Goal: Task Accomplishment & Management: Manage account settings

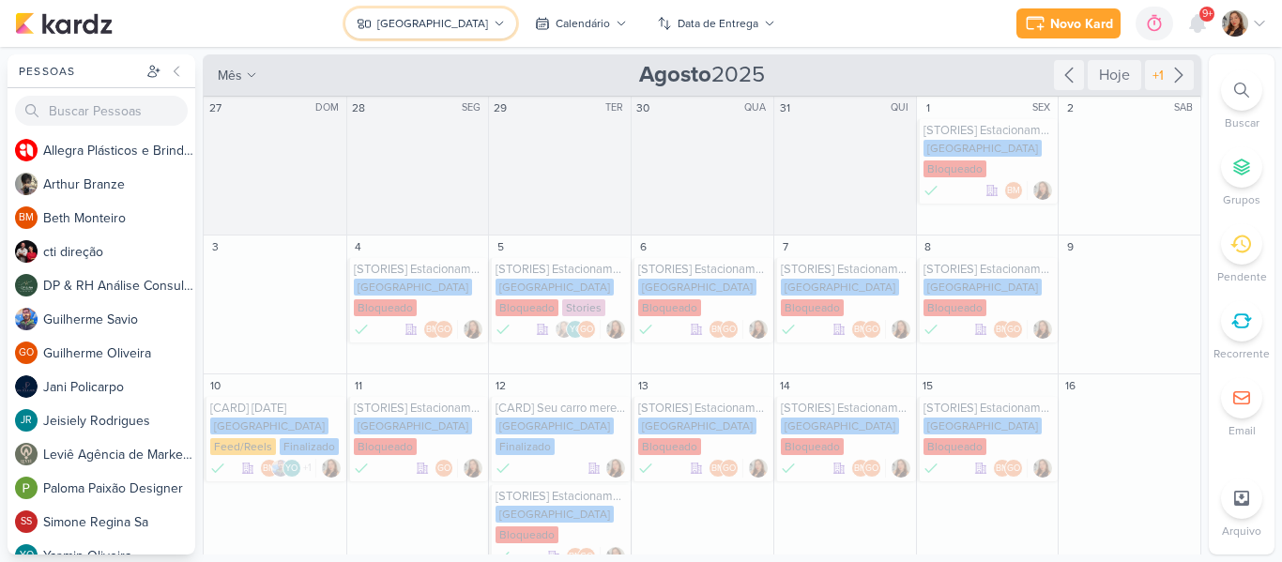
click at [493, 15] on button "[GEOGRAPHIC_DATA]" at bounding box center [430, 23] width 171 height 30
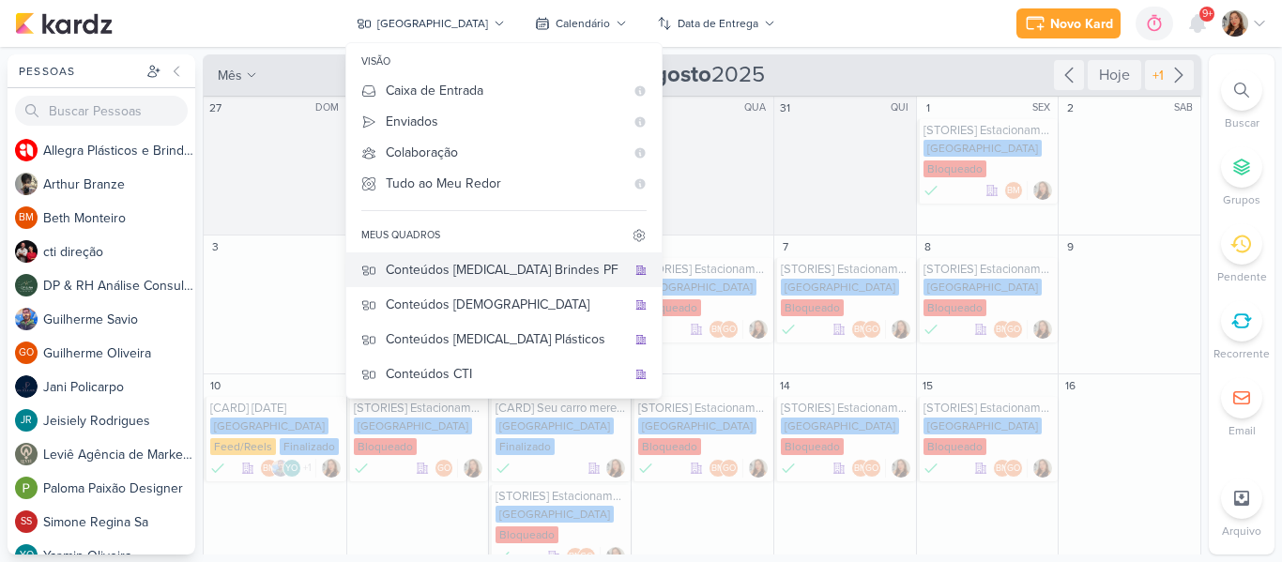
click at [530, 267] on div "Conteúdos [MEDICAL_DATA] Brindes PF" at bounding box center [506, 270] width 240 height 20
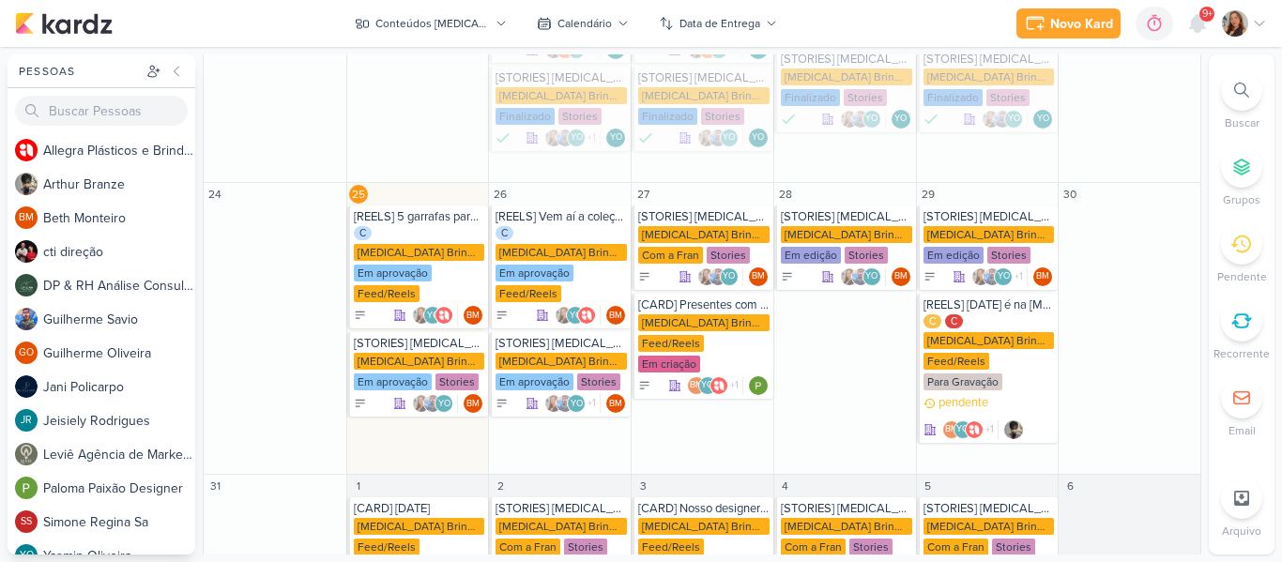
scroll to position [501, 0]
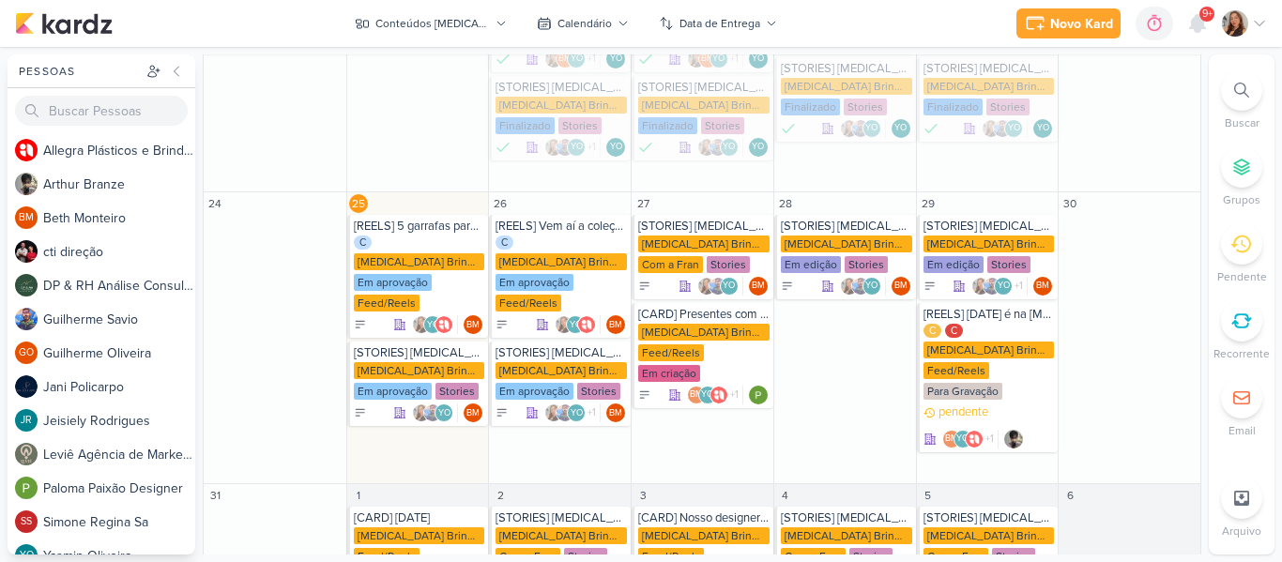
click at [390, 38] on div "Novo Kard Ctrl + k 0h0m Sessão desligada... Hoje 0h0m Semana 0h0m Mês 0h0m" at bounding box center [641, 23] width 1252 height 47
click at [414, 15] on div "Conteúdos [MEDICAL_DATA] Brindes PF" at bounding box center [432, 23] width 114 height 17
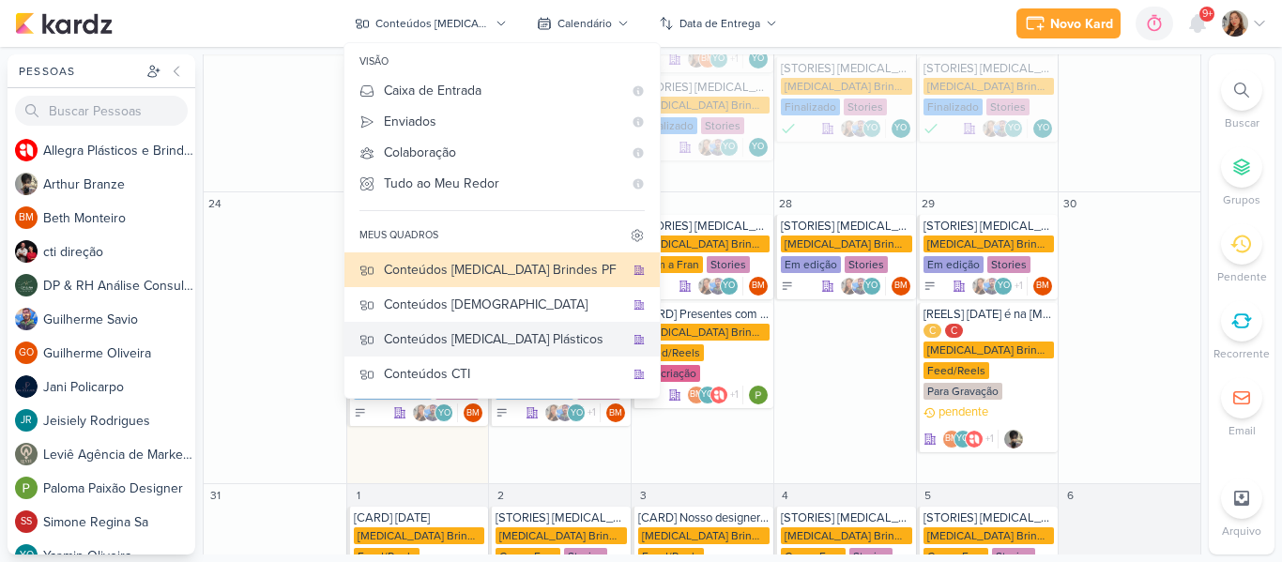
click at [528, 347] on div "Conteúdos [MEDICAL_DATA] Plásticos" at bounding box center [504, 339] width 240 height 20
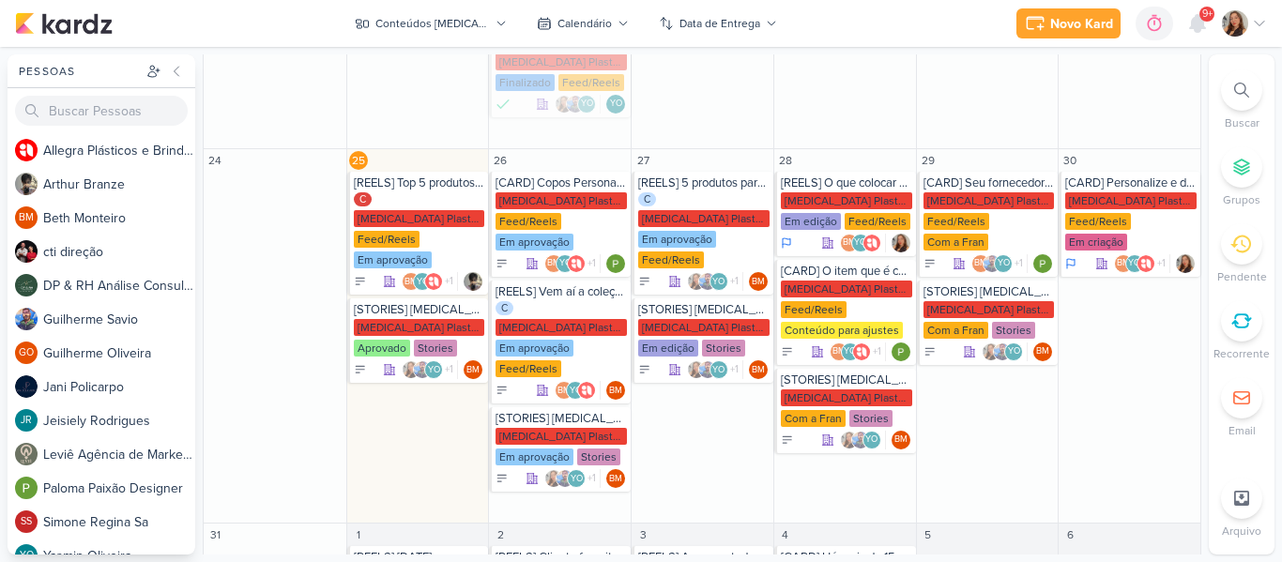
scroll to position [558, 0]
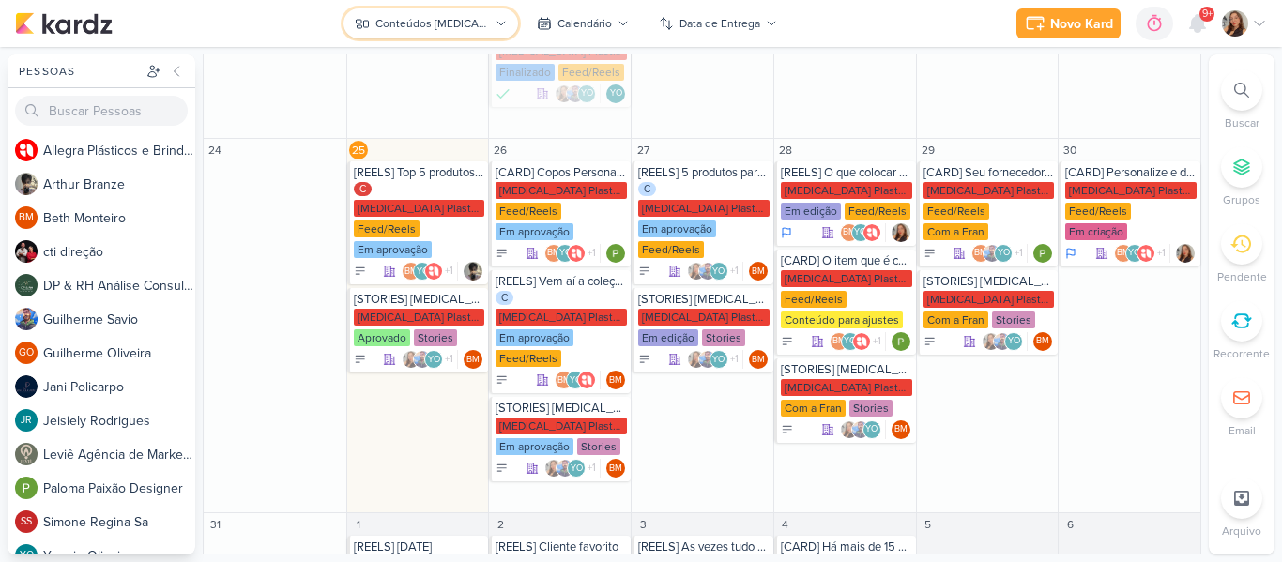
click at [489, 17] on div "Conteúdos [MEDICAL_DATA] Plásticos" at bounding box center [432, 23] width 114 height 17
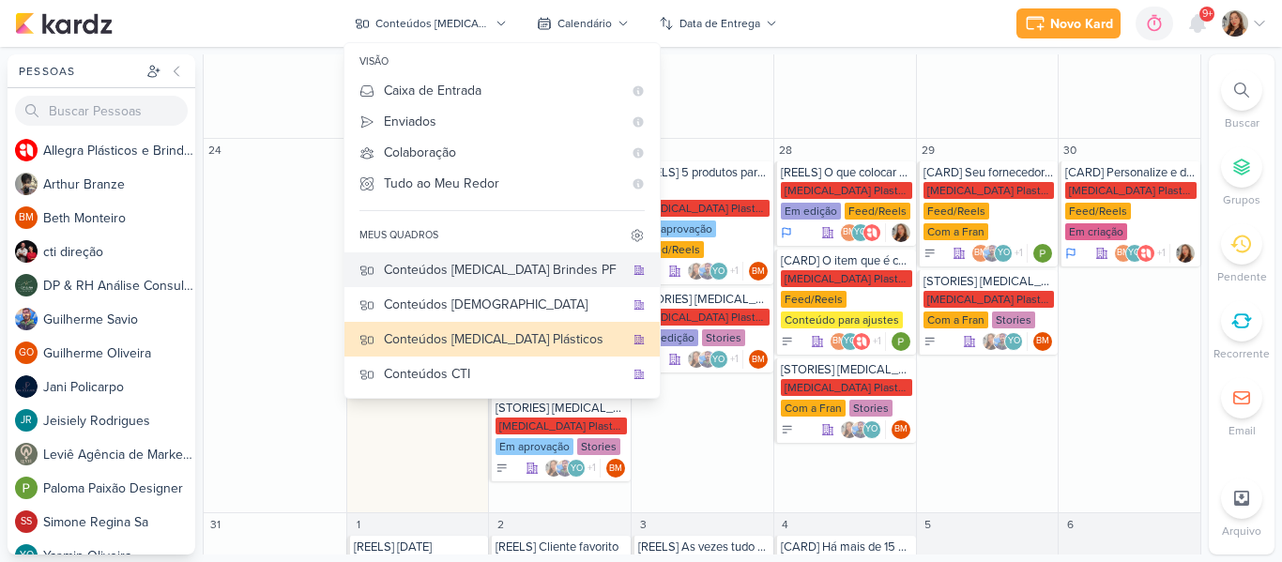
click at [512, 264] on div "Conteúdos [MEDICAL_DATA] Brindes PF" at bounding box center [504, 270] width 240 height 20
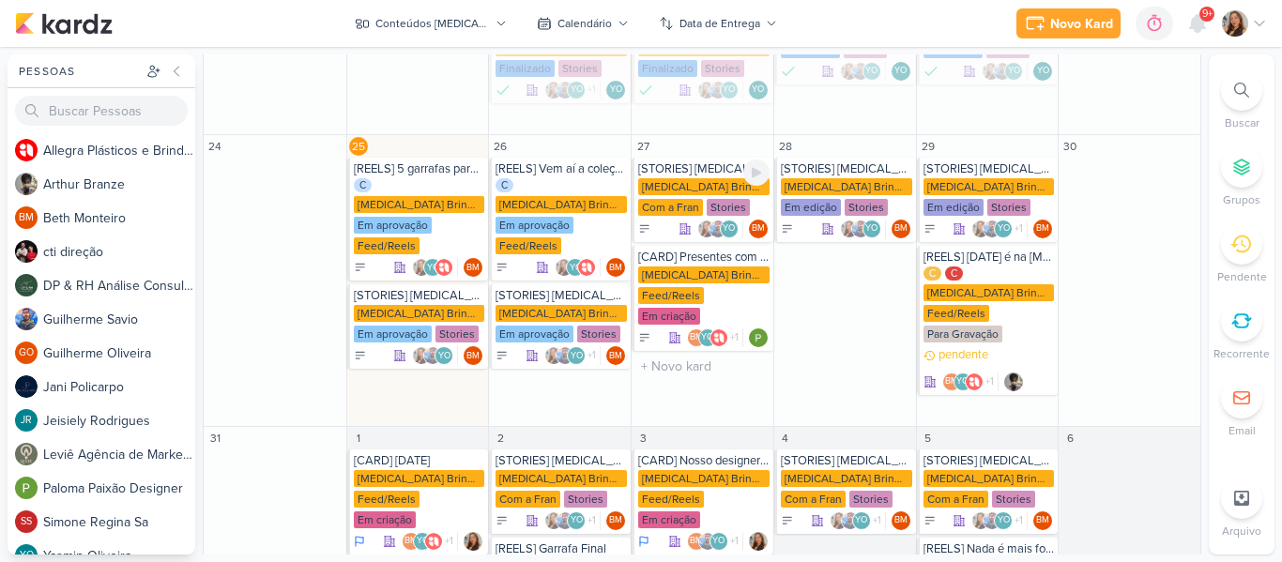
scroll to position [536, 0]
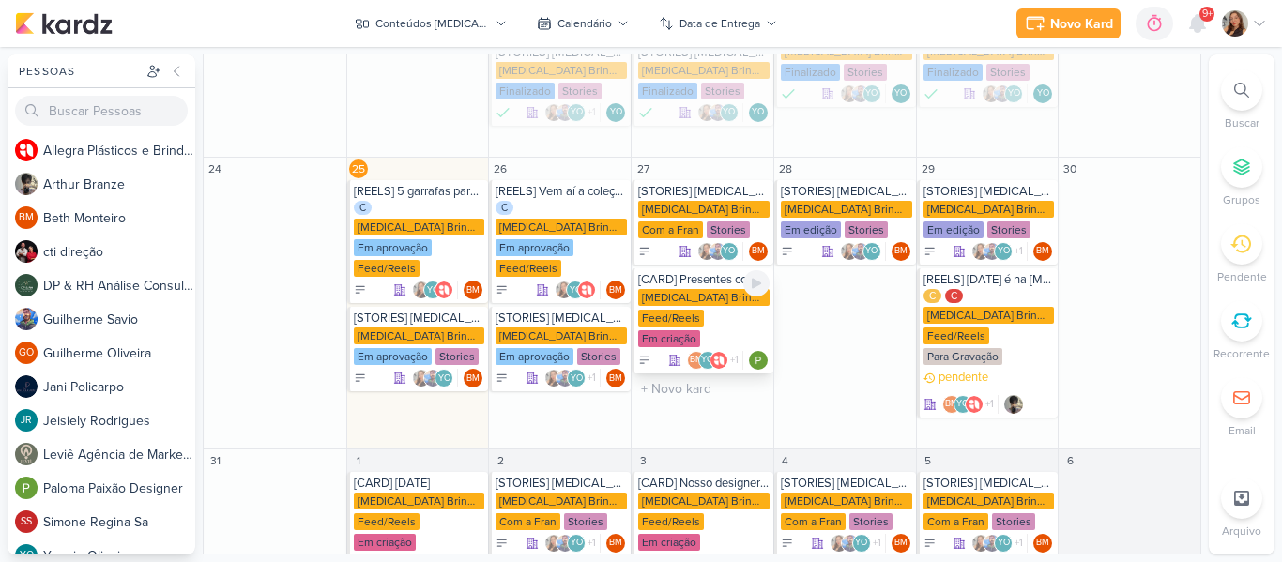
click at [695, 310] on div "Feed/Reels" at bounding box center [671, 318] width 66 height 17
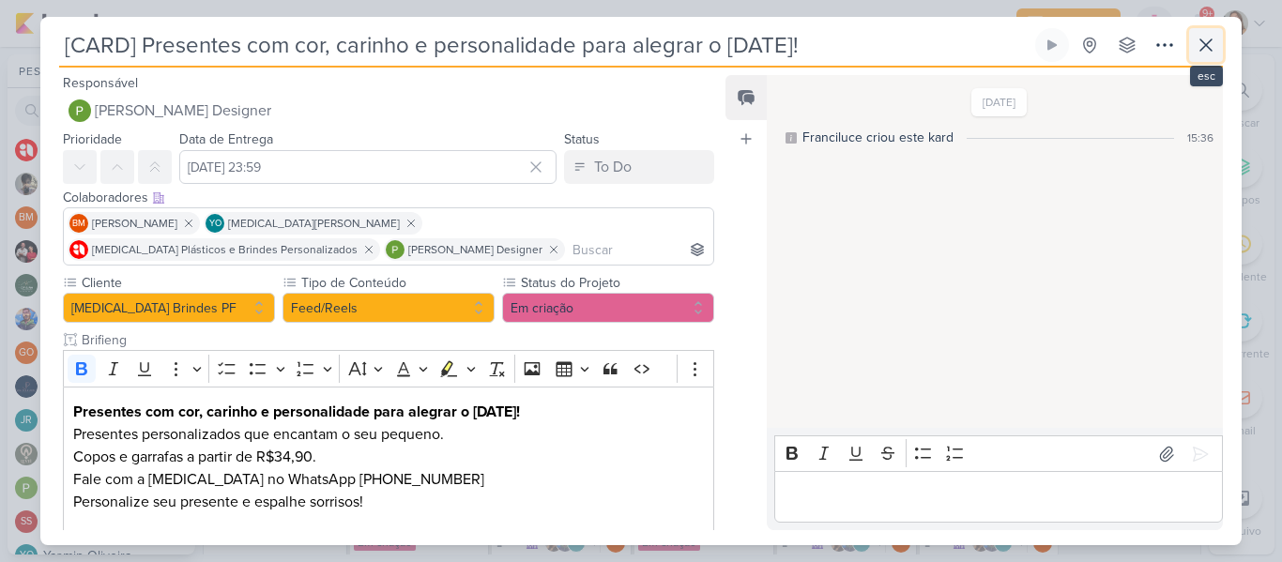
click at [1197, 58] on button at bounding box center [1206, 45] width 34 height 34
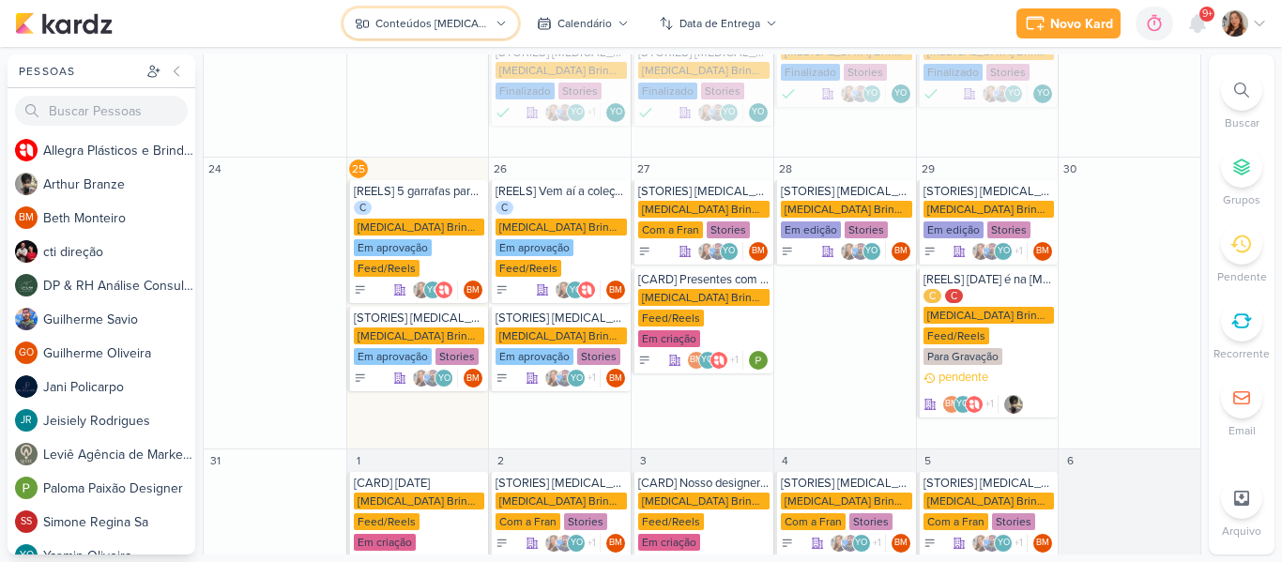
click at [470, 27] on div "Conteúdos [MEDICAL_DATA] Brindes PF" at bounding box center [432, 23] width 114 height 17
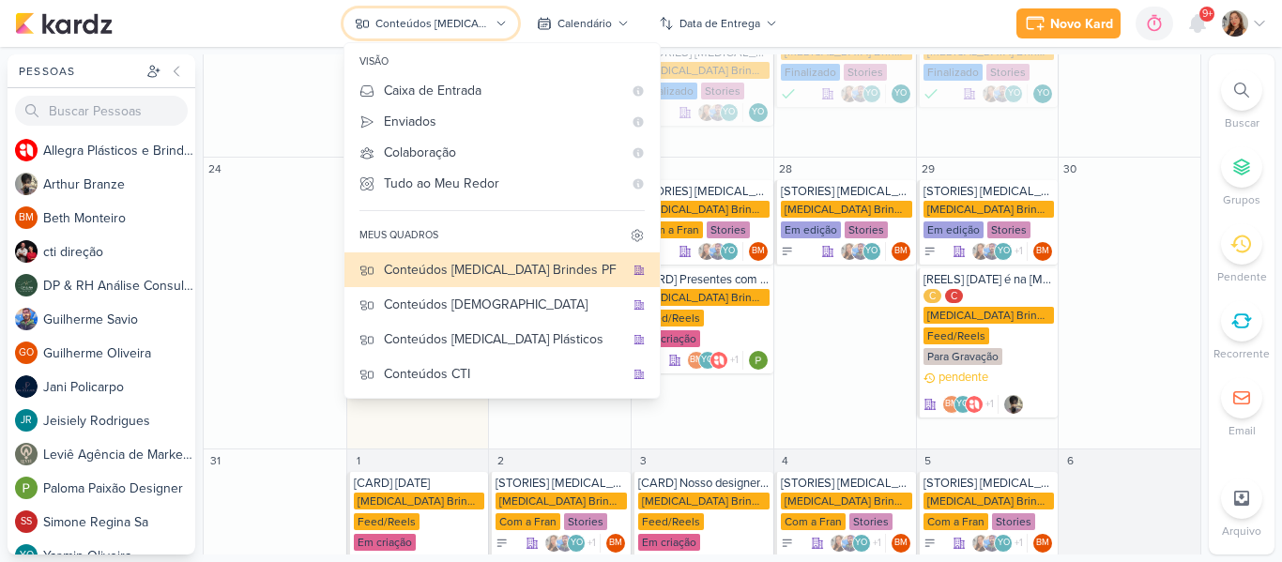
scroll to position [577, 0]
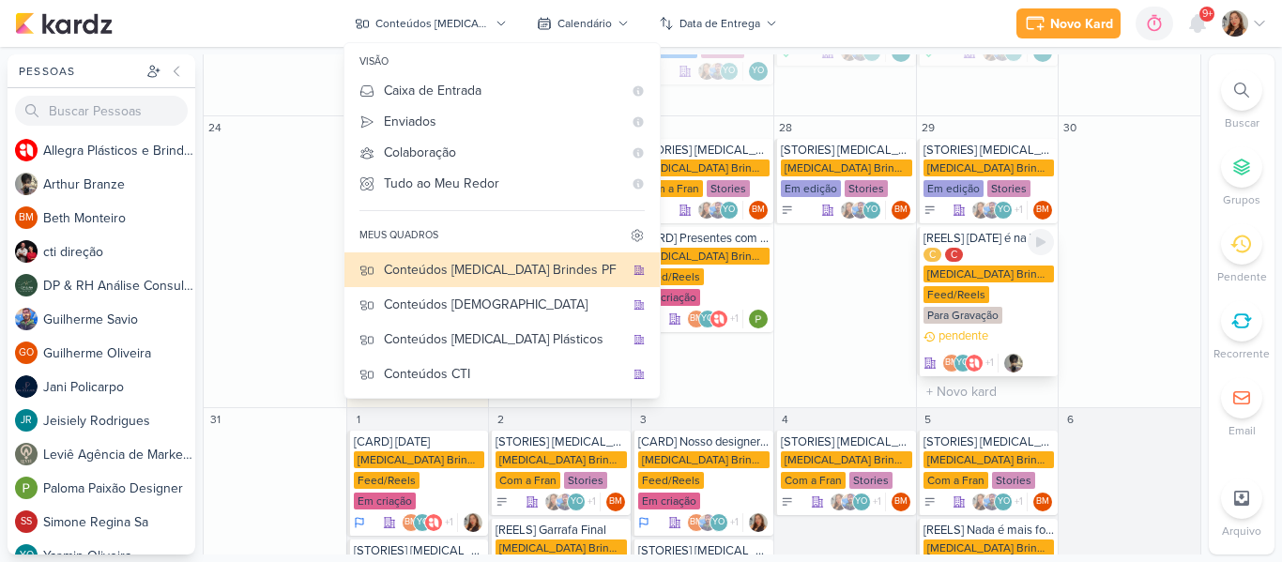
click at [1009, 276] on div "C C [MEDICAL_DATA] Brindes PF Feed/Reels Para Gravação" at bounding box center [988, 287] width 131 height 79
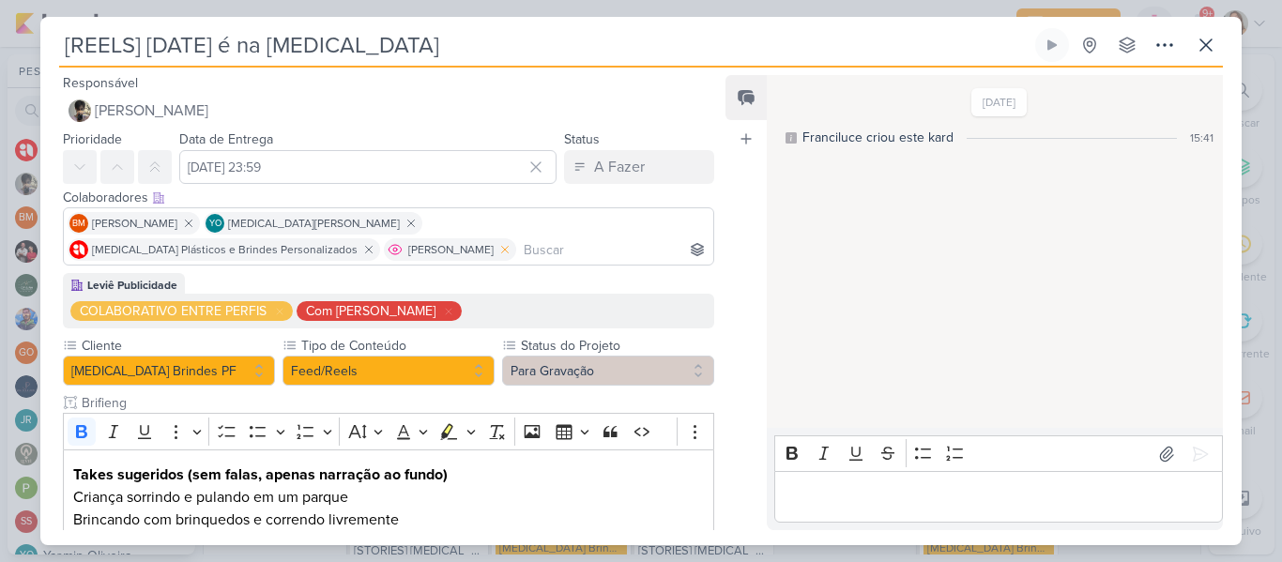
click at [511, 243] on icon at bounding box center [504, 249] width 13 height 13
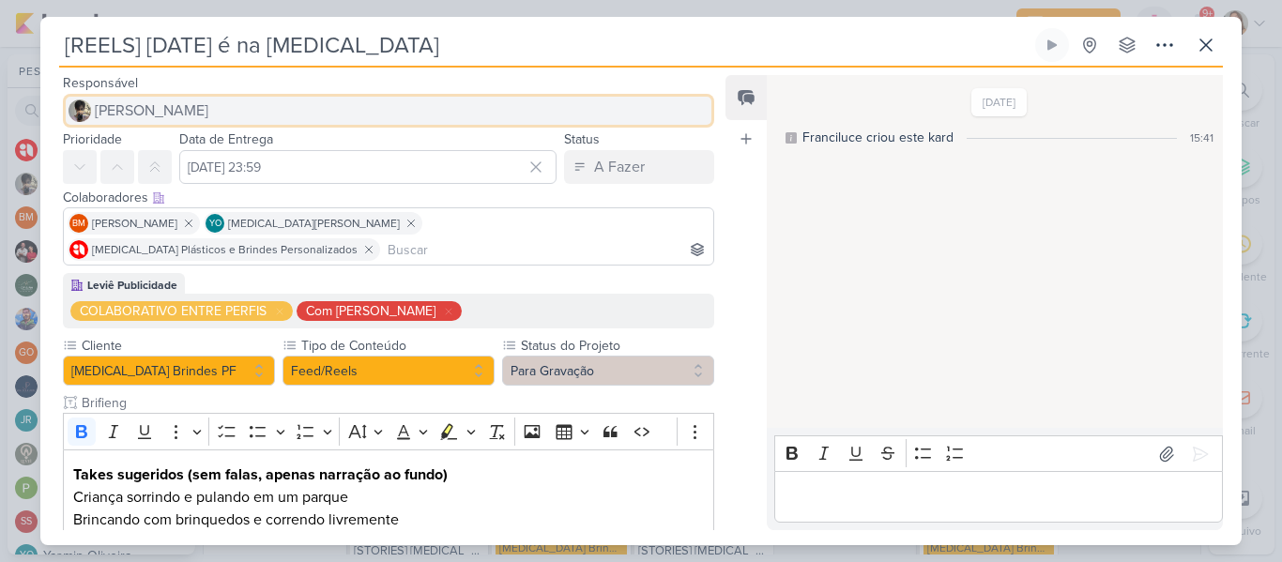
click at [612, 102] on button "[PERSON_NAME]" at bounding box center [388, 111] width 651 height 34
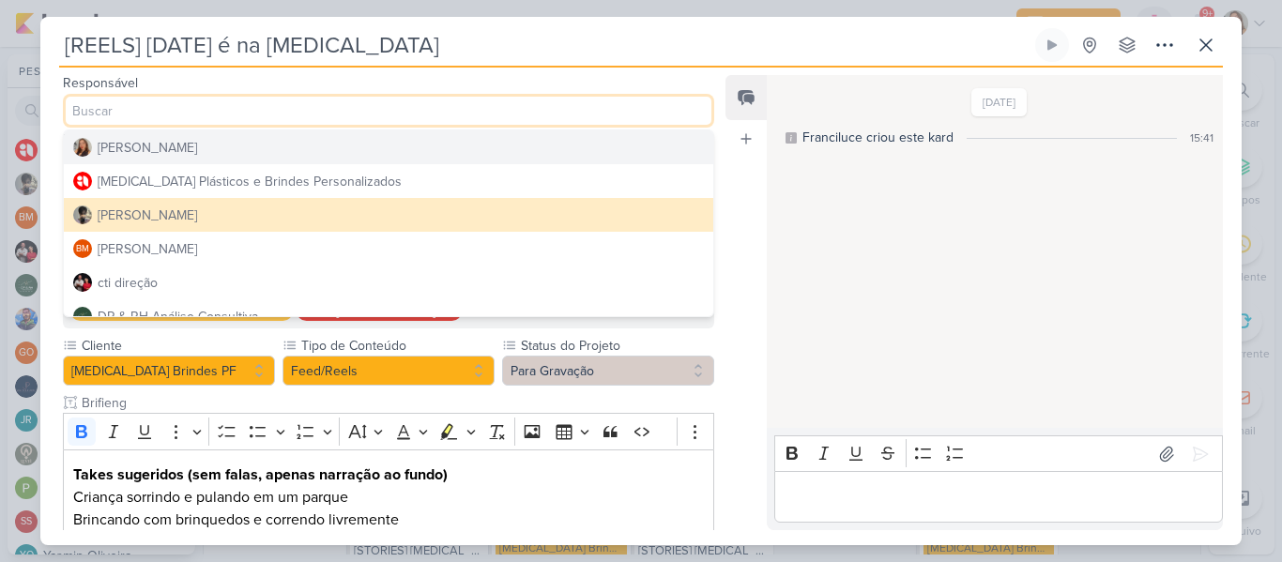
click at [454, 150] on button "[PERSON_NAME]" at bounding box center [388, 147] width 649 height 34
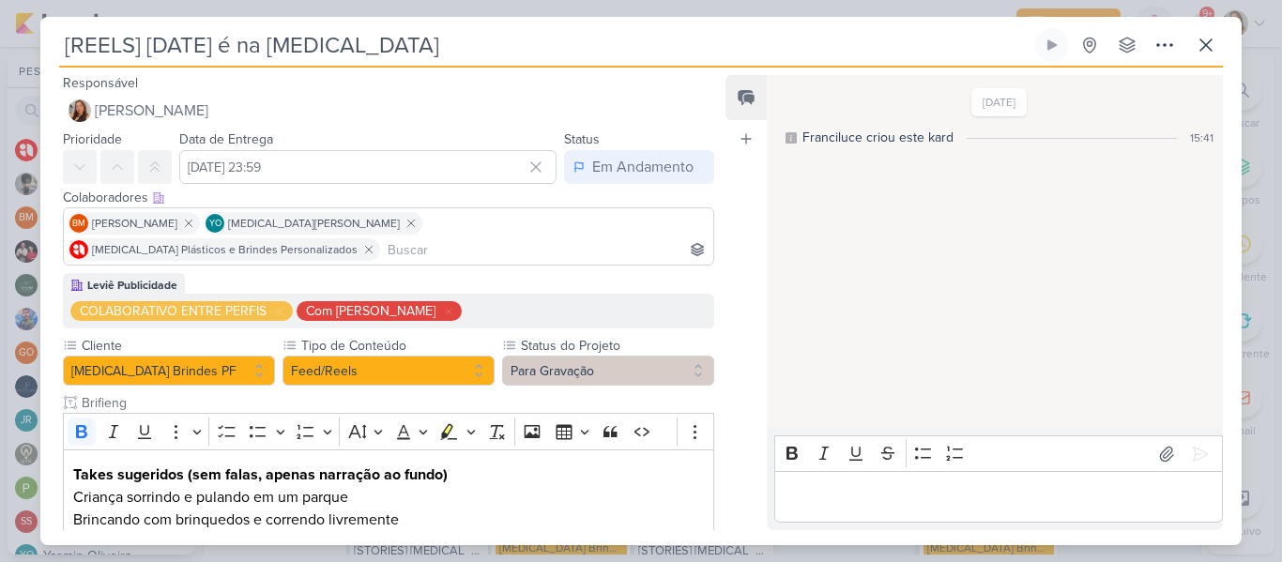
scroll to position [566, 0]
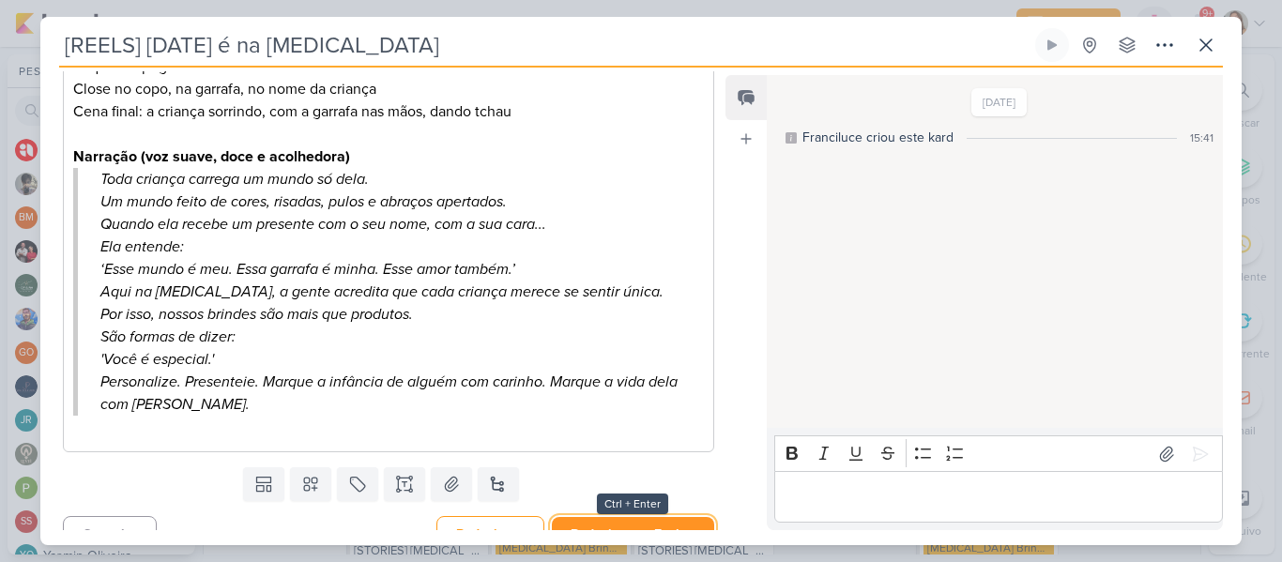
click at [662, 517] on button "Redesignar e Fechar" at bounding box center [633, 534] width 162 height 35
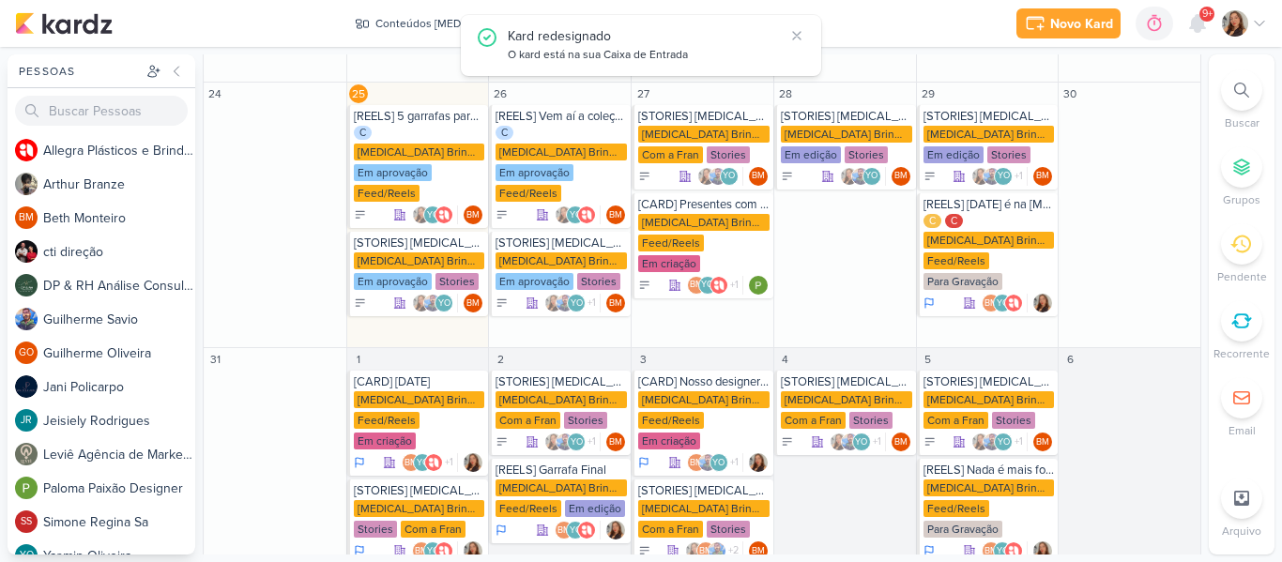
scroll to position [615, 0]
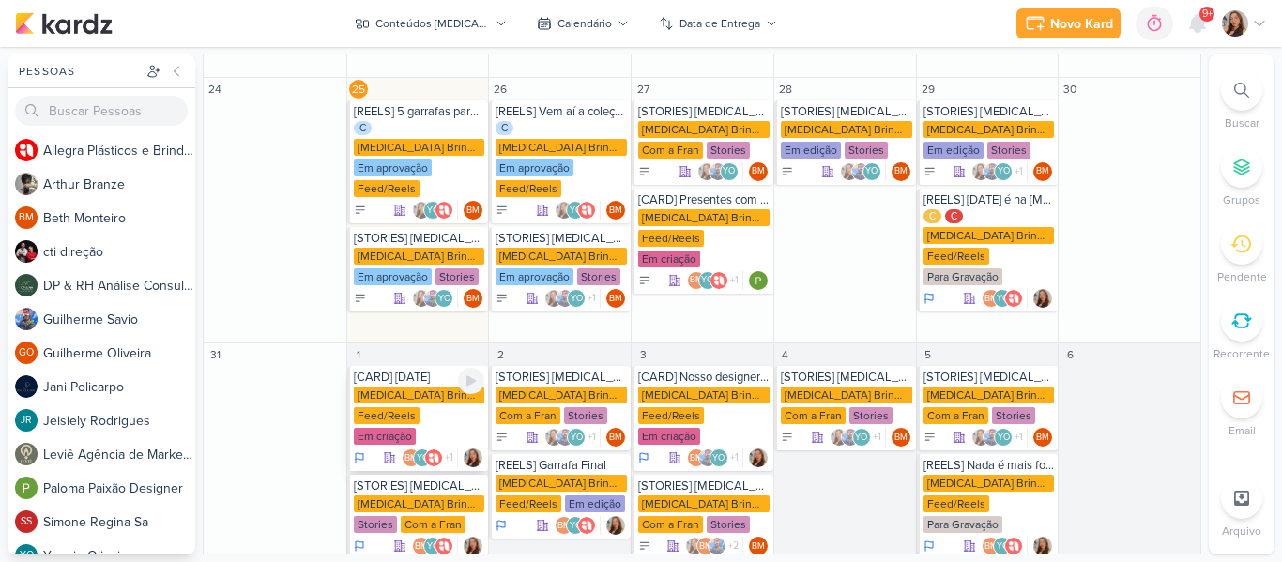
click at [425, 387] on div "[MEDICAL_DATA] Brindes PF" at bounding box center [419, 395] width 131 height 17
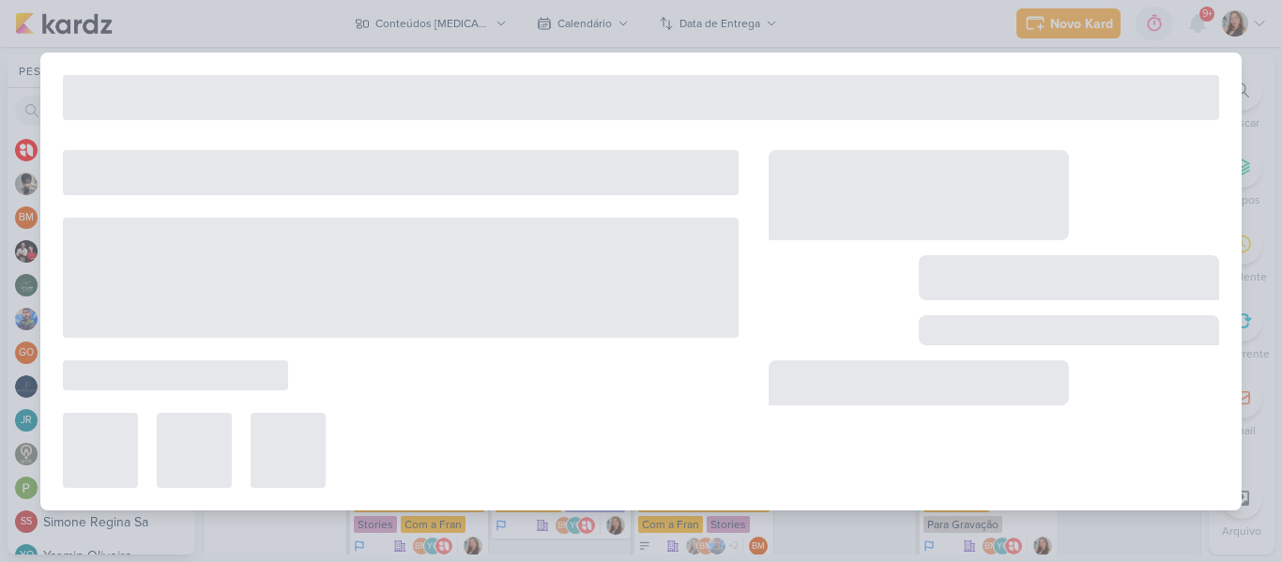
type input "[CARD] [DATE]"
type input "1 de setembro de 2025 às 23:59"
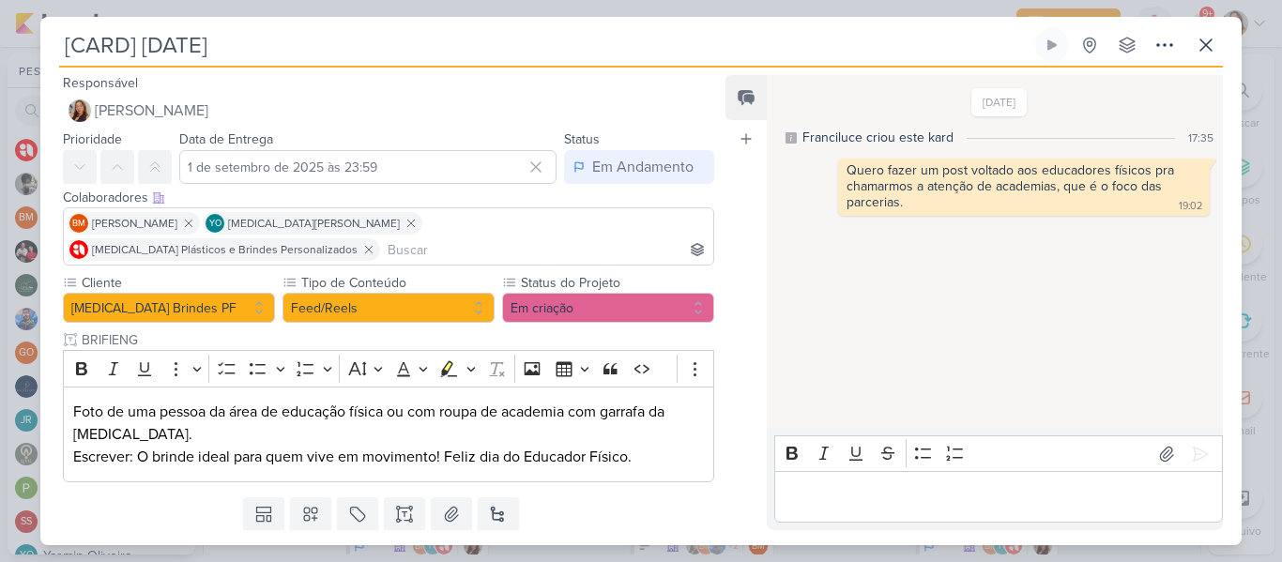
scroll to position [0, 0]
click at [1213, 51] on icon at bounding box center [1205, 45] width 23 height 23
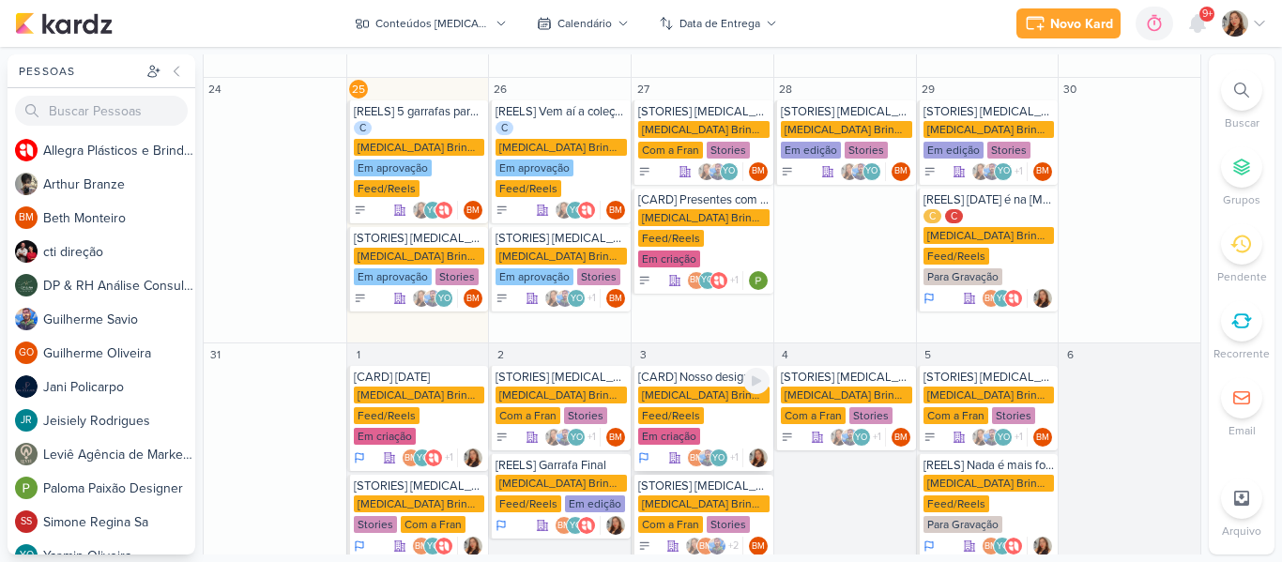
click at [710, 387] on div "[MEDICAL_DATA] Brindes PF" at bounding box center [703, 395] width 131 height 17
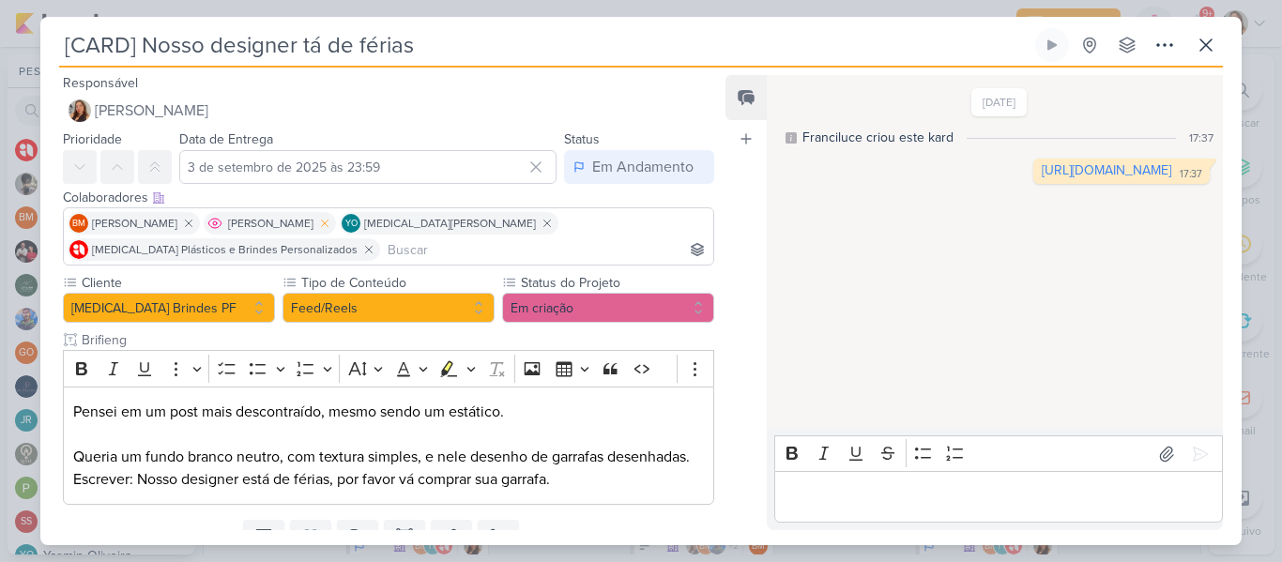
click at [322, 222] on icon at bounding box center [325, 223] width 7 height 7
click at [599, 238] on input at bounding box center [547, 249] width 326 height 23
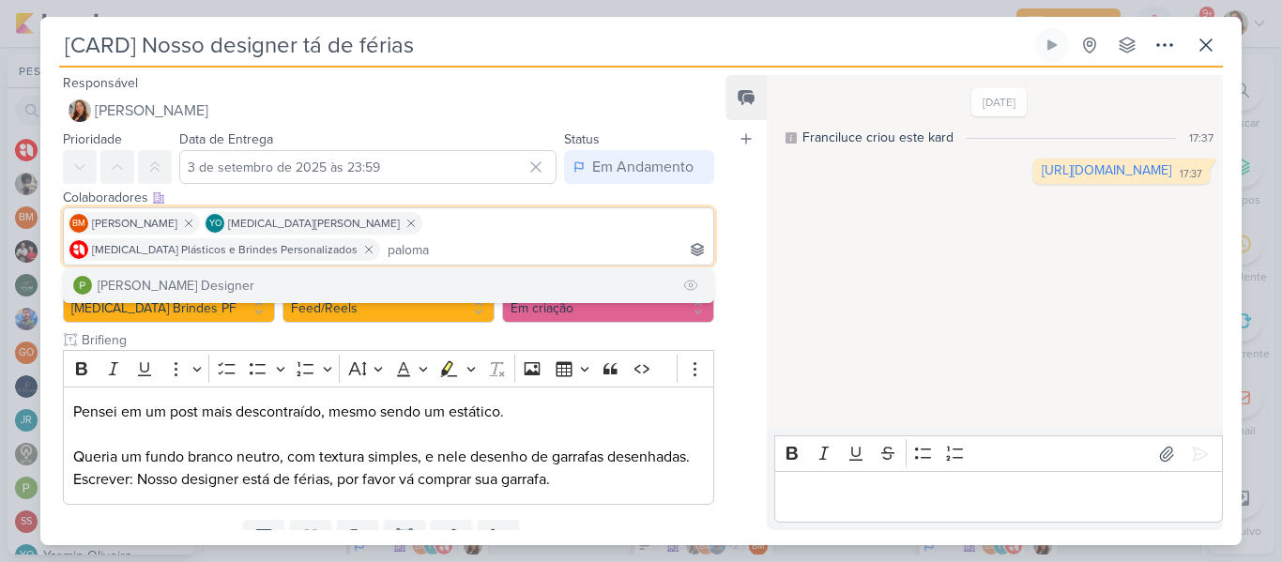
type input "paloma"
click at [581, 268] on button "[PERSON_NAME] Designer" at bounding box center [388, 285] width 649 height 34
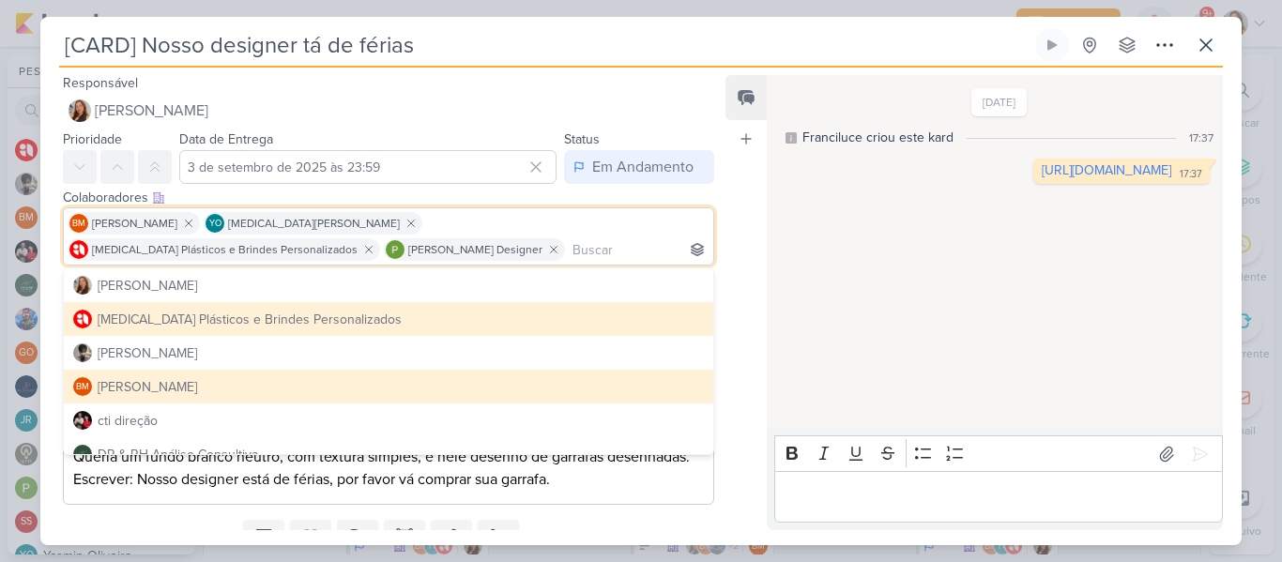
click at [711, 218] on div "Colaboradores Este kard pode ser visível a usuários da sua organização Este kar…" at bounding box center [380, 228] width 681 height 89
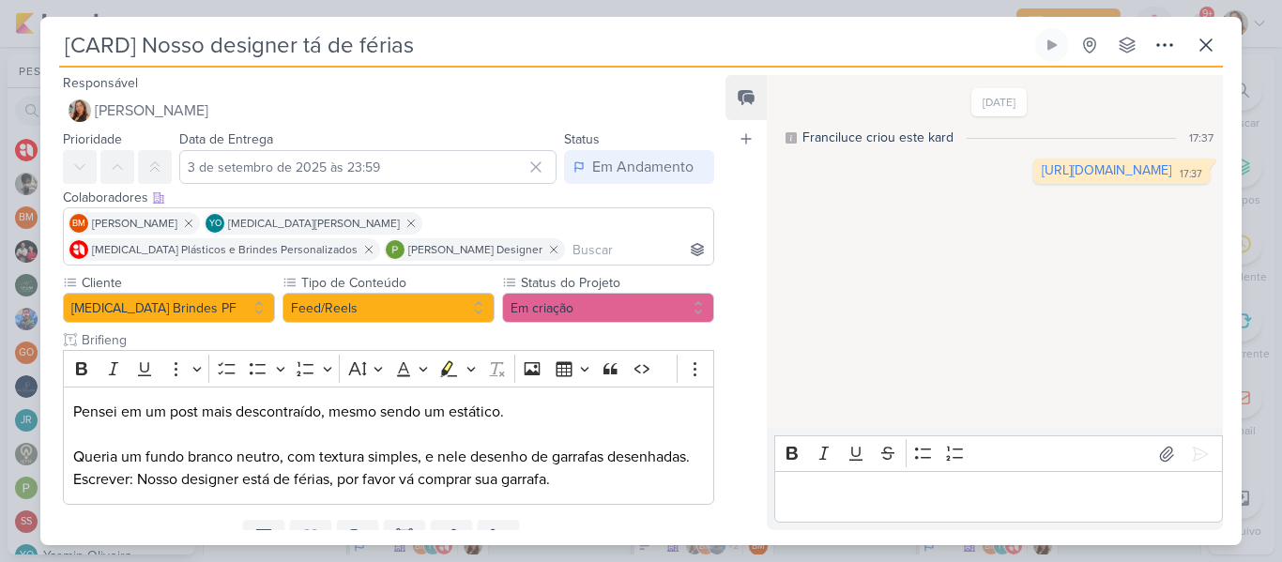
scroll to position [79, 0]
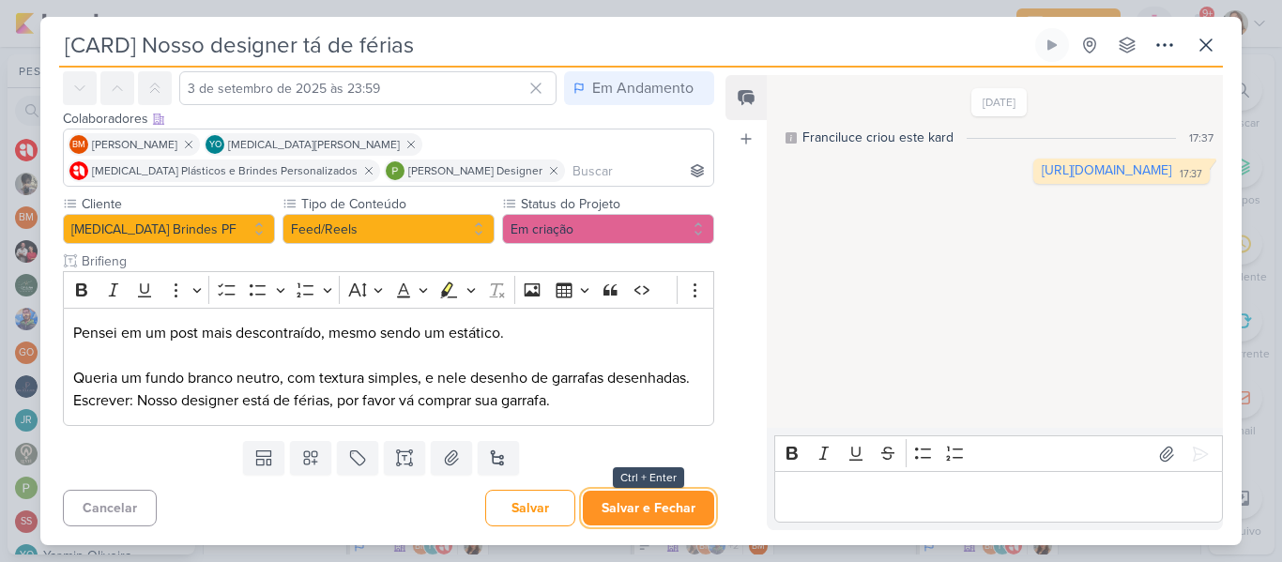
click at [662, 520] on button "Salvar e Fechar" at bounding box center [648, 508] width 131 height 35
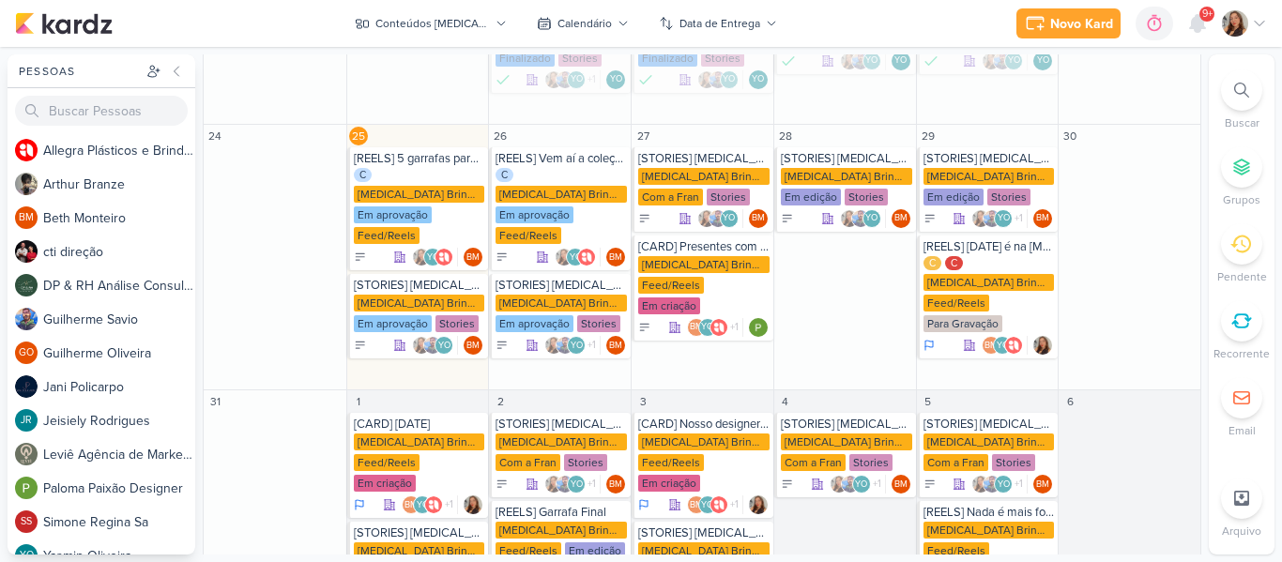
scroll to position [615, 0]
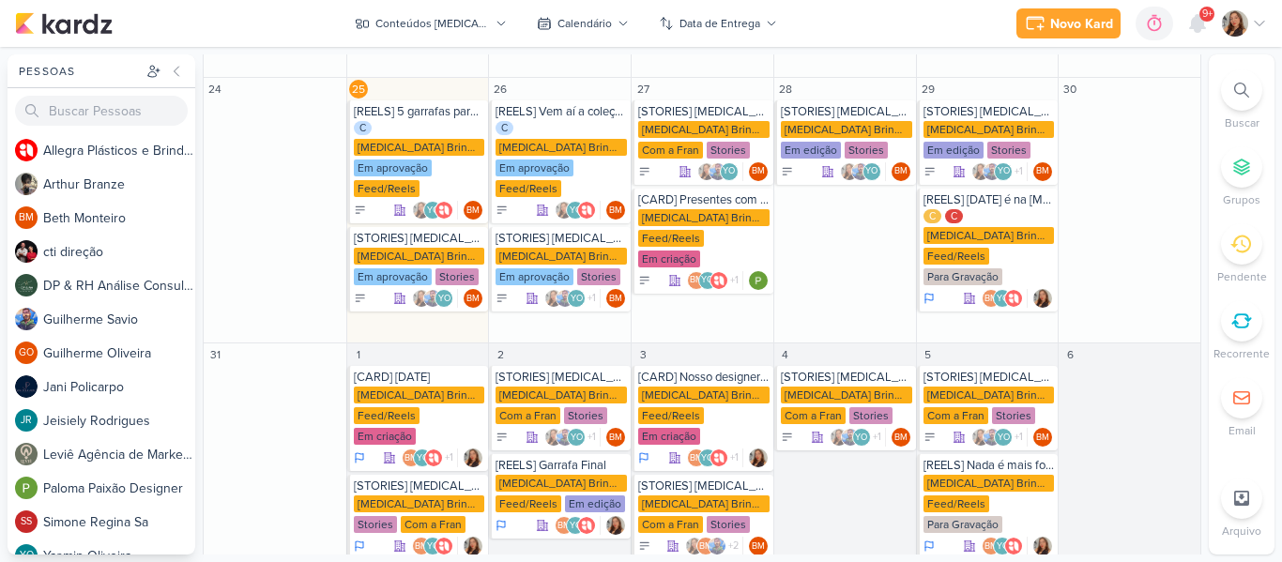
click at [471, 7] on div "Novo Kard Ctrl + k 0h0m Sessão desligada... Hoje 0h0m Semana 0h0m Mês 0h0m" at bounding box center [641, 23] width 1252 height 47
click at [471, 15] on div "Conteúdos [MEDICAL_DATA] Brindes PF" at bounding box center [432, 23] width 114 height 17
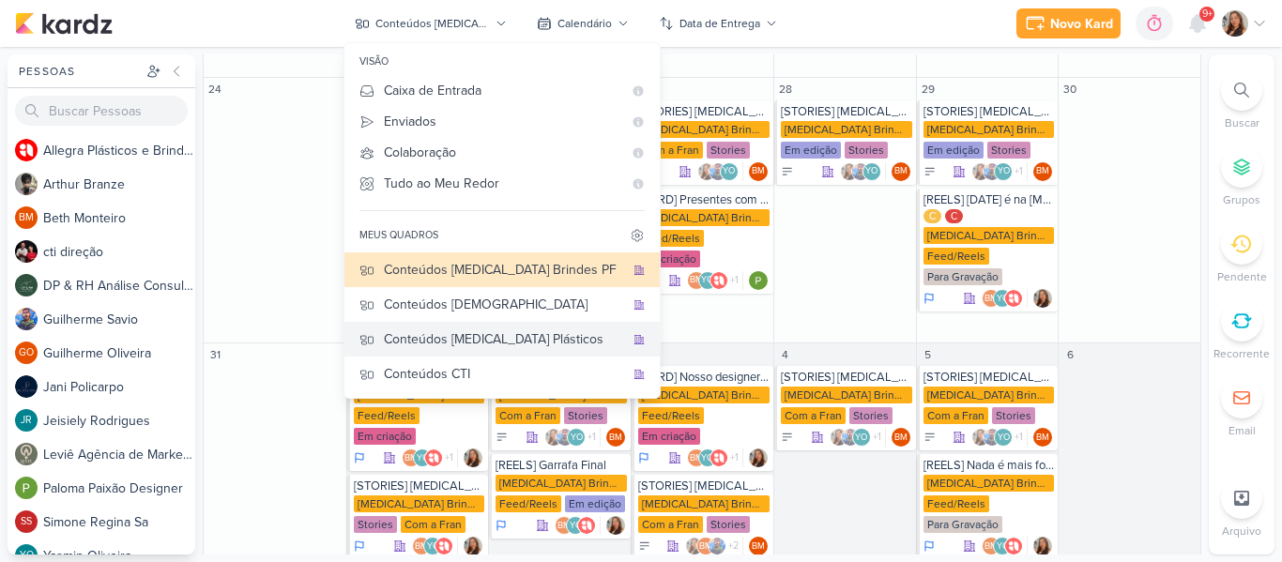
click at [520, 335] on div "Conteúdos [MEDICAL_DATA] Plásticos" at bounding box center [504, 339] width 240 height 20
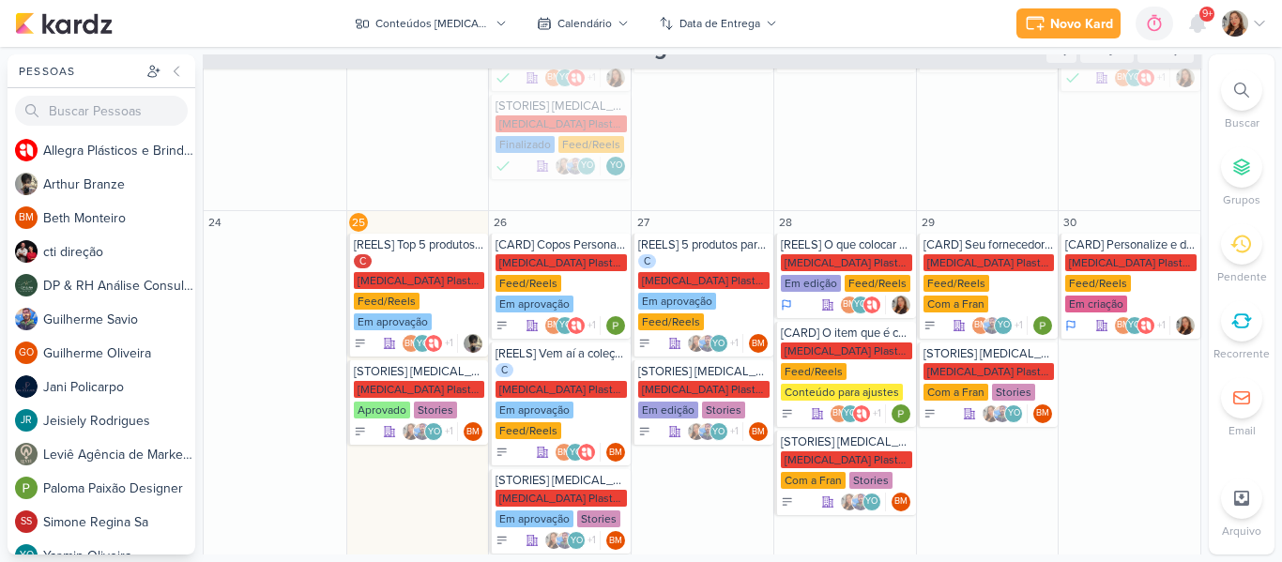
scroll to position [514, 0]
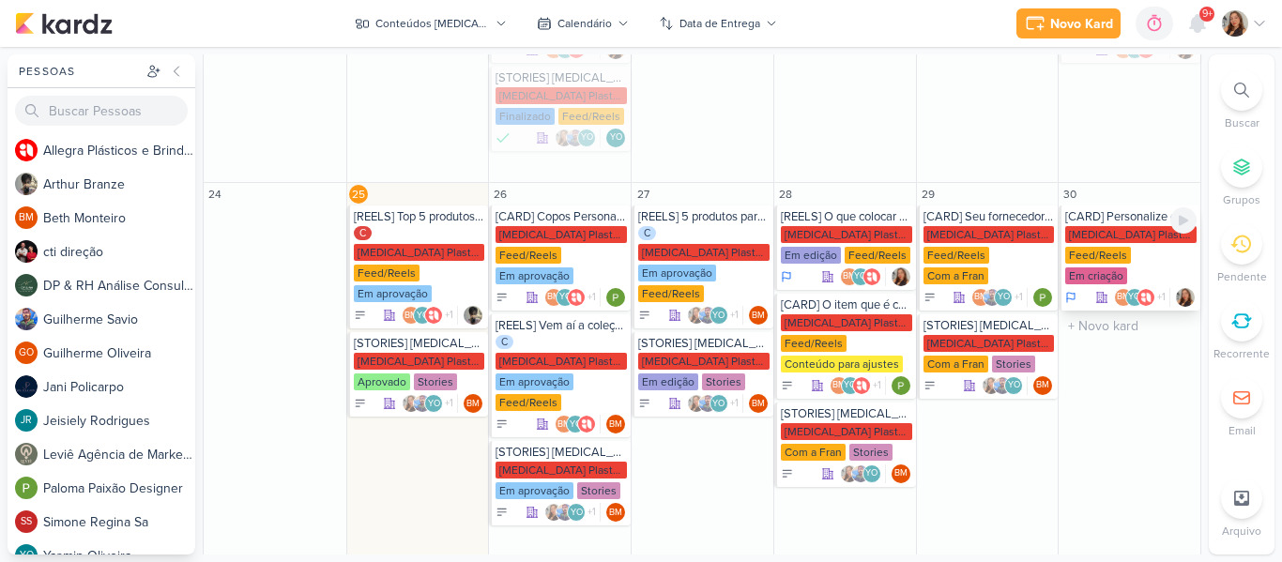
click at [1138, 226] on div "[MEDICAL_DATA] Plasticos PJ Feed/Reels Em criação" at bounding box center [1130, 256] width 131 height 60
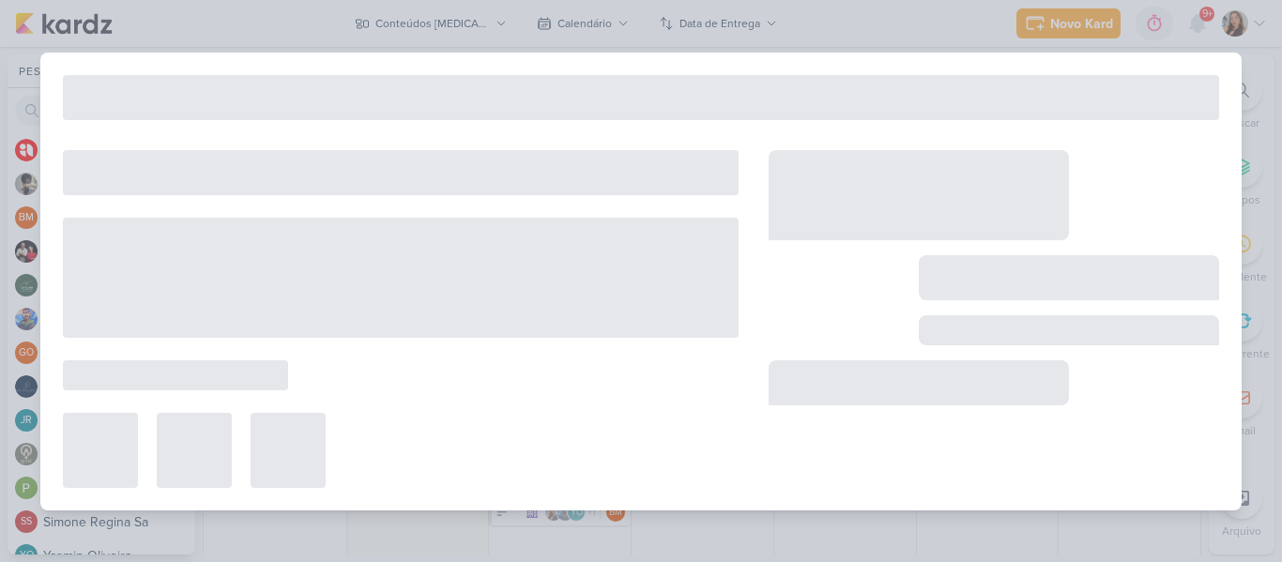
type input "[CARD] Personalize e divulgue seu negócio"
type input "[DATE] 23:59"
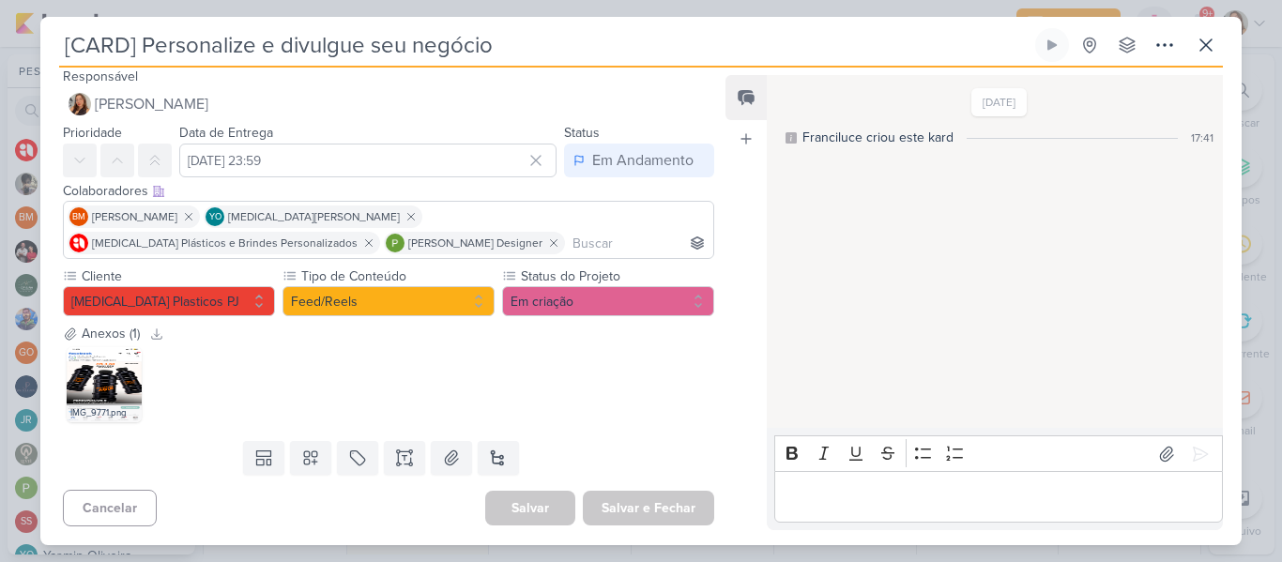
scroll to position [7, 0]
click at [1215, 49] on icon at bounding box center [1205, 45] width 23 height 23
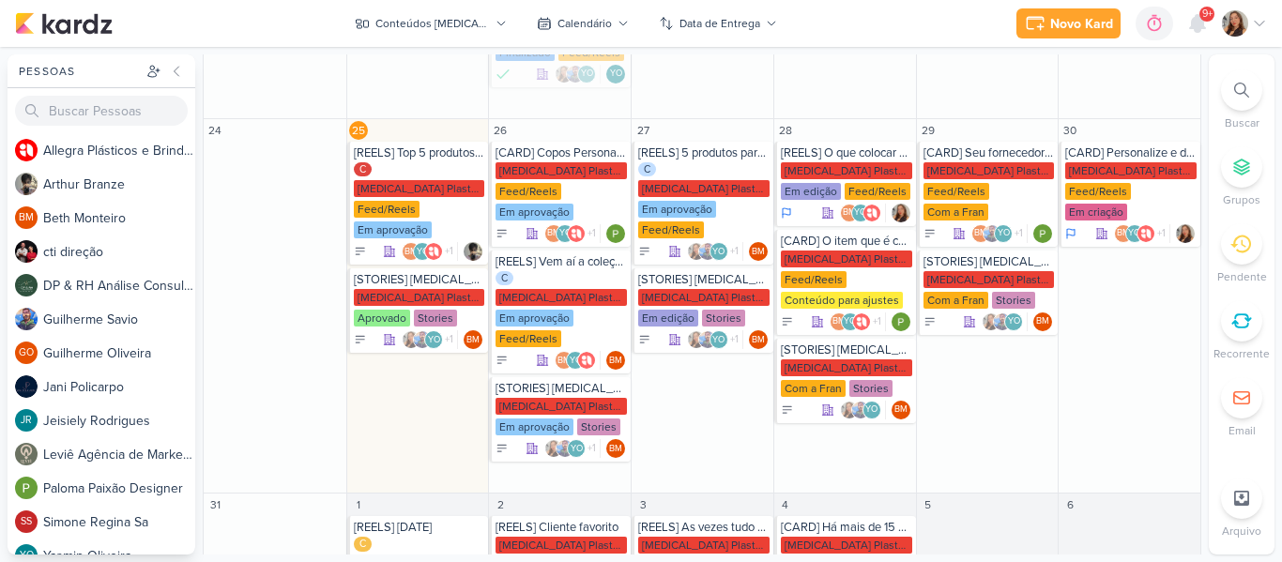
scroll to position [640, 0]
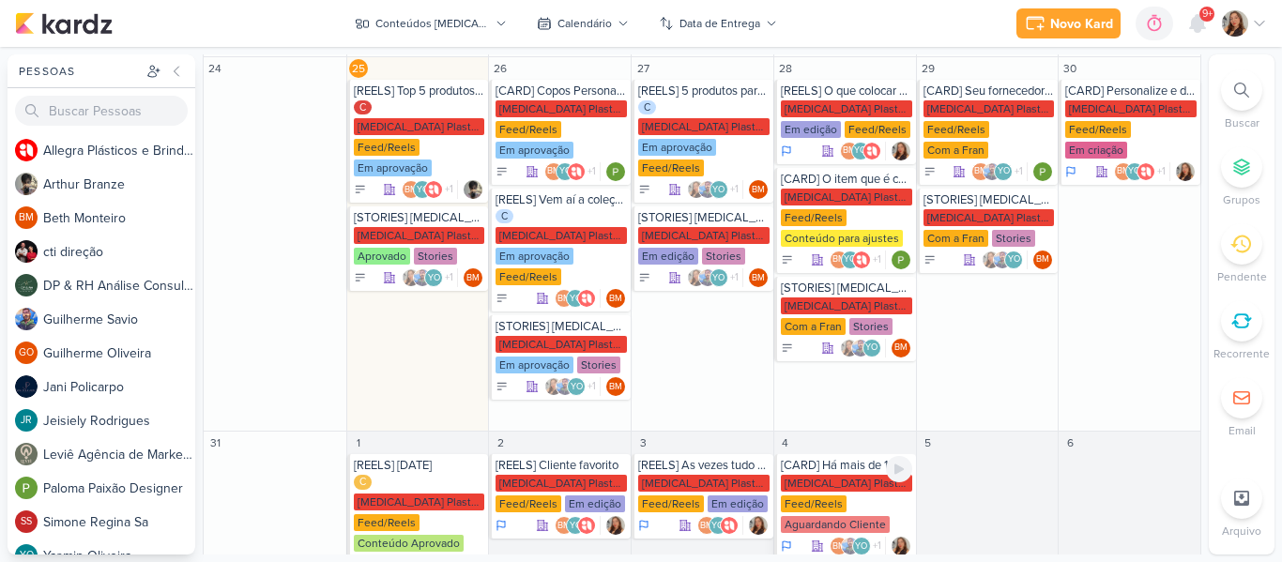
click at [831, 475] on div "[MEDICAL_DATA] Plasticos PJ" at bounding box center [846, 483] width 131 height 17
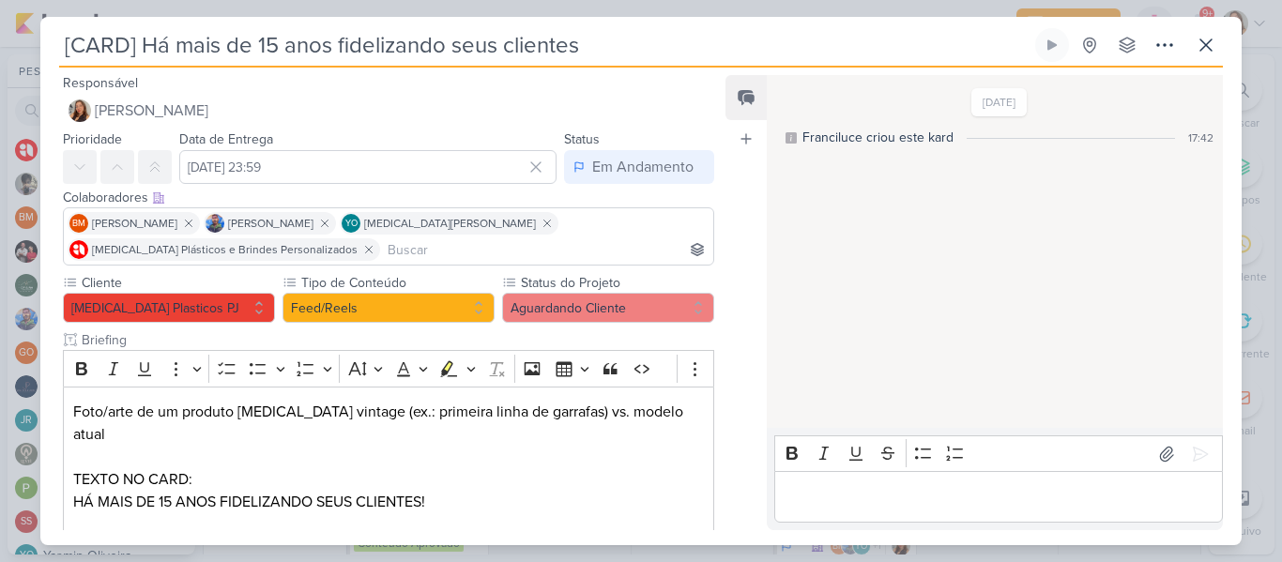
click at [546, 258] on input at bounding box center [547, 249] width 326 height 23
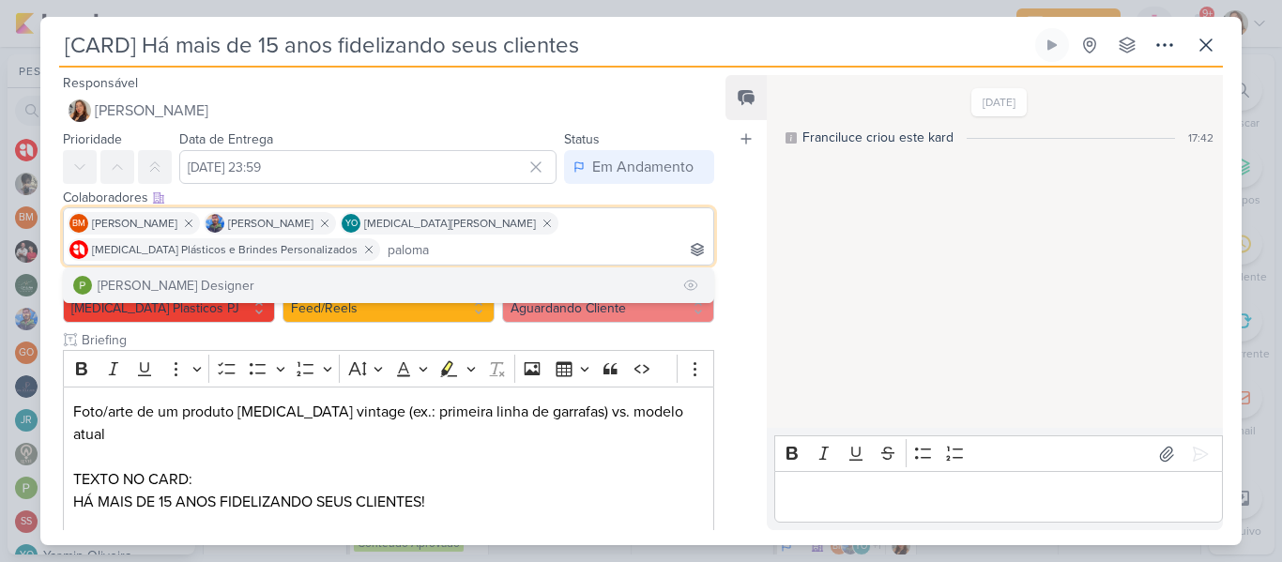
type input "paloma"
click at [478, 289] on button "[PERSON_NAME] Designer" at bounding box center [388, 285] width 649 height 34
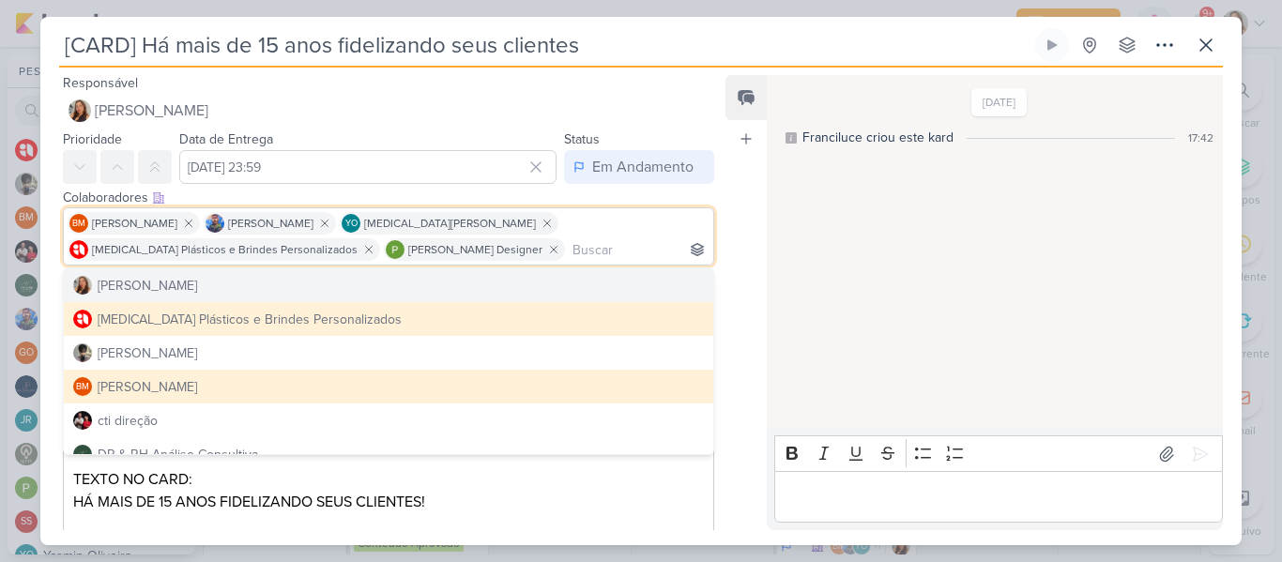
scroll to position [281, 0]
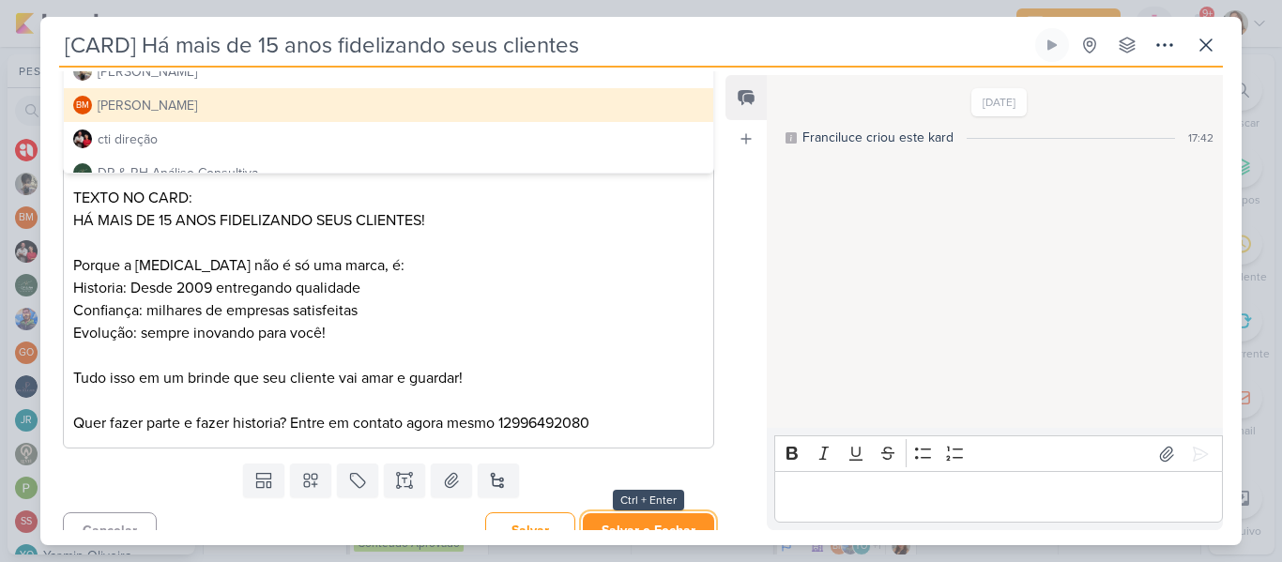
click at [695, 513] on button "Salvar e Fechar" at bounding box center [648, 530] width 131 height 35
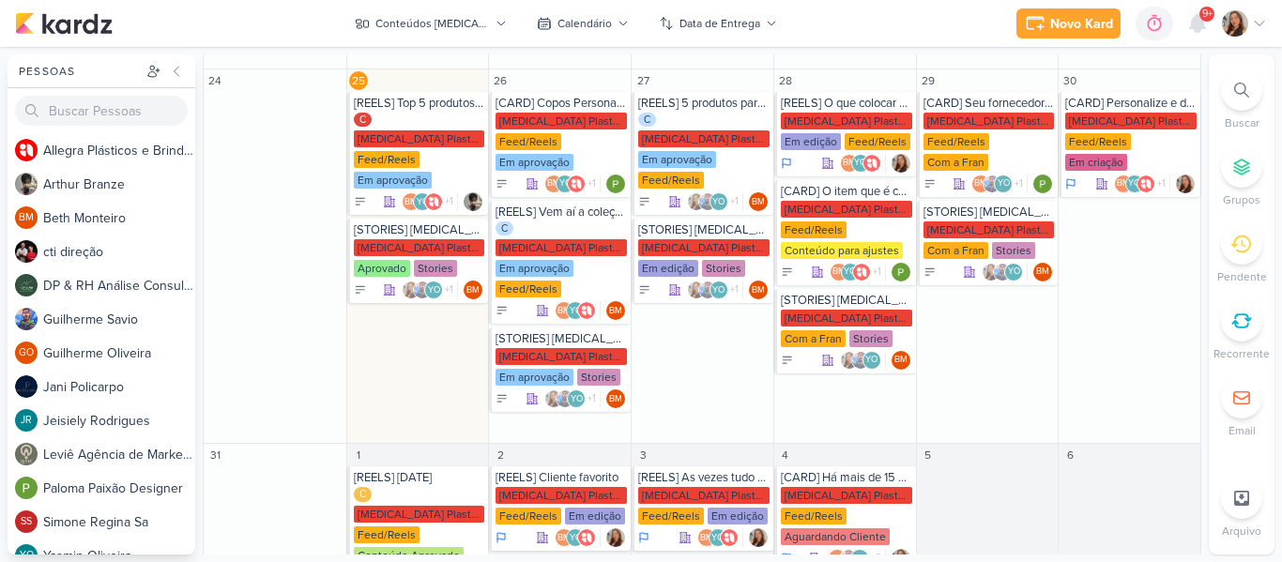
scroll to position [640, 0]
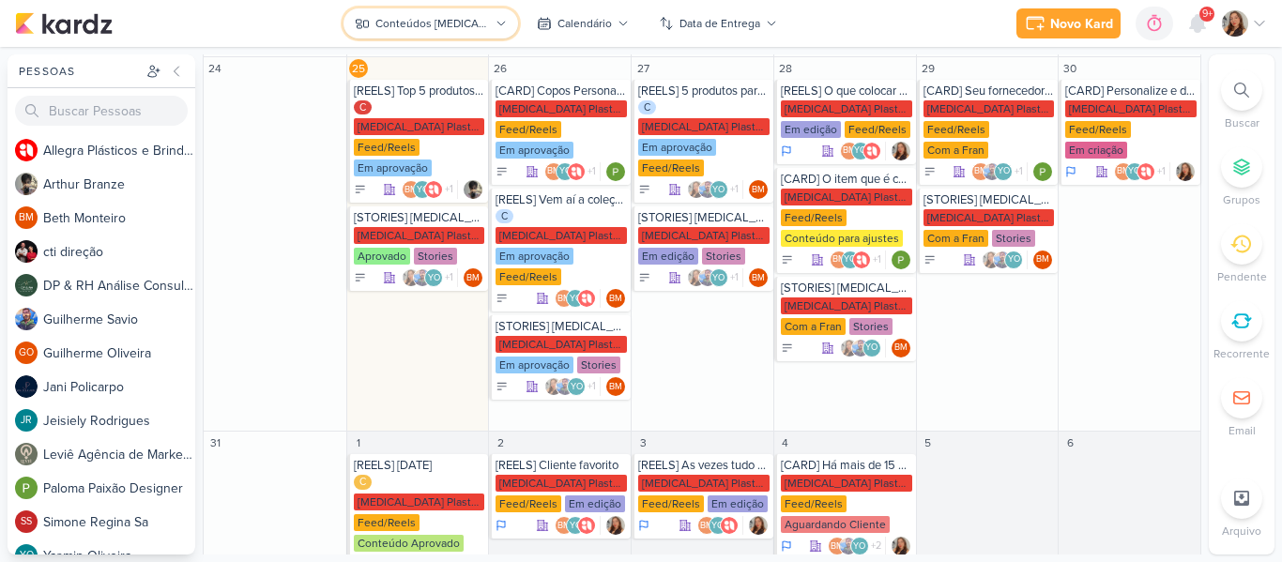
click at [421, 16] on div "Conteúdos [MEDICAL_DATA] Plásticos" at bounding box center [432, 23] width 114 height 17
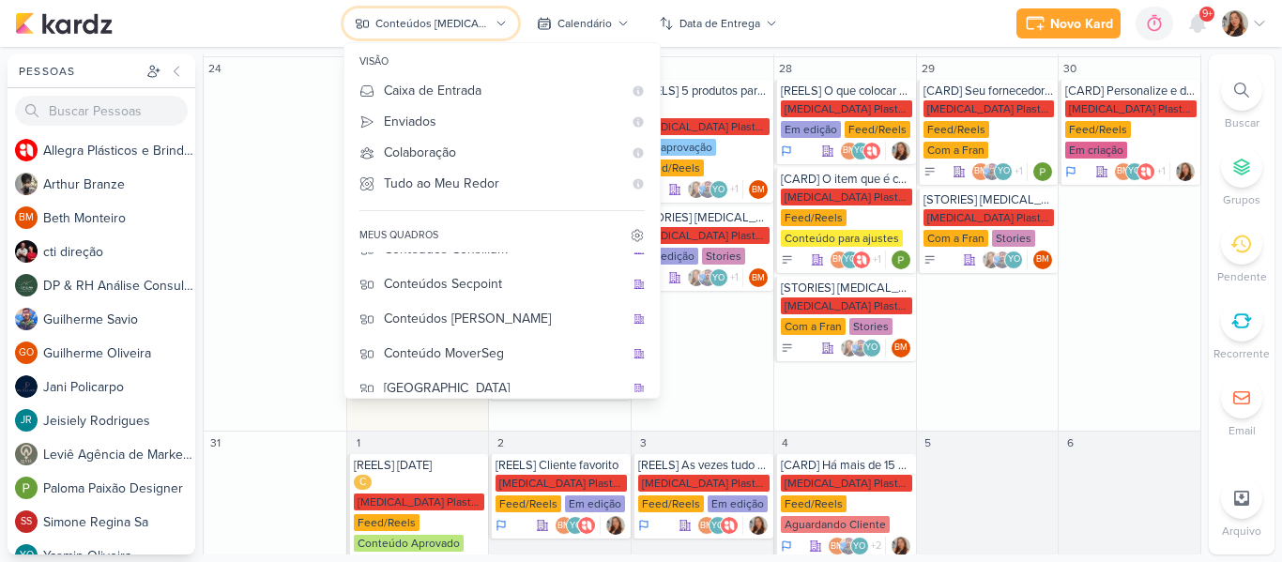
scroll to position [162, 0]
click at [502, 296] on button "Conteúdos Secpoint" at bounding box center [501, 281] width 315 height 35
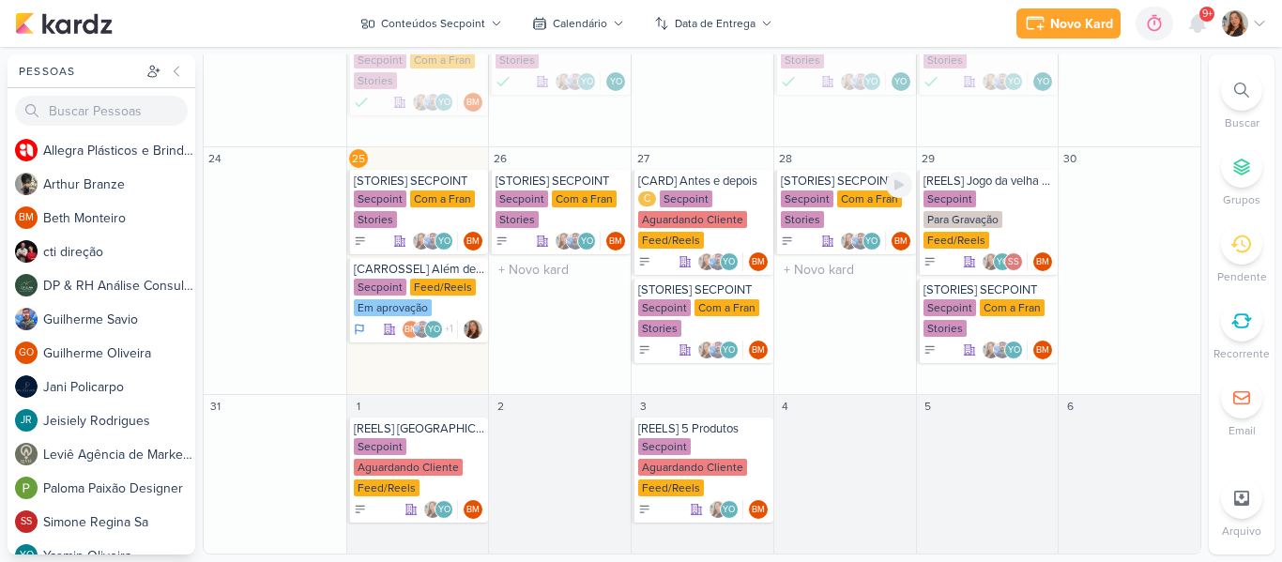
scroll to position [617, 0]
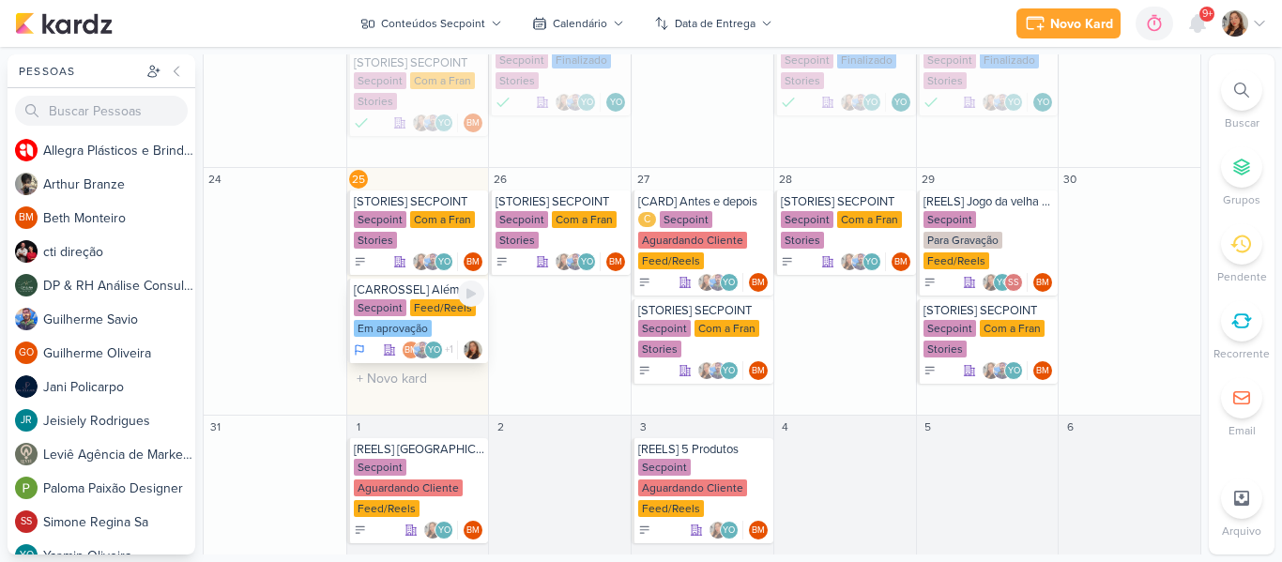
click at [434, 299] on div "Feed/Reels" at bounding box center [443, 307] width 66 height 17
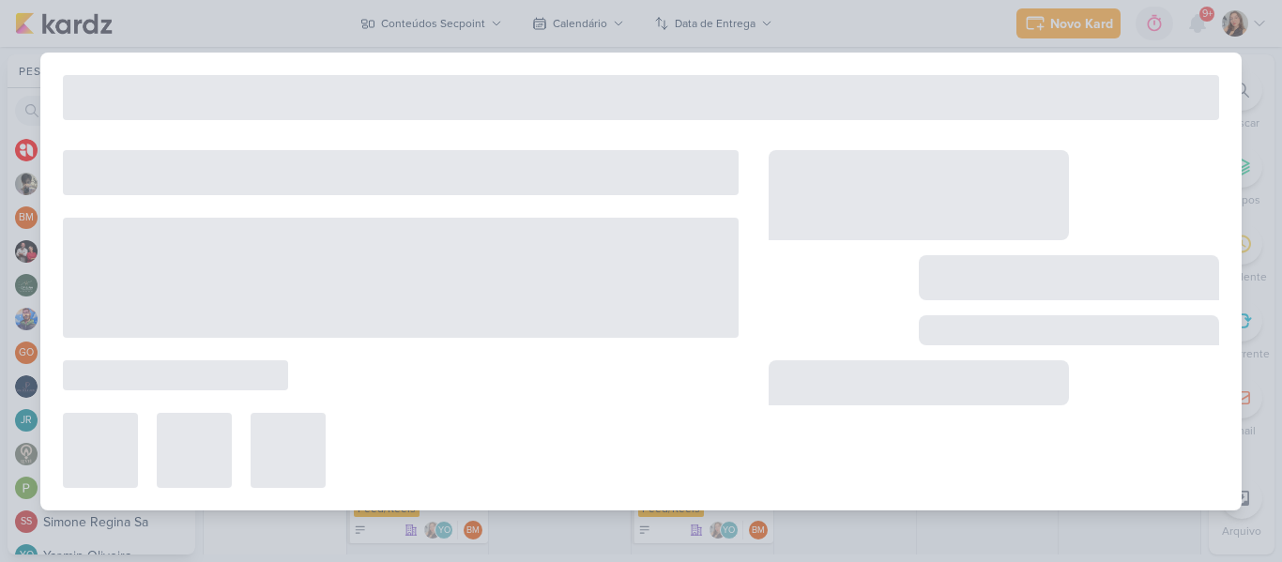
type input "[CARROSSEL] Além de Shake, o que a Herbalife oferece?"
type input "[DATE] 23:59"
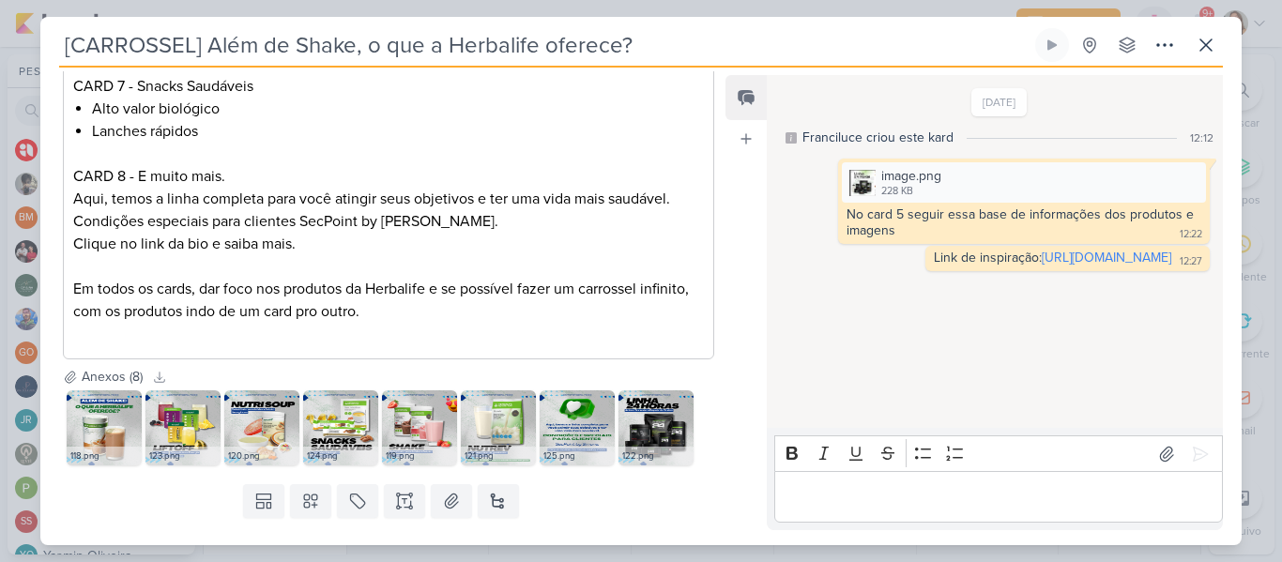
scroll to position [870, 0]
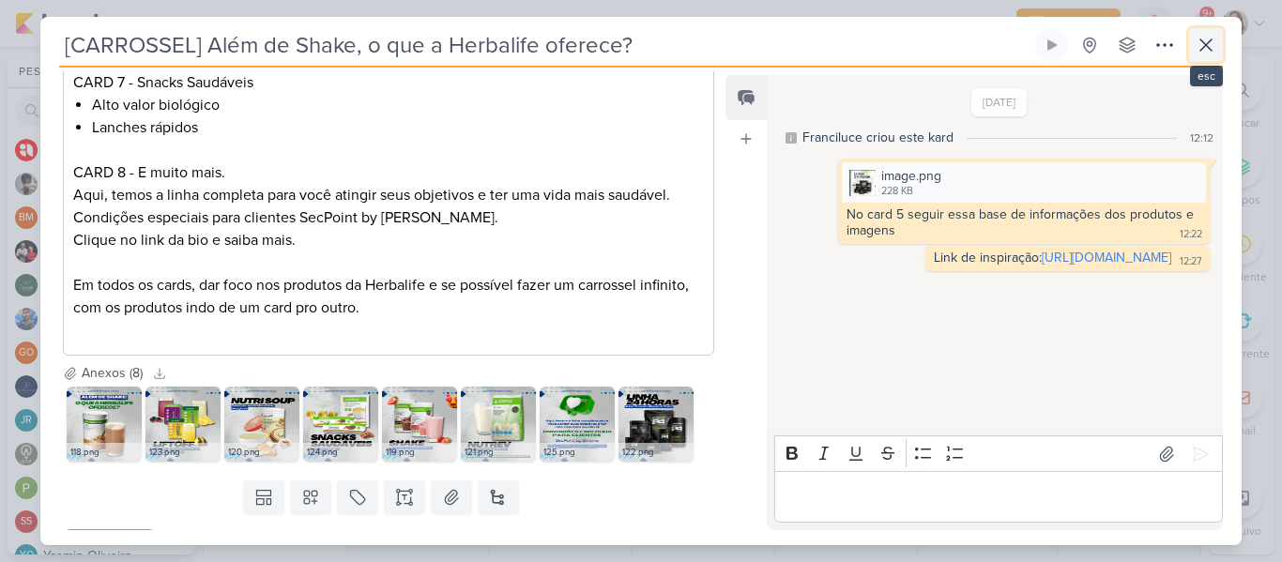
click at [1210, 35] on icon at bounding box center [1205, 45] width 23 height 23
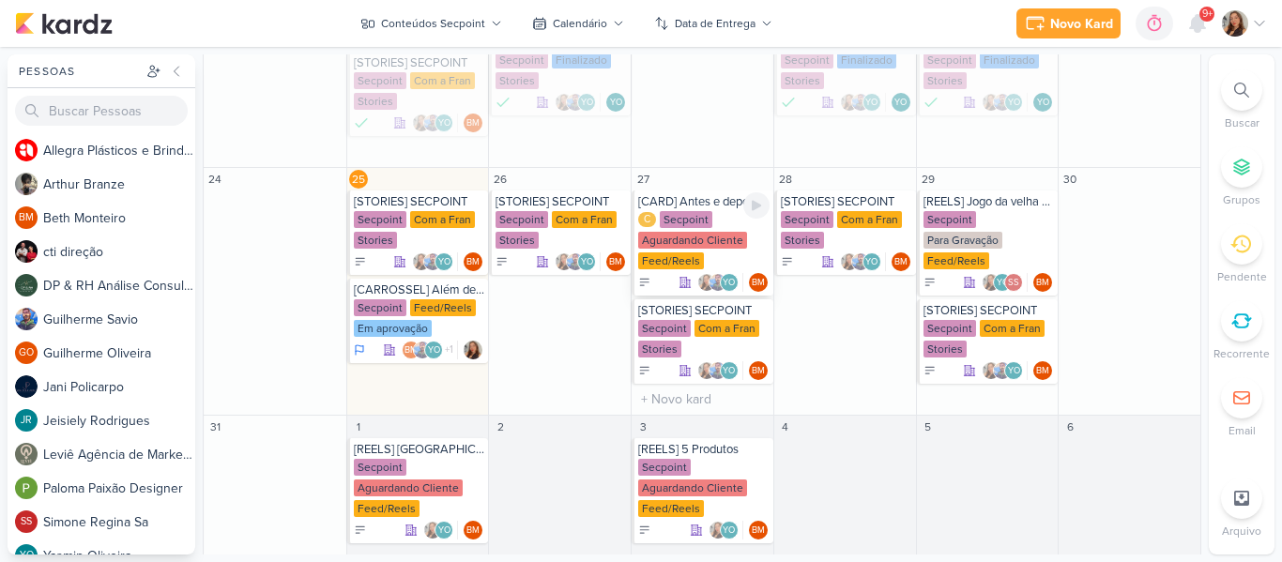
click at [689, 211] on div "C Secpoint Aguardando Cliente Feed/Reels" at bounding box center [703, 241] width 131 height 60
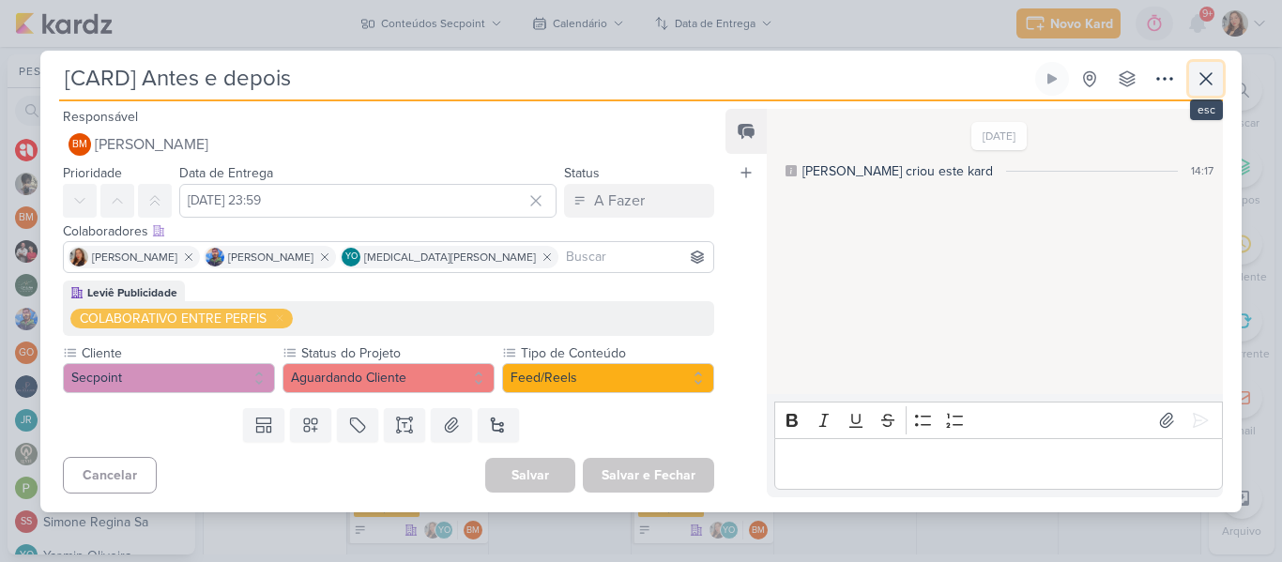
click at [1195, 85] on icon at bounding box center [1205, 79] width 23 height 23
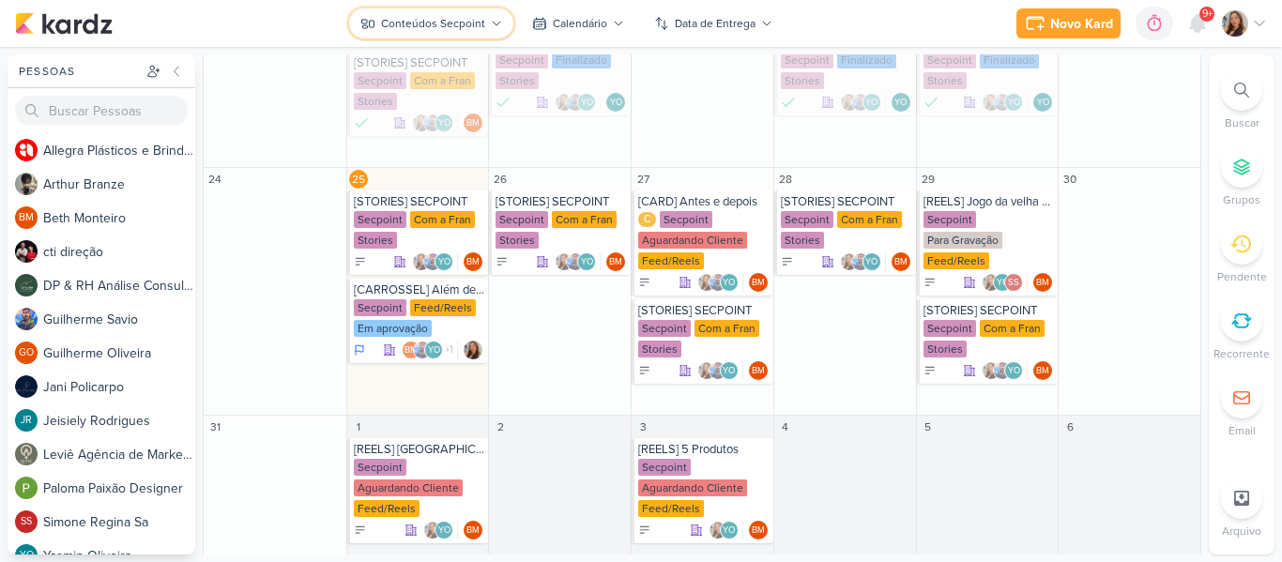
click at [461, 23] on div "Conteúdos Secpoint" at bounding box center [433, 23] width 104 height 17
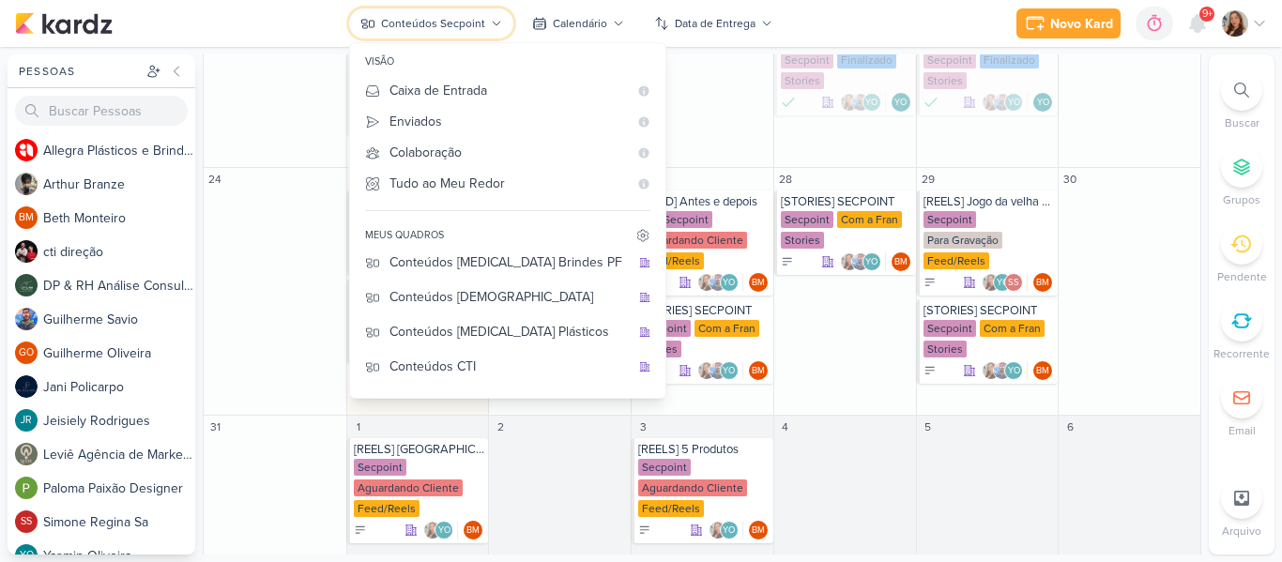
scroll to position [0, 0]
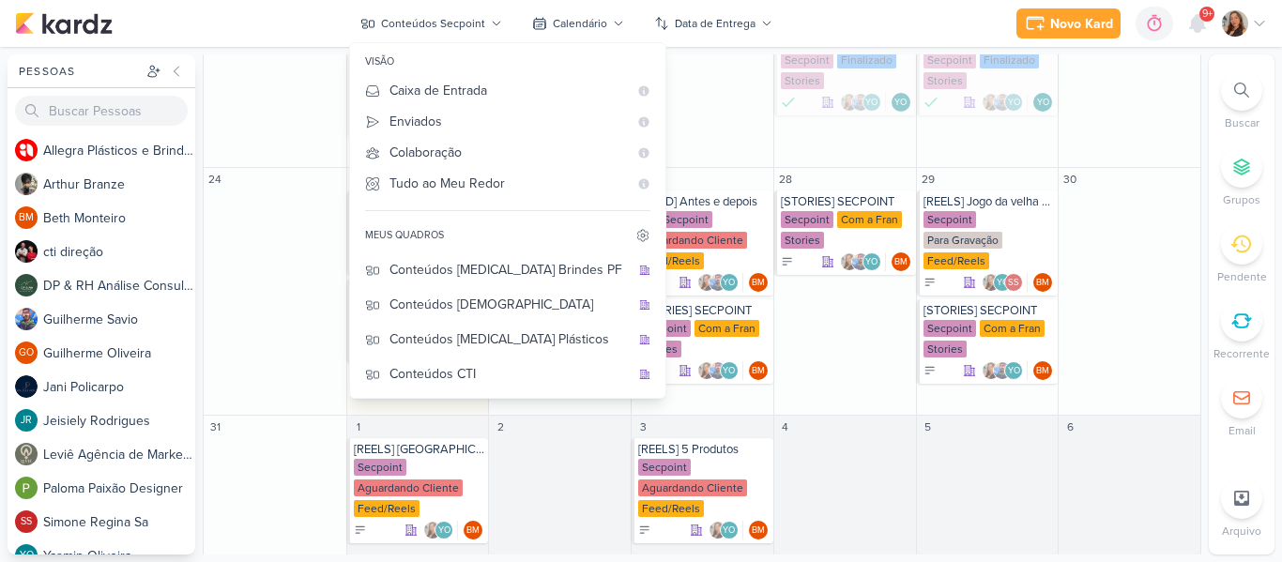
click at [809, 23] on div "Novo Kard Ctrl + k 0h0m Sessão desligada... Hoje 0h0m Semana 0h0m Mês 0h0m" at bounding box center [641, 23] width 1252 height 47
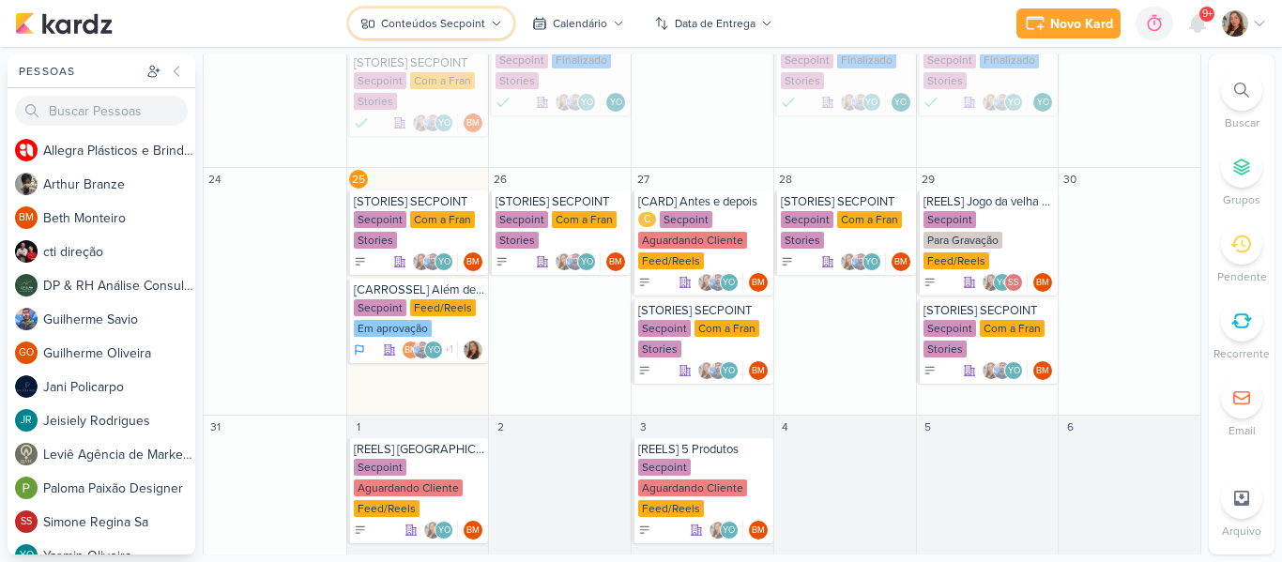
click at [434, 34] on button "Conteúdos Secpoint" at bounding box center [431, 23] width 164 height 30
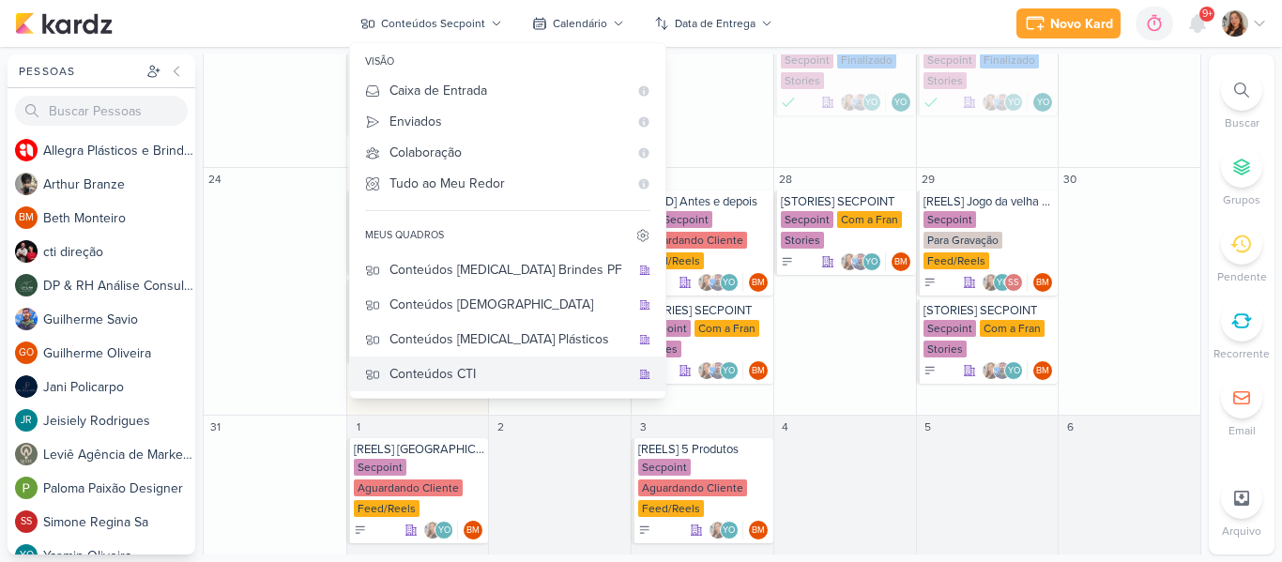
click at [546, 371] on div "Conteúdos CTI" at bounding box center [509, 374] width 240 height 20
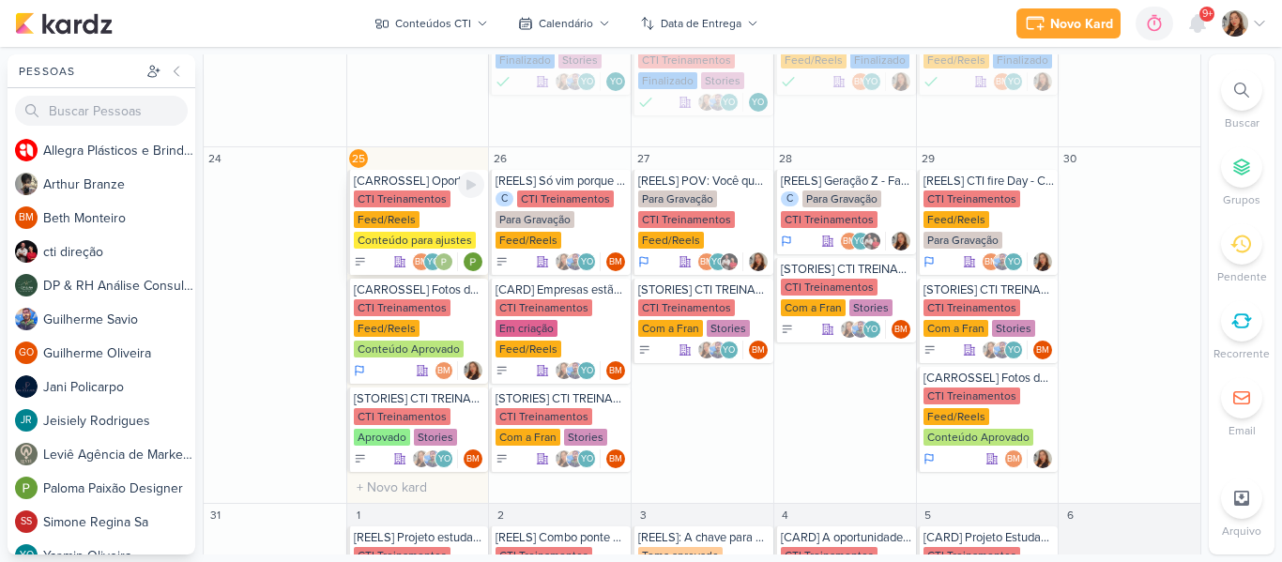
click at [438, 218] on div "CTI Treinamentos Feed/Reels Conteúdo para ajustes" at bounding box center [419, 220] width 131 height 60
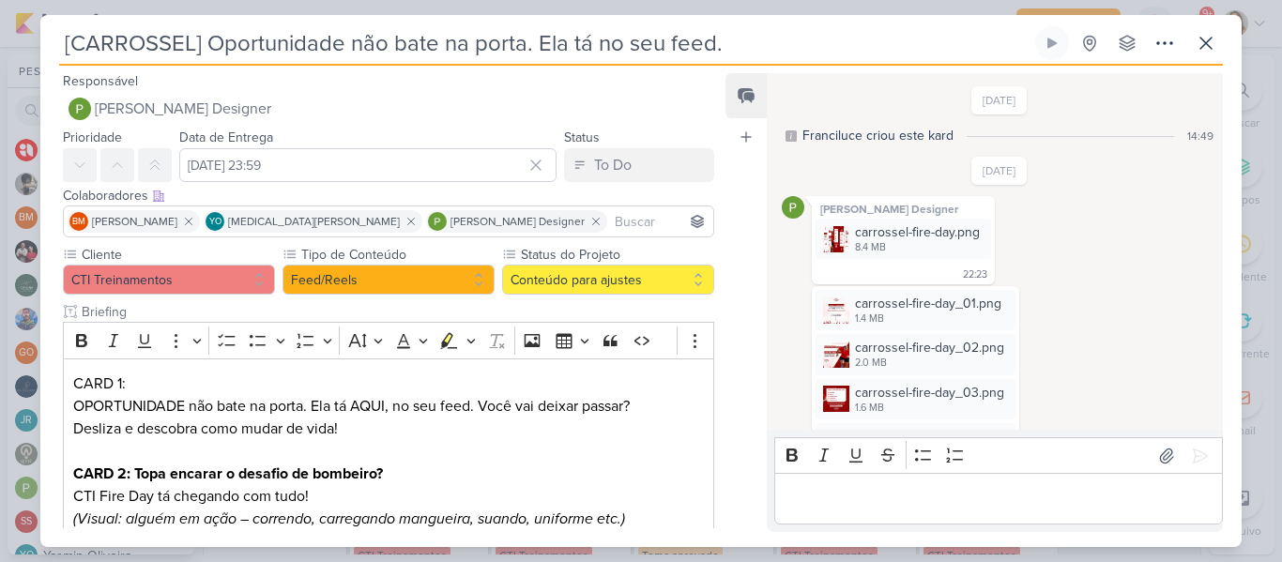
scroll to position [203, 0]
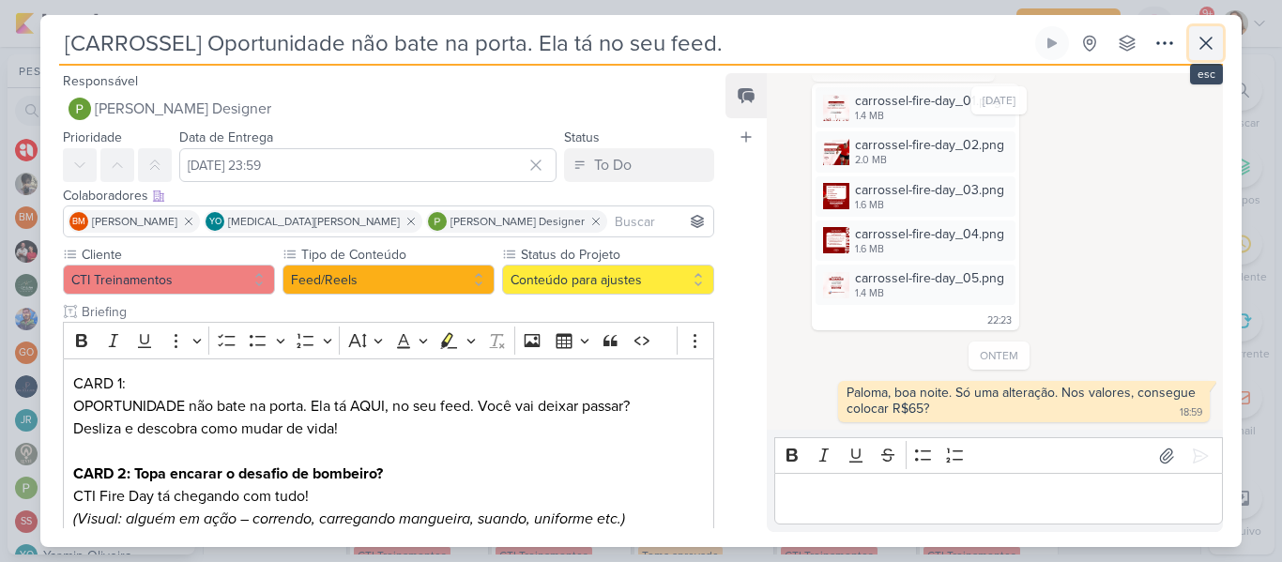
click at [1208, 46] on icon at bounding box center [1205, 43] width 11 height 11
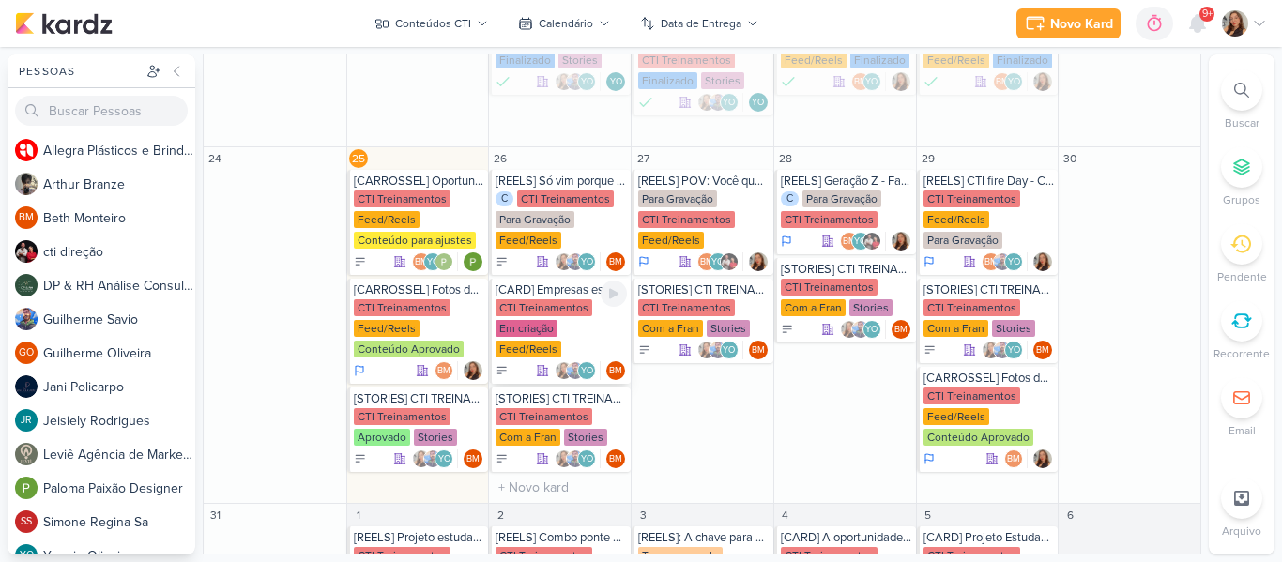
click at [556, 308] on div "CTI Treinamentos" at bounding box center [543, 307] width 97 height 17
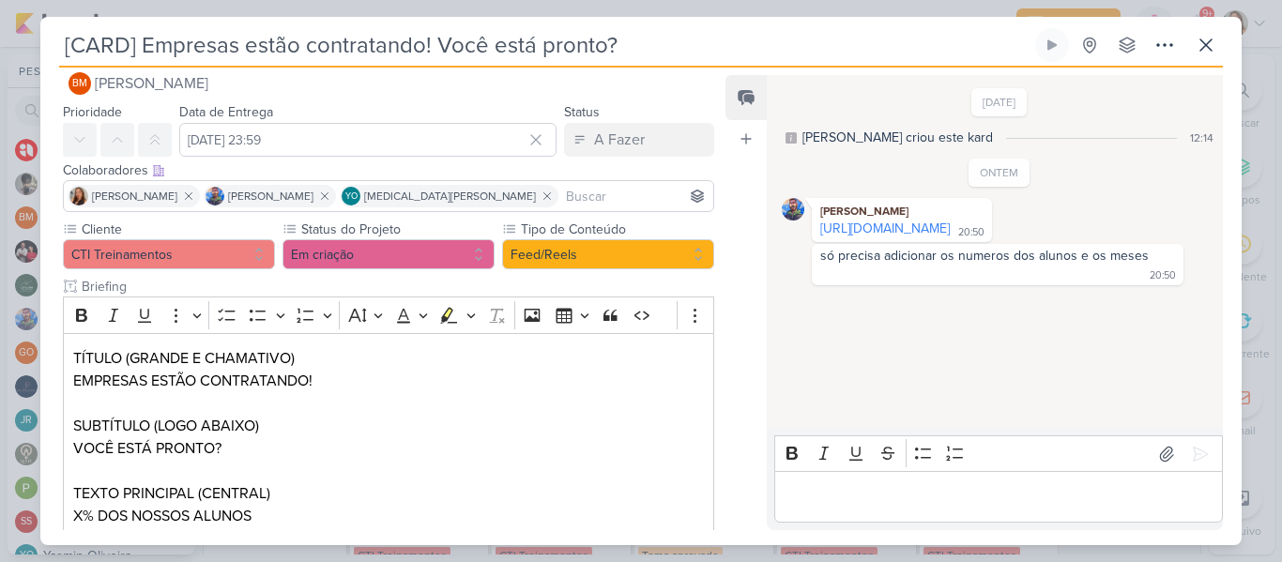
scroll to position [0, 0]
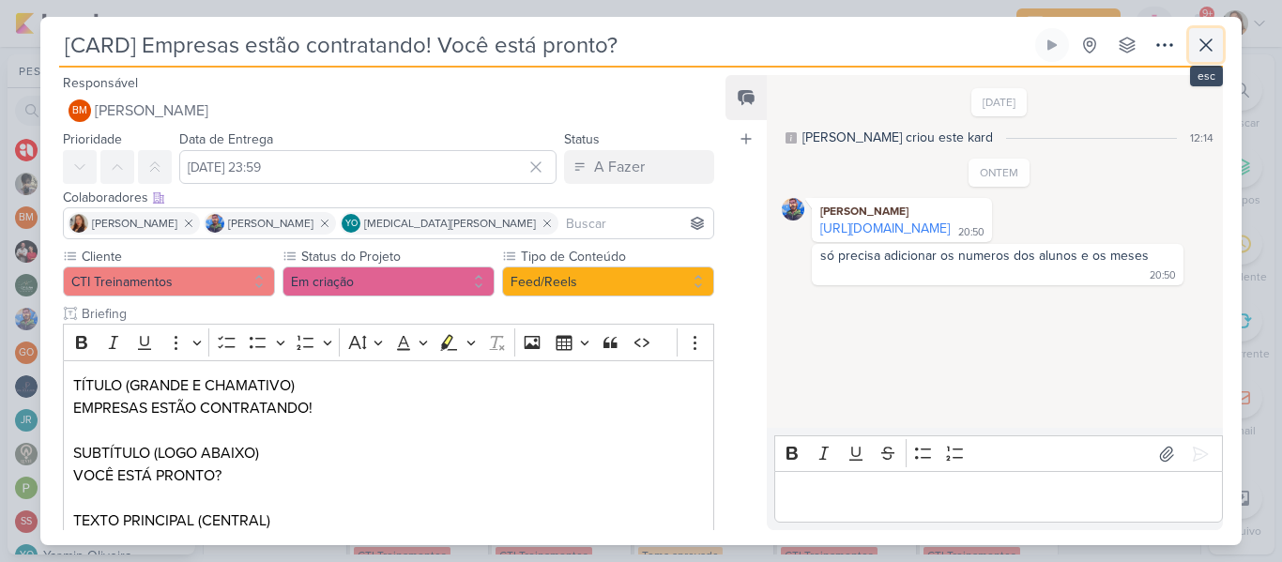
click at [1196, 58] on button at bounding box center [1206, 45] width 34 height 34
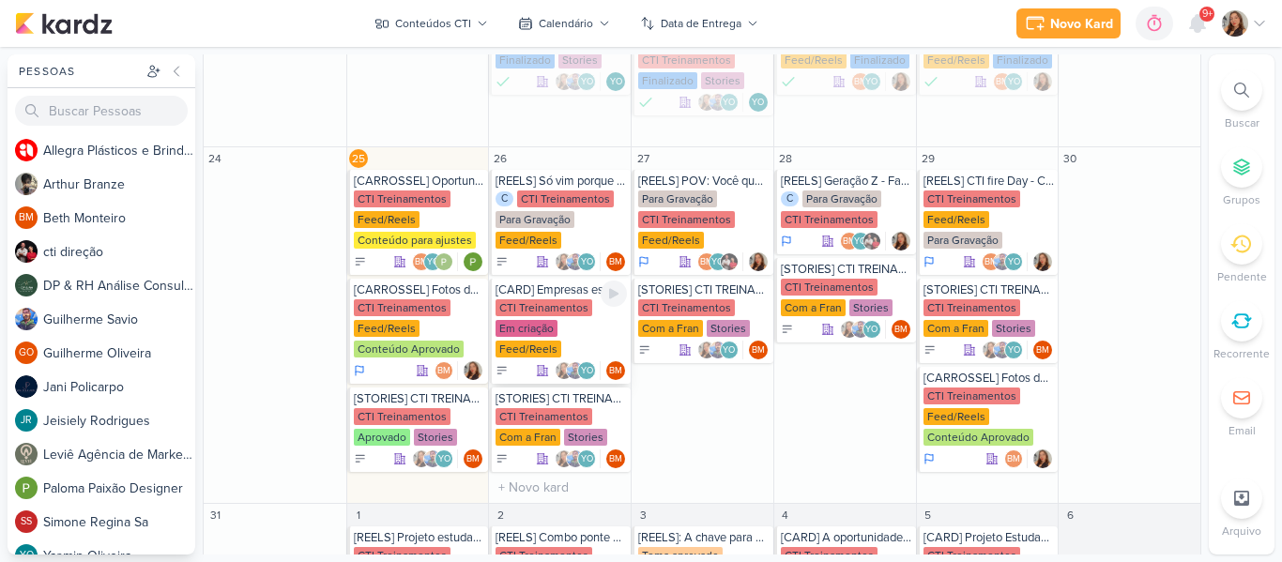
click at [561, 341] on div "Feed/Reels" at bounding box center [528, 349] width 66 height 17
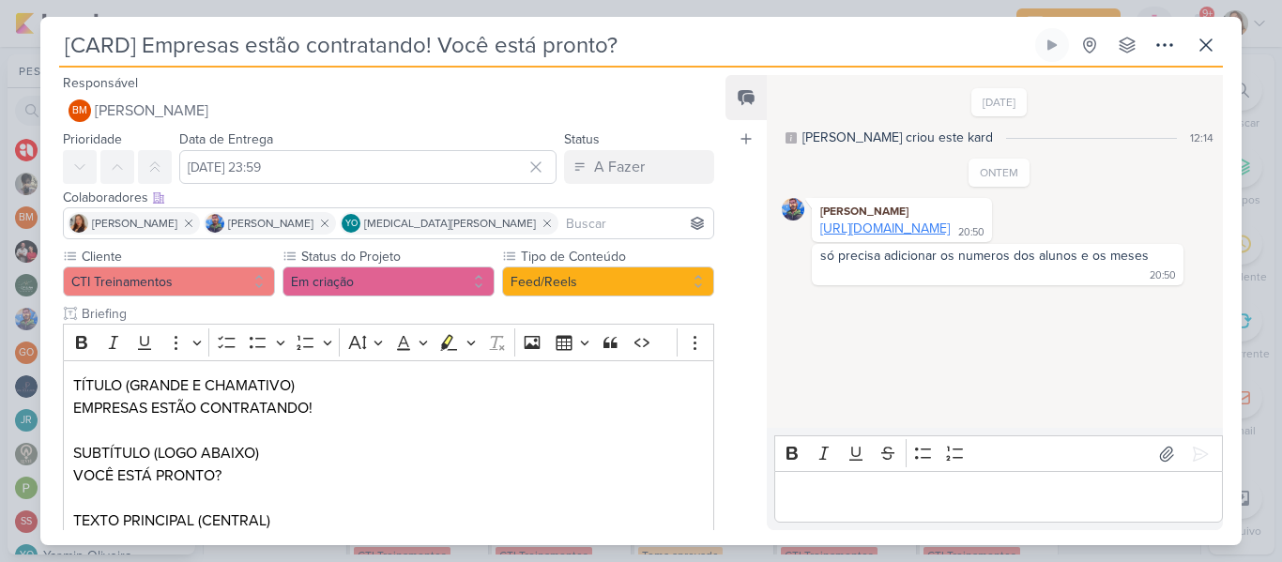
click at [911, 234] on link "[URL][DOMAIN_NAME]" at bounding box center [884, 228] width 129 height 16
click at [1203, 56] on button at bounding box center [1206, 45] width 34 height 34
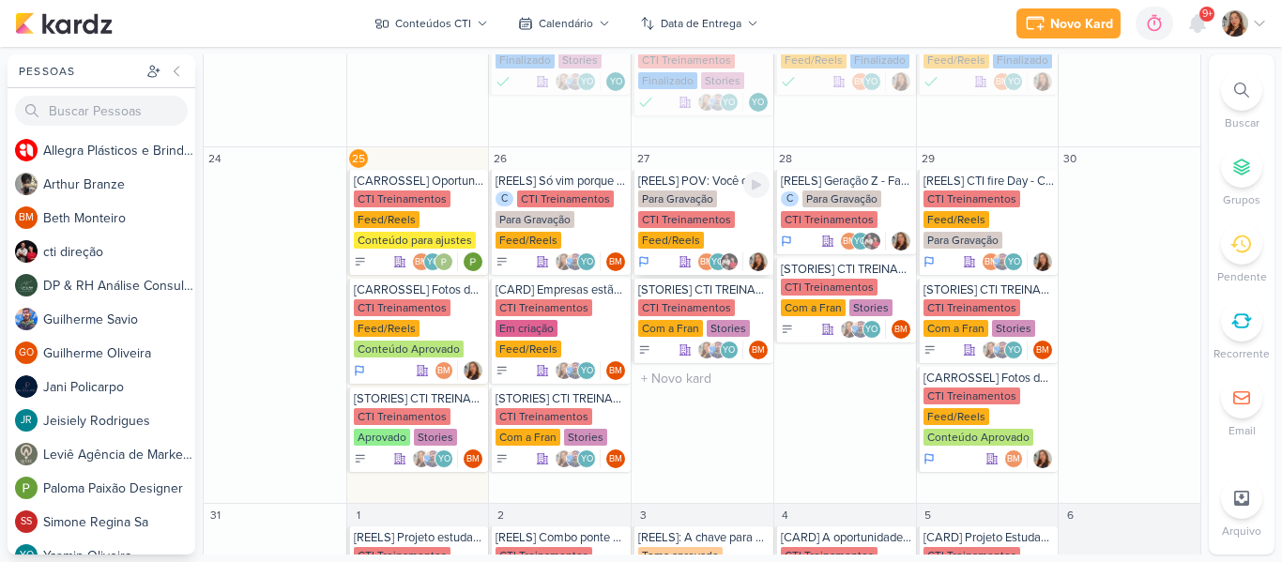
click at [685, 224] on div "CTI Treinamentos" at bounding box center [686, 219] width 97 height 17
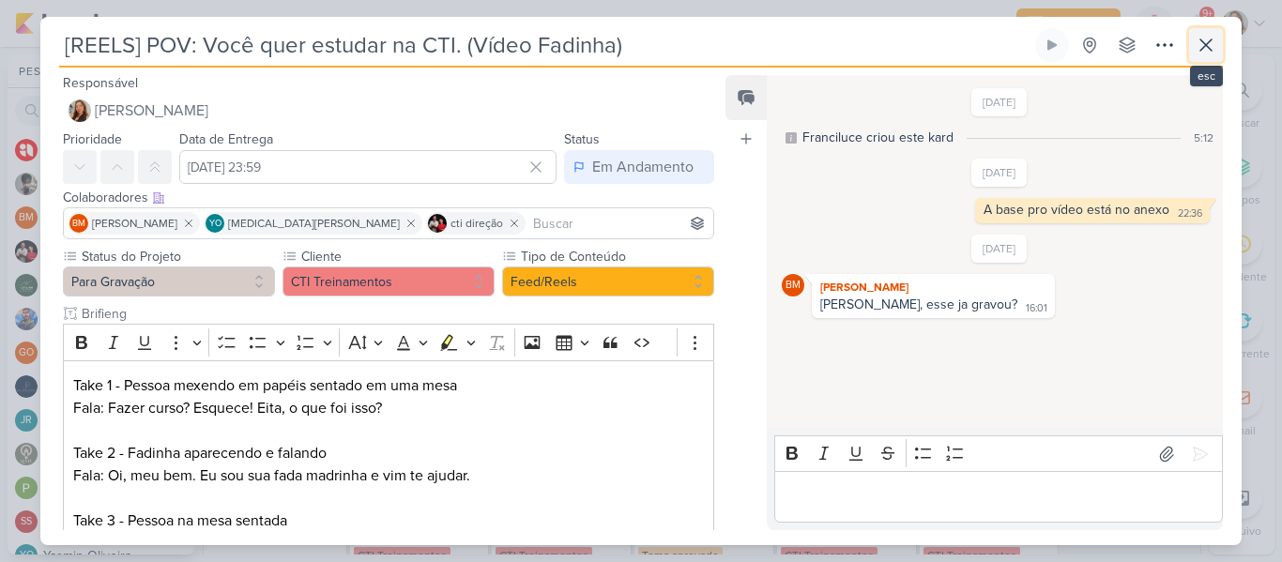
click at [1209, 45] on icon at bounding box center [1205, 45] width 23 height 23
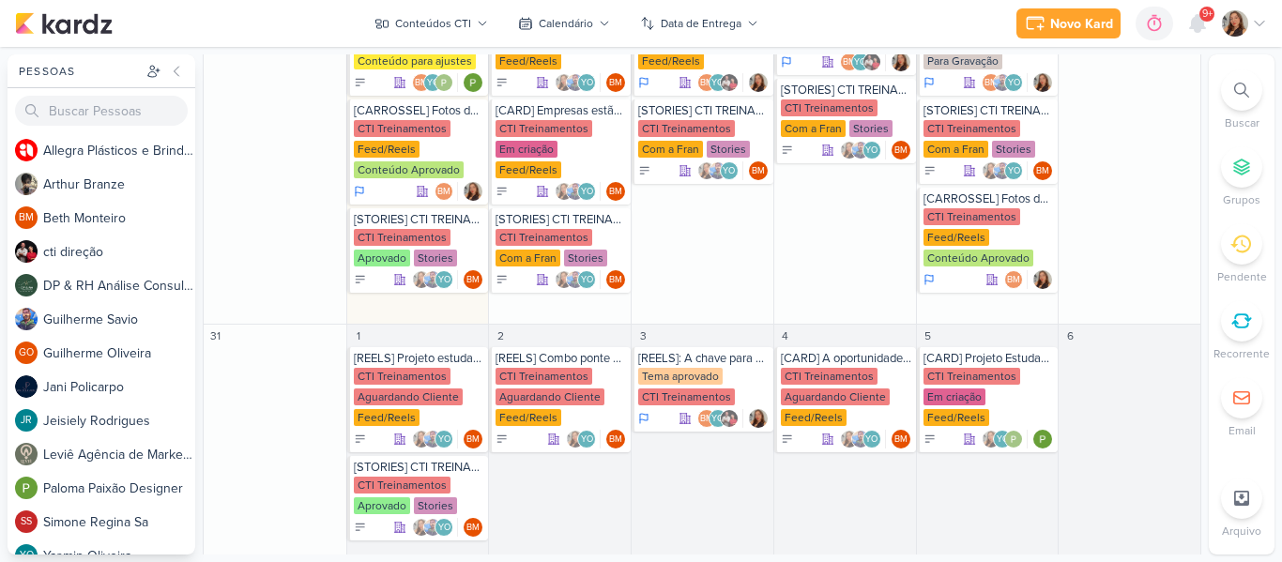
scroll to position [814, 0]
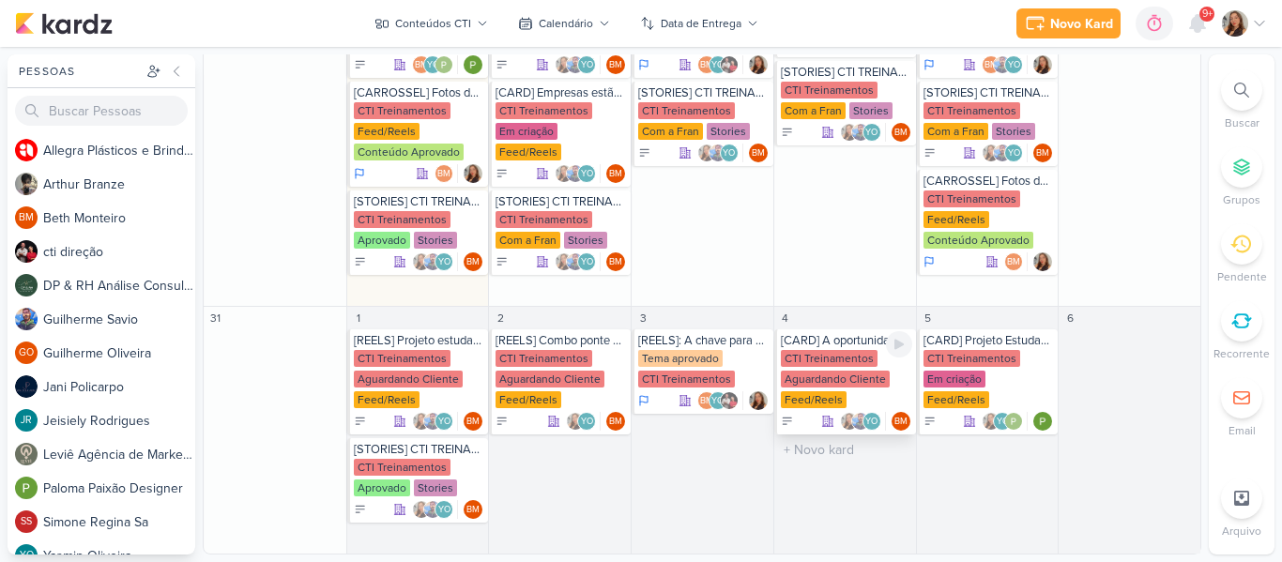
click at [840, 368] on div "CTI Treinamentos Aguardando Cliente Feed/Reels" at bounding box center [846, 380] width 131 height 60
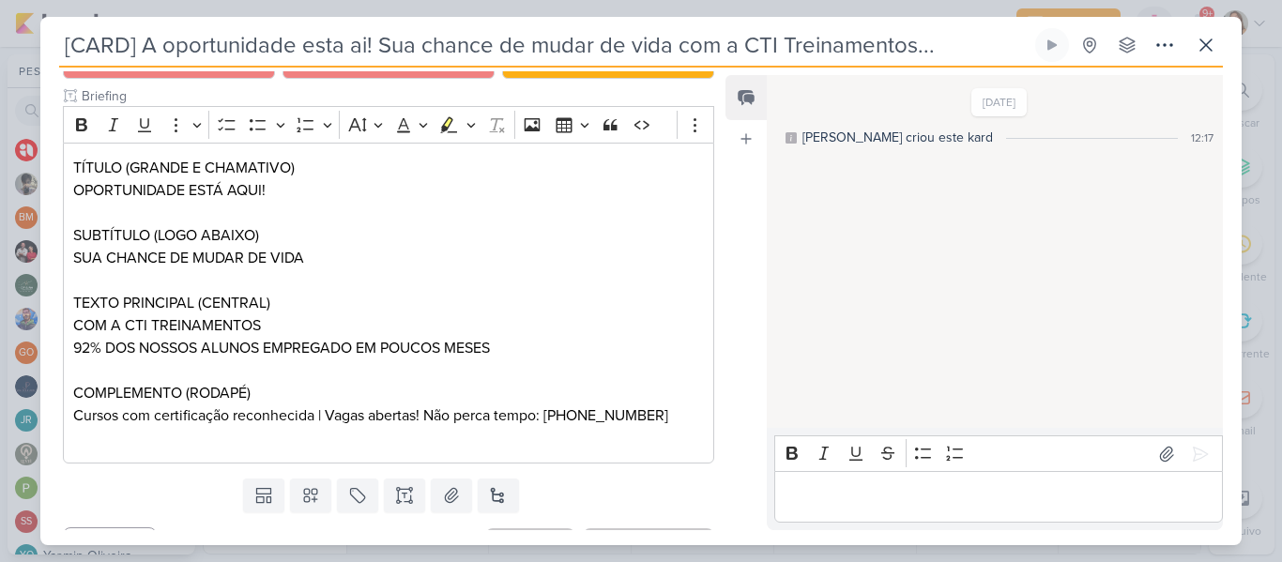
scroll to position [216, 0]
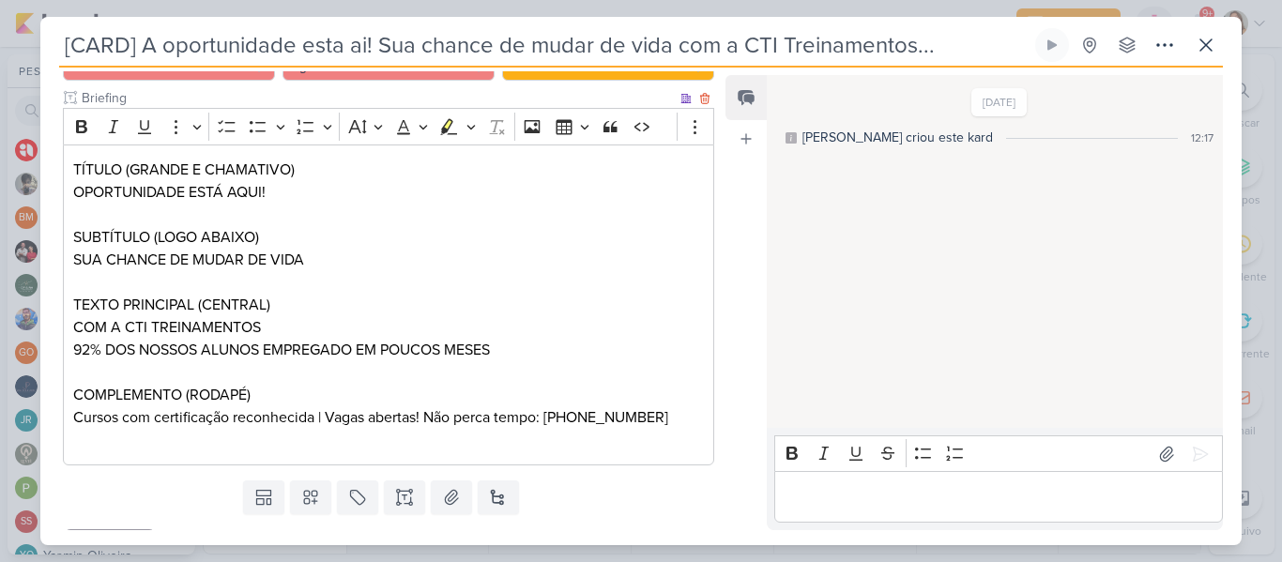
click at [357, 345] on p "92% DOS NOSSOS ALUNOS EMPREGADO EM POUCOS MESES" at bounding box center [388, 350] width 630 height 23
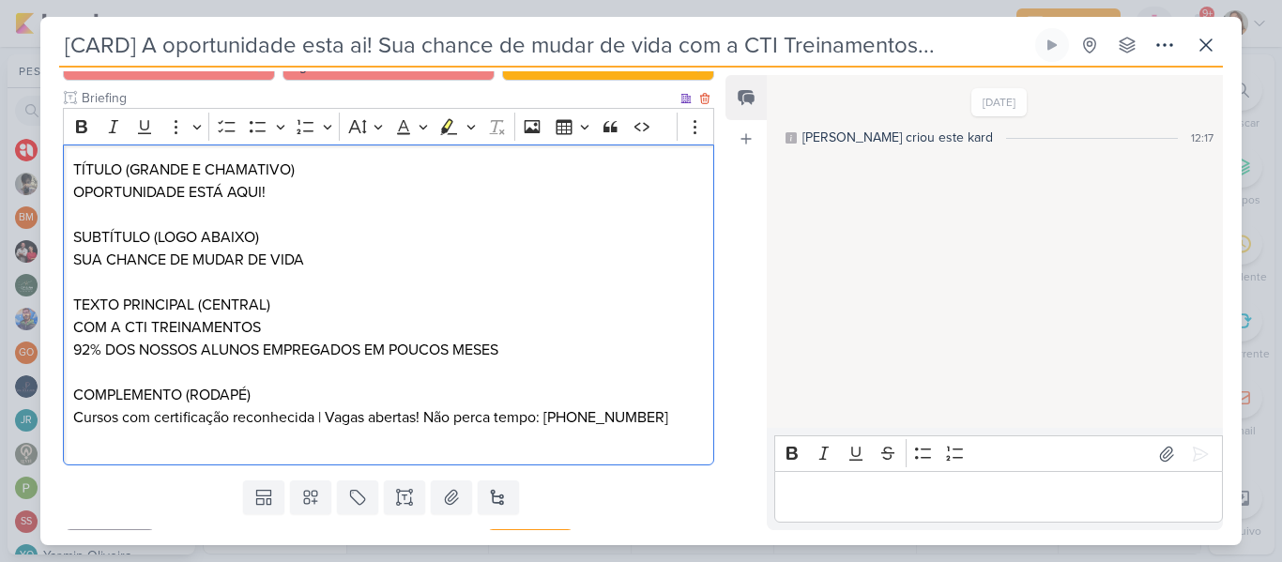
click at [84, 350] on p "92% DOS NOSSOS ALUNOS EMPREGADOS EM POUCOS MESES" at bounding box center [388, 350] width 630 height 23
click at [164, 382] on p "Editor editing area: main" at bounding box center [388, 372] width 630 height 23
click at [266, 354] on p "72% DOS NOSSOS ALUNOS EMPREGADOS EM POUCOS MESES" at bounding box center [388, 350] width 630 height 23
click at [454, 350] on p "72% DOS NOSSOS ALUNOS CONSEGUEM EMPREGADOS EM POUCOS MESES" at bounding box center [388, 350] width 630 height 23
click at [494, 383] on p "Editor editing area: main" at bounding box center [388, 372] width 630 height 23
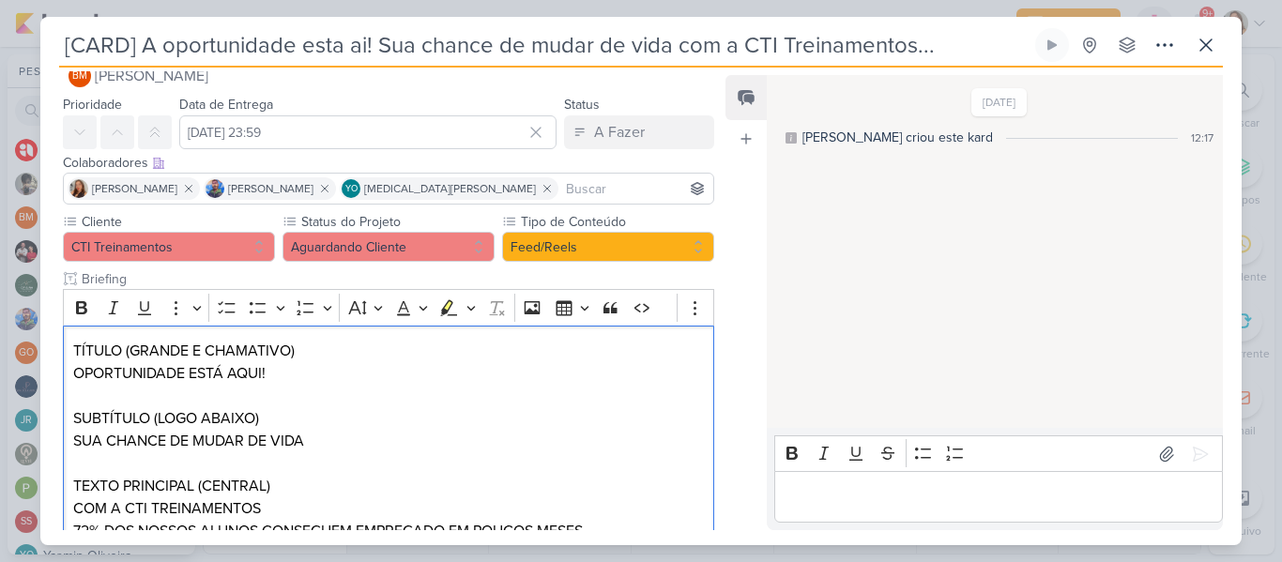
scroll to position [26, 0]
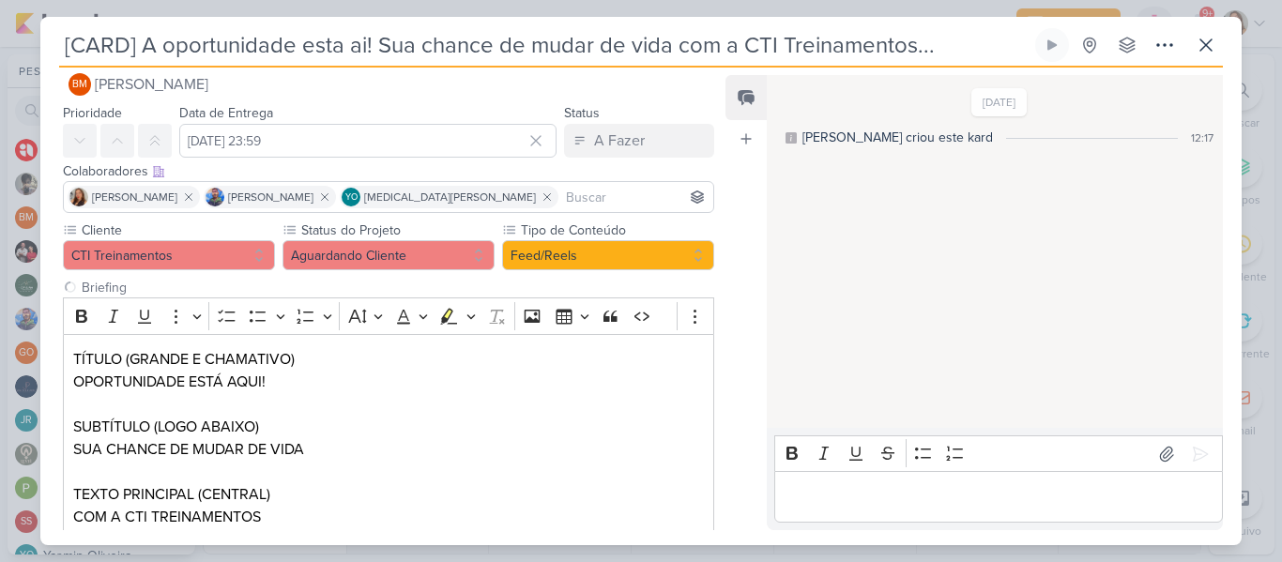
click at [562, 198] on input at bounding box center [635, 197] width 147 height 23
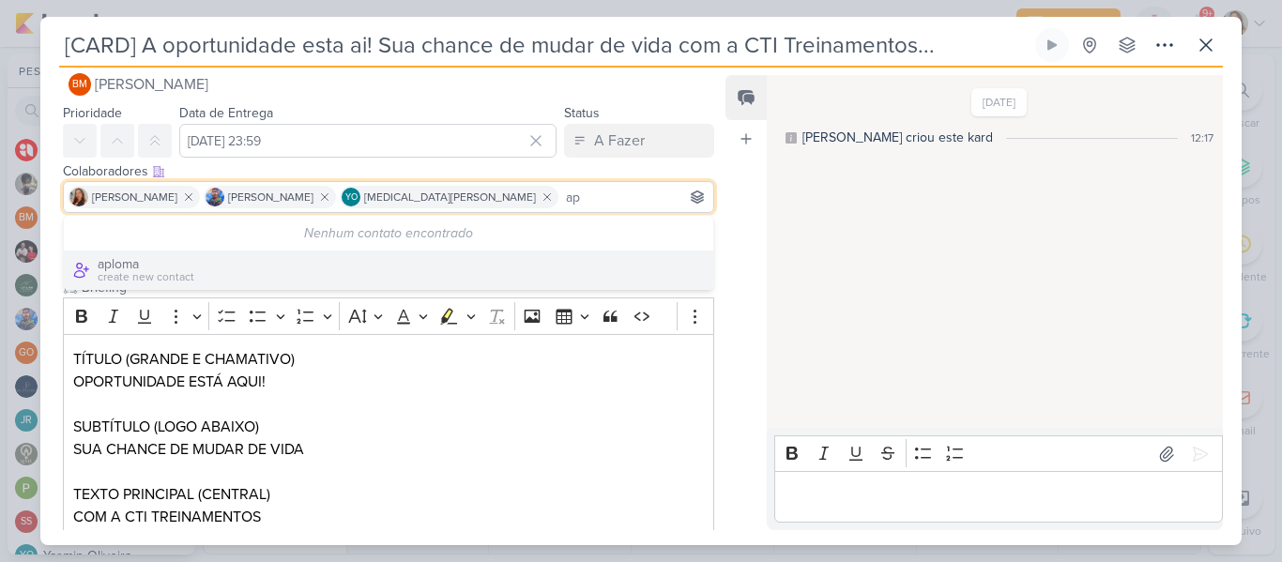
type input "a"
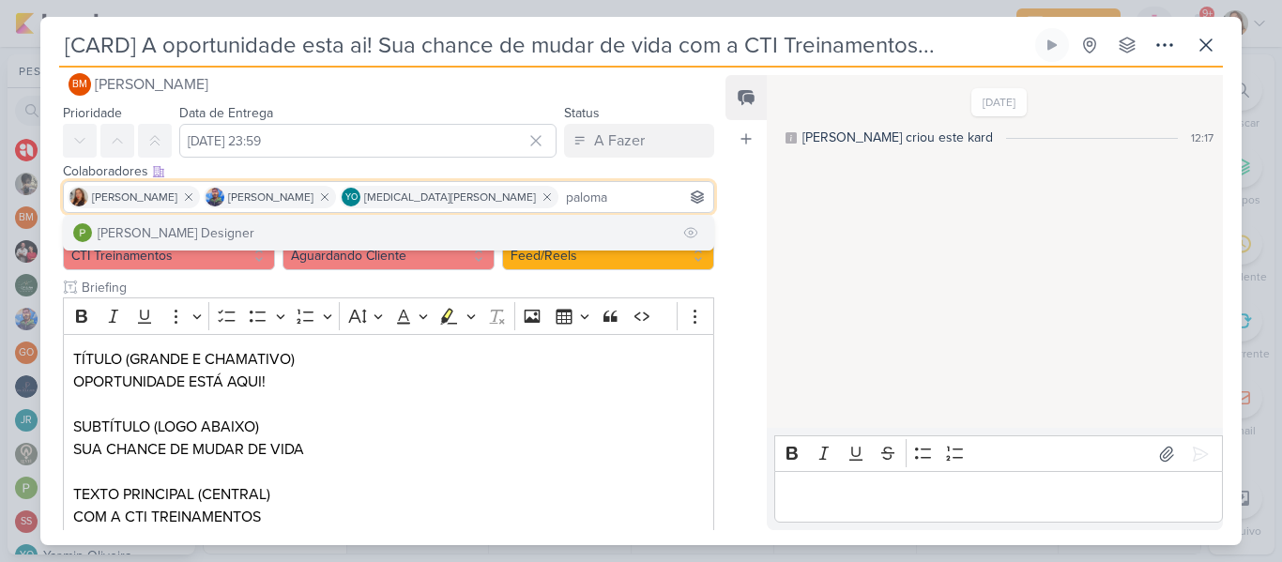
type input "paloma"
click at [481, 226] on button "[PERSON_NAME] Designer" at bounding box center [388, 233] width 649 height 34
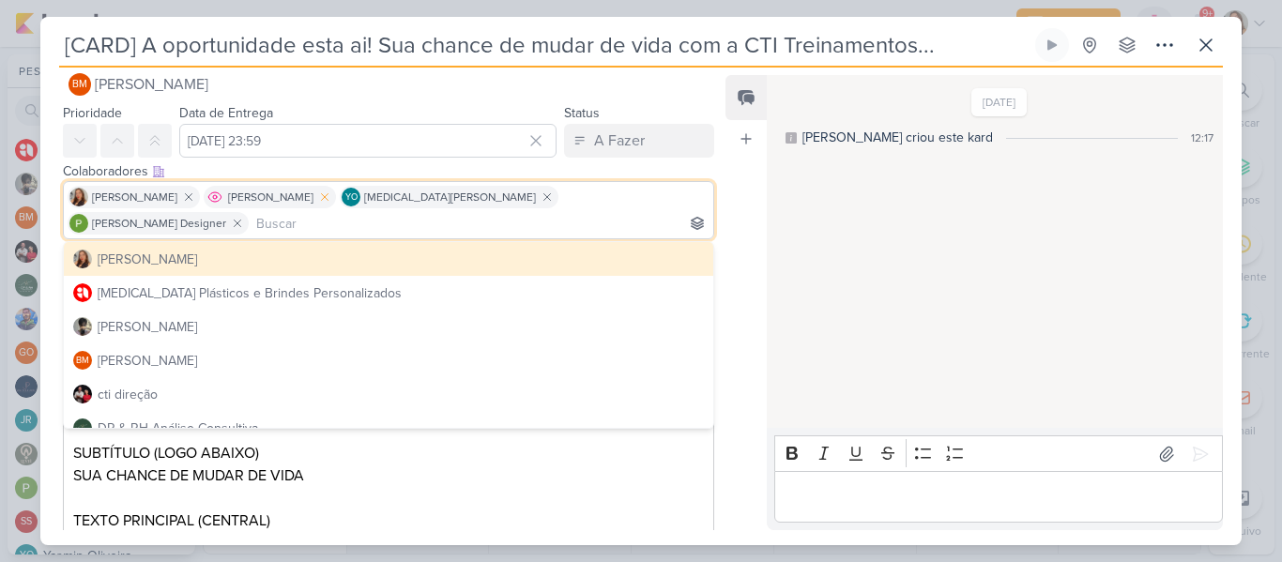
click at [331, 200] on icon at bounding box center [324, 196] width 13 height 13
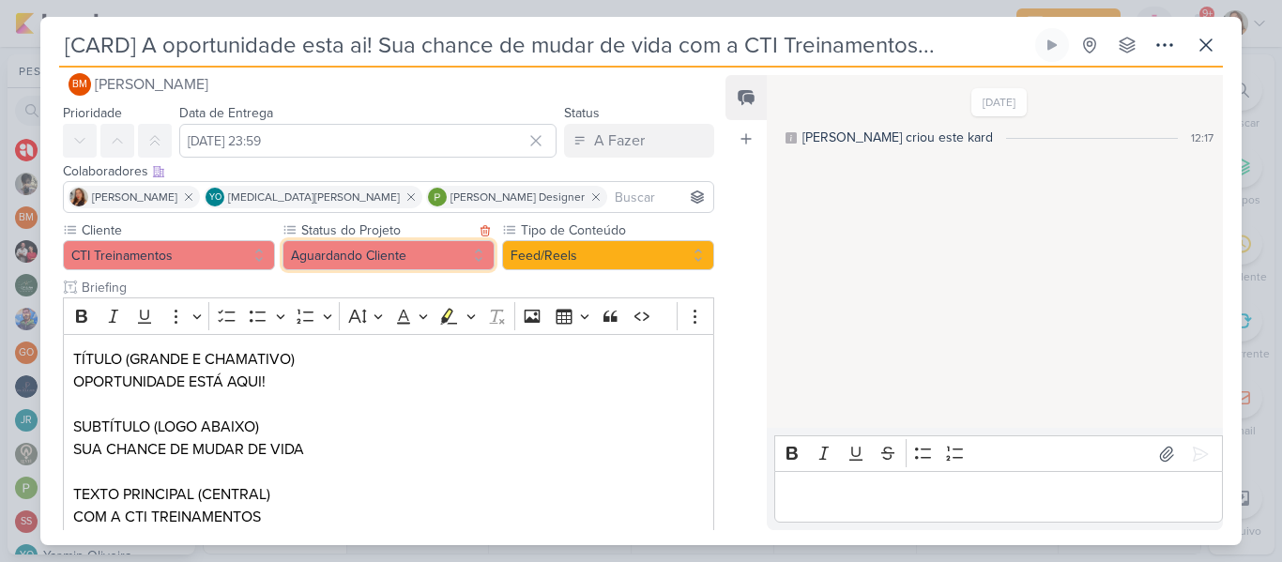
click at [395, 261] on button "Aguardando Cliente" at bounding box center [388, 255] width 212 height 30
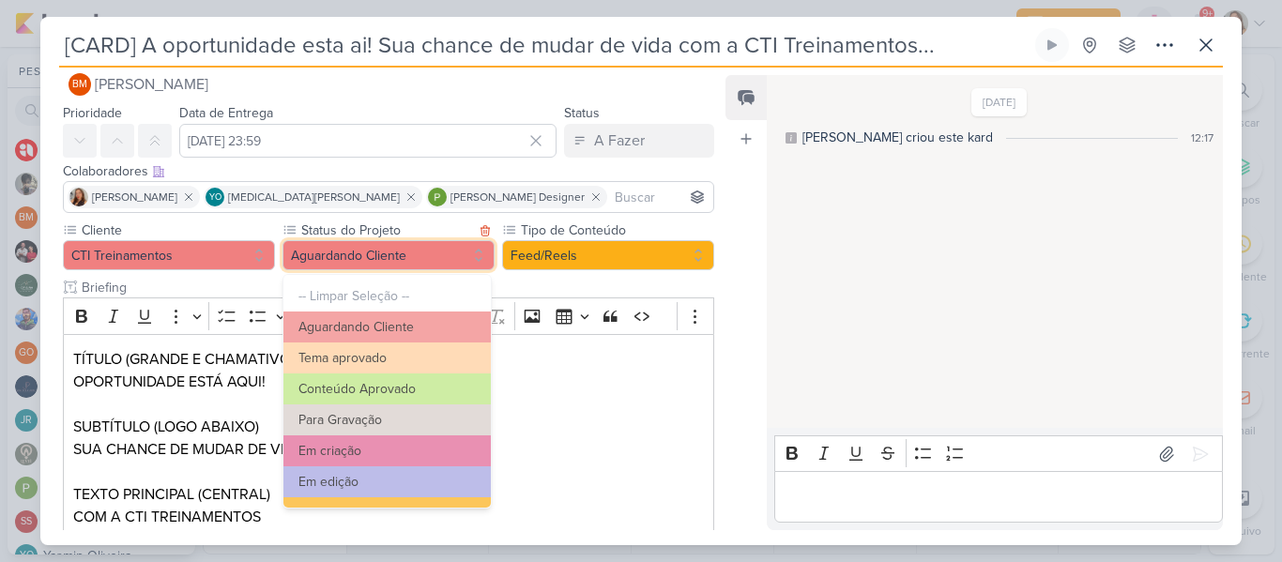
scroll to position [71, 0]
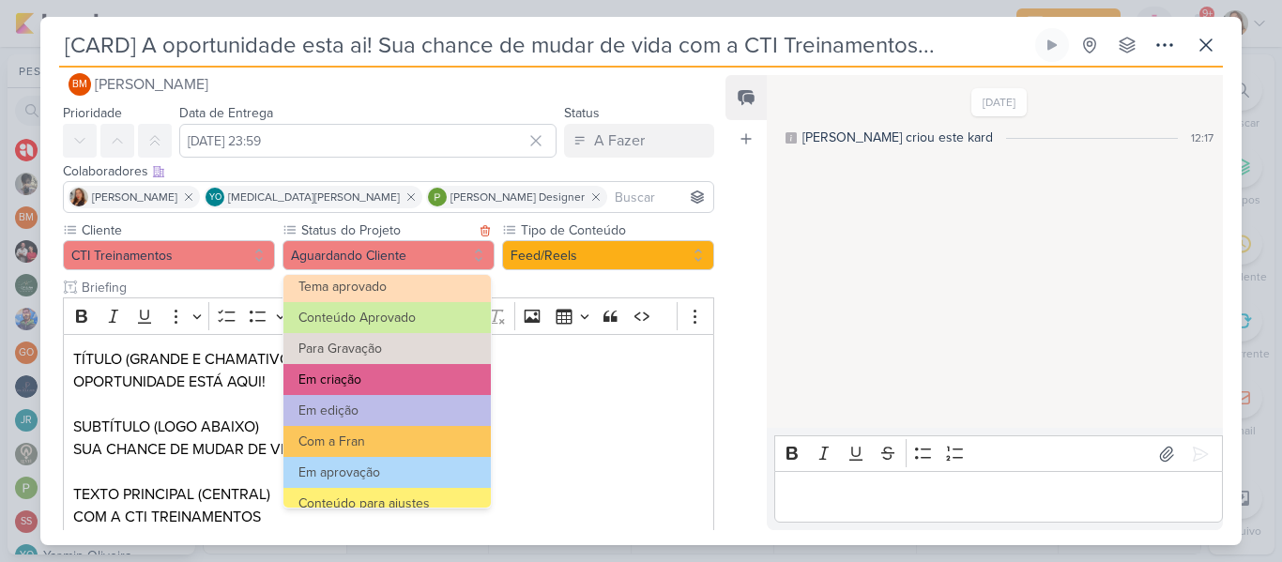
click at [423, 380] on button "Em criação" at bounding box center [386, 379] width 207 height 31
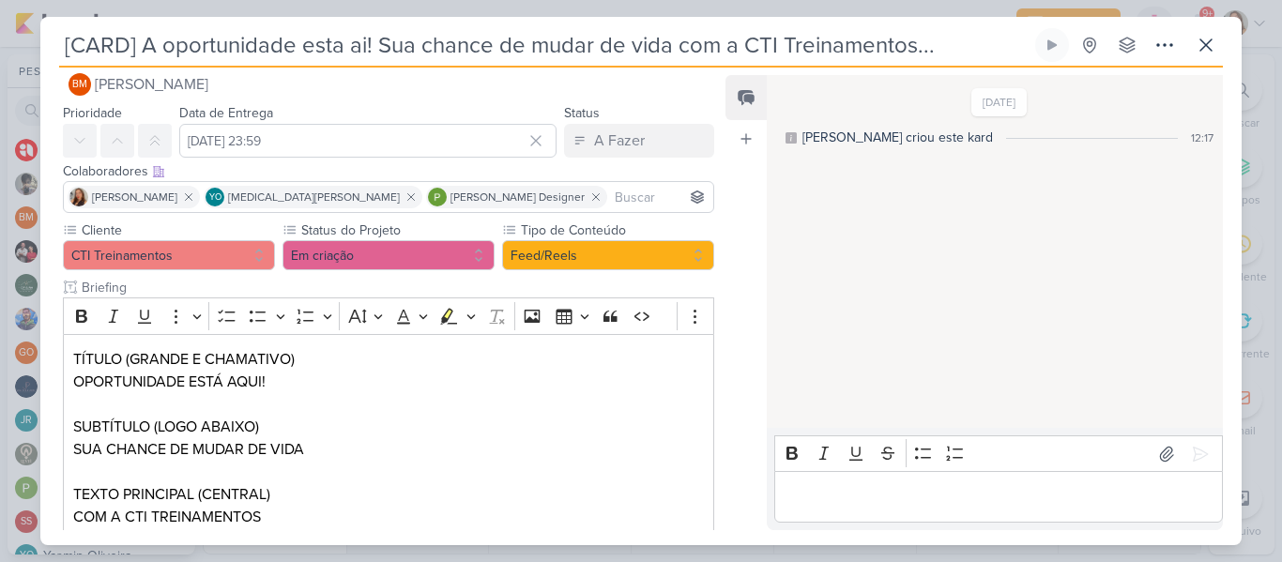
scroll to position [255, 0]
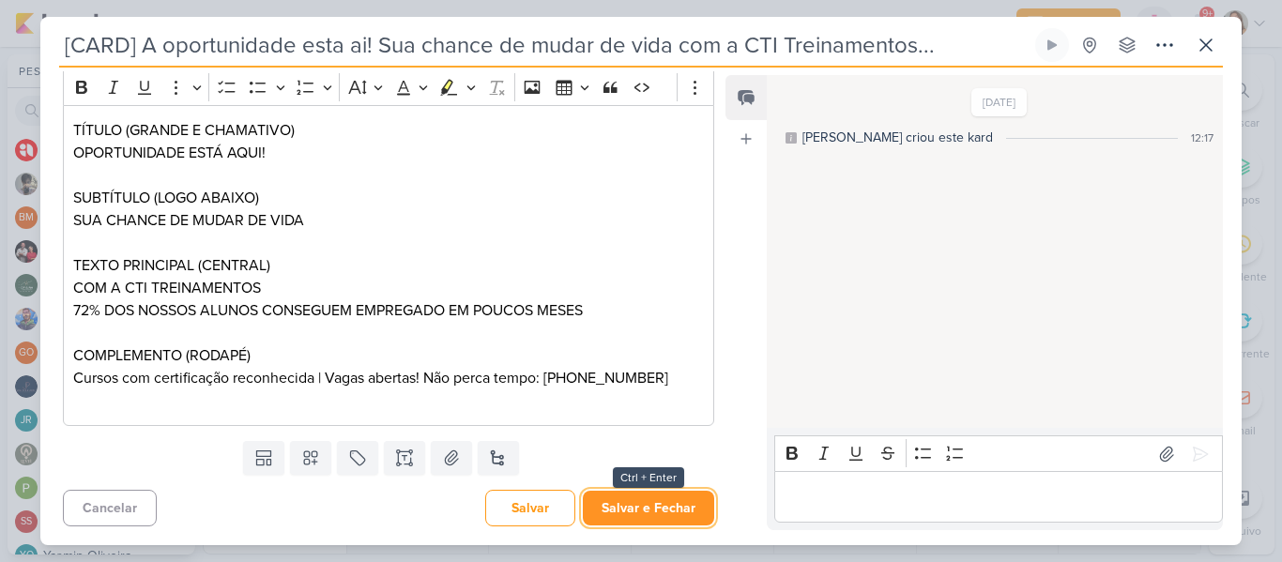
click at [685, 498] on button "Salvar e Fechar" at bounding box center [648, 508] width 131 height 35
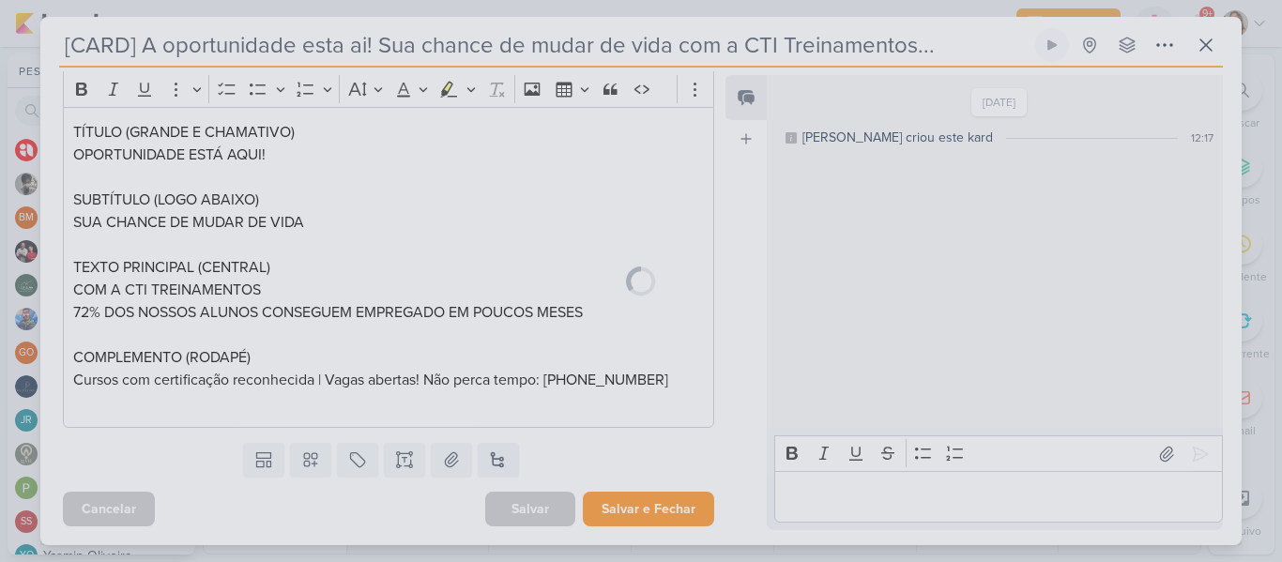
scroll to position [253, 0]
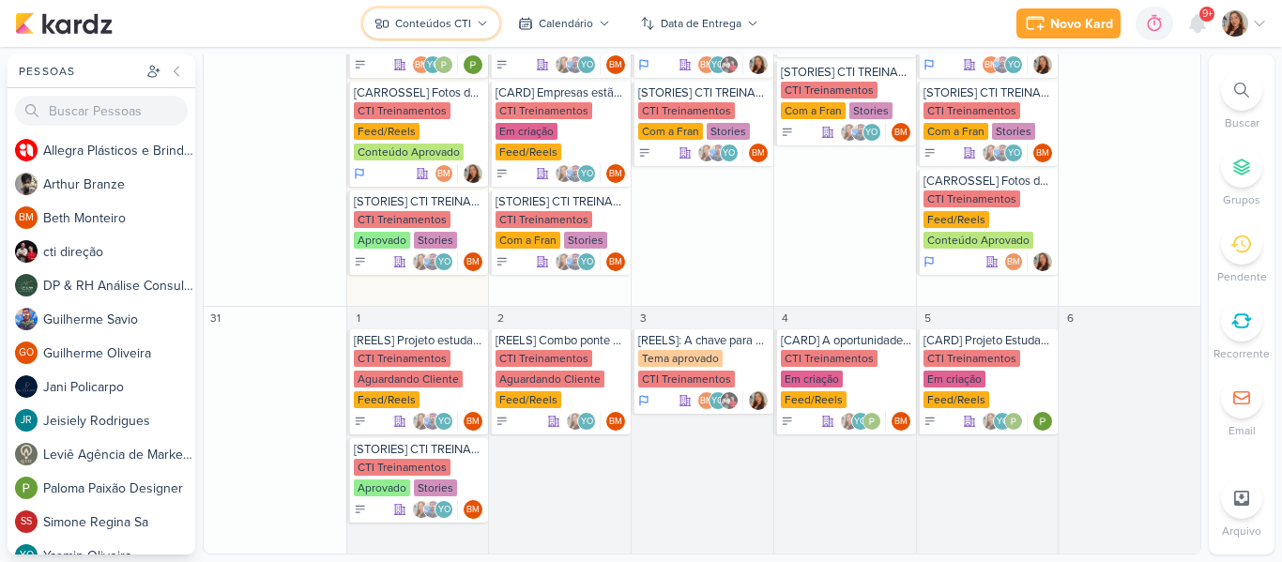
click at [461, 37] on button "Conteúdos CTI" at bounding box center [431, 23] width 136 height 30
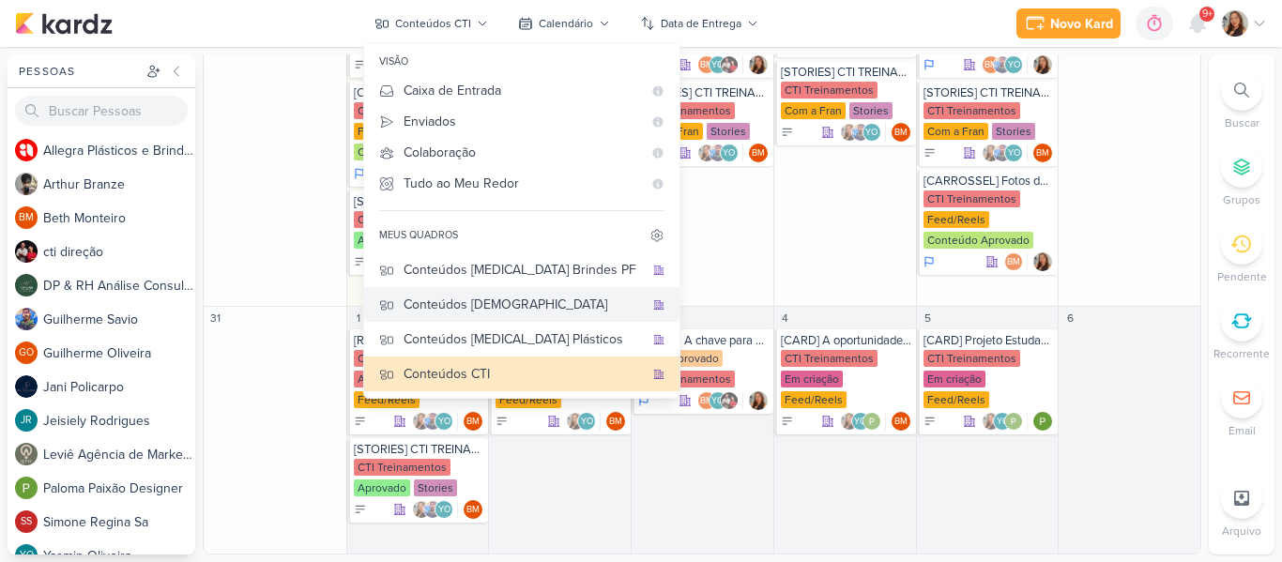
click at [489, 307] on div "Conteúdos [DEMOGRAPHIC_DATA]" at bounding box center [523, 305] width 240 height 20
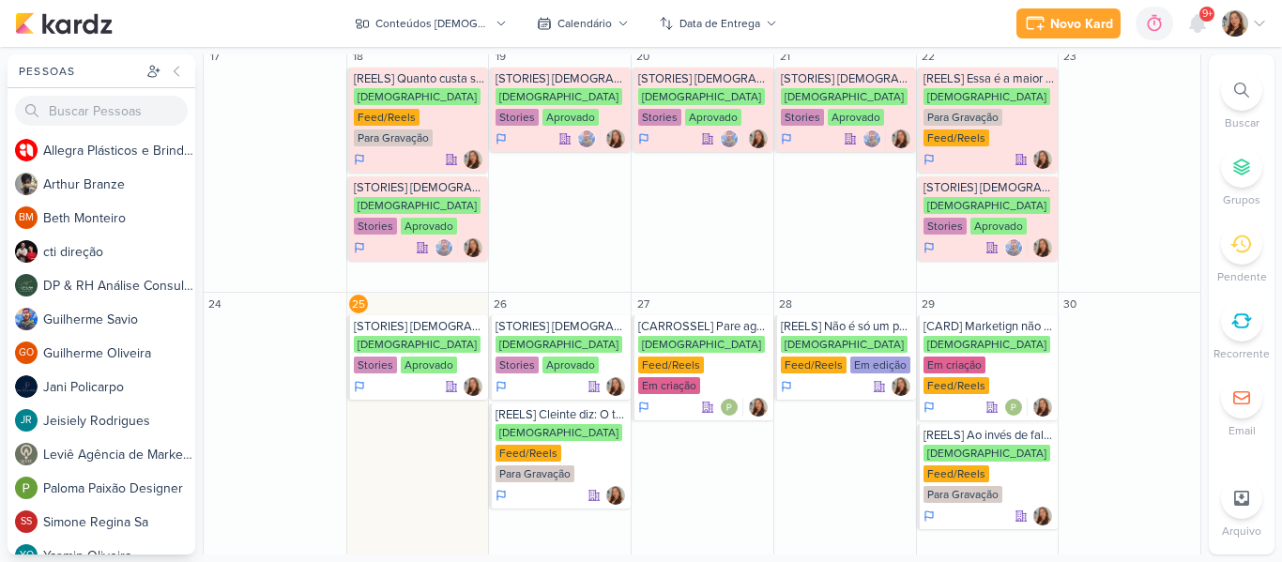
scroll to position [687, 0]
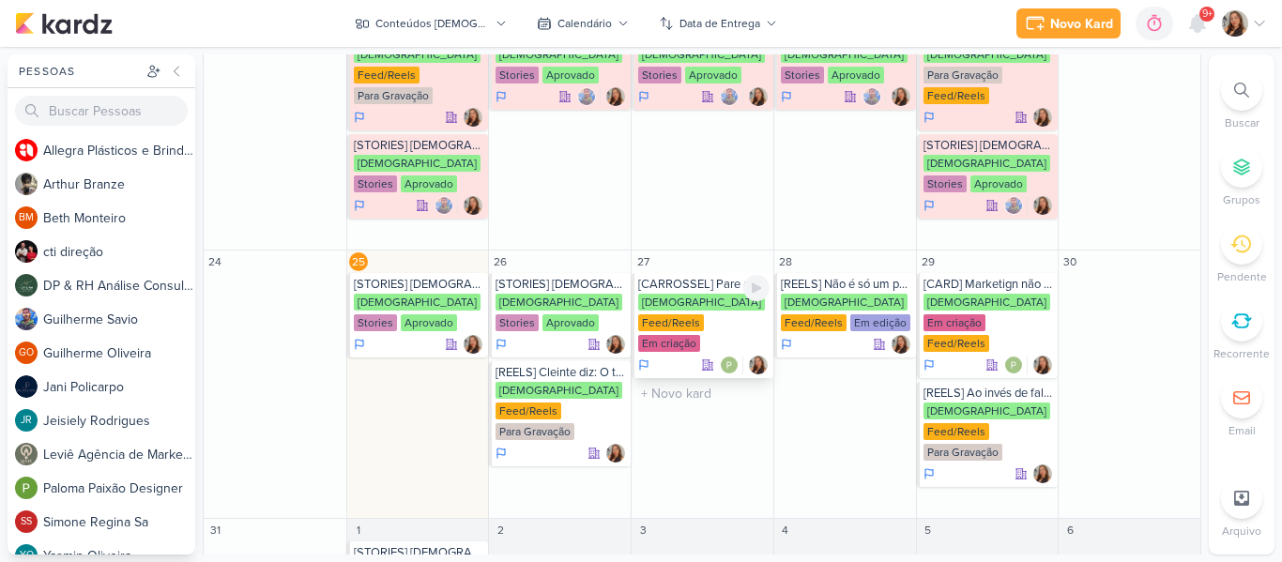
click at [695, 335] on div "Em criação" at bounding box center [669, 343] width 62 height 17
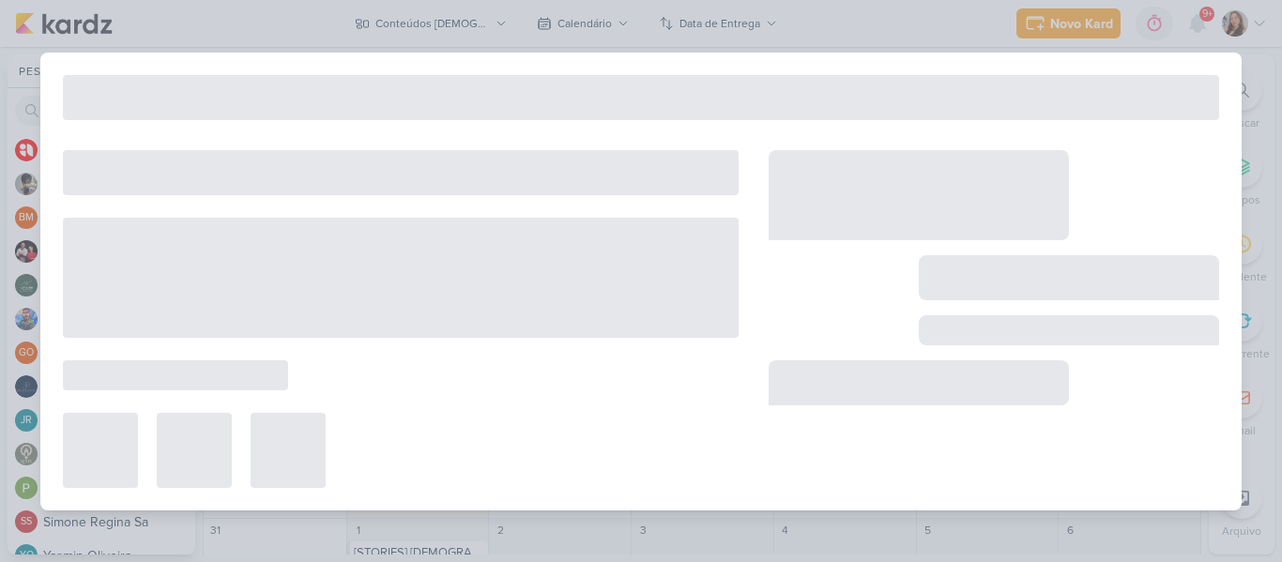
type input "[CARROSSEL] Pare agora de postar bom dia. (salvos Leviê)"
type input "[DATE] 23:59"
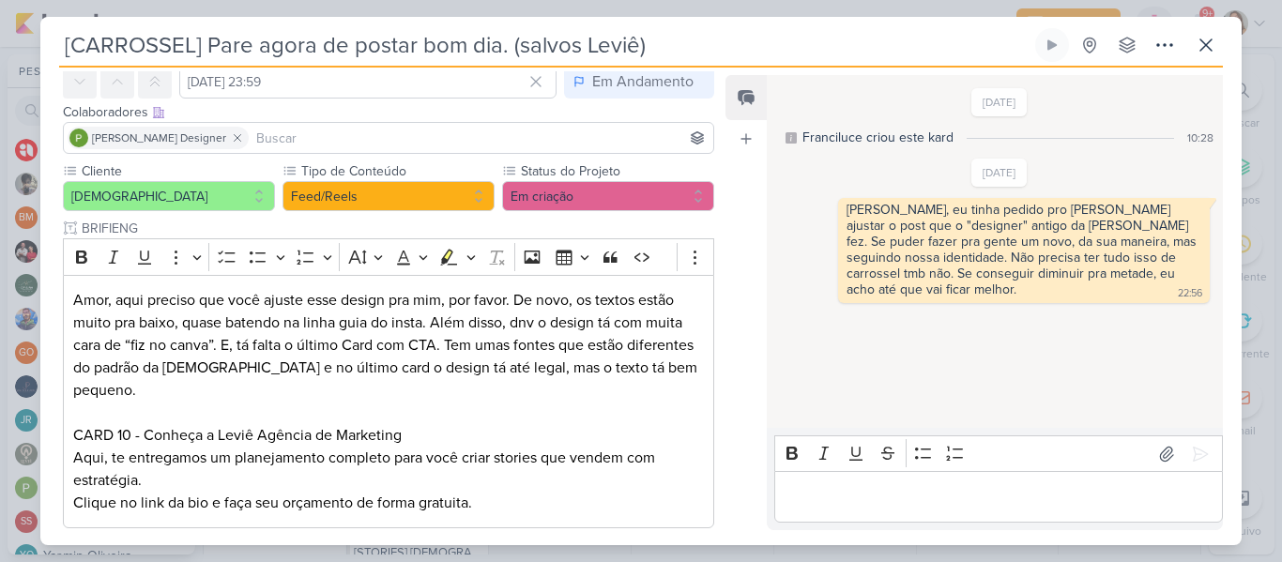
scroll to position [68, 0]
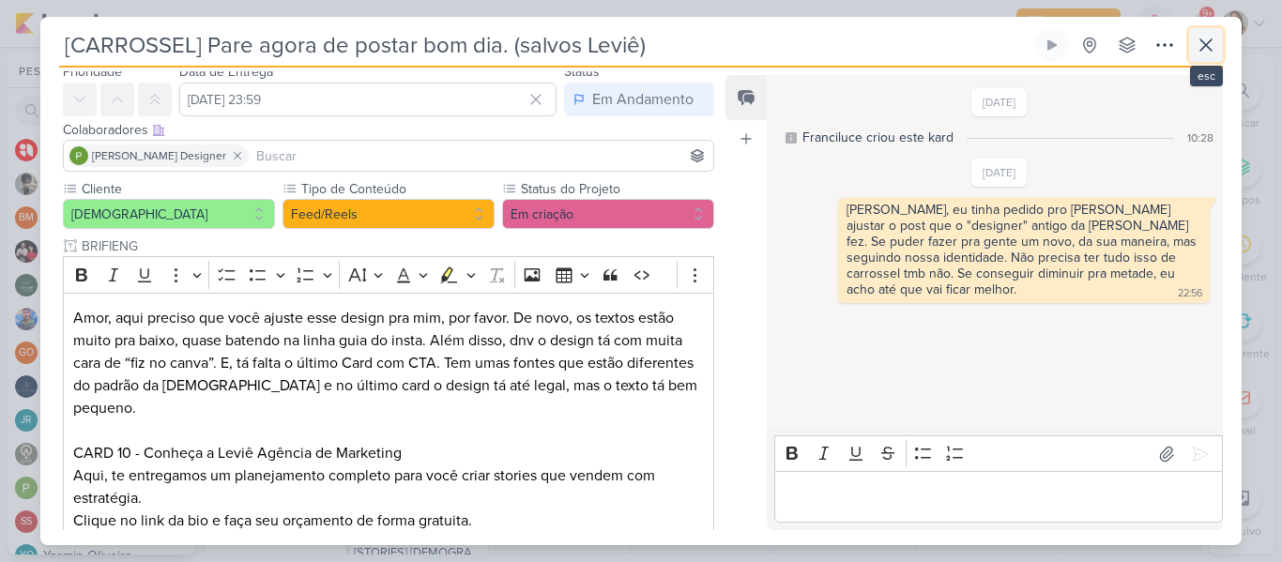
click at [1216, 38] on icon at bounding box center [1205, 45] width 23 height 23
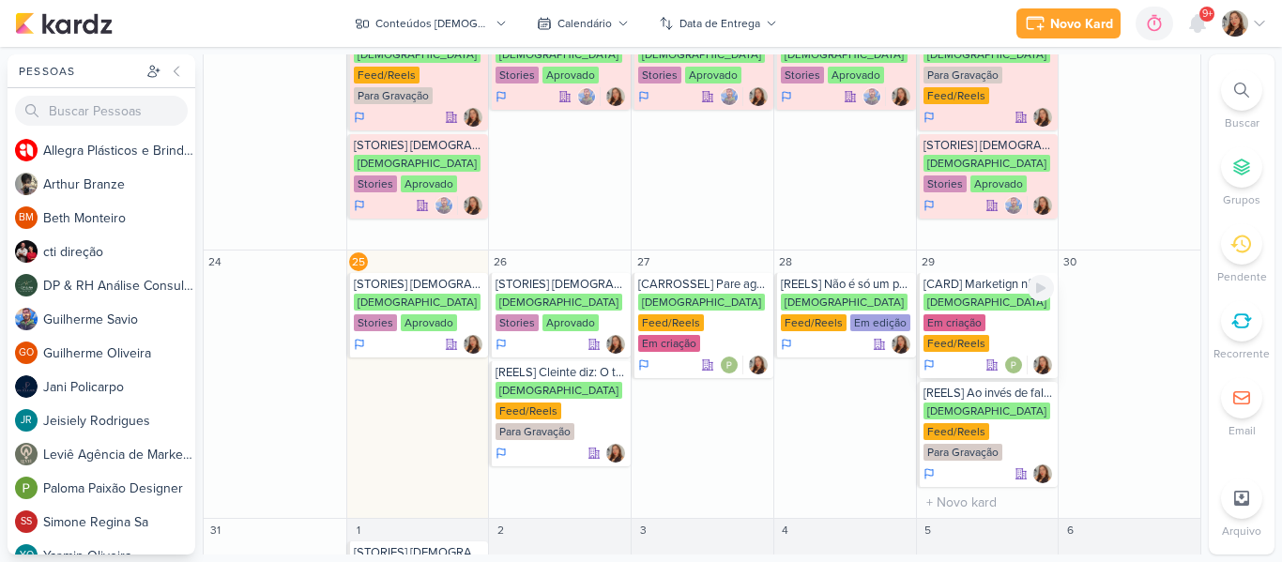
click at [985, 314] on div "Em criação" at bounding box center [954, 322] width 62 height 17
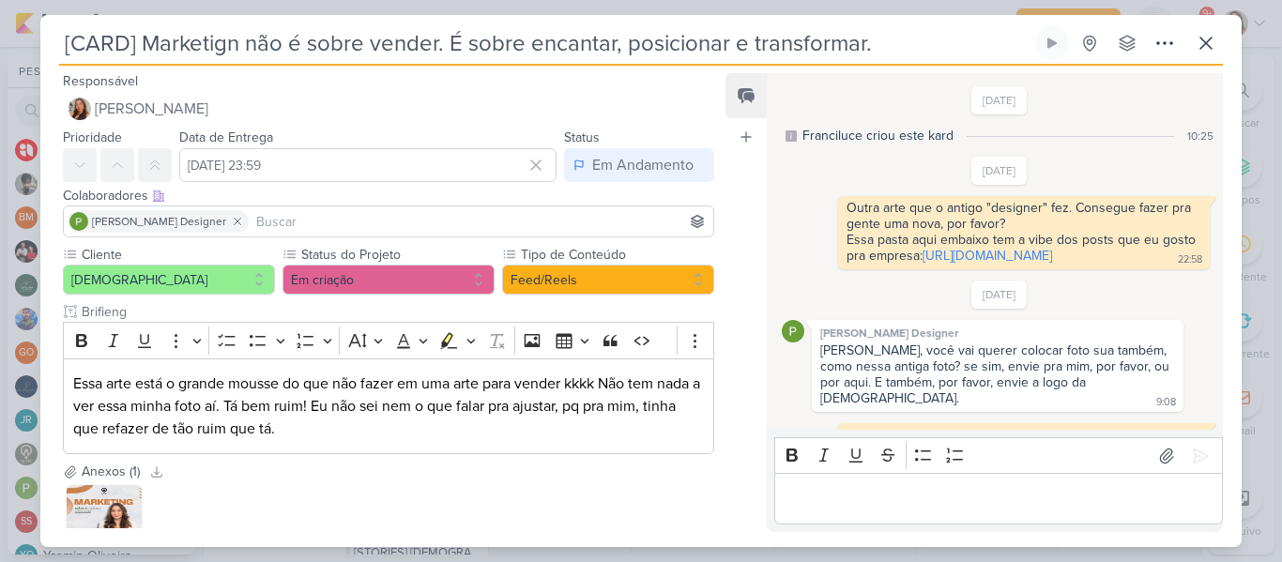
scroll to position [599, 0]
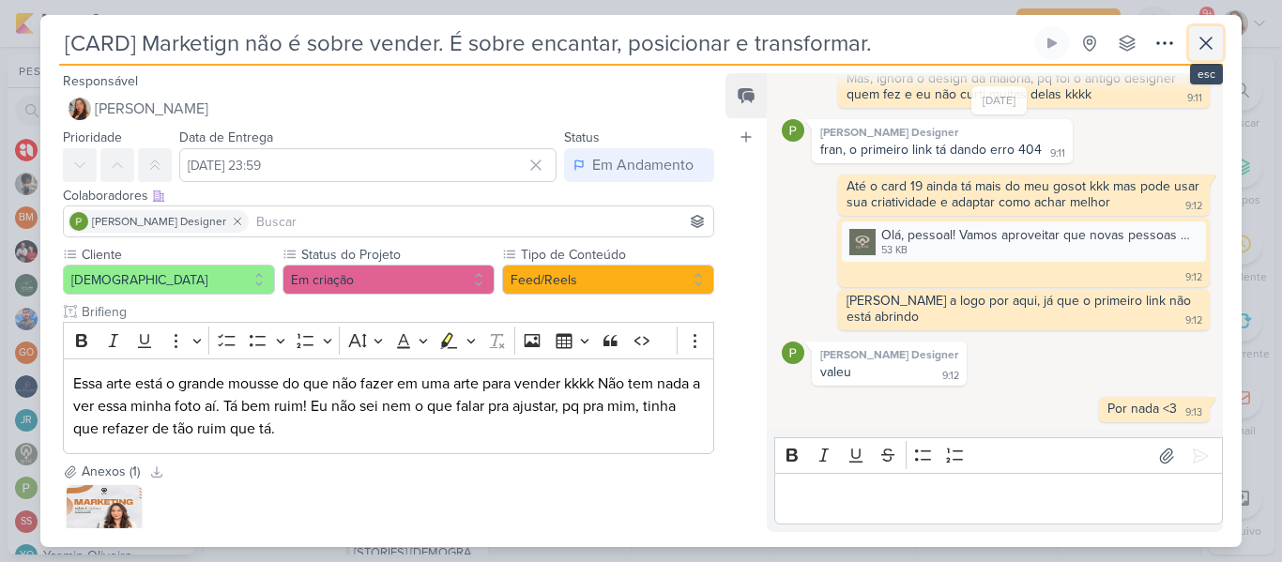
click at [1207, 44] on icon at bounding box center [1205, 43] width 11 height 11
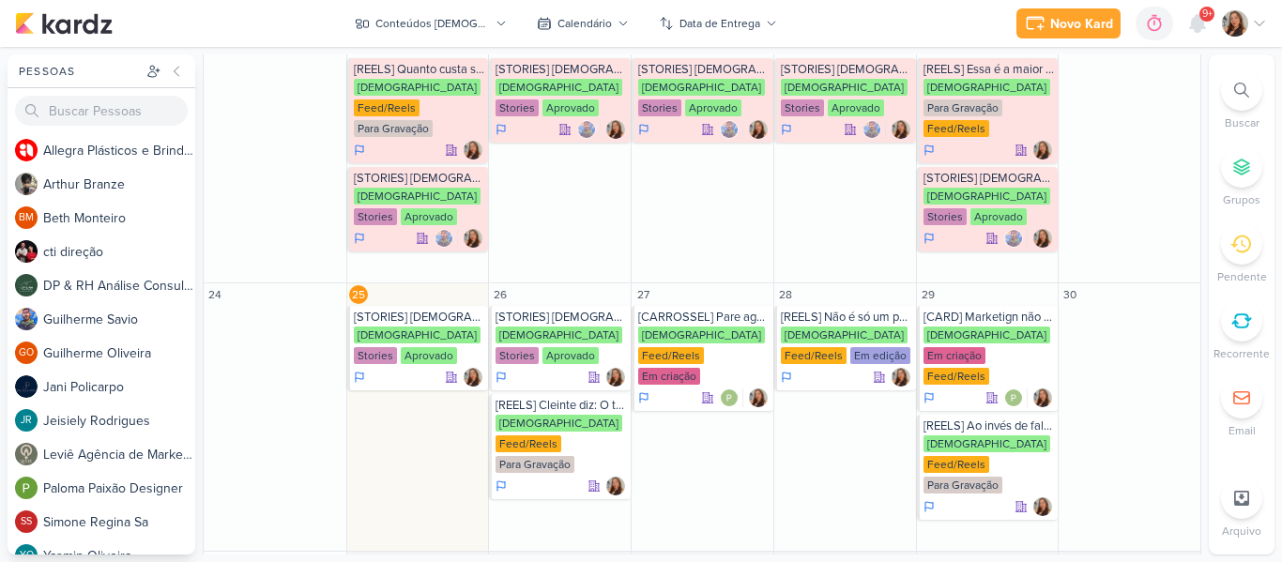
scroll to position [687, 0]
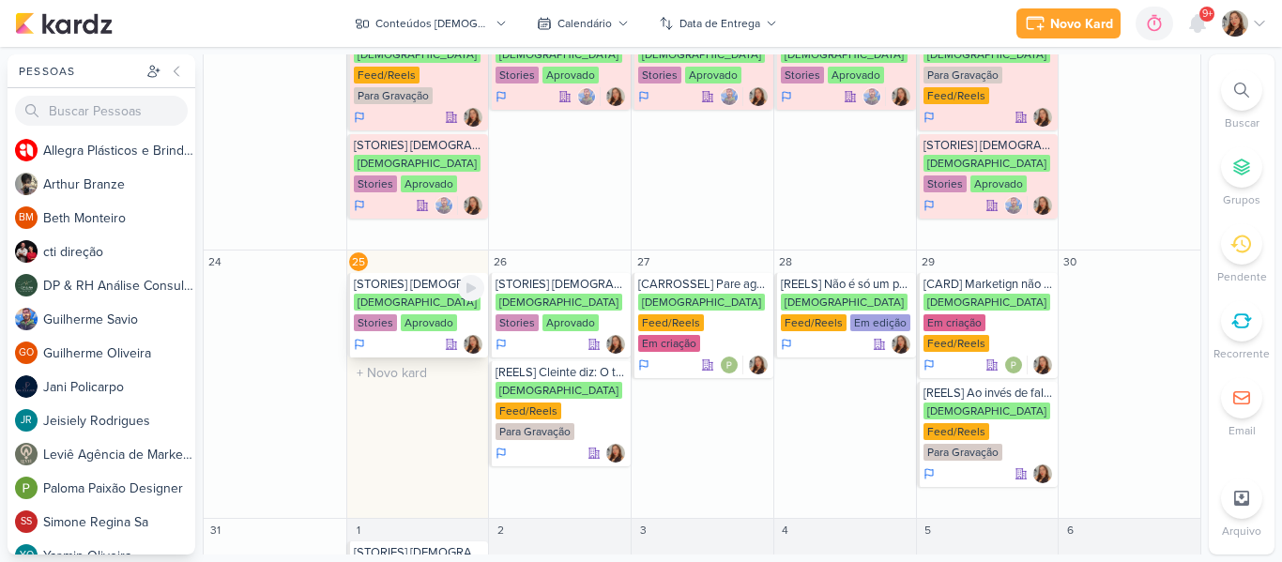
click at [374, 273] on div "[STORIES] [DEMOGRAPHIC_DATA] [DEMOGRAPHIC_DATA] Stories Aprovado" at bounding box center [418, 315] width 142 height 84
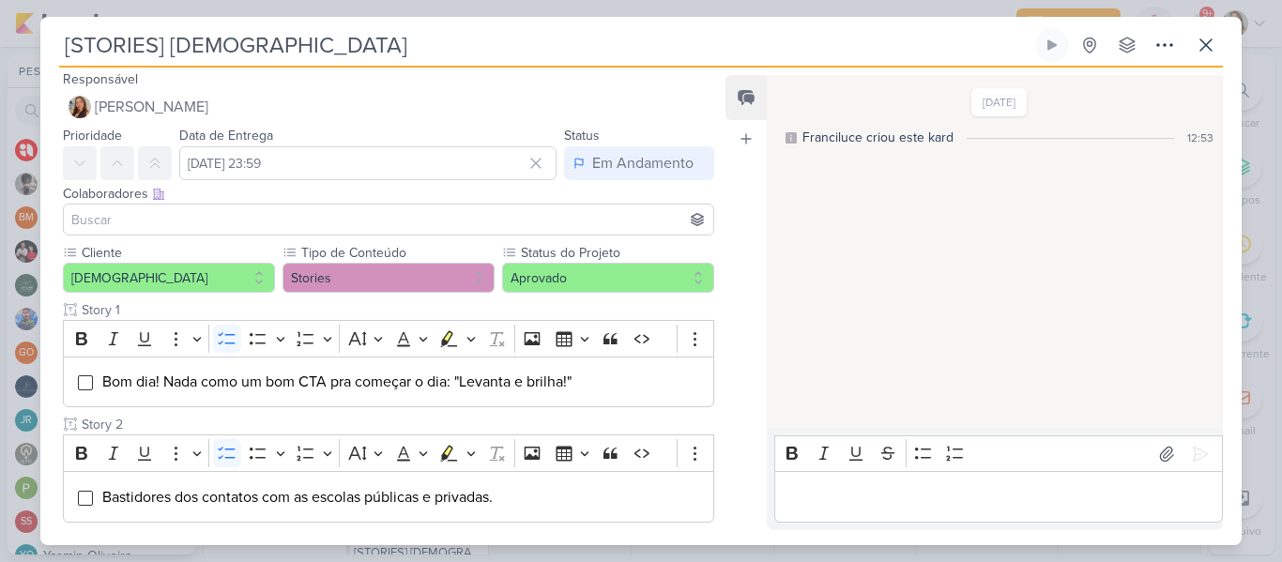
scroll to position [0, 0]
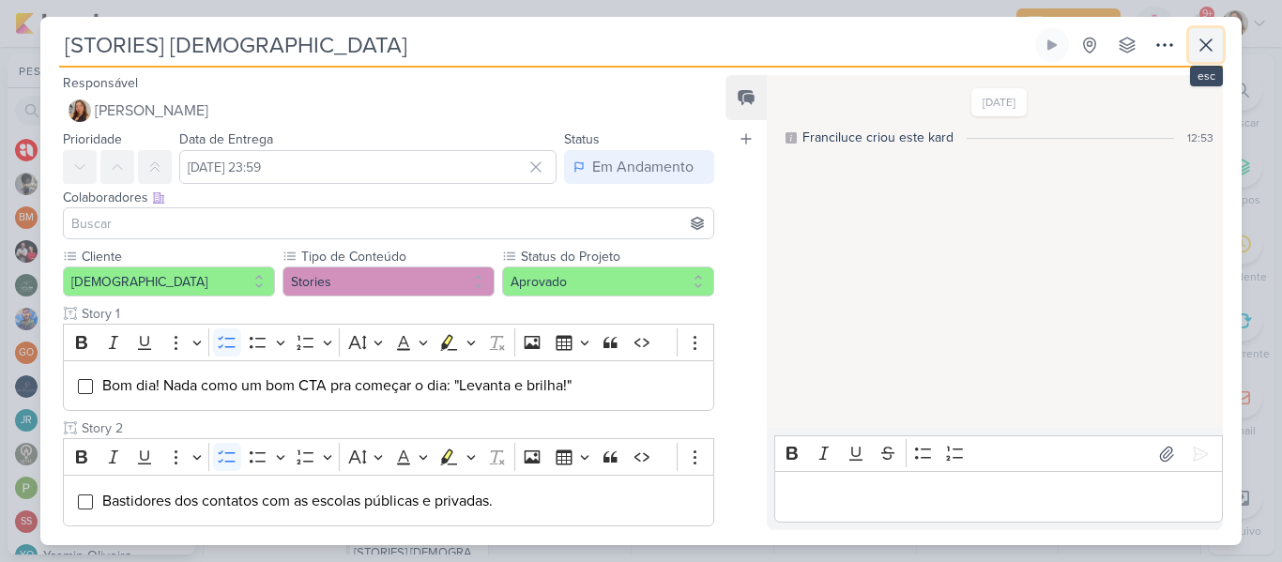
click at [1197, 51] on icon at bounding box center [1205, 45] width 23 height 23
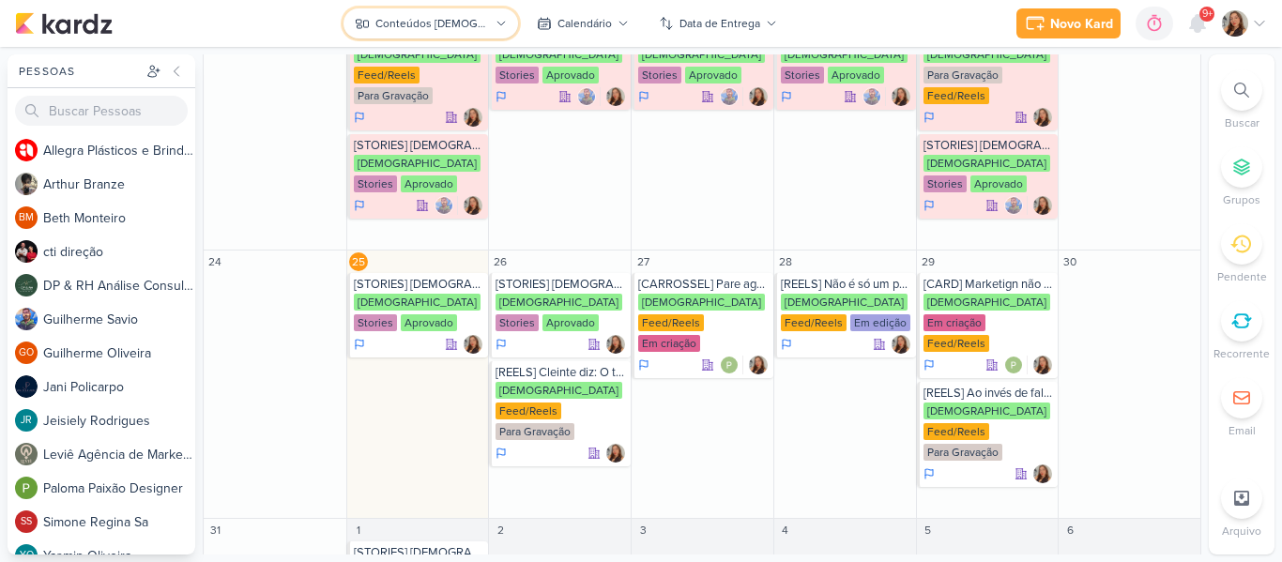
click at [471, 16] on div "Conteúdos [DEMOGRAPHIC_DATA]" at bounding box center [432, 23] width 114 height 17
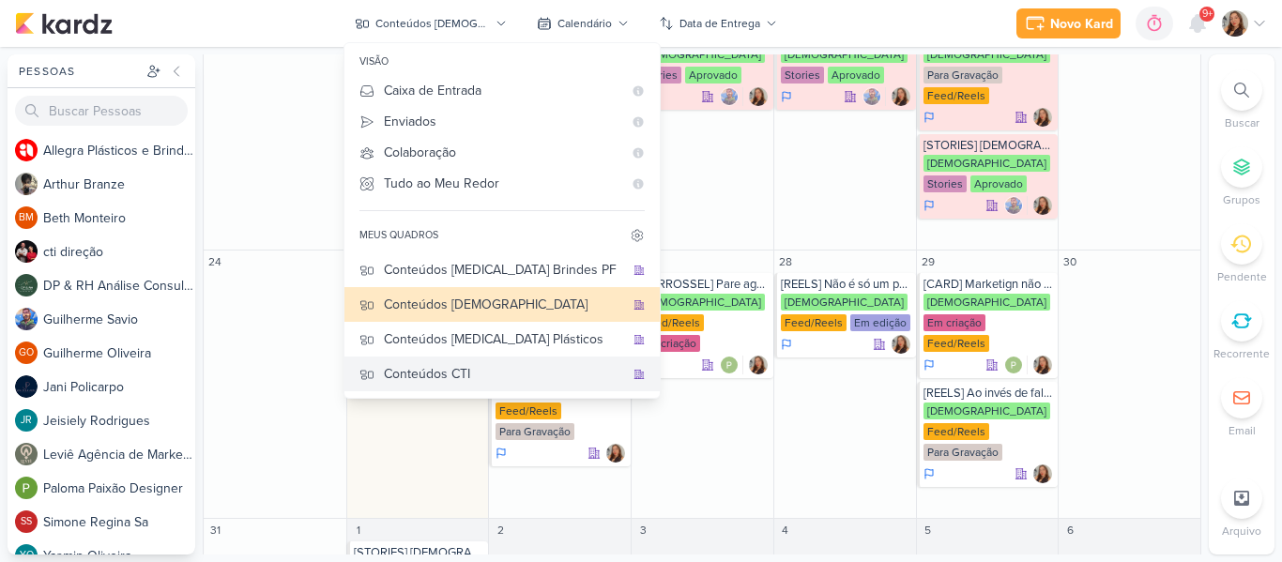
click at [531, 366] on div "Conteúdos CTI" at bounding box center [504, 374] width 240 height 20
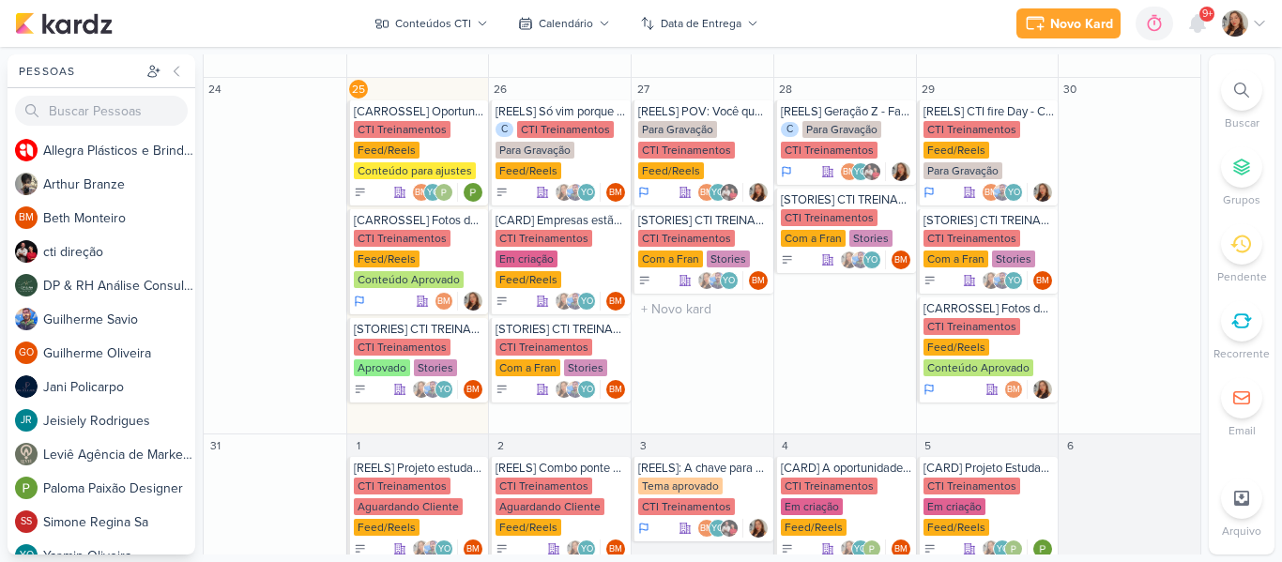
scroll to position [555, 0]
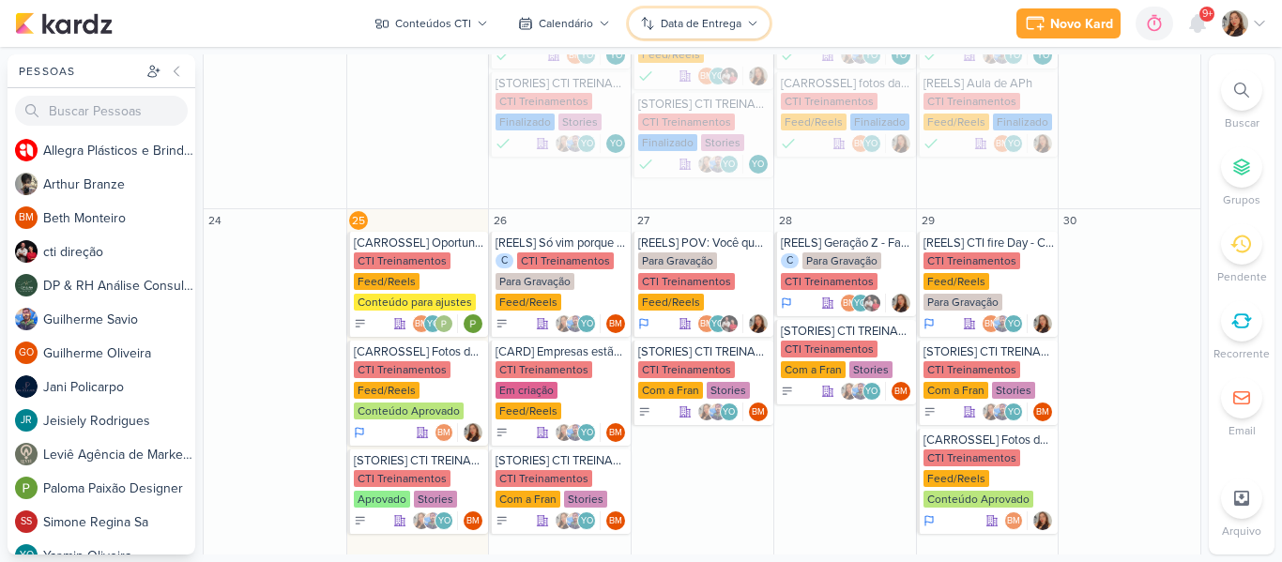
click at [732, 26] on div "Data de Entrega" at bounding box center [700, 23] width 81 height 17
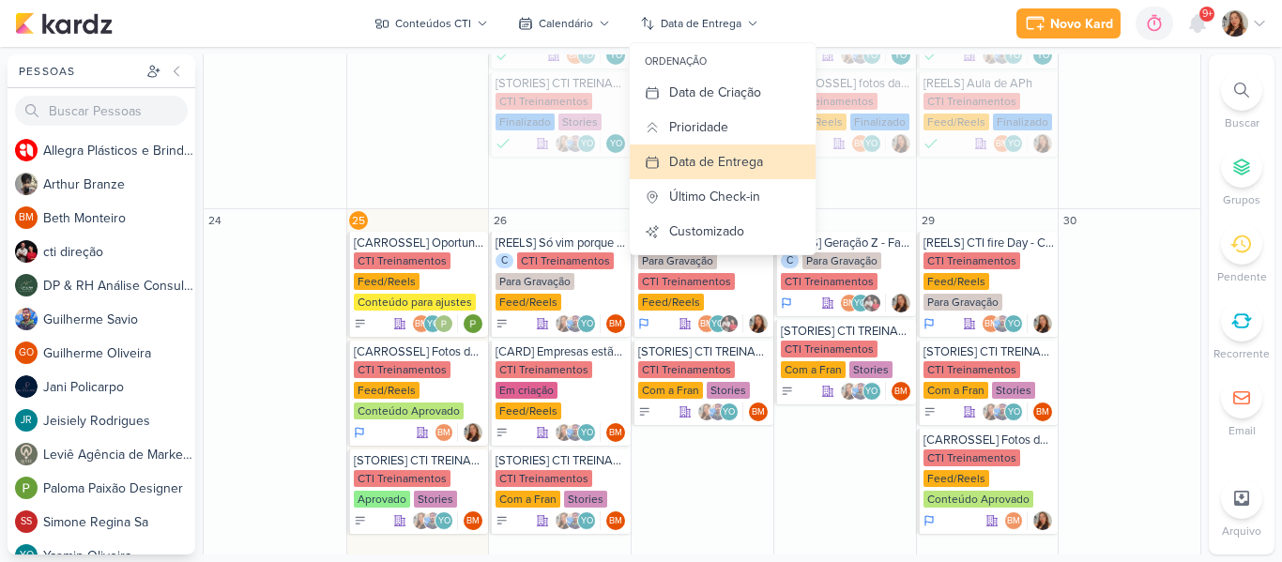
click at [828, 17] on div "Novo Kard Ctrl + k 0h0m Sessão desligada... Hoje 0h0m Semana 0h0m Mês 0h0m" at bounding box center [641, 23] width 1252 height 47
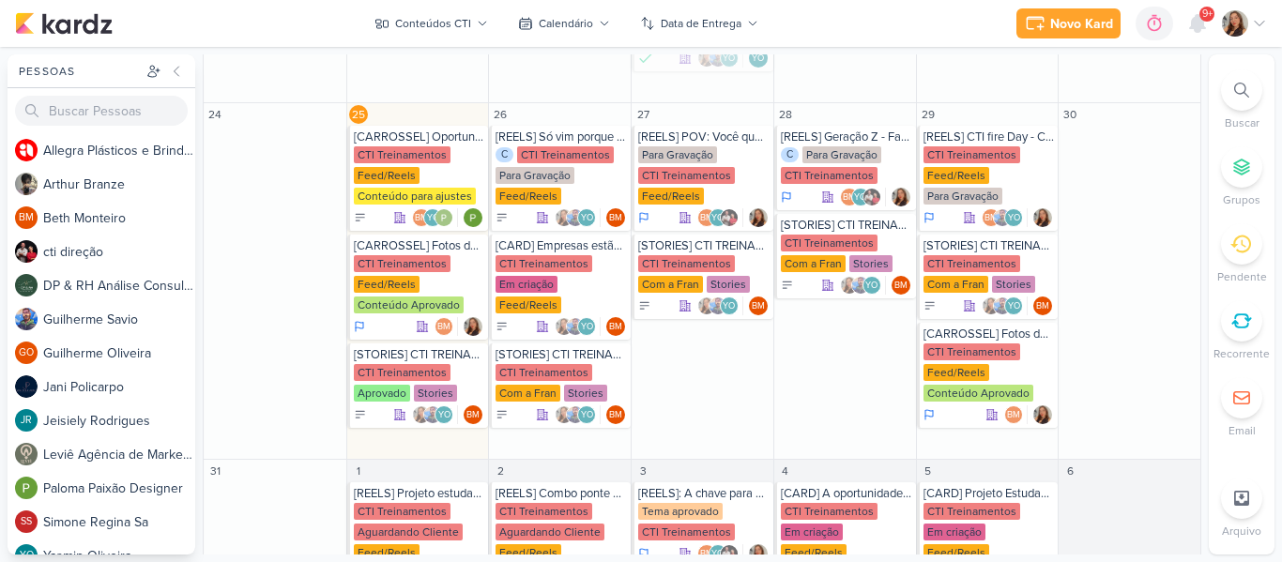
scroll to position [664, 0]
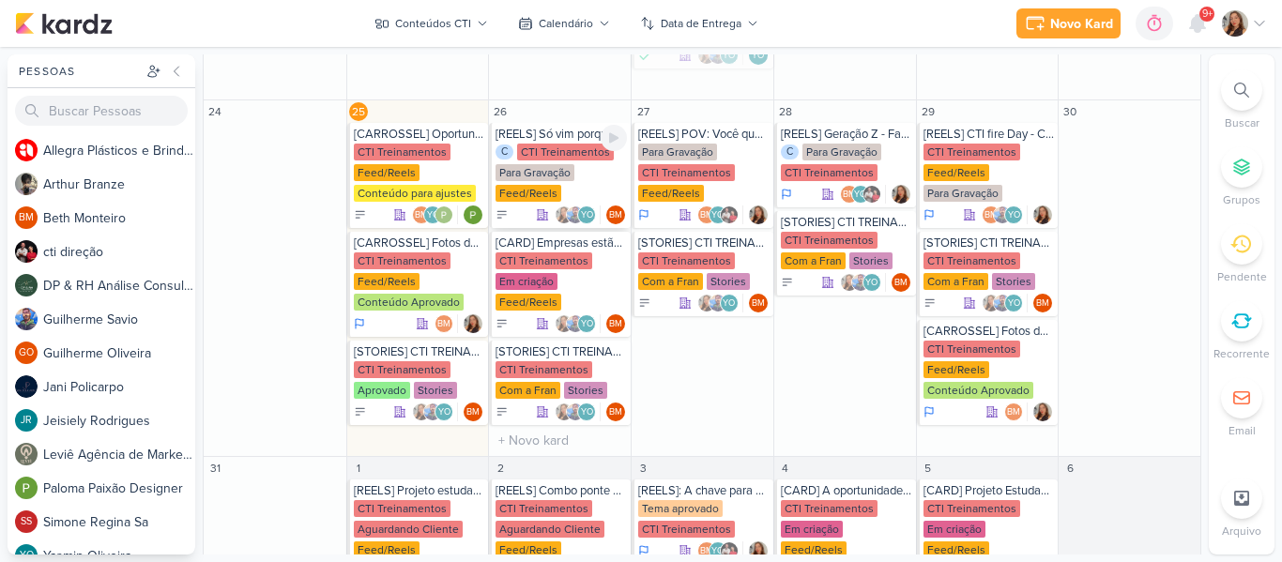
click at [556, 183] on div "C CTI Treinamentos Para Gravação Feed/Reels" at bounding box center [560, 174] width 131 height 60
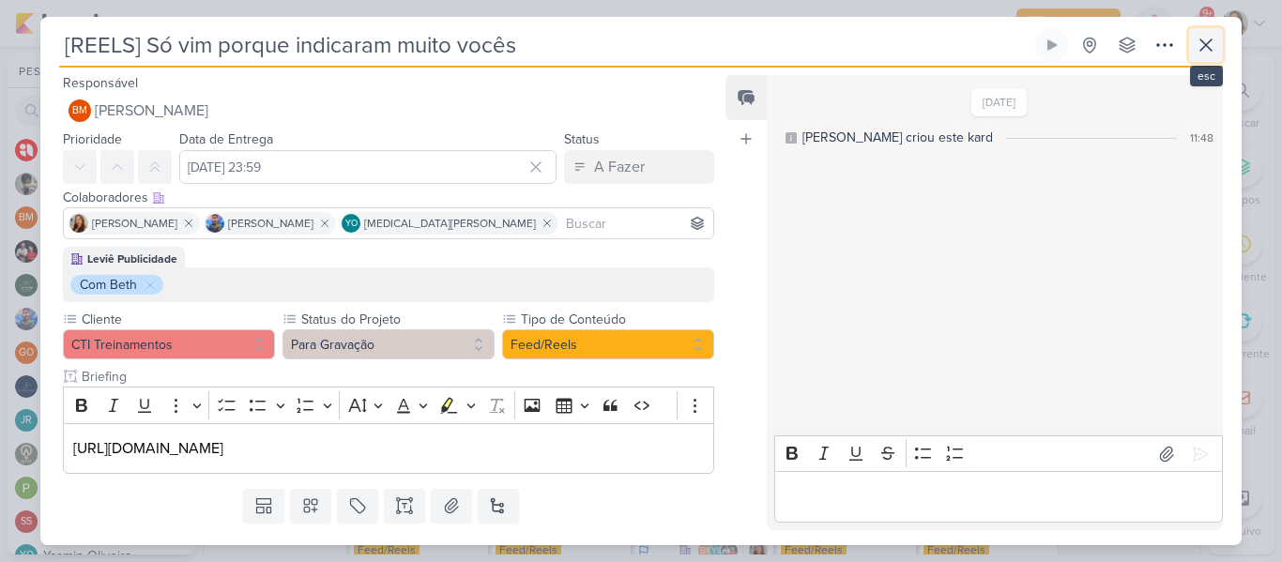
click at [1191, 55] on button at bounding box center [1206, 45] width 34 height 34
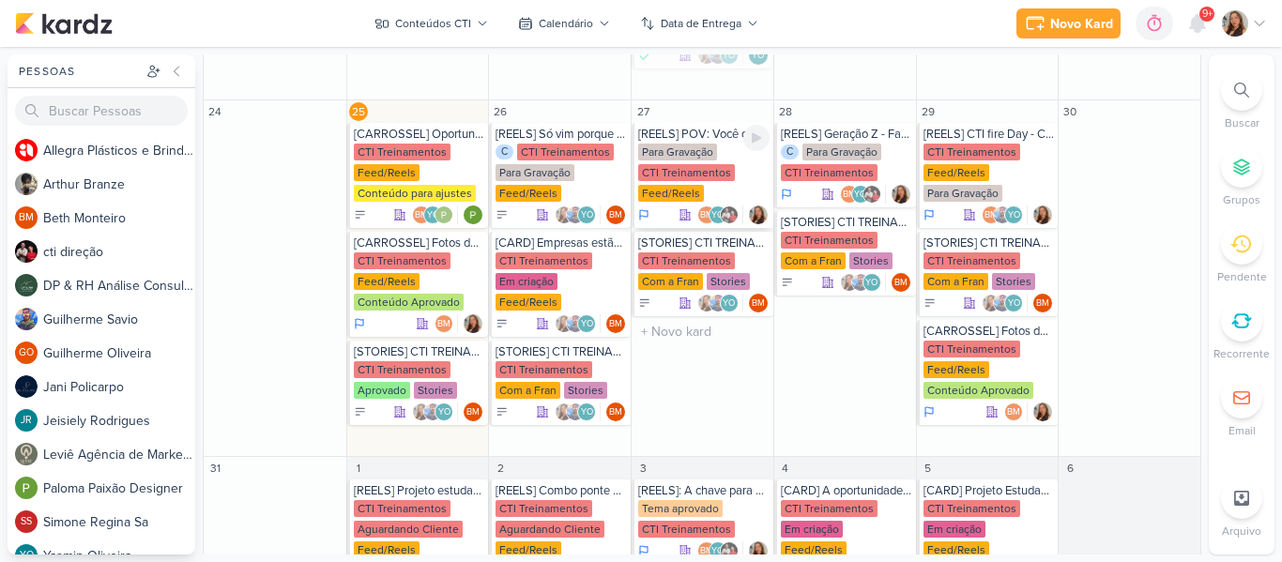
click at [725, 174] on div "CTI Treinamentos" at bounding box center [686, 172] width 97 height 17
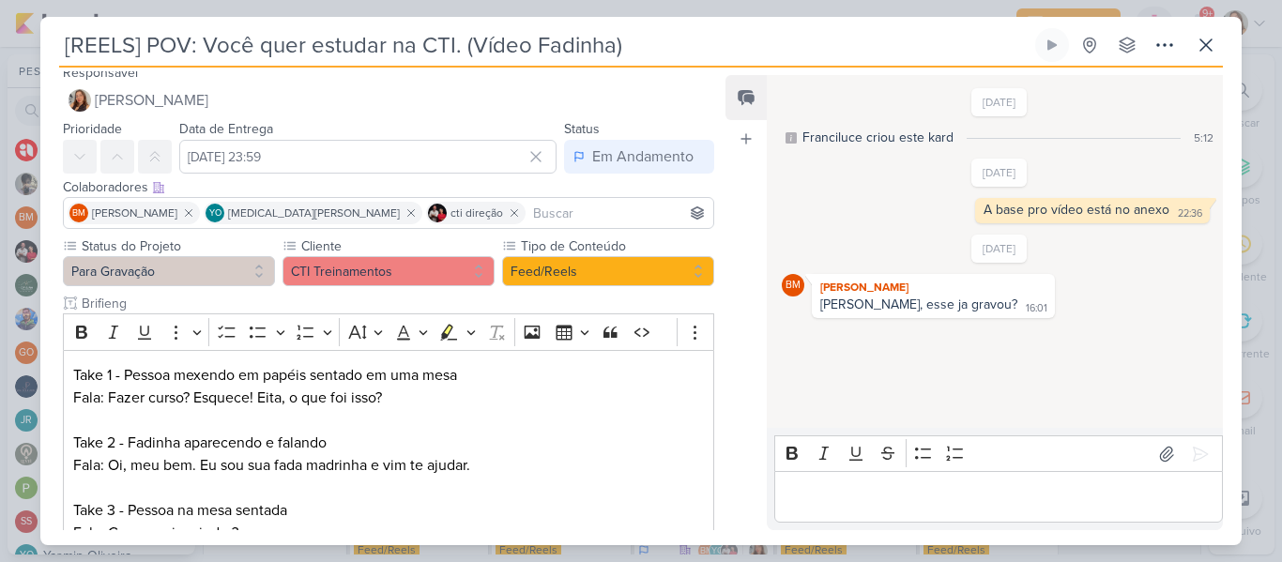
scroll to position [0, 0]
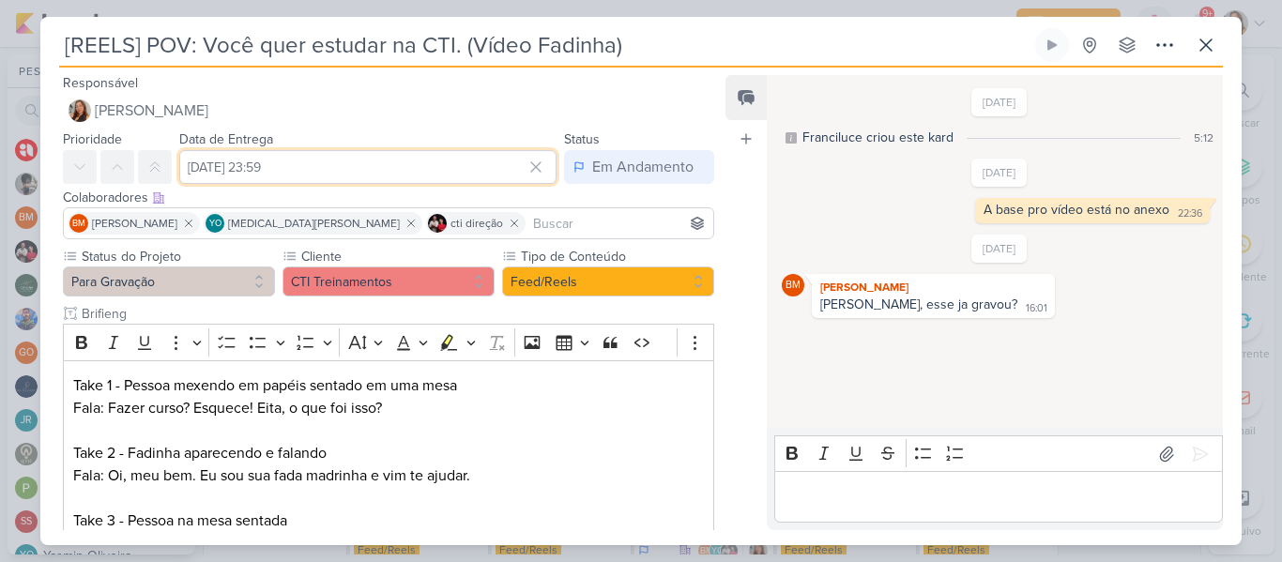
click at [362, 170] on input "[DATE] 23:59" at bounding box center [367, 167] width 377 height 34
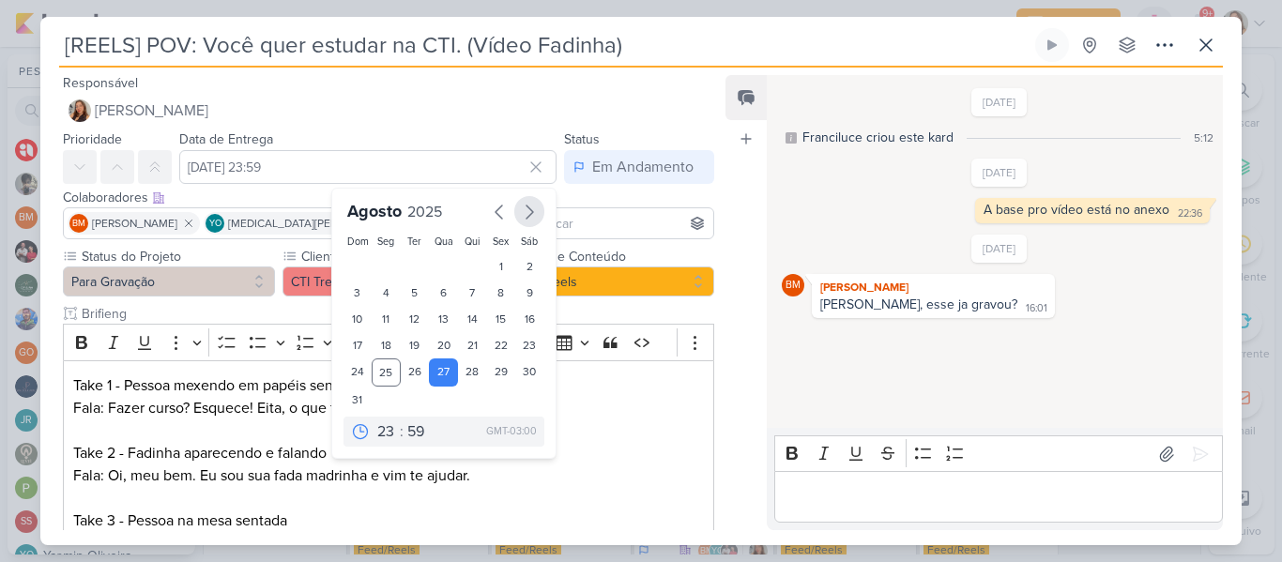
click at [523, 217] on icon "button" at bounding box center [529, 212] width 23 height 23
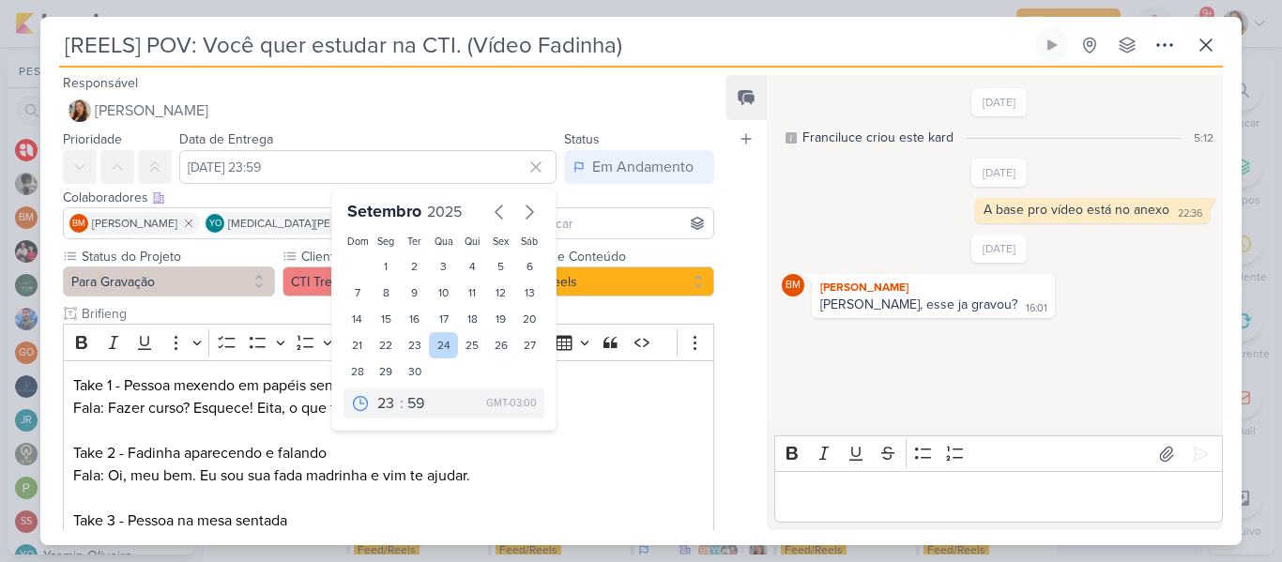
click at [433, 341] on div "24" at bounding box center [443, 345] width 29 height 26
type input "[DATE] 23:59"
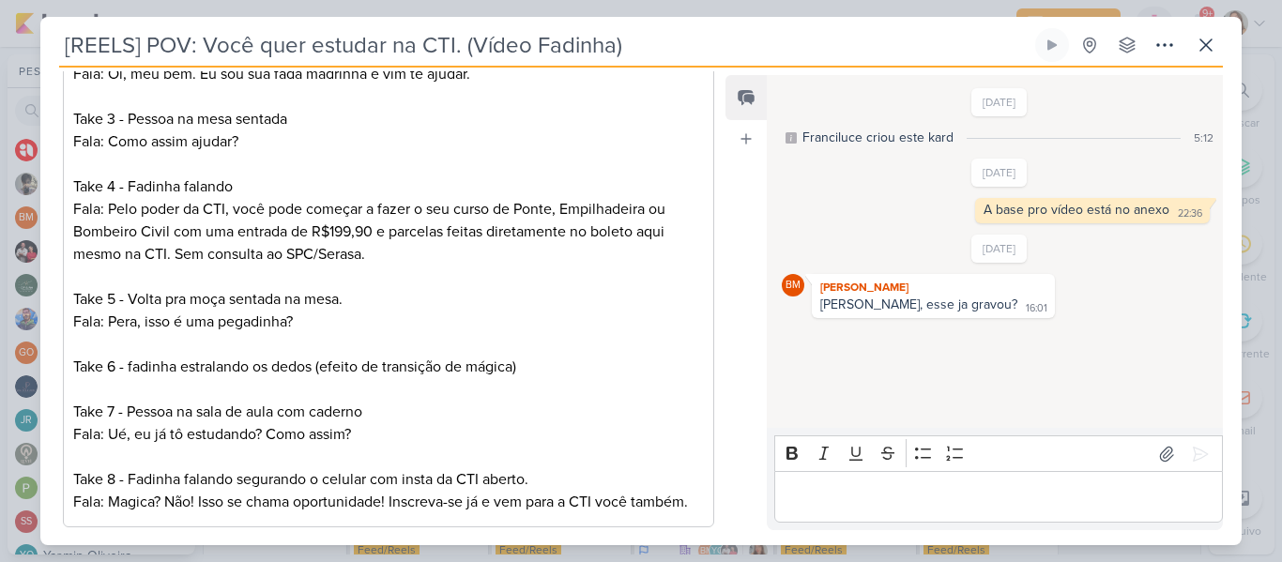
scroll to position [1156, 0]
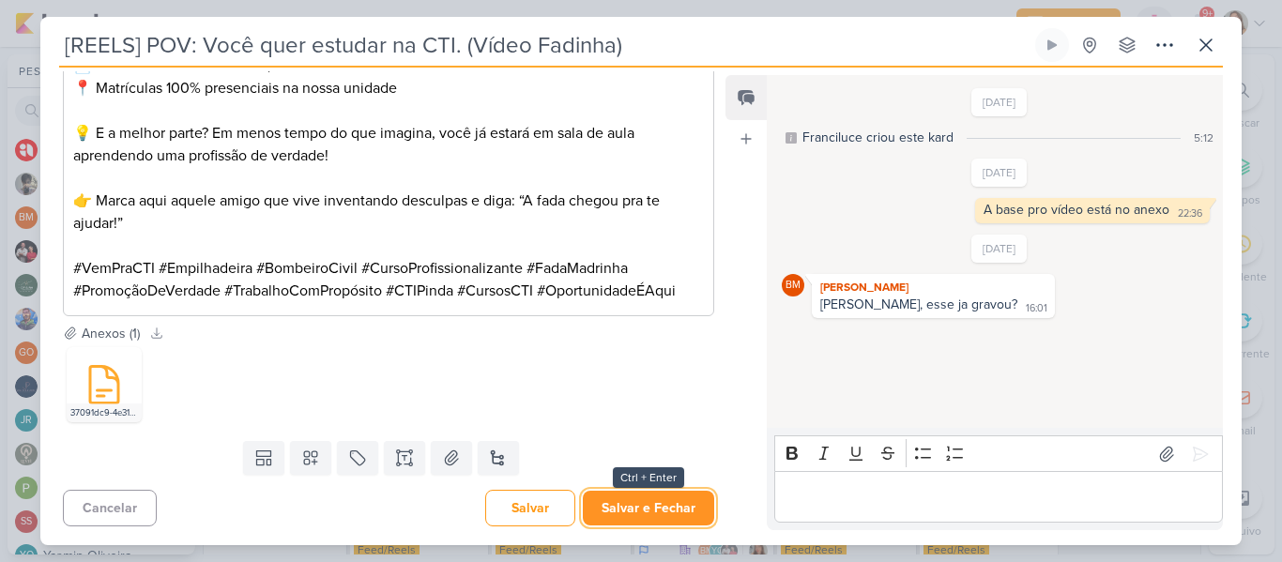
click at [638, 519] on button "Salvar e Fechar" at bounding box center [648, 508] width 131 height 35
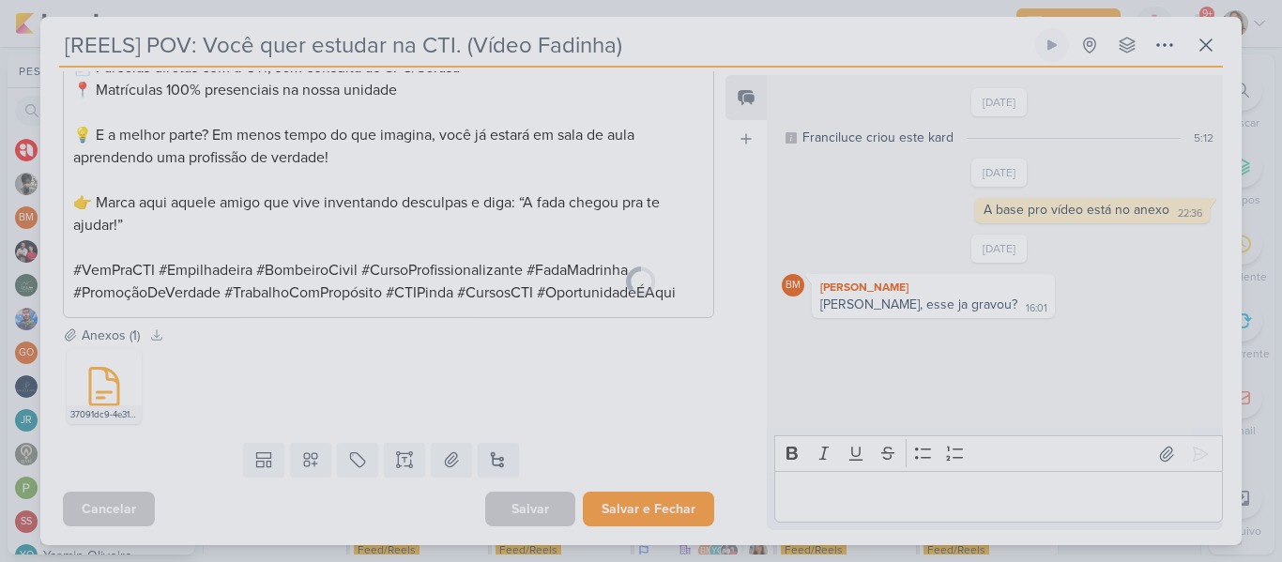
scroll to position [1154, 0]
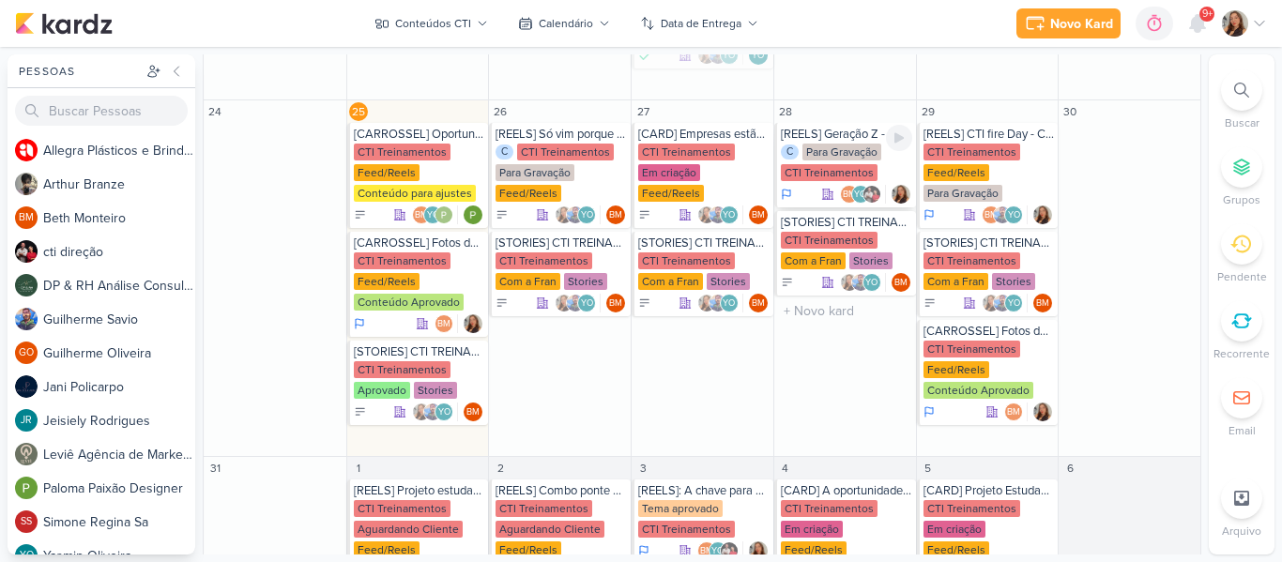
click at [833, 143] on div "[REELS] Geração Z - Falar sobre o CTI Fire Day. C Para Gravação CTI Treinamento…" at bounding box center [845, 165] width 142 height 84
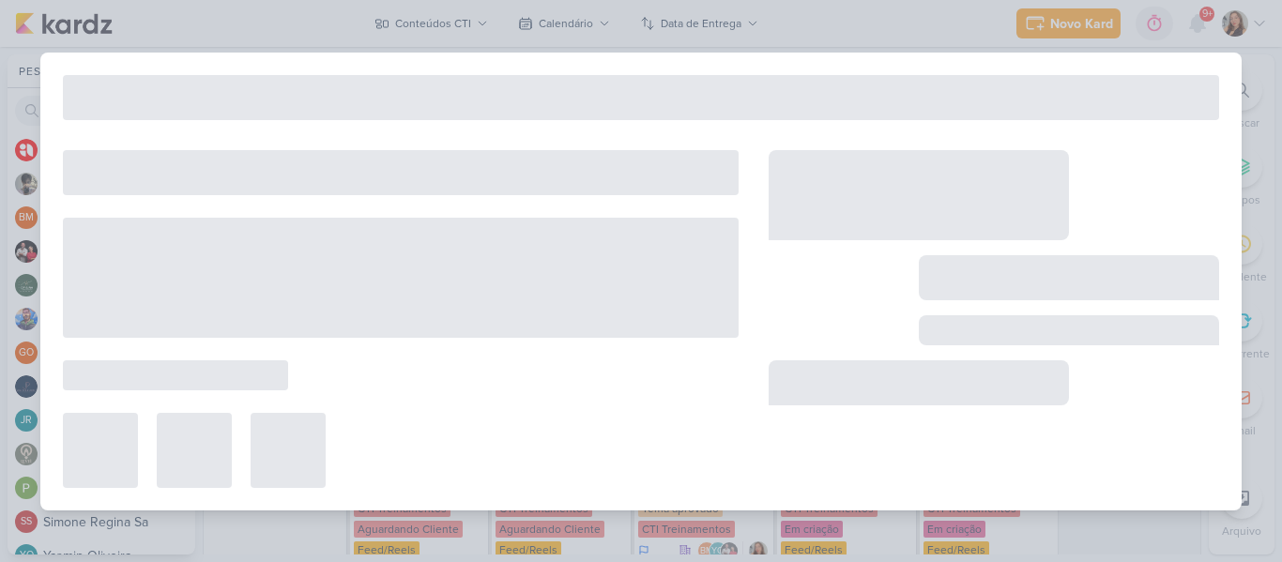
type input "[REELS] Geração Z - Falar sobre o CTI Fire Day."
type input "[DATE] 23:59"
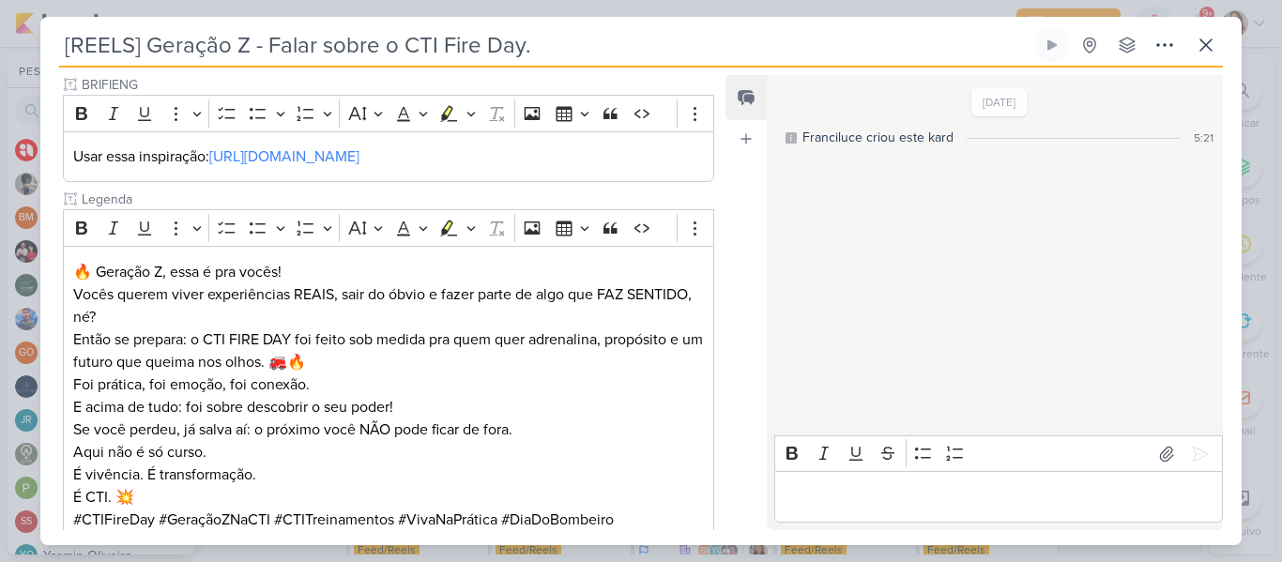
scroll to position [293, 0]
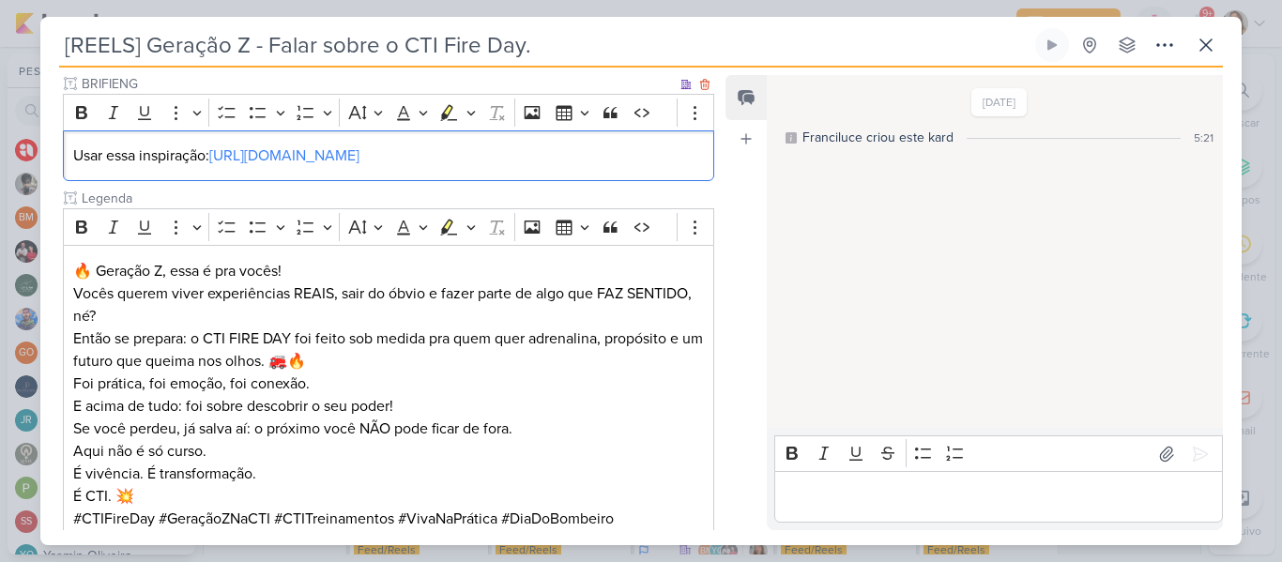
click at [352, 167] on p "Usar essa inspiração: [URL][DOMAIN_NAME]" at bounding box center [388, 155] width 630 height 23
drag, startPoint x: 352, startPoint y: 185, endPoint x: 221, endPoint y: 159, distance: 133.0
click at [221, 159] on p "Usar essa inspiração: [URL][DOMAIN_NAME] ⁠⁠⁠⁠⁠⁠⁠" at bounding box center [388, 155] width 630 height 23
click at [304, 167] on p "Usar essa inspiração: [URL][DOMAIN_NAME]" at bounding box center [388, 155] width 630 height 23
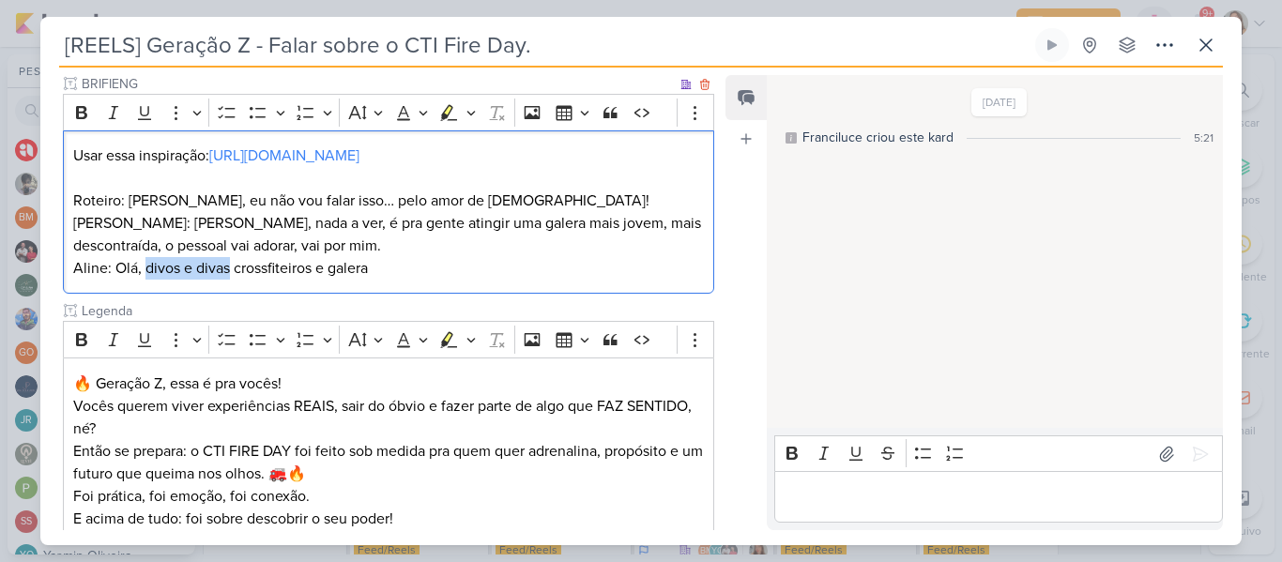
drag, startPoint x: 144, startPoint y: 291, endPoint x: 229, endPoint y: 294, distance: 84.5
click at [229, 280] on p "Roteiro: [PERSON_NAME], eu não vou falar isso… pelo amor de [DEMOGRAPHIC_DATA]!…" at bounding box center [388, 235] width 630 height 90
click at [399, 280] on p "Roteiro: [PERSON_NAME], eu não vou falar isso… pelo amor de [DEMOGRAPHIC_DATA]!…" at bounding box center [388, 235] width 630 height 90
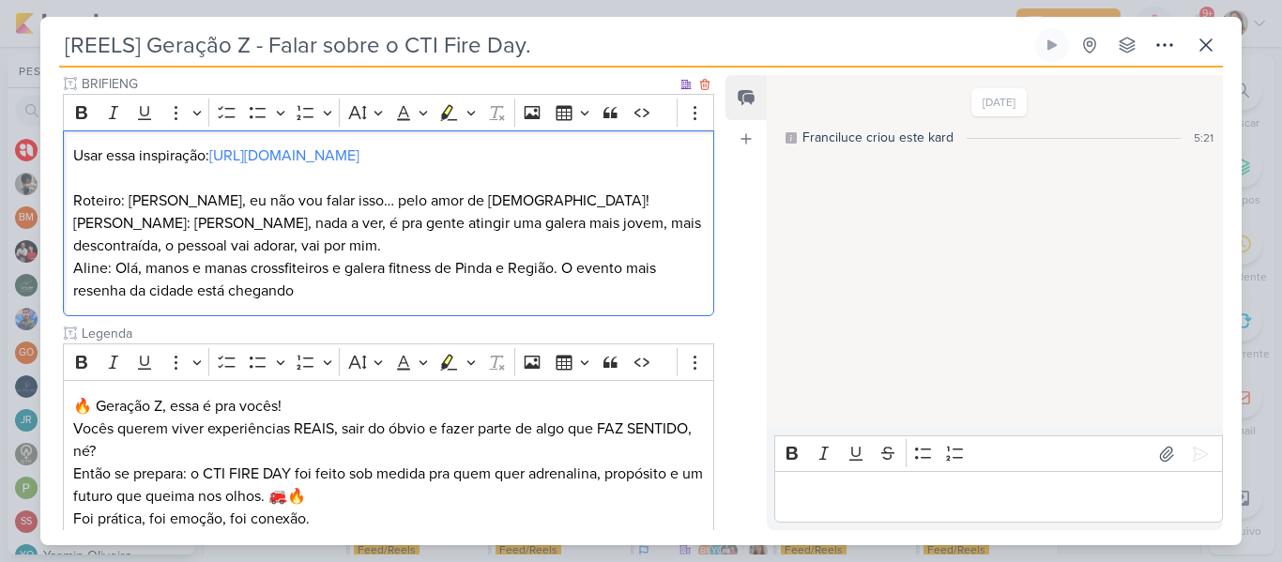
click at [505, 302] on p "Roteiro: [PERSON_NAME], eu não vou falar isso… pelo amor de [DEMOGRAPHIC_DATA]!…" at bounding box center [388, 246] width 630 height 113
click at [386, 291] on p "Roteiro: [PERSON_NAME], eu não vou falar isso… pelo amor de [DEMOGRAPHIC_DATA]!…" at bounding box center [388, 246] width 630 height 113
click at [388, 302] on p "Roteiro: [PERSON_NAME], eu não vou falar isso… pelo amor de [DEMOGRAPHIC_DATA]!…" at bounding box center [388, 246] width 630 height 113
click at [459, 296] on p "Roteiro: [PERSON_NAME], eu não vou falar isso… pelo amor de [DEMOGRAPHIC_DATA]!…" at bounding box center [388, 246] width 630 height 113
click at [473, 302] on p "Roteiro: [PERSON_NAME], eu não vou falar isso… pelo amor de [DEMOGRAPHIC_DATA]!…" at bounding box center [388, 246] width 630 height 113
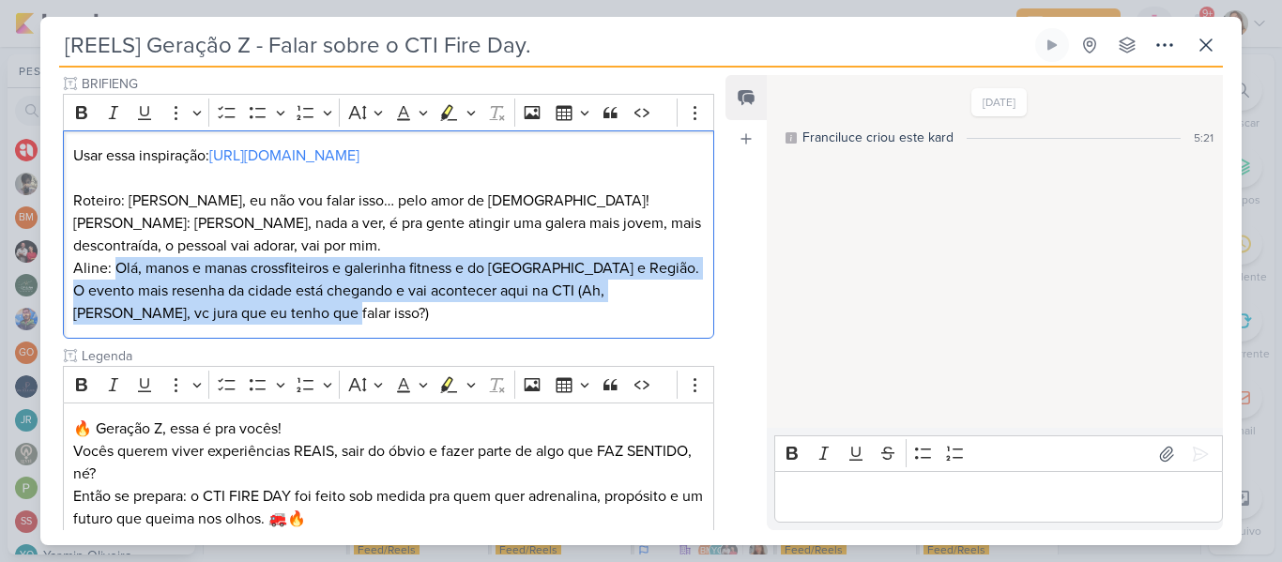
drag, startPoint x: 115, startPoint y: 286, endPoint x: 338, endPoint y: 367, distance: 236.5
click at [338, 367] on div "Status do Projeto Para Gravação Cliente" at bounding box center [388, 370] width 651 height 707
copy p "Olá, manos e manas crossfiteiros e galerinha fitness e do [GEOGRAPHIC_DATA] e R…"
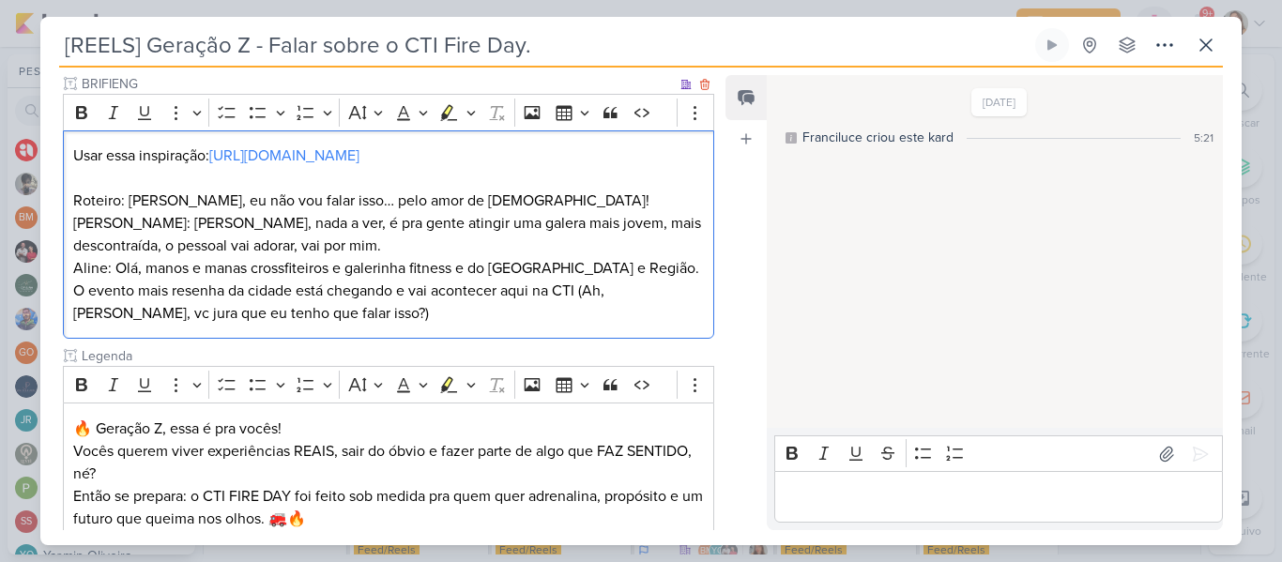
click at [310, 268] on p "Roteiro: [PERSON_NAME], eu não vou falar isso… pelo amor de [DEMOGRAPHIC_DATA]!…" at bounding box center [388, 257] width 630 height 135
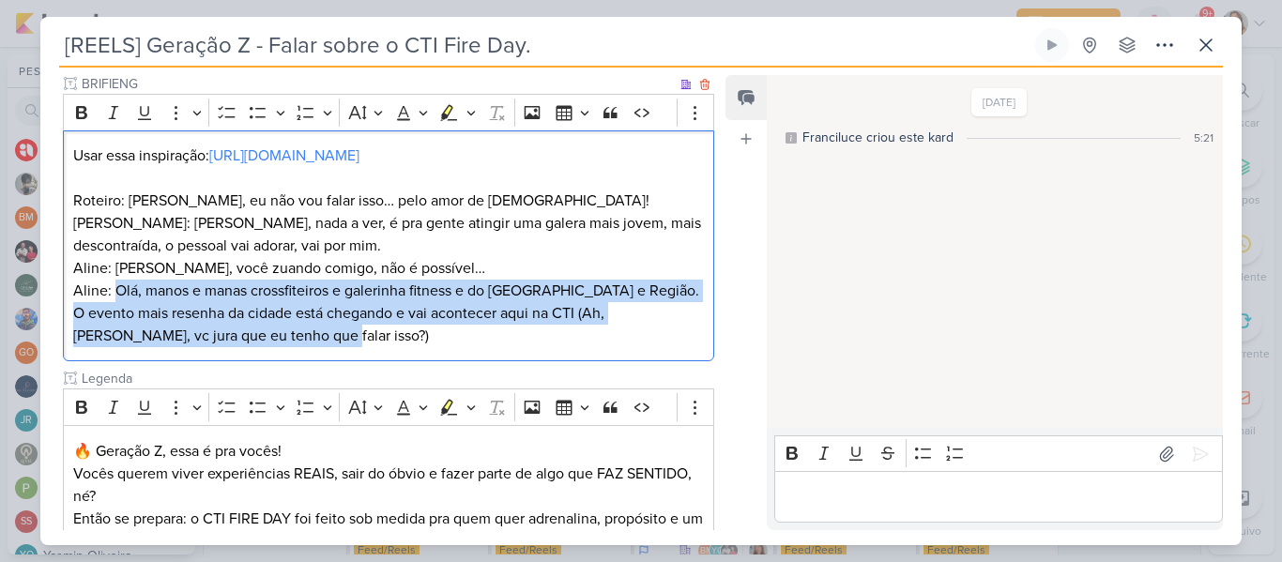
drag, startPoint x: 113, startPoint y: 309, endPoint x: 283, endPoint y: 363, distance: 179.2
click at [283, 347] on p "Roteiro: [PERSON_NAME], eu não vou falar isso… pelo amor de [DEMOGRAPHIC_DATA]!…" at bounding box center [388, 269] width 630 height 158
copy p "Olá, manos e manas crossfiteiros e galerinha fitness e do [GEOGRAPHIC_DATA] e R…"
click at [303, 347] on p "Roteiro: [PERSON_NAME], eu não vou falar isso… pelo amor de [DEMOGRAPHIC_DATA]!…" at bounding box center [388, 269] width 630 height 158
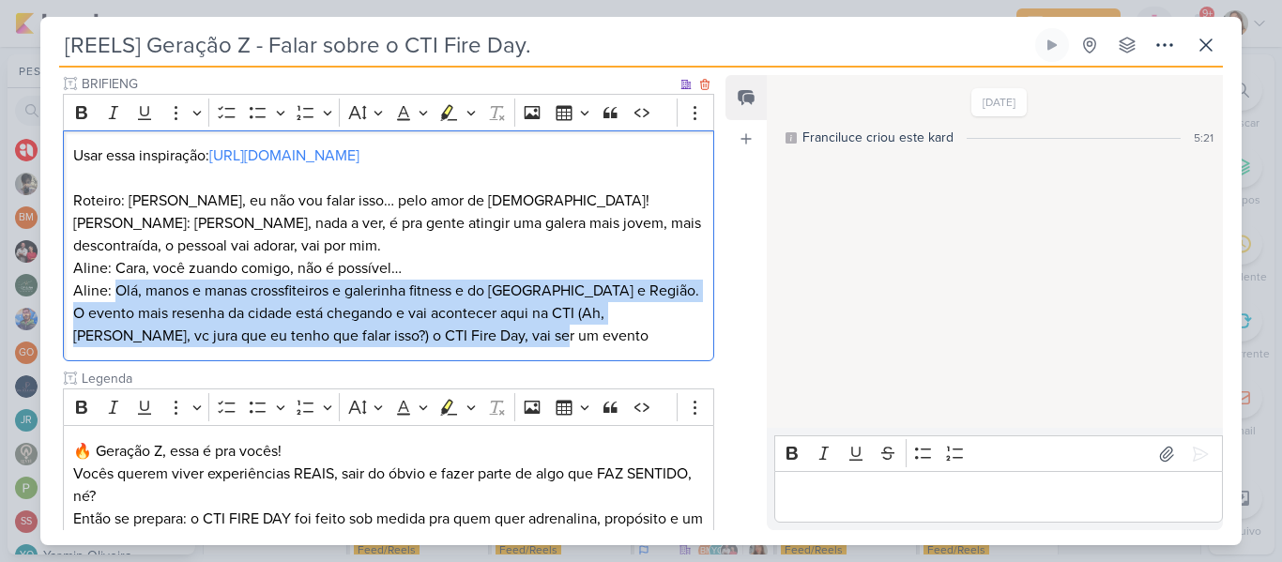
drag, startPoint x: 502, startPoint y: 357, endPoint x: 113, endPoint y: 314, distance: 391.7
click at [113, 314] on p "Roteiro: [PERSON_NAME], eu não vou falar isso… pelo amor de [DEMOGRAPHIC_DATA]!…" at bounding box center [388, 269] width 630 height 158
copy p "Olá, manos e manas crossfiteiros e galerinha fitness e do [GEOGRAPHIC_DATA] e R…"
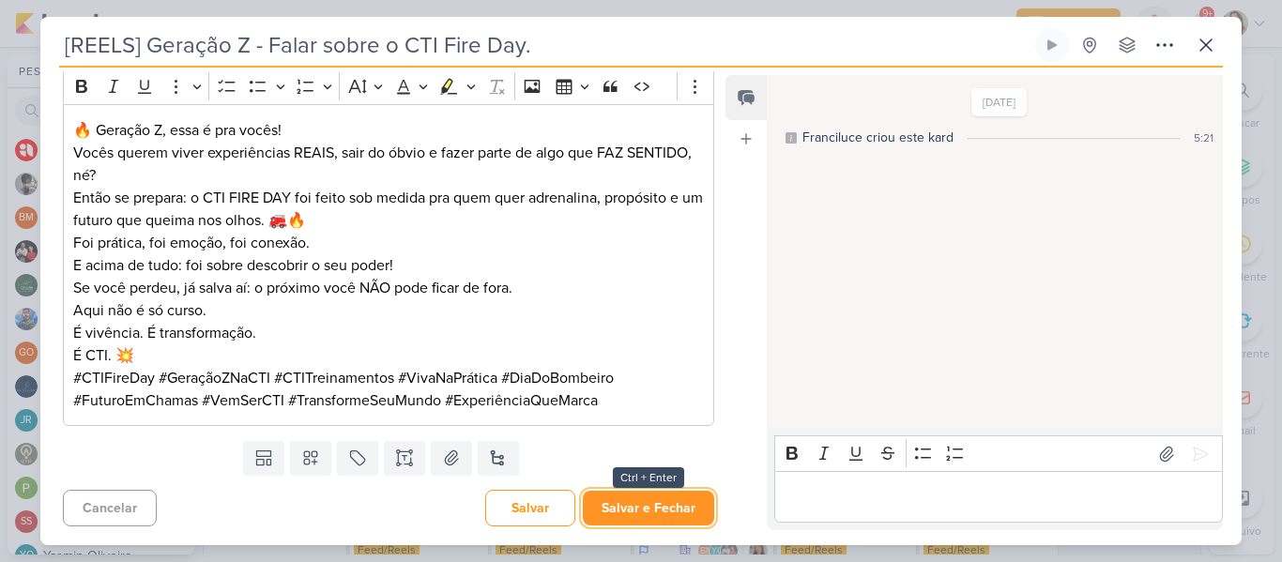
click at [656, 508] on button "Salvar e Fechar" at bounding box center [648, 508] width 131 height 35
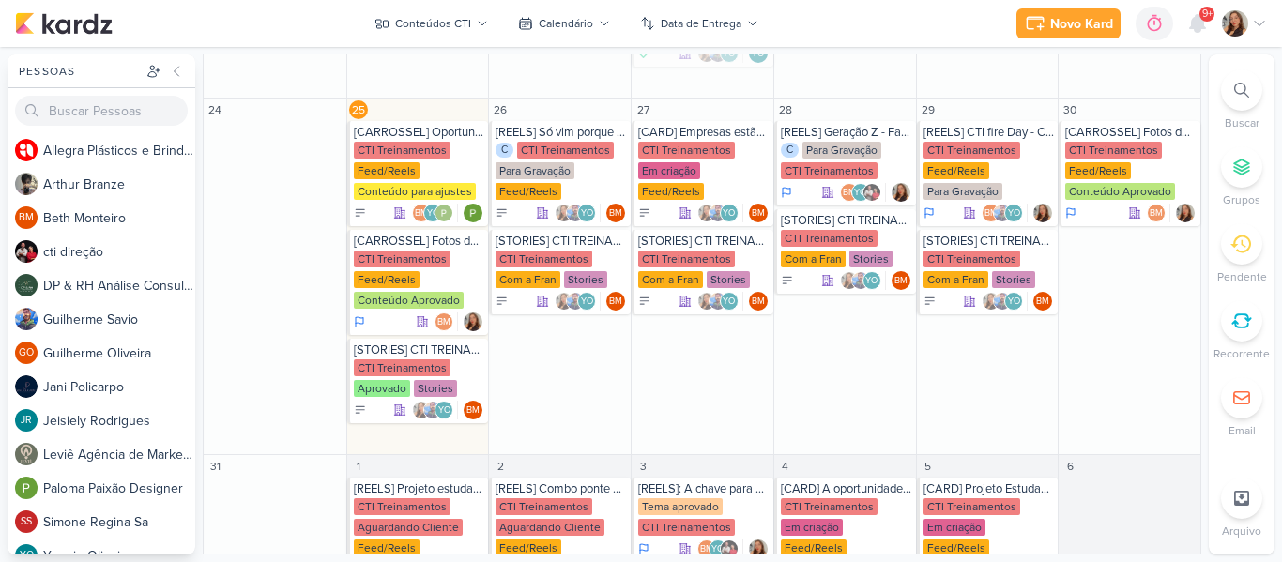
scroll to position [661, 0]
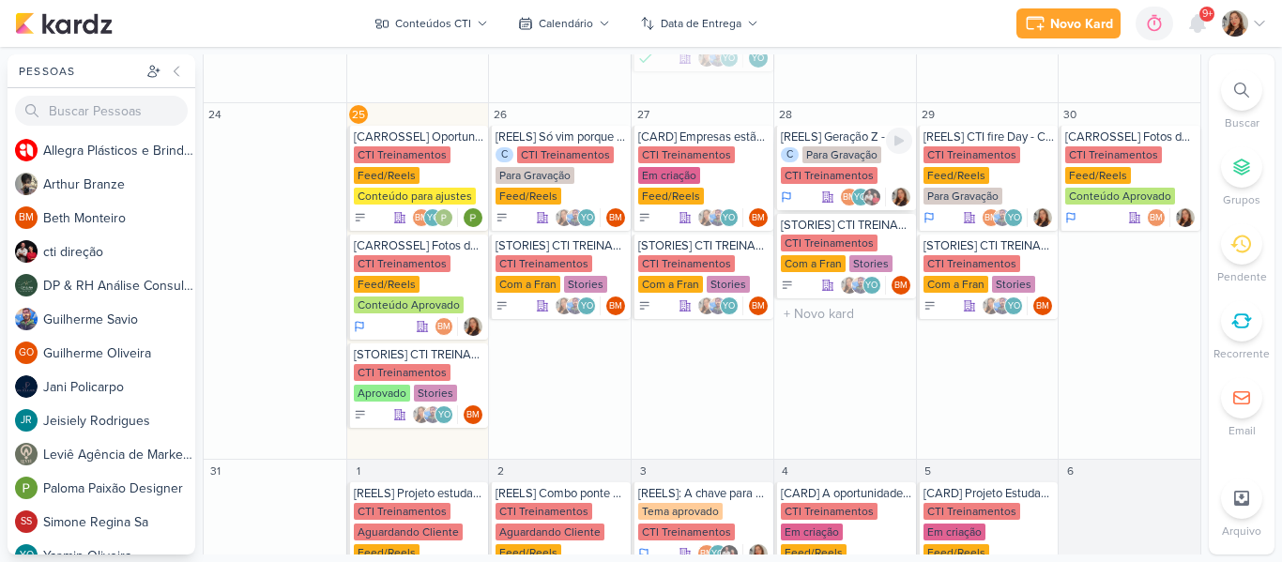
click at [813, 152] on div "Para Gravação" at bounding box center [841, 154] width 79 height 17
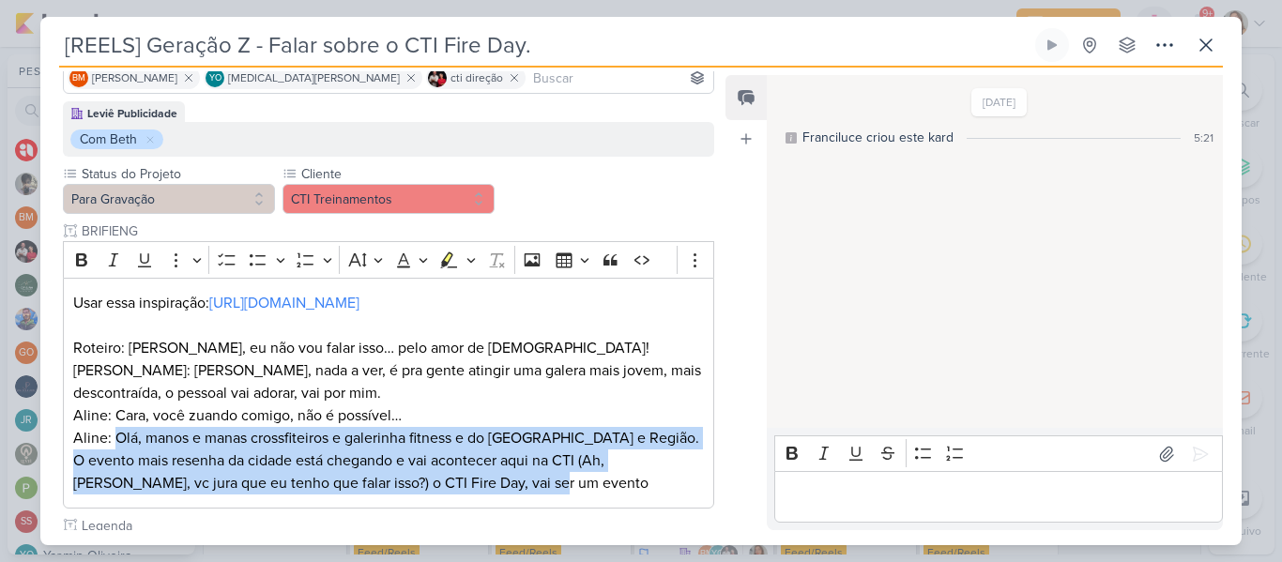
scroll to position [142, 0]
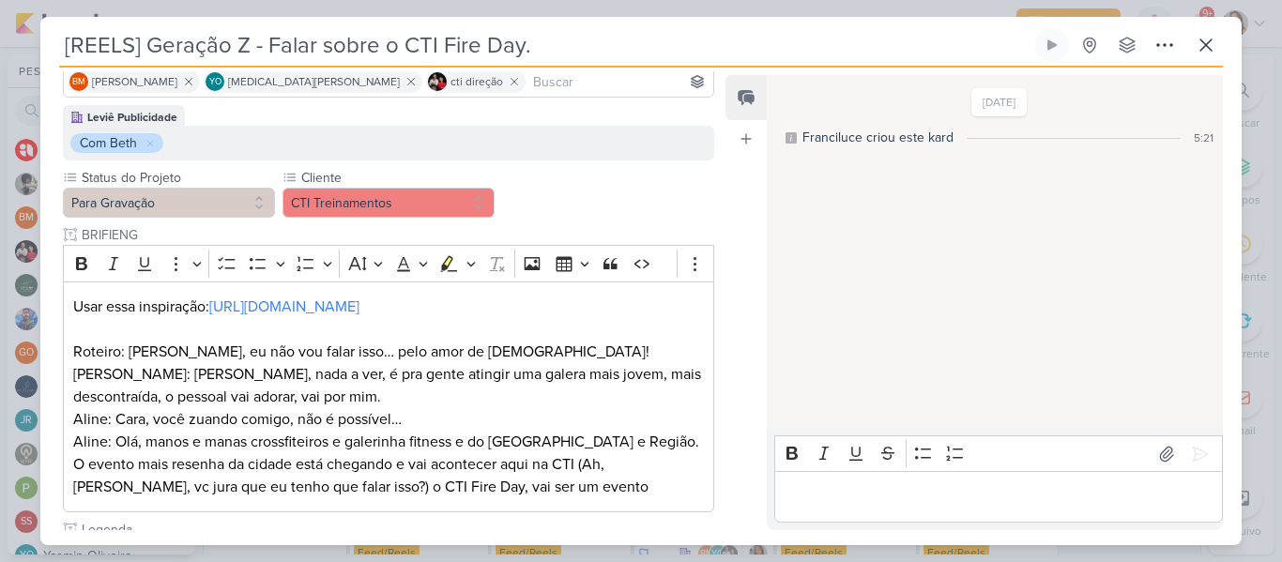
click at [722, 153] on div "Responsável [PERSON_NAME] Nenhum contato encontrado create new contact Novo Con…" at bounding box center [640, 307] width 1201 height 478
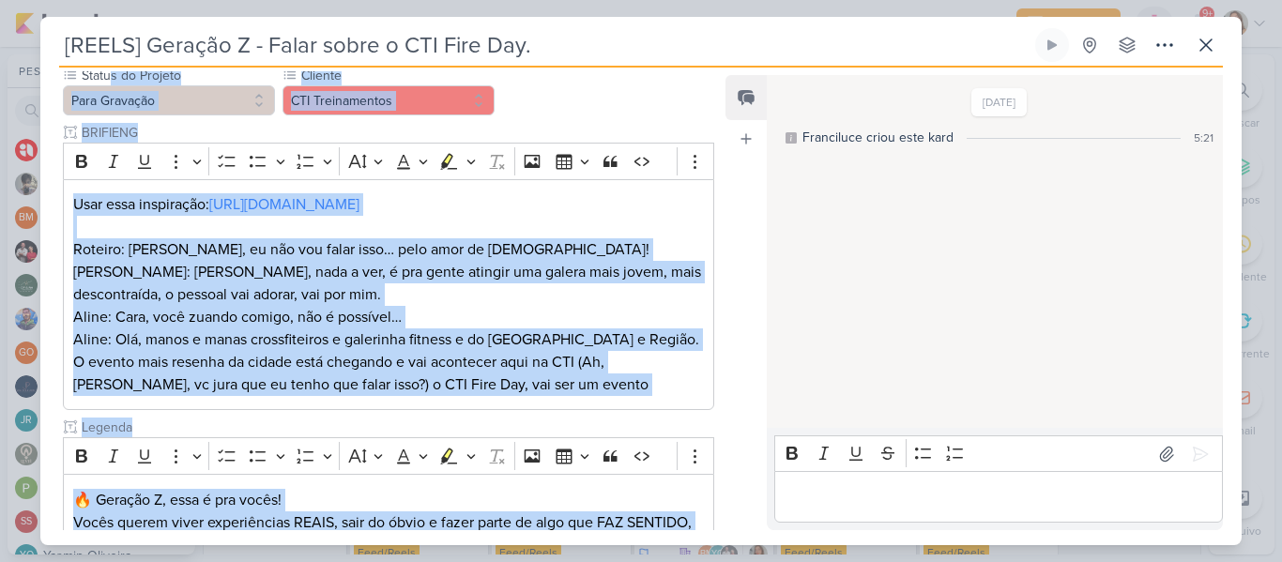
scroll to position [309, 0]
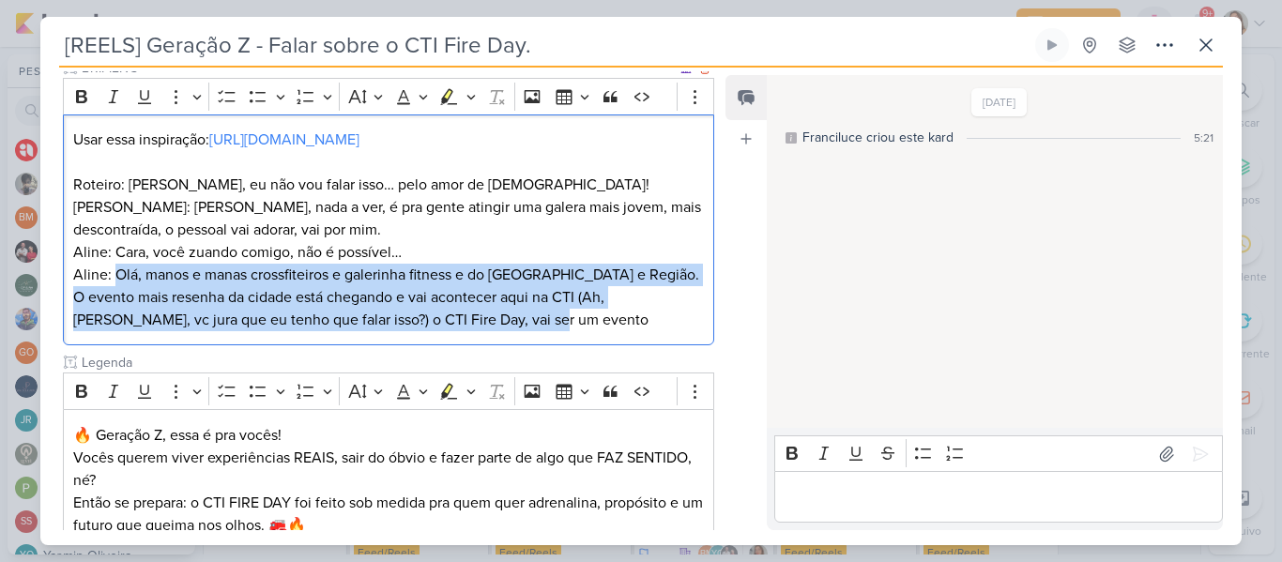
click at [625, 288] on p "Roteiro: [PERSON_NAME], eu não vou falar isso… pelo amor de [DEMOGRAPHIC_DATA]!…" at bounding box center [388, 253] width 630 height 158
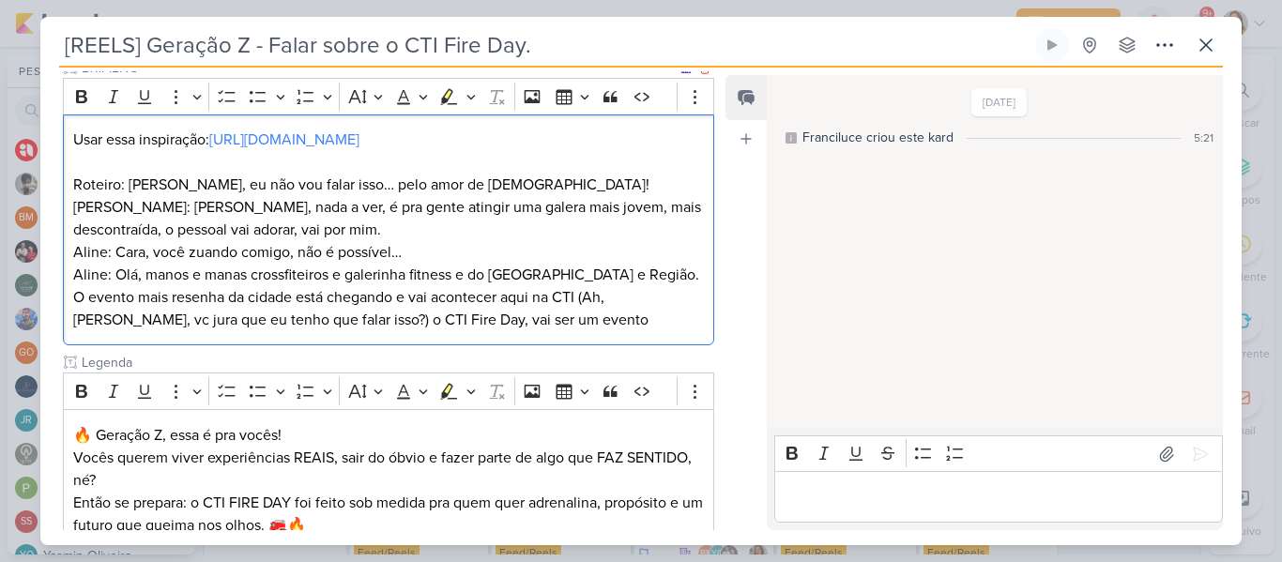
click at [372, 229] on p "Roteiro: [PERSON_NAME], eu não vou falar isso… pelo amor de [DEMOGRAPHIC_DATA]!…" at bounding box center [388, 253] width 630 height 158
click at [281, 298] on p "Roteiro: [PERSON_NAME], eu não vou falar isso… pelo amor de [DEMOGRAPHIC_DATA]!…" at bounding box center [388, 253] width 630 height 158
click at [567, 319] on p "Roteiro: [PERSON_NAME], eu não vou falar isso… pelo amor de [DEMOGRAPHIC_DATA]!…" at bounding box center [388, 253] width 630 height 158
click at [549, 330] on p "Roteiro: [PERSON_NAME], eu não vou falar isso… pelo amor de [DEMOGRAPHIC_DATA]!…" at bounding box center [388, 253] width 630 height 158
click at [550, 331] on p "Roteiro: [PERSON_NAME], eu não vou falar isso… pelo amor de [DEMOGRAPHIC_DATA]!…" at bounding box center [388, 253] width 630 height 158
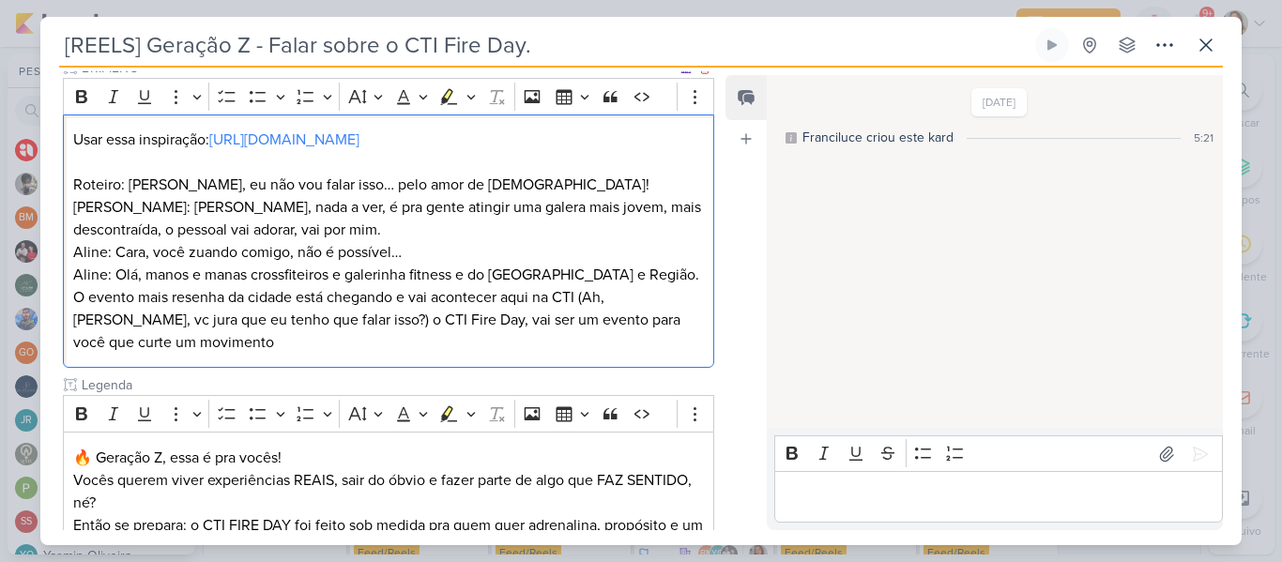
click at [201, 295] on p "Roteiro: [PERSON_NAME], eu não vou falar isso… pelo amor de [DEMOGRAPHIC_DATA]!…" at bounding box center [388, 264] width 630 height 180
click at [126, 305] on p "Roteiro: [PERSON_NAME], eu não vou falar isso… pelo amor de [DEMOGRAPHIC_DATA]!…" at bounding box center [388, 264] width 630 height 180
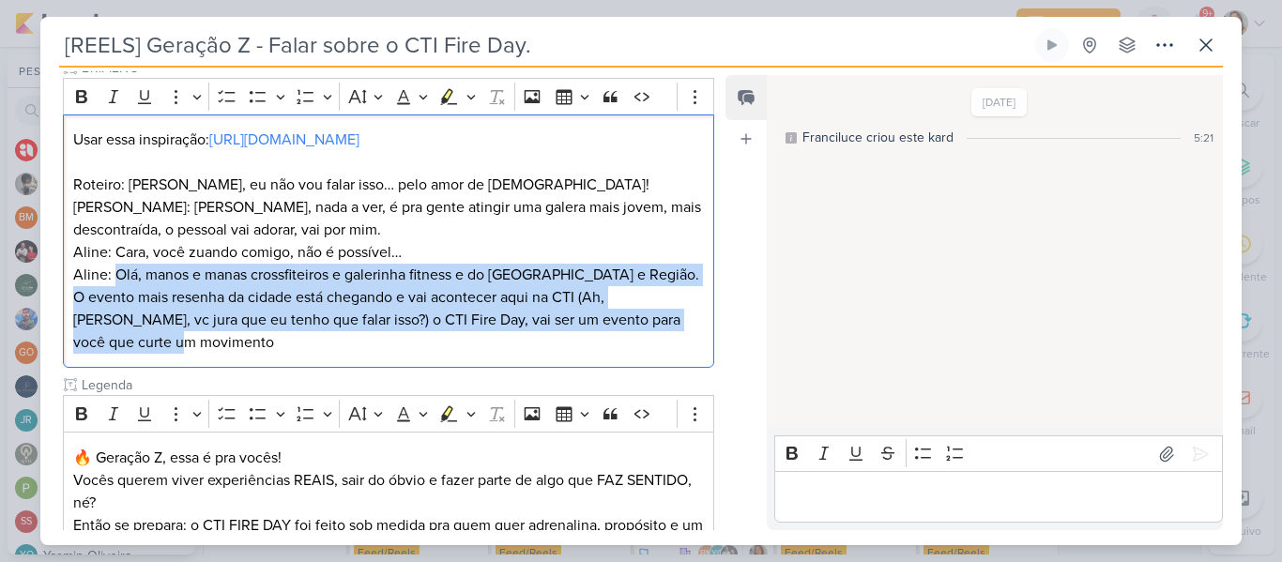
drag, startPoint x: 115, startPoint y: 296, endPoint x: 190, endPoint y: 396, distance: 124.8
click at [190, 396] on div "Status do Projeto Para Gravação Cliente" at bounding box center [388, 377] width 651 height 752
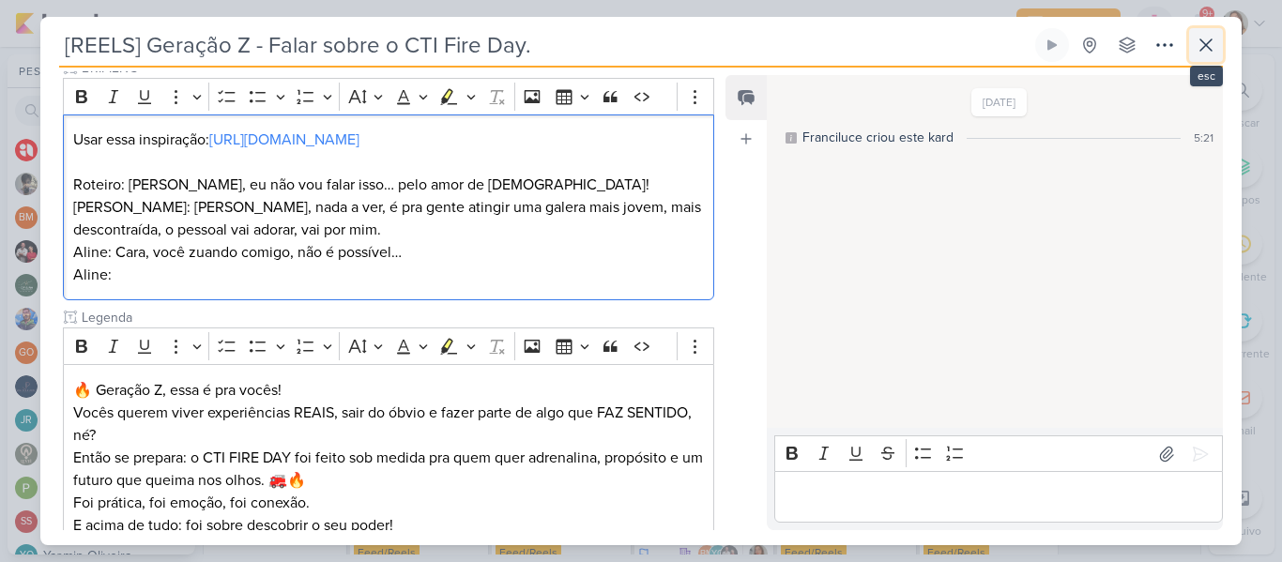
click at [1217, 48] on button at bounding box center [1206, 45] width 34 height 34
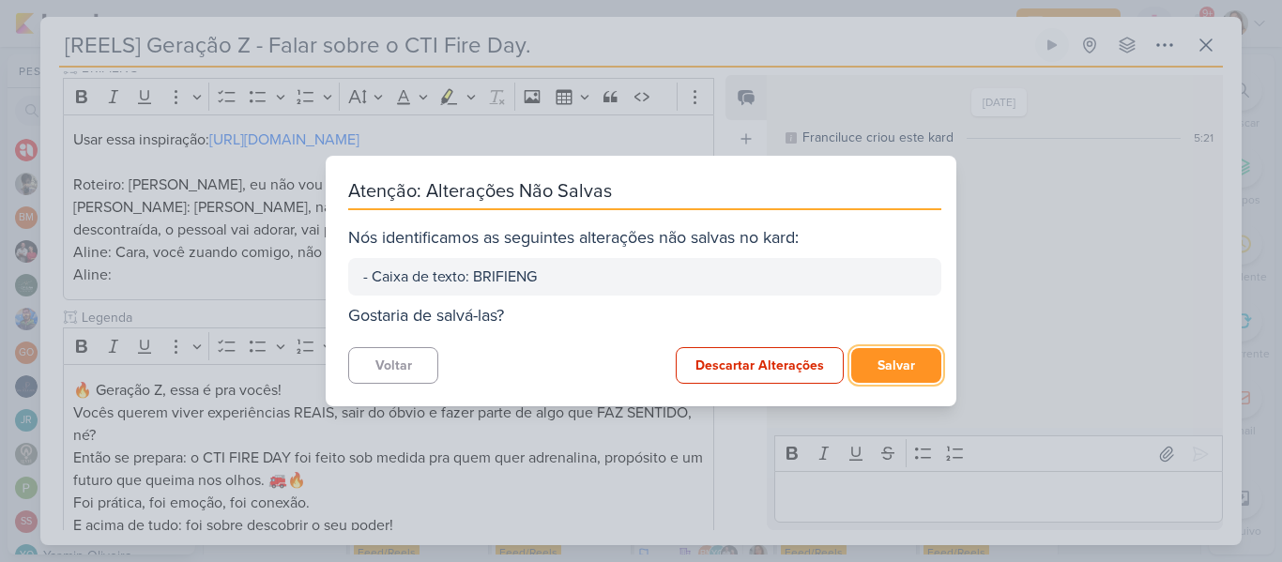
click at [855, 349] on button "Salvar" at bounding box center [896, 365] width 90 height 35
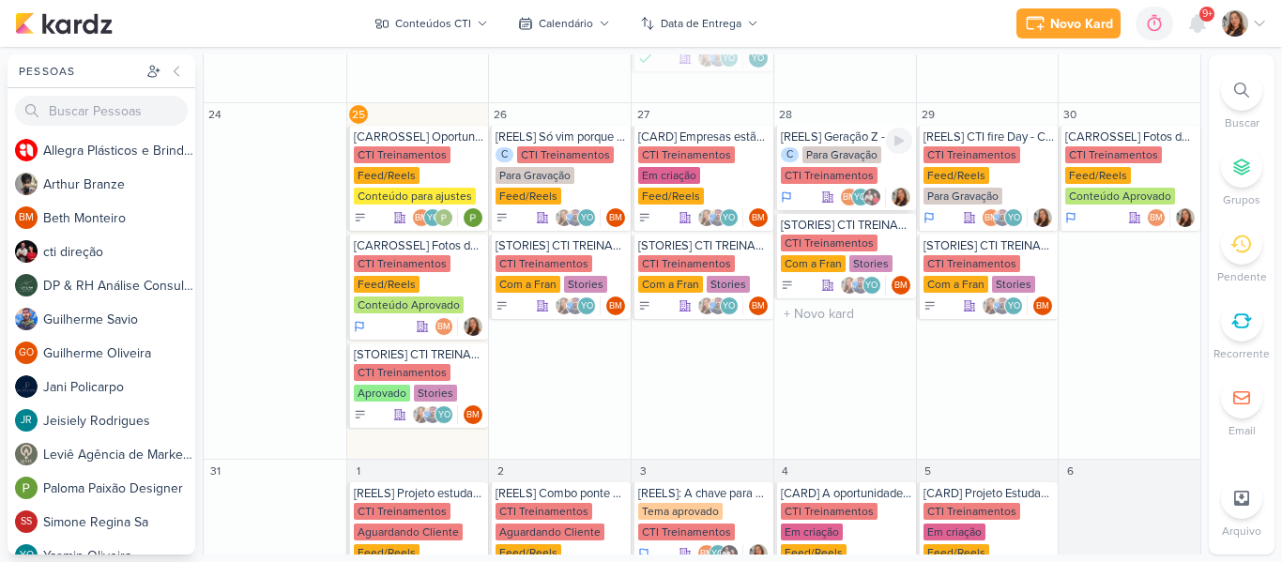
click at [806, 155] on div "Para Gravação" at bounding box center [841, 154] width 79 height 17
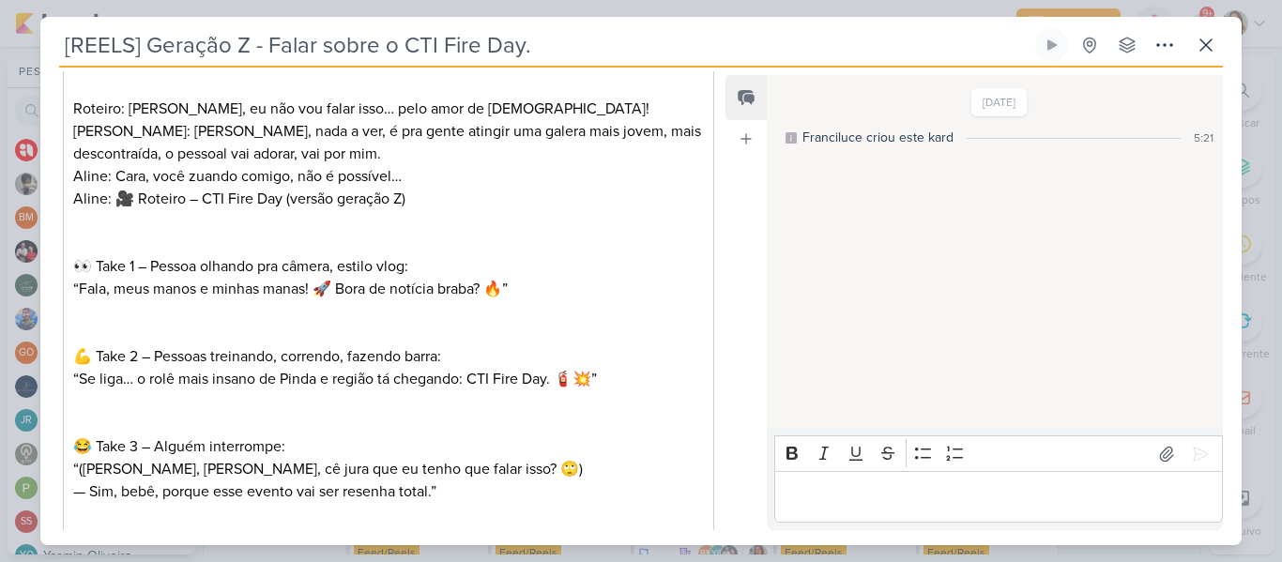
scroll to position [377, 0]
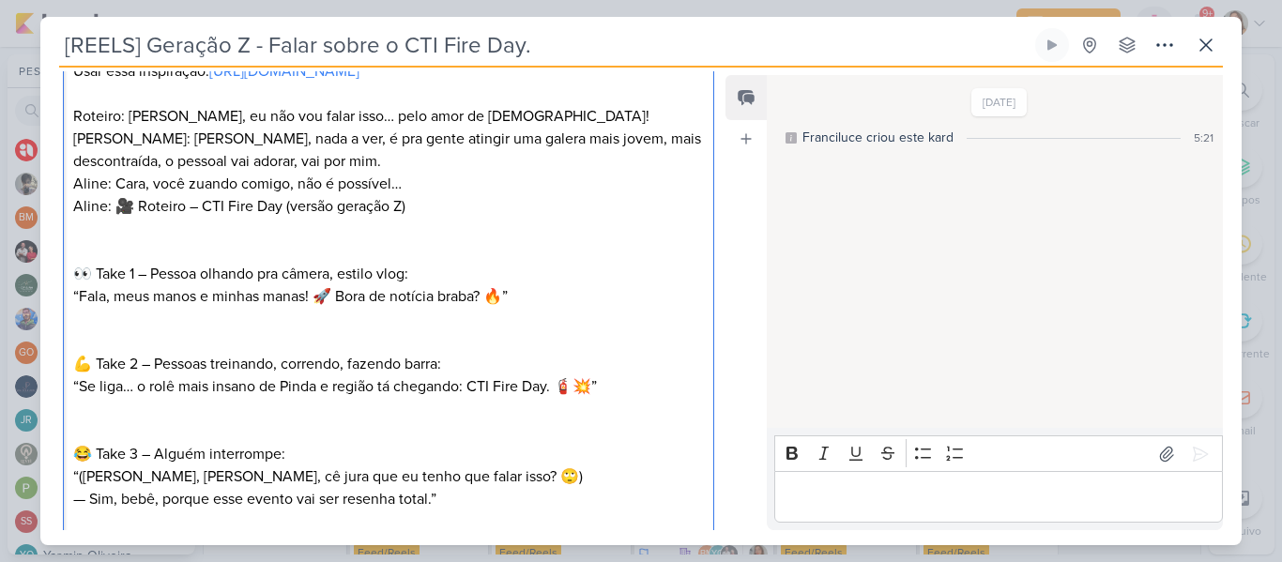
click at [307, 218] on p "Roteiro: [PERSON_NAME], eu não vou falar isso… pelo amor de [DEMOGRAPHIC_DATA]!…" at bounding box center [388, 161] width 630 height 113
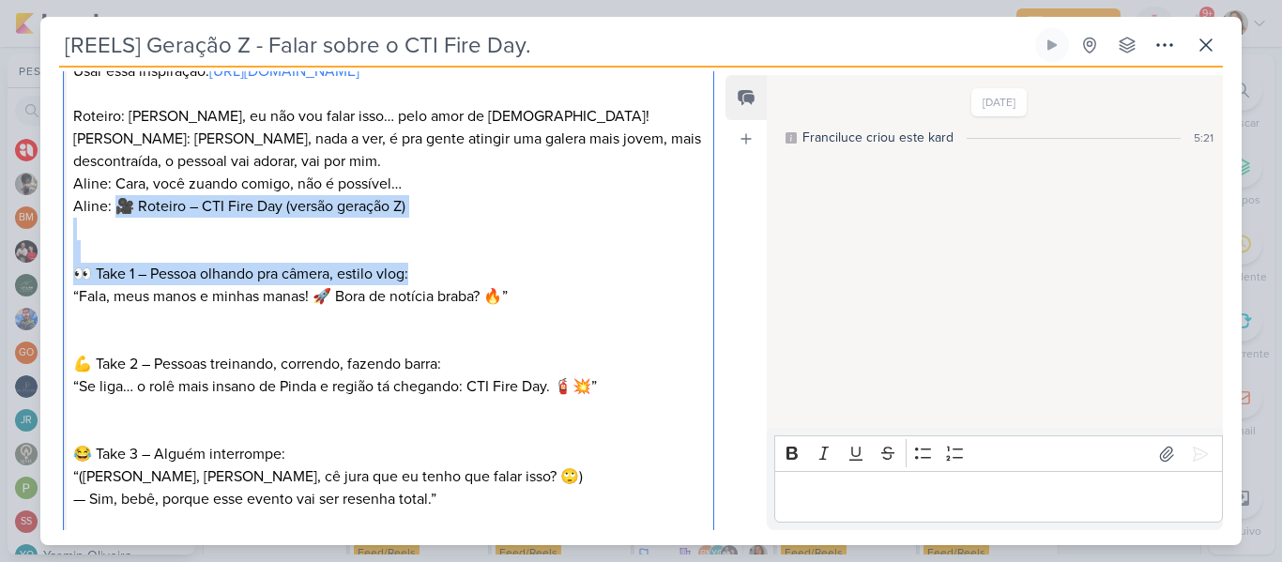
drag, startPoint x: 115, startPoint y: 227, endPoint x: 440, endPoint y: 298, distance: 332.3
click at [440, 298] on div "Usar essa inspiração: [URL][DOMAIN_NAME] Roteiro: Fran, eu não vou falar isso… …" at bounding box center [388, 511] width 651 height 930
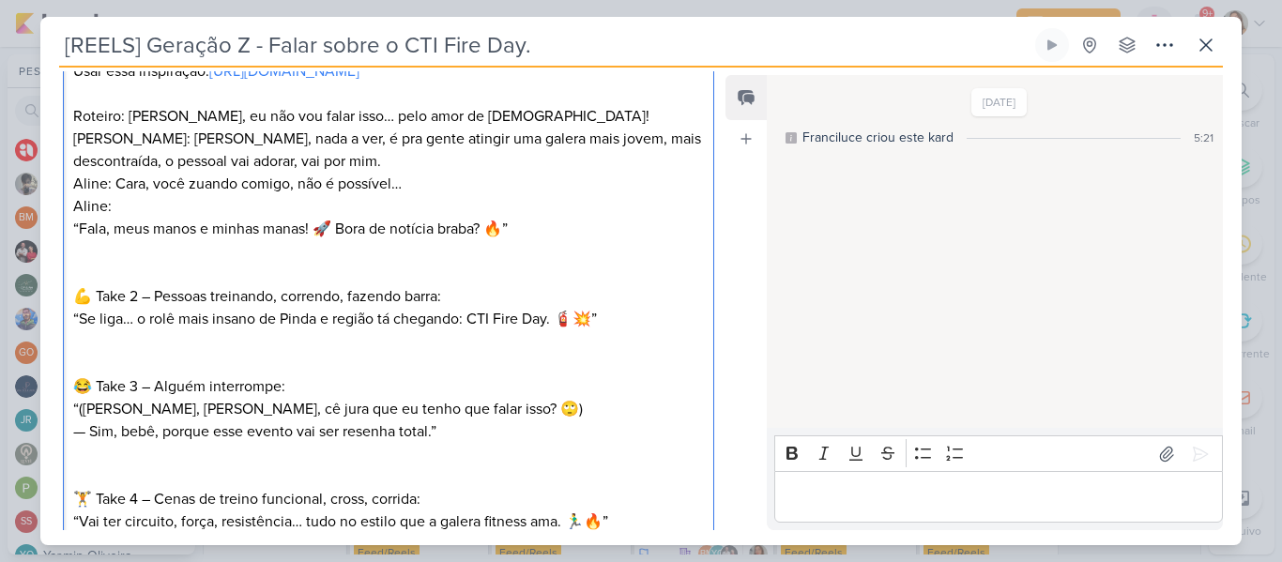
click at [77, 240] on p "“Fala, meus manos e minhas manas! 🚀 Bora de notícia braba? 🔥”" at bounding box center [388, 229] width 630 height 23
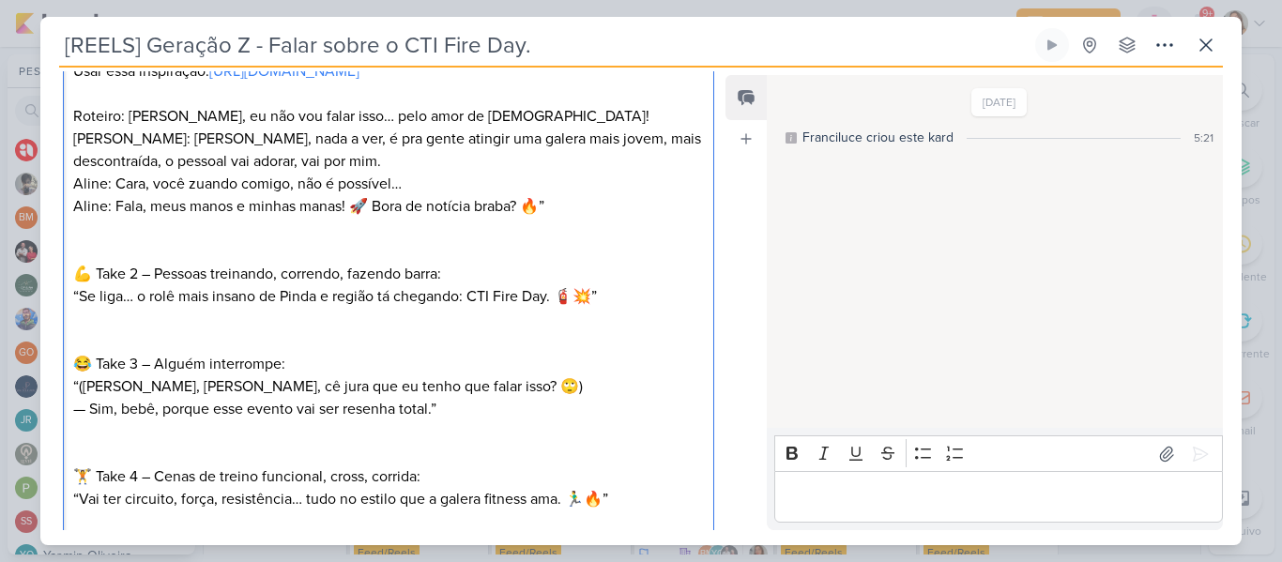
click at [371, 218] on p "Roteiro: [PERSON_NAME], eu não vou falar isso… pelo amor de [DEMOGRAPHIC_DATA]!…" at bounding box center [388, 161] width 630 height 113
drag, startPoint x: 547, startPoint y: 222, endPoint x: 499, endPoint y: 230, distance: 48.4
click at [499, 218] on p "Roteiro: [PERSON_NAME], eu não vou falar isso… pelo amor de [DEMOGRAPHIC_DATA]!…" at bounding box center [388, 161] width 630 height 113
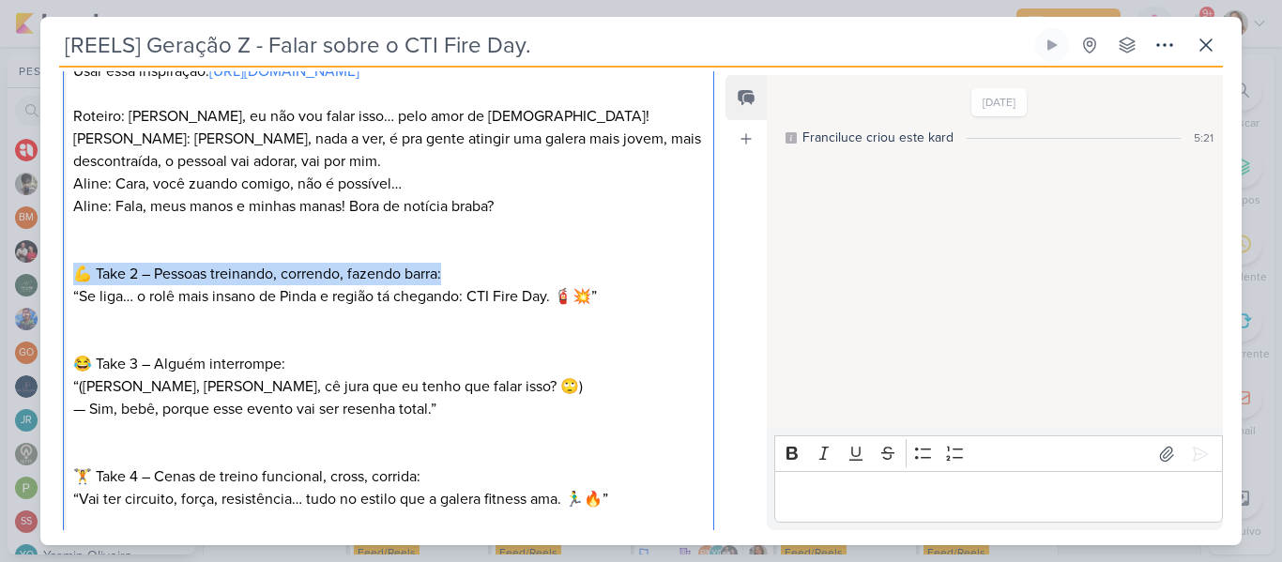
drag, startPoint x: 73, startPoint y: 292, endPoint x: 467, endPoint y: 301, distance: 394.1
click at [467, 285] on p "💪 Take 2 – Pessoas treinando, correndo, fazendo barra:" at bounding box center [388, 274] width 630 height 23
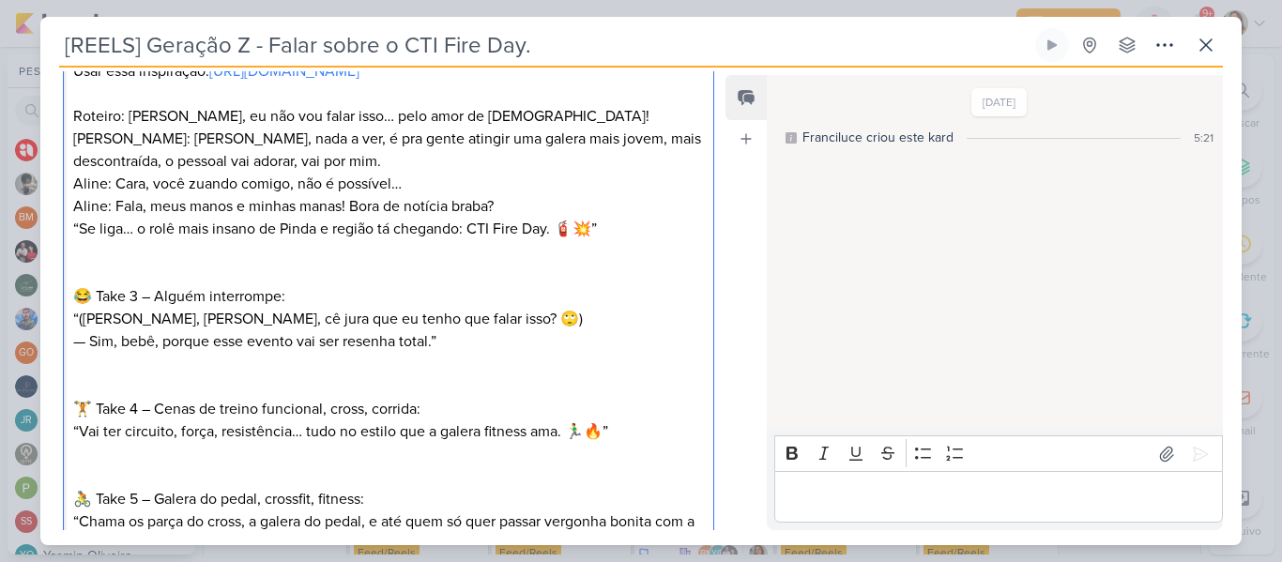
click at [80, 240] on p "“Se liga… o rolê mais insano de Pinda e região tá chegando: CTI Fire Day. 🧯💥”" at bounding box center [388, 229] width 630 height 23
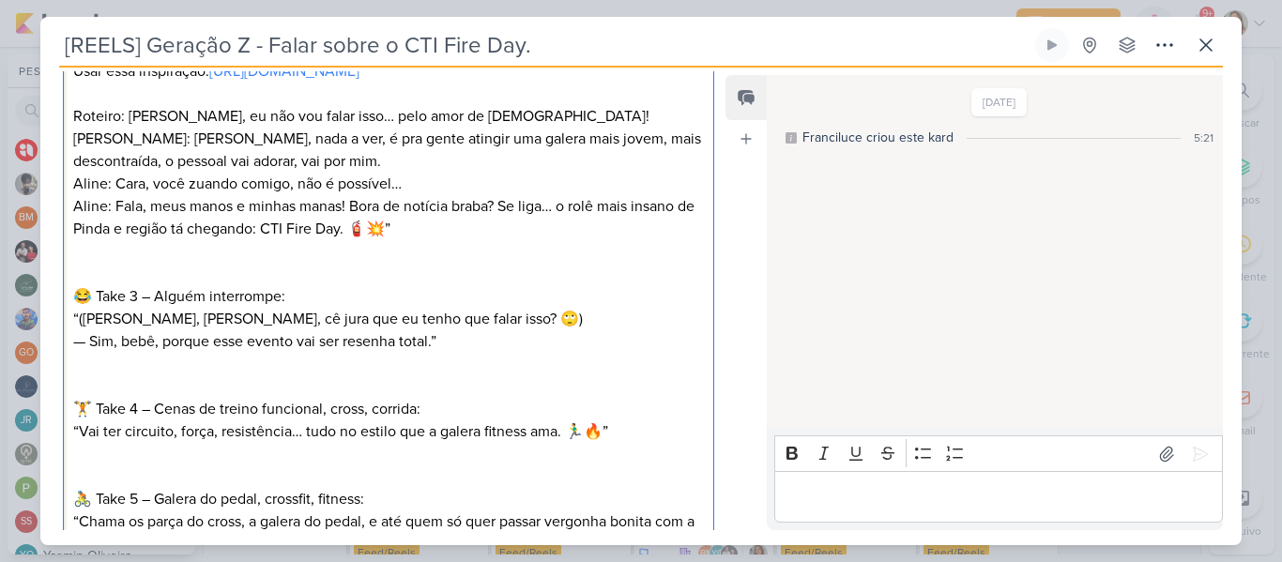
click at [433, 267] on p "Editor editing area: main" at bounding box center [388, 262] width 630 height 45
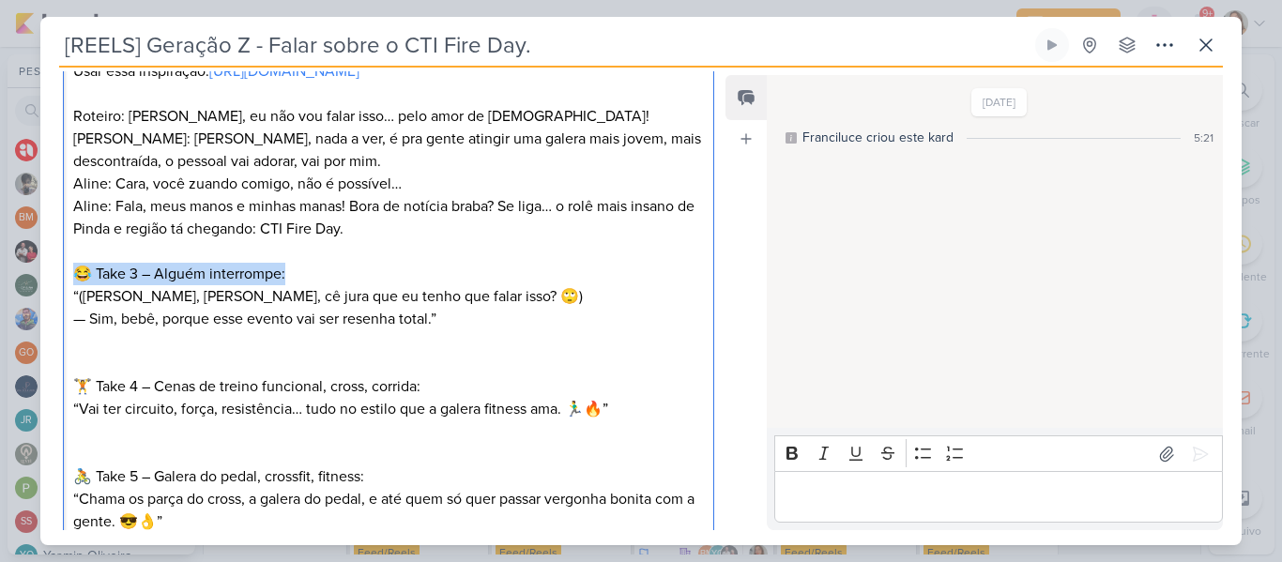
drag, startPoint x: 76, startPoint y: 292, endPoint x: 318, endPoint y: 302, distance: 242.3
click at [318, 285] on p "😂 Take 3 – Alguém interrompe:" at bounding box center [388, 274] width 630 height 23
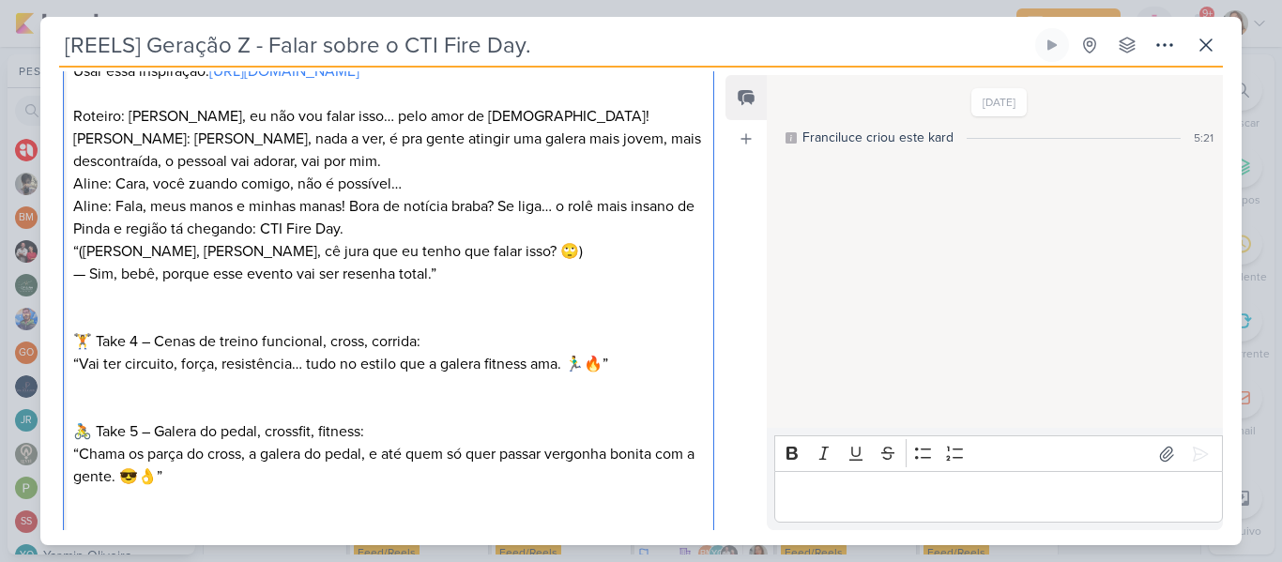
click at [77, 263] on p "“([PERSON_NAME], [PERSON_NAME], cê jura que eu tenho que falar isso? 🙄)" at bounding box center [388, 251] width 630 height 23
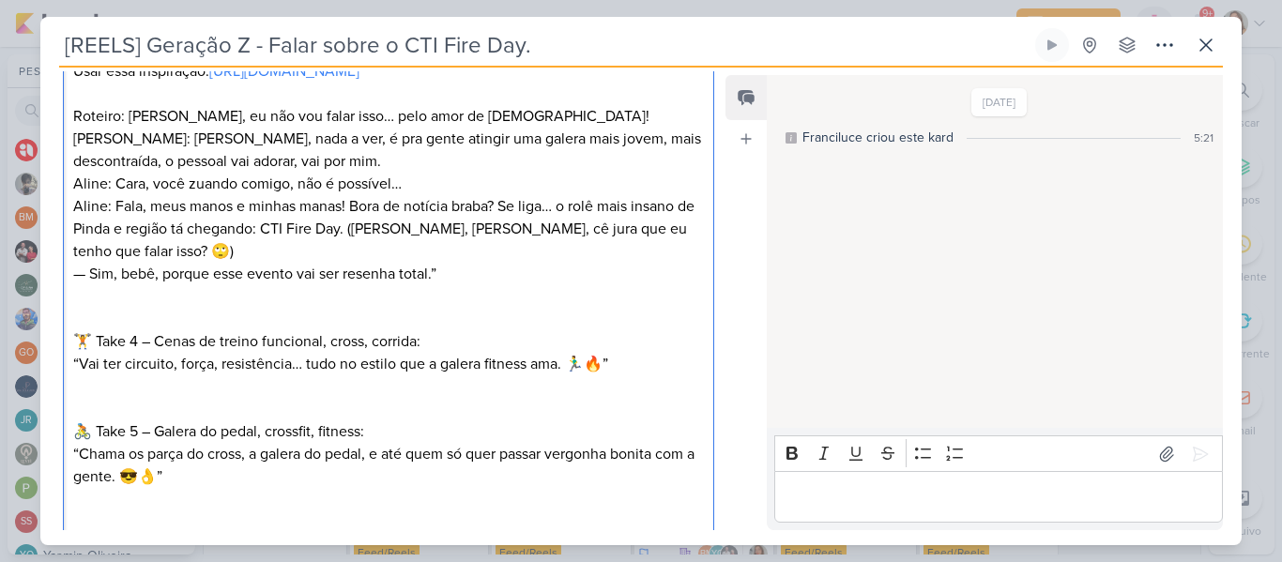
click at [91, 263] on p "Roteiro: [PERSON_NAME], eu não vou falar isso… pelo amor de [DEMOGRAPHIC_DATA]!…" at bounding box center [388, 184] width 630 height 158
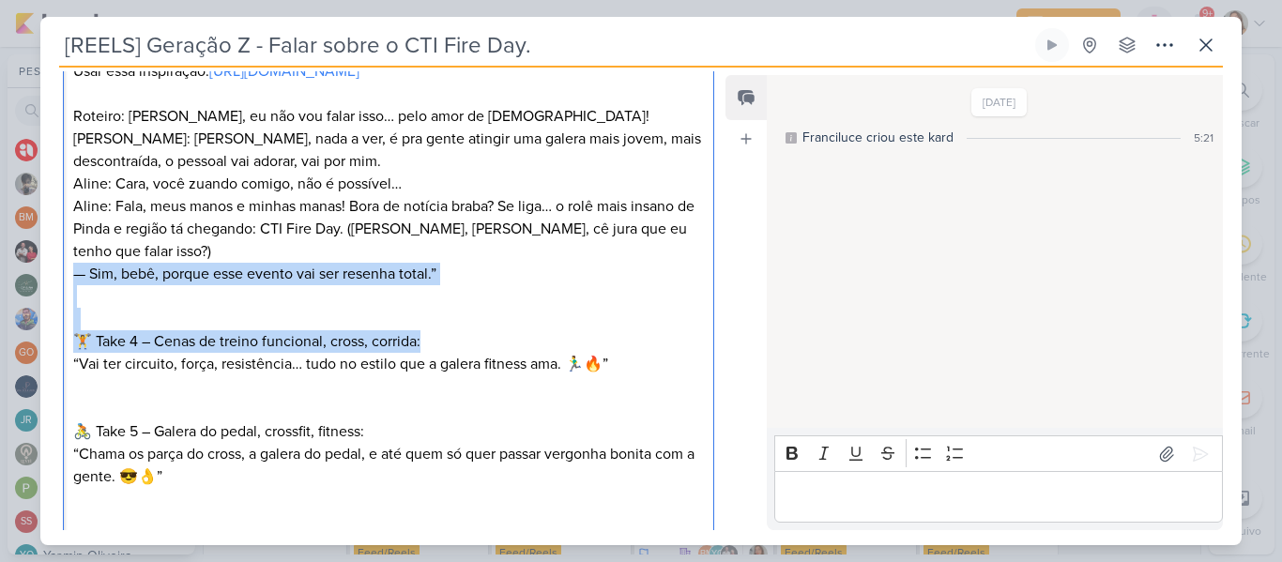
drag, startPoint x: 72, startPoint y: 272, endPoint x: 479, endPoint y: 351, distance: 414.7
click at [479, 351] on div "Usar essa inspiração: [URL][DOMAIN_NAME] Roteiro: Fran, eu não vou falar isso… …" at bounding box center [388, 398] width 651 height 705
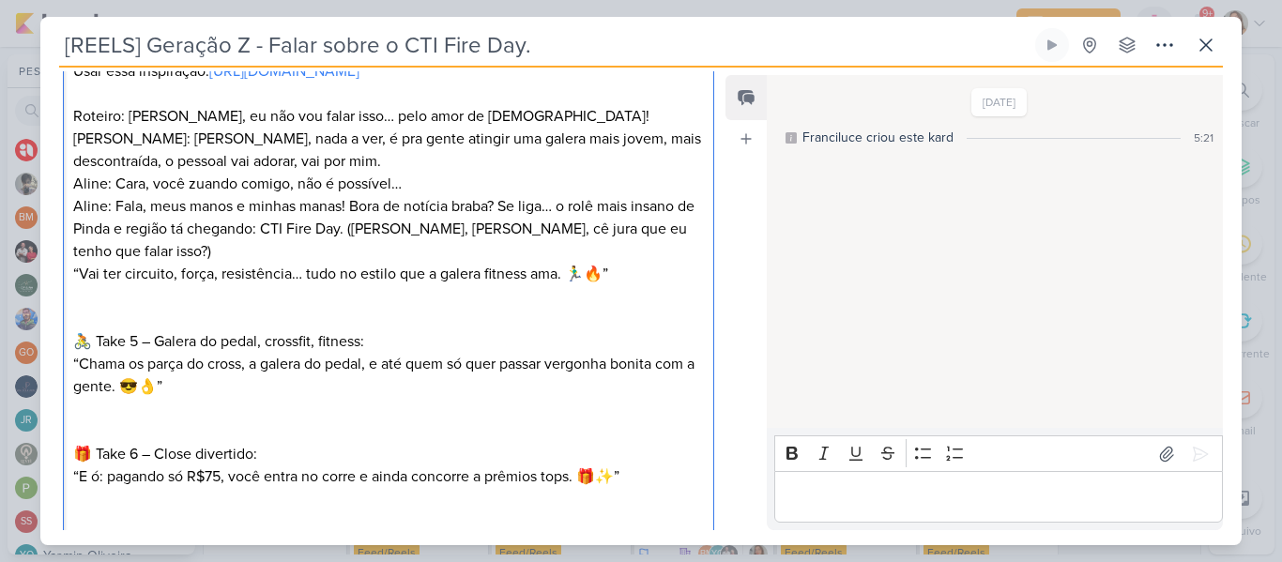
click at [79, 277] on p "“Vai ter circuito, força, resistência… tudo no estilo que a galera fitness ama.…" at bounding box center [388, 274] width 630 height 23
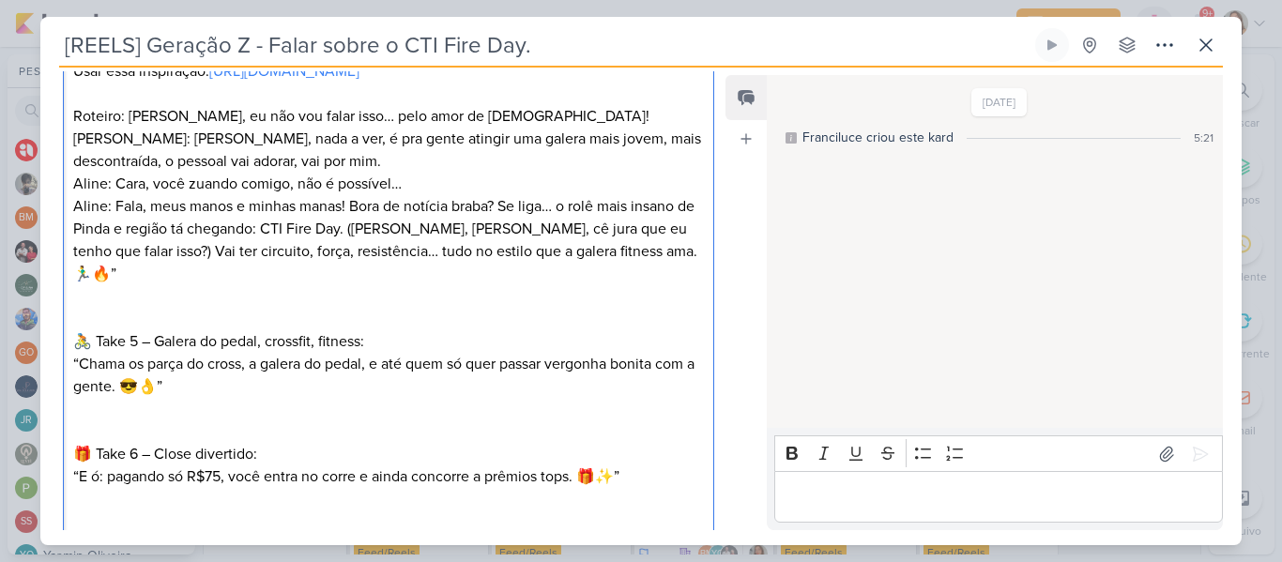
click at [614, 281] on p "Roteiro: [PERSON_NAME], eu não vou falar isso… pelo amor de [DEMOGRAPHIC_DATA]!…" at bounding box center [388, 195] width 630 height 180
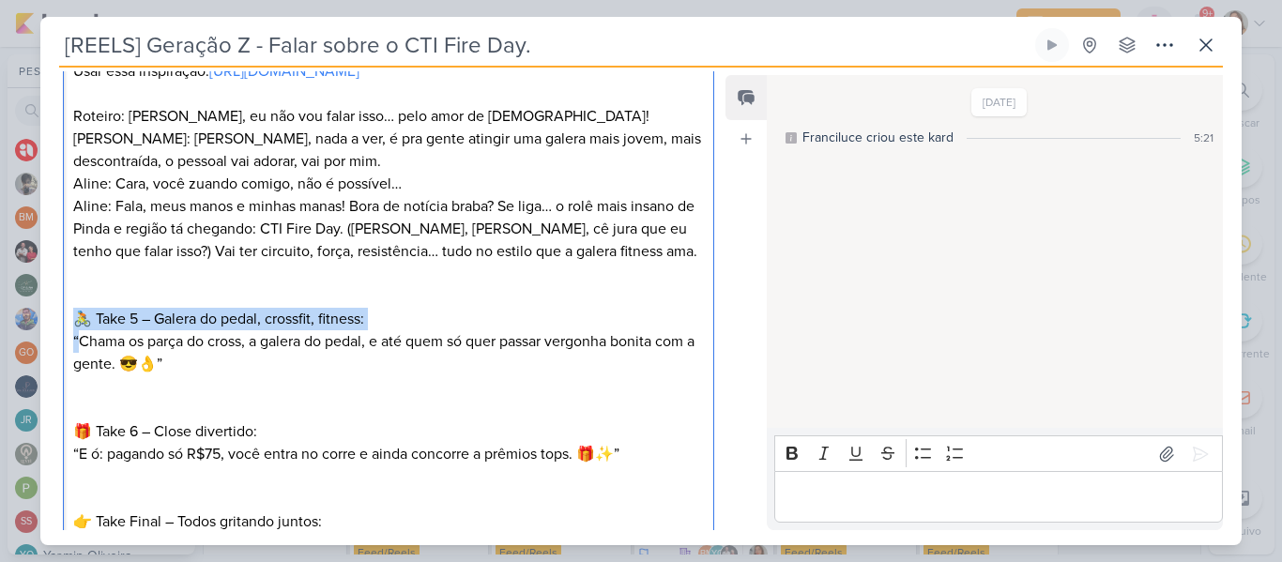
drag, startPoint x: 71, startPoint y: 341, endPoint x: 78, endPoint y: 362, distance: 22.6
click at [78, 362] on div "Usar essa inspiração: [URL][DOMAIN_NAME] Roteiro: Fran, eu não vou falar isso… …" at bounding box center [388, 342] width 651 height 592
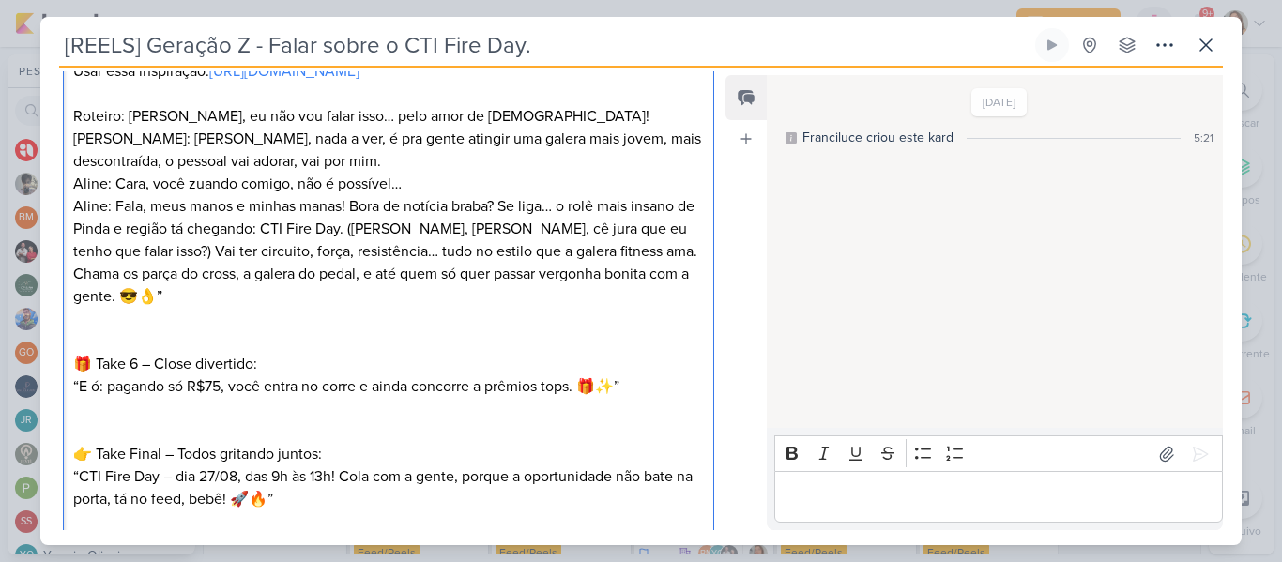
click at [667, 300] on p "Roteiro: [PERSON_NAME], eu não vou falar isso… pelo amor de [DEMOGRAPHIC_DATA]!…" at bounding box center [388, 206] width 630 height 203
drag, startPoint x: 74, startPoint y: 362, endPoint x: 342, endPoint y: 373, distance: 268.5
click at [342, 373] on p "🎁 Take 6 – Close divertido:" at bounding box center [388, 364] width 630 height 23
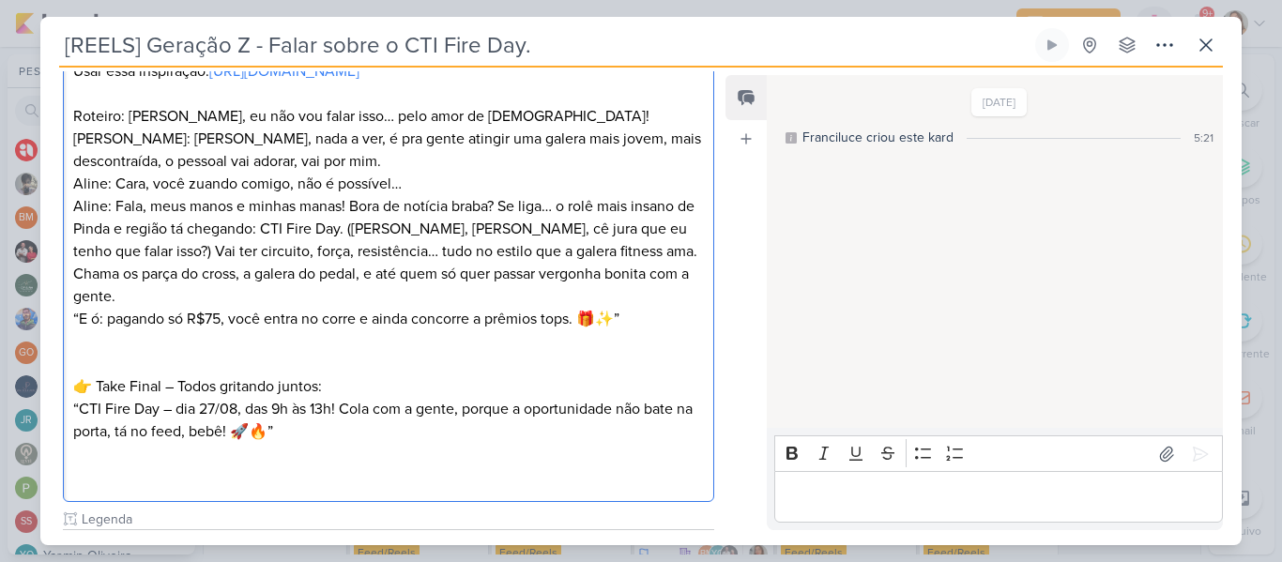
click at [76, 318] on p "“E ó: pagando só R$75, você entra no corre e ainda concorre a prêmios tops. 🎁✨”" at bounding box center [388, 319] width 630 height 23
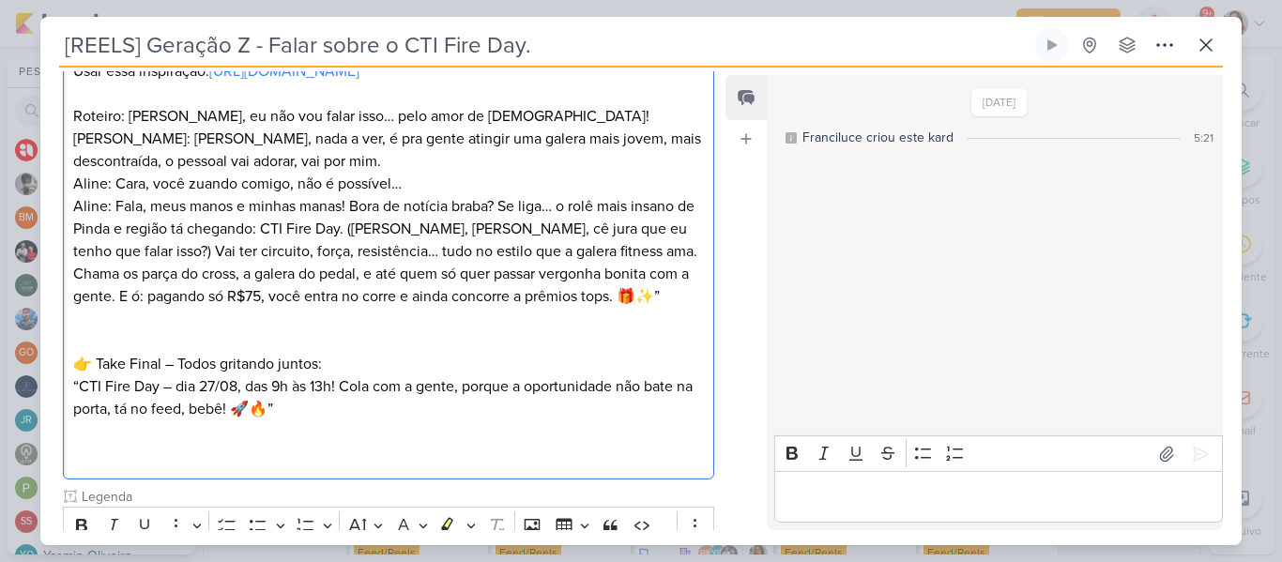
click at [177, 308] on p "Roteiro: [PERSON_NAME], eu não vou falar isso… pelo amor de [DEMOGRAPHIC_DATA]!…" at bounding box center [388, 206] width 630 height 203
drag, startPoint x: 600, startPoint y: 323, endPoint x: 557, endPoint y: 320, distance: 43.2
click at [557, 308] on p "Roteiro: [PERSON_NAME], eu não vou falar isso… pelo amor de [DEMOGRAPHIC_DATA]!…" at bounding box center [388, 206] width 630 height 203
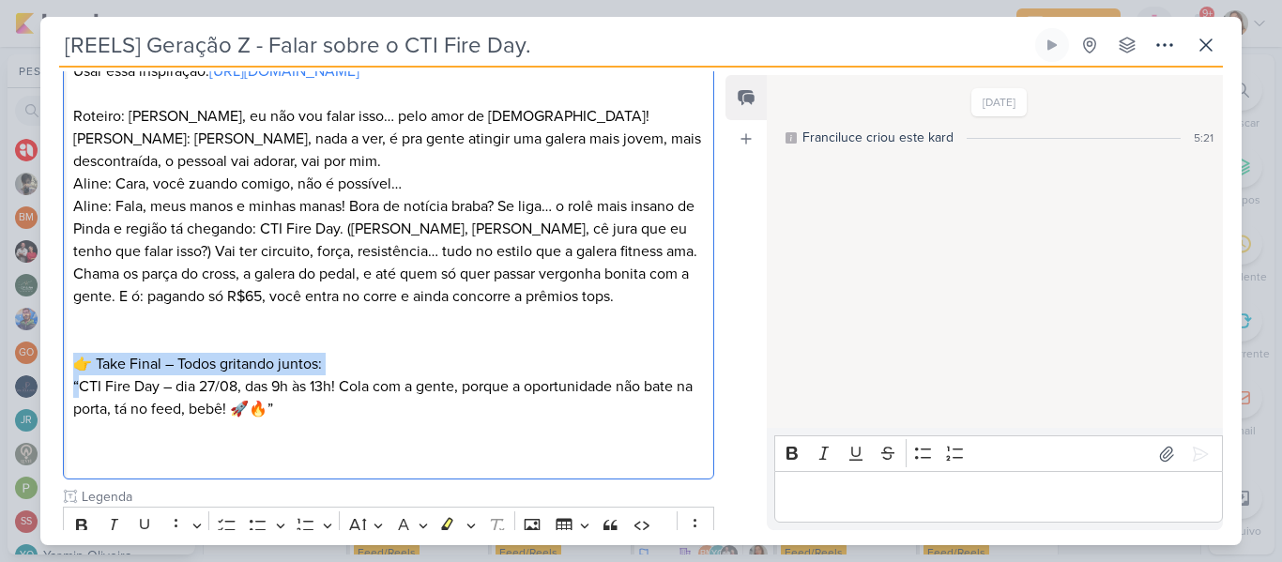
drag, startPoint x: 76, startPoint y: 388, endPoint x: 80, endPoint y: 408, distance: 20.1
click at [80, 408] on div "Usar essa inspiração: [URL][DOMAIN_NAME] Roteiro: Fran, eu não vou falar isso… …" at bounding box center [388, 263] width 651 height 434
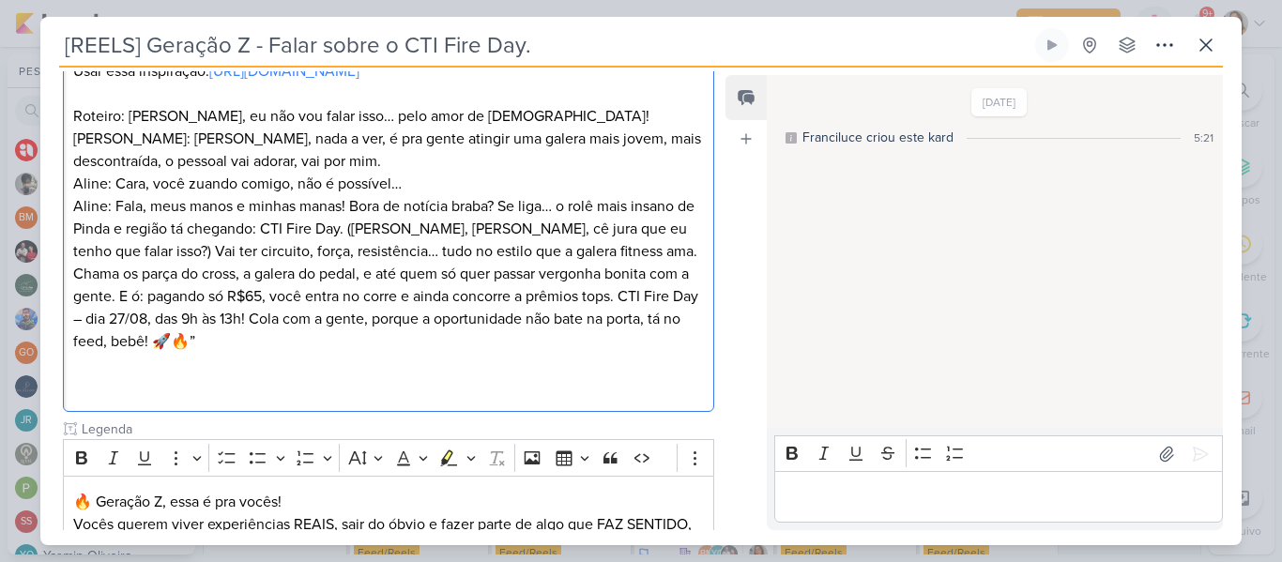
click at [110, 341] on p "Roteiro: [PERSON_NAME], eu não vou falar isso… pelo amor de [DEMOGRAPHIC_DATA]!…" at bounding box center [388, 229] width 630 height 248
click at [215, 353] on p "Roteiro: [PERSON_NAME], eu não vou falar isso… pelo amor de [DEMOGRAPHIC_DATA]!…" at bounding box center [388, 229] width 630 height 248
click at [203, 413] on div "Usar essa inspiração: [URL][DOMAIN_NAME] Roteiro: Fran, eu não vou falar isso… …" at bounding box center [388, 229] width 651 height 367
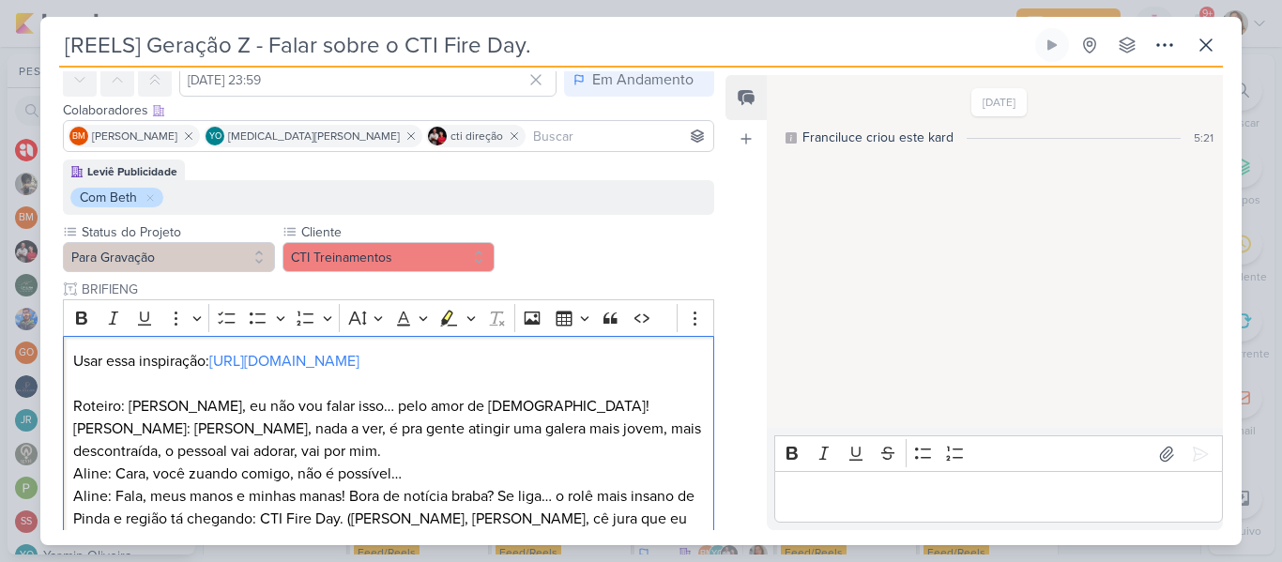
scroll to position [726, 0]
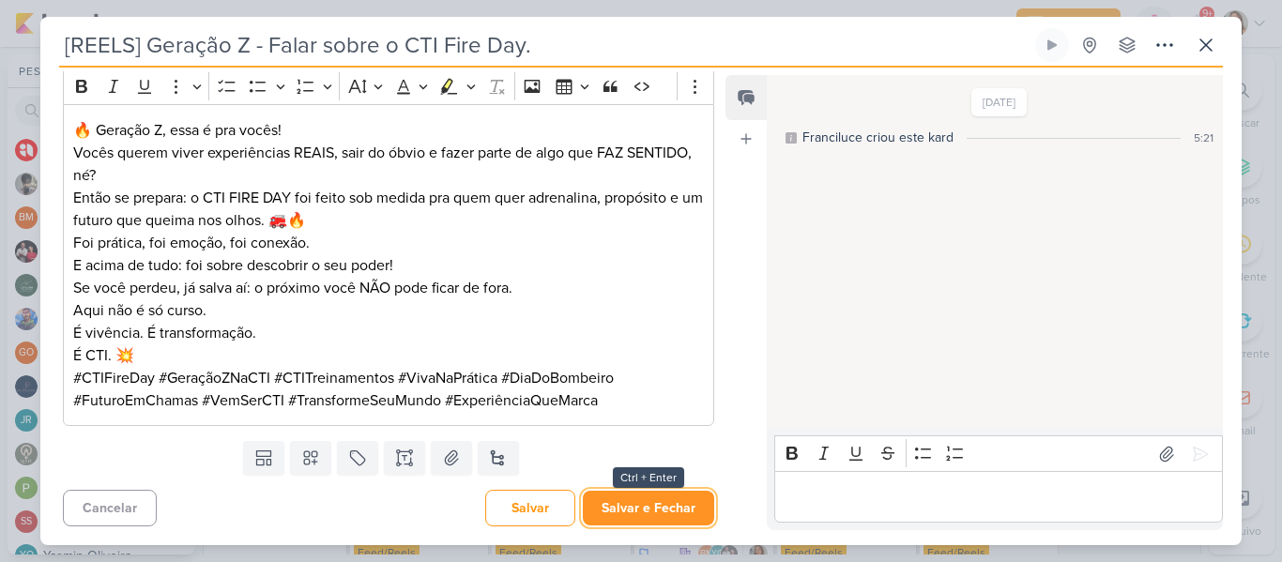
click at [642, 503] on button "Salvar e Fechar" at bounding box center [648, 508] width 131 height 35
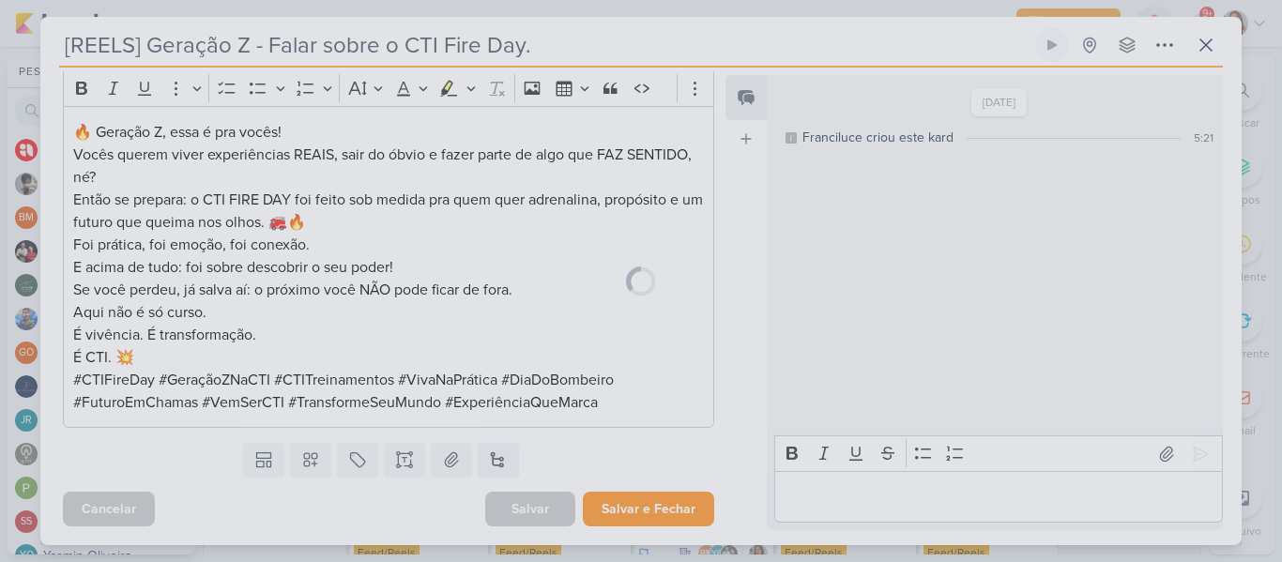
scroll to position [724, 0]
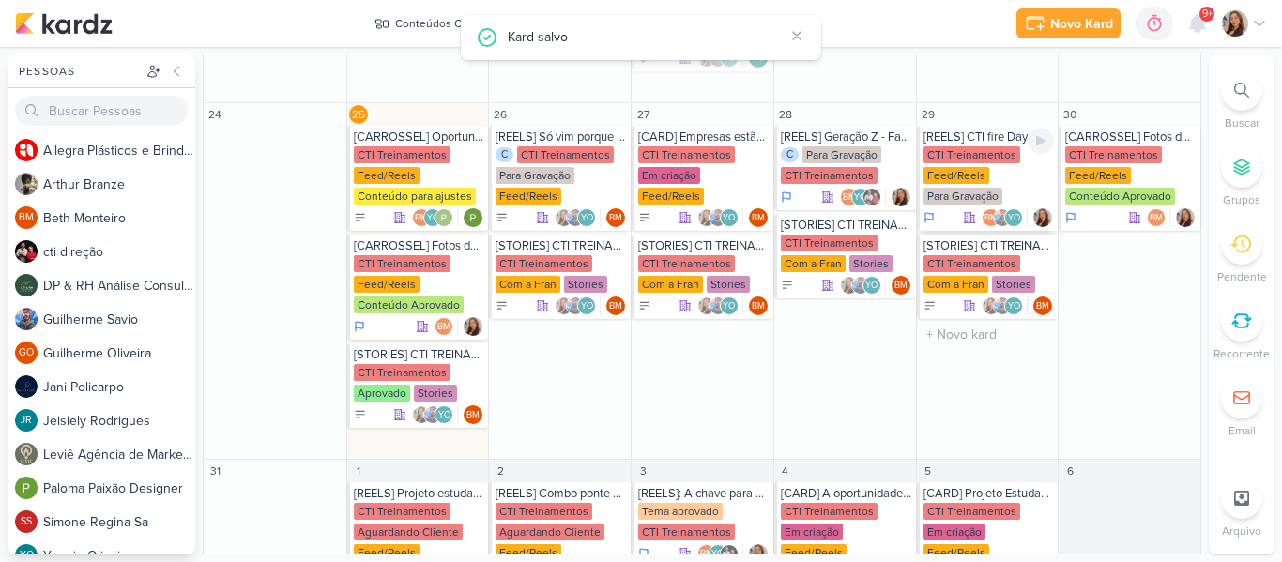
click at [959, 182] on div "Feed/Reels" at bounding box center [956, 175] width 66 height 17
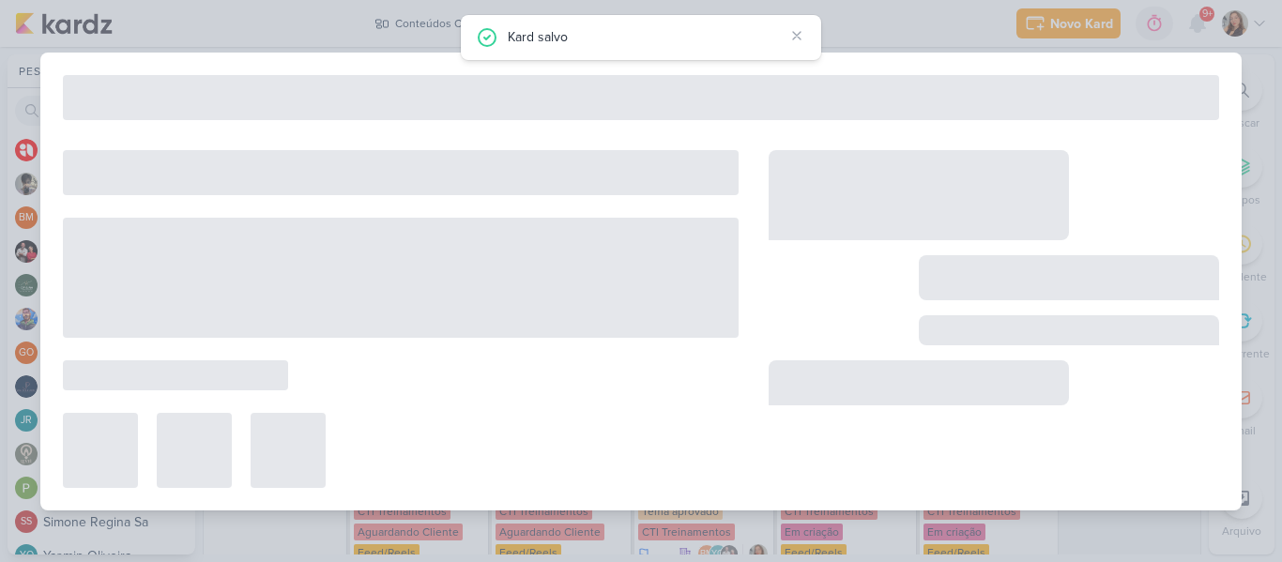
type input "[REELS] CTI fire Day - Convite"
type input "[DATE] 23:59"
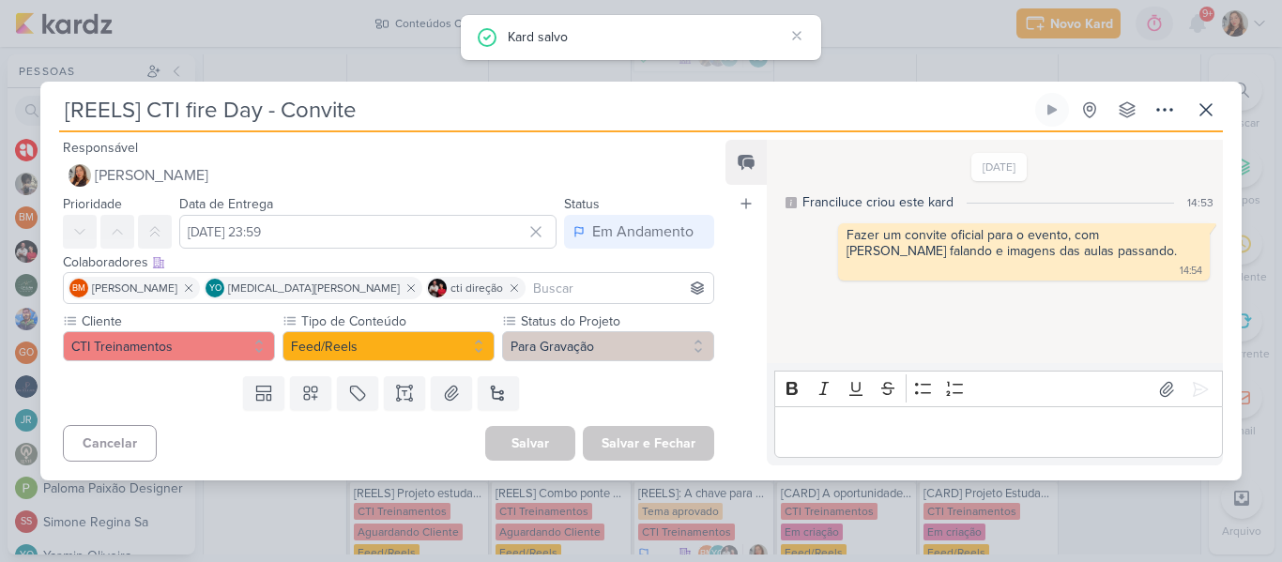
scroll to position [0, 0]
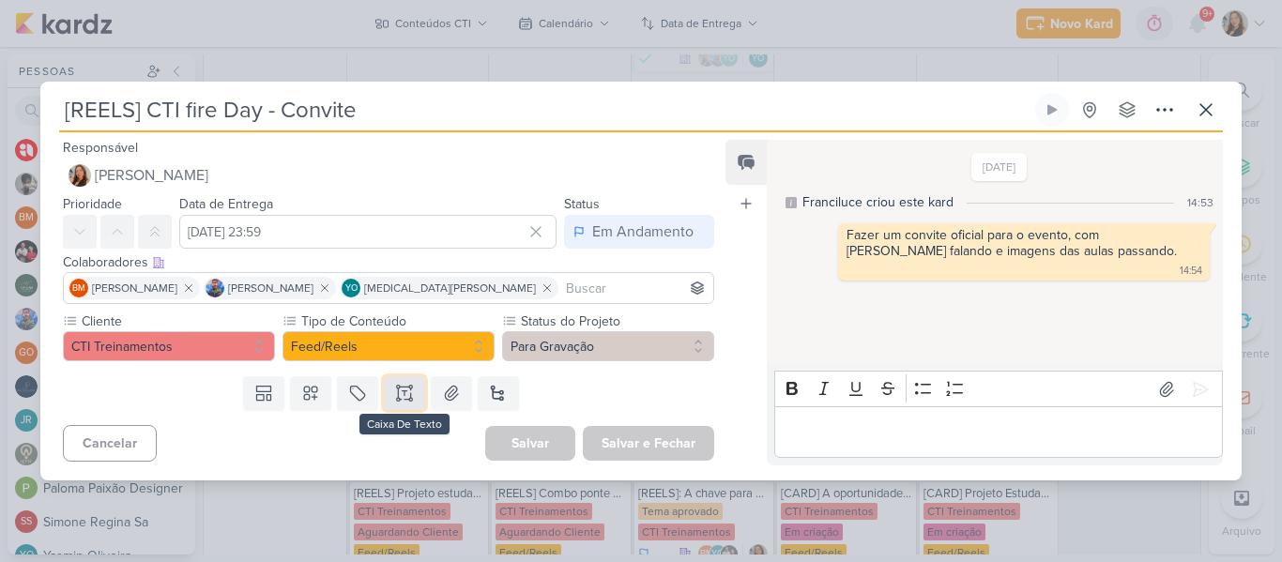
click at [403, 392] on icon at bounding box center [404, 393] width 19 height 19
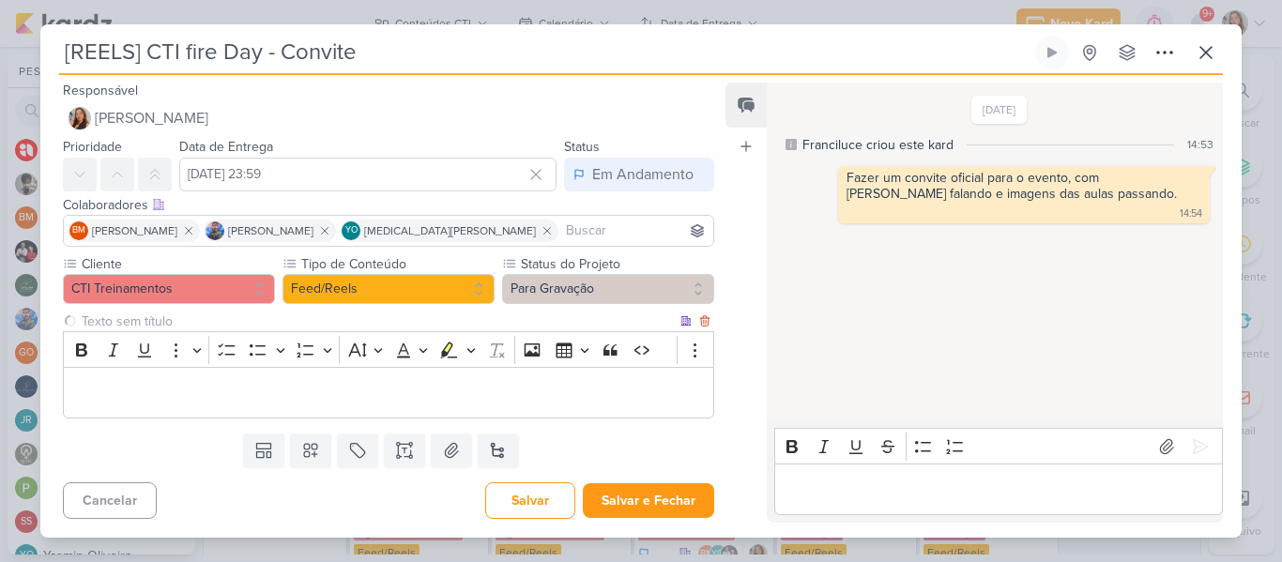
click at [344, 325] on input "text" at bounding box center [377, 321] width 599 height 20
type input "Brifieng"
click at [285, 398] on p "Editor editing area: main" at bounding box center [388, 393] width 630 height 23
click at [115, 388] on p "Editor editing area: main" at bounding box center [388, 393] width 630 height 23
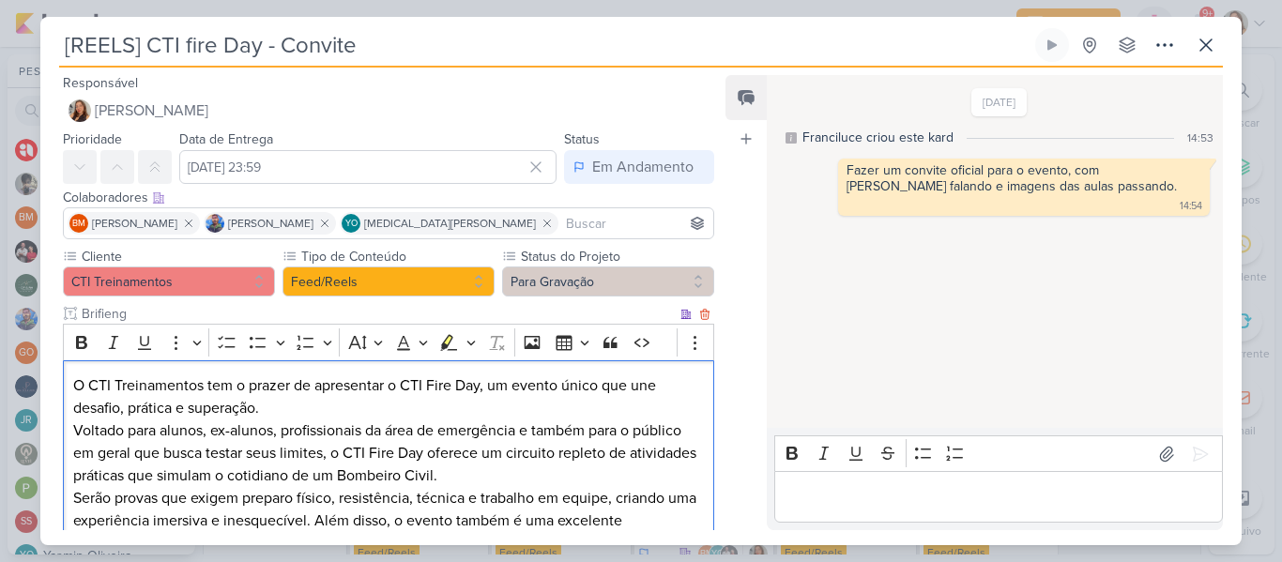
scroll to position [158, 0]
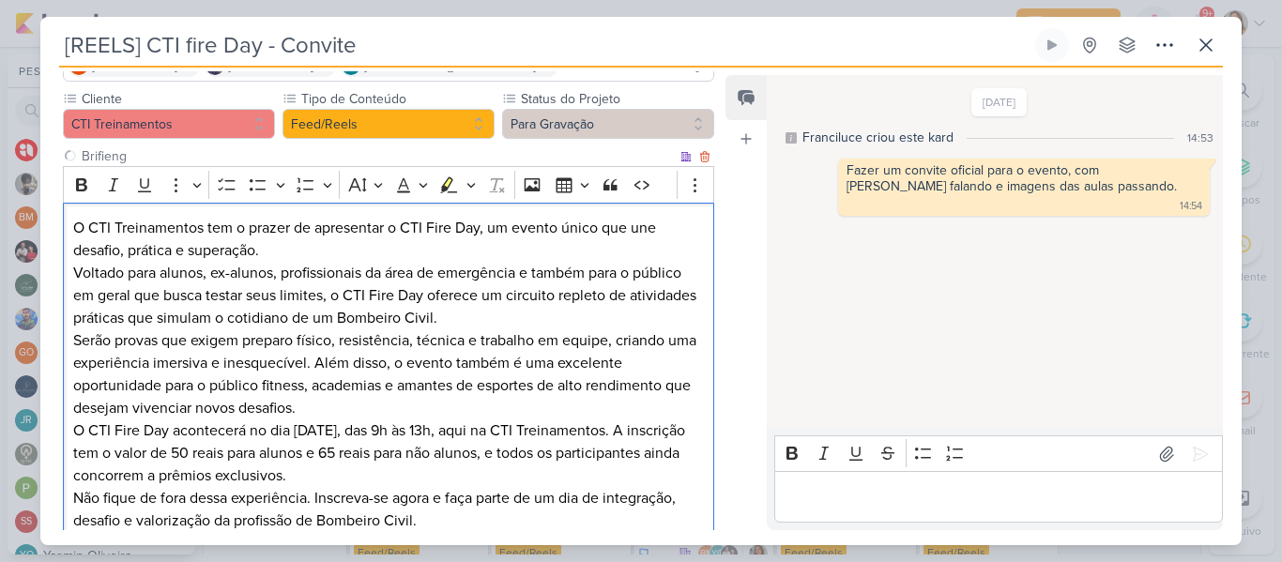
click at [316, 268] on p "Voltado para alunos, ex-alunos, profissionais da área de emergência e também pa…" at bounding box center [388, 296] width 630 height 68
click at [295, 252] on p "O CTI Treinamentos tem o prazer de apresentar o CTI Fire Day, um evento único q…" at bounding box center [388, 239] width 630 height 45
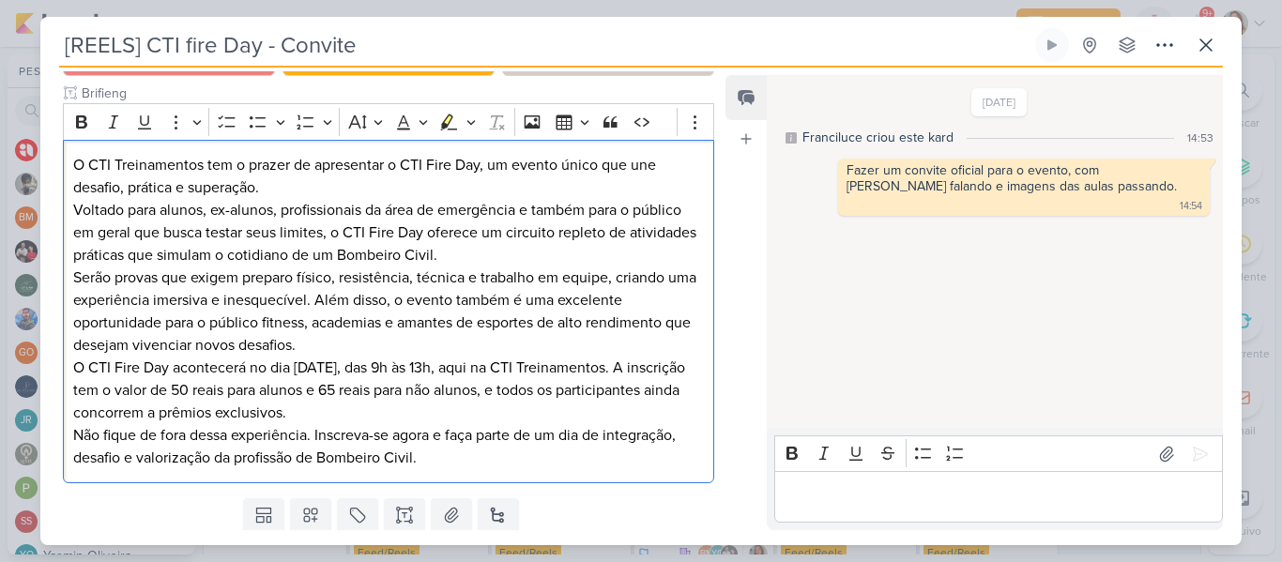
scroll to position [224, 0]
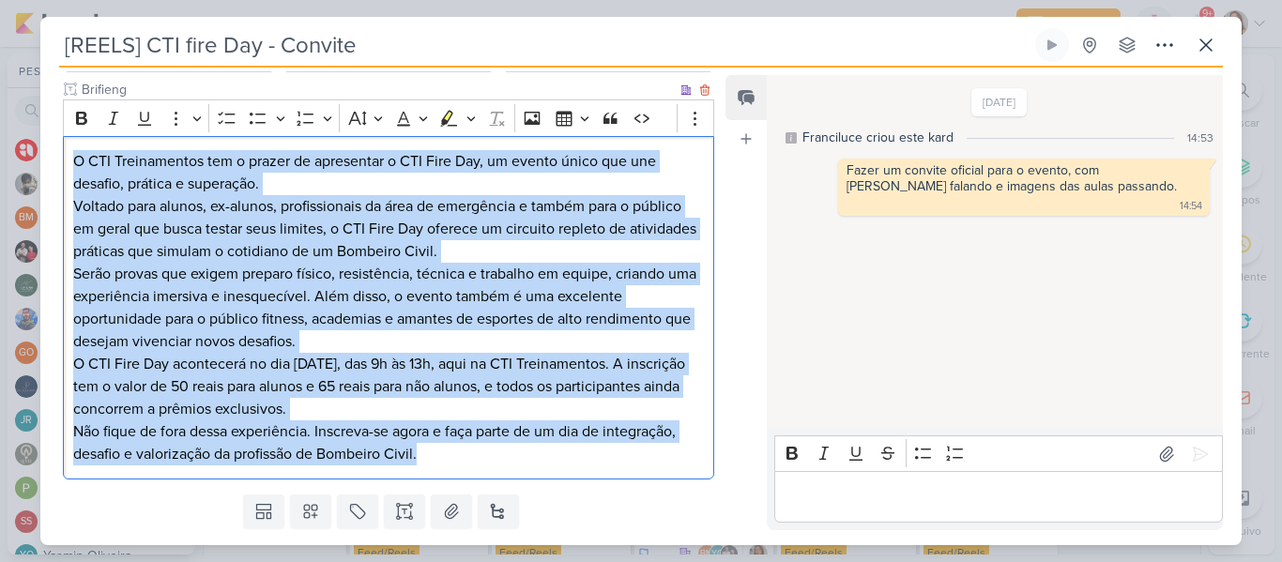
drag, startPoint x: 71, startPoint y: 160, endPoint x: 436, endPoint y: 472, distance: 479.8
click at [436, 472] on div "O CTI Treinamentos tem o prazer de apresentar o CTI Fire Day, um evento único q…" at bounding box center [388, 308] width 651 height 344
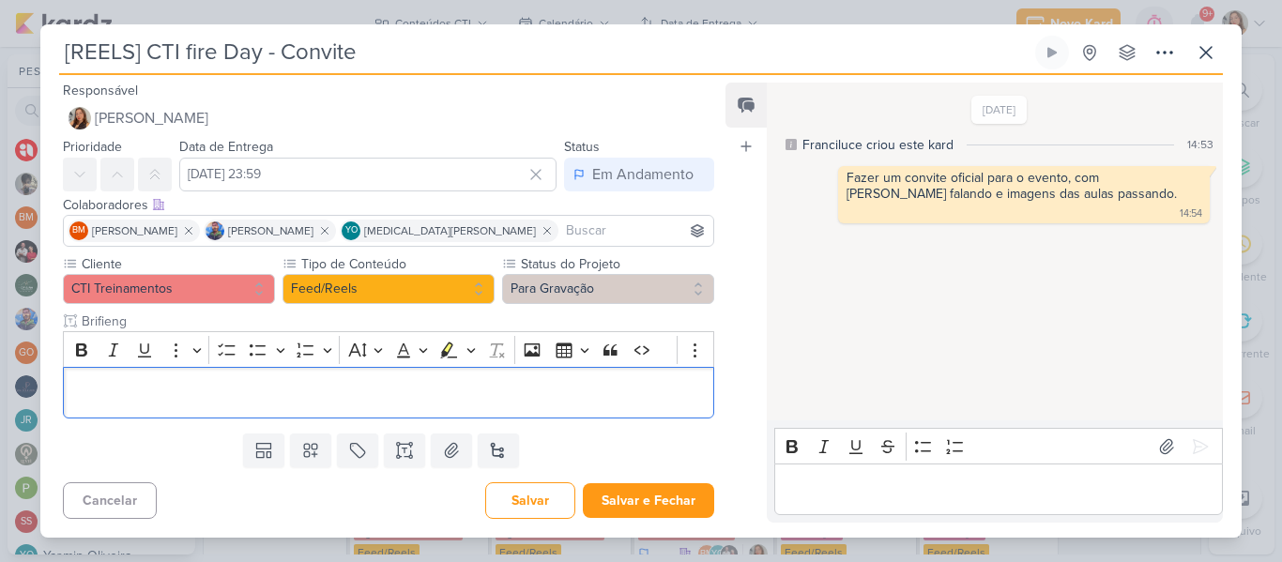
scroll to position [0, 0]
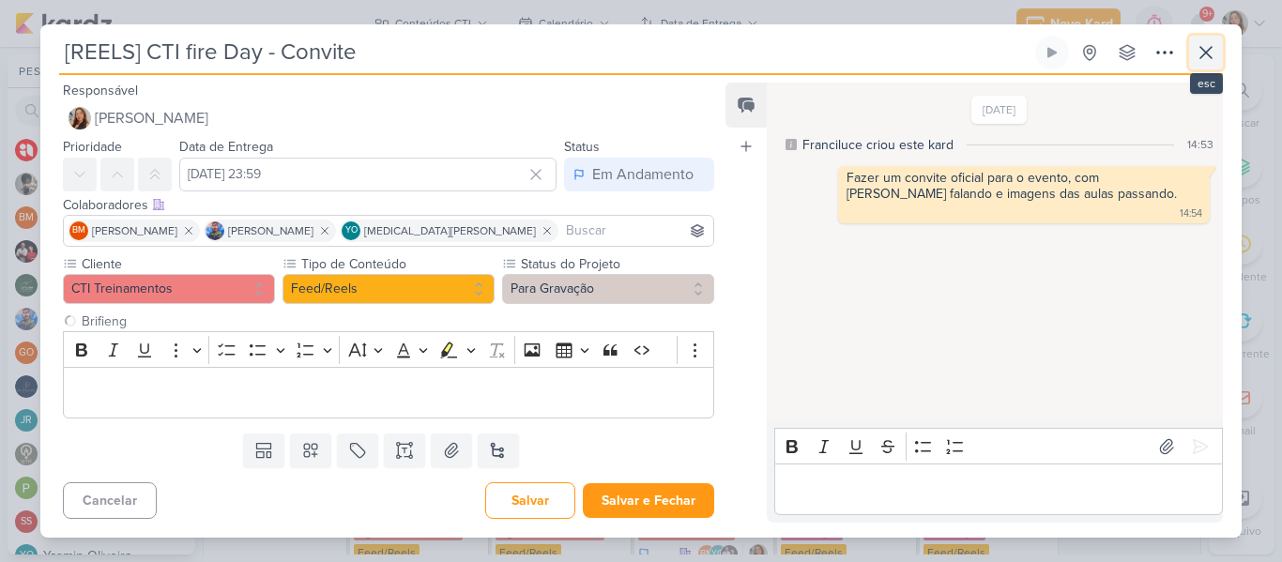
click at [1216, 49] on icon at bounding box center [1205, 52] width 23 height 23
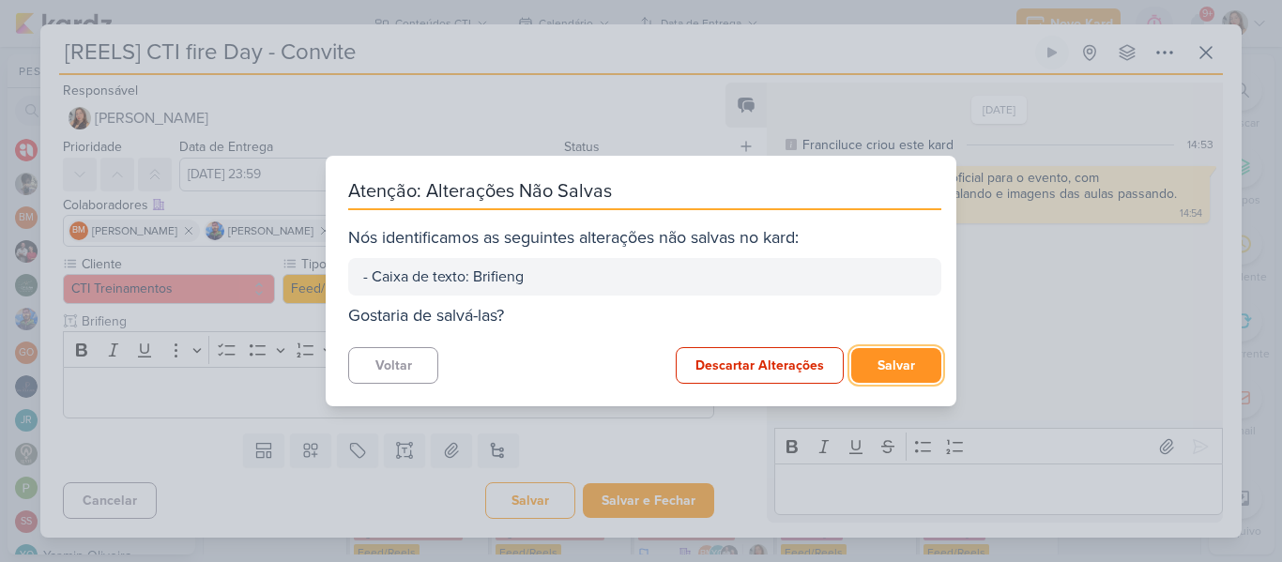
click at [870, 353] on button "Salvar" at bounding box center [896, 365] width 90 height 35
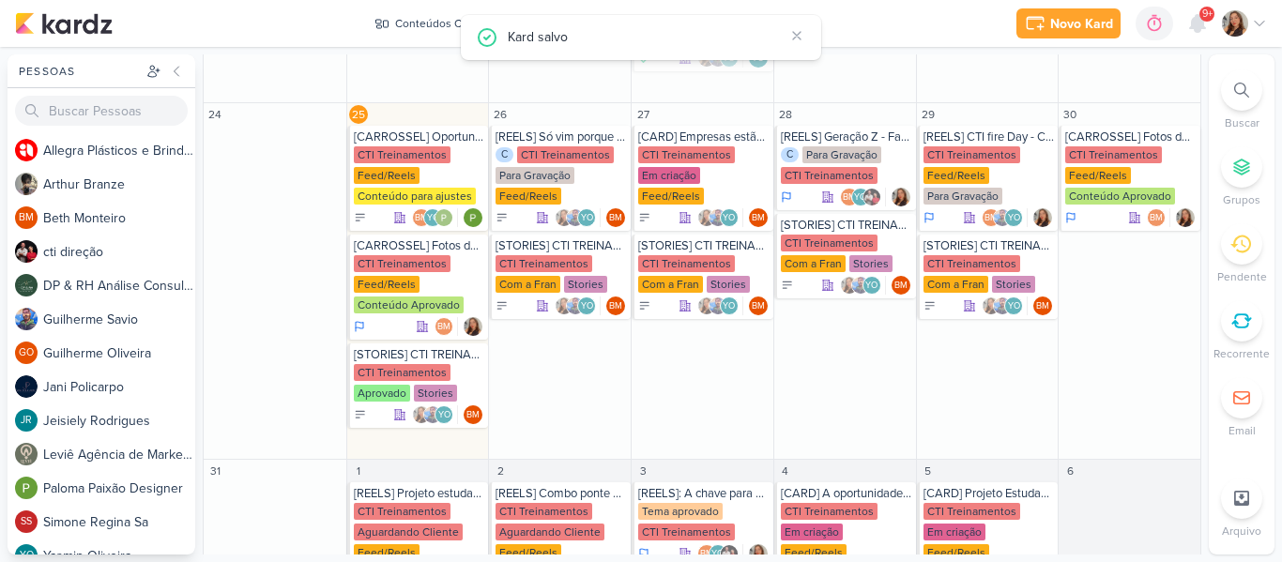
click at [1253, 34] on div at bounding box center [1243, 23] width 45 height 26
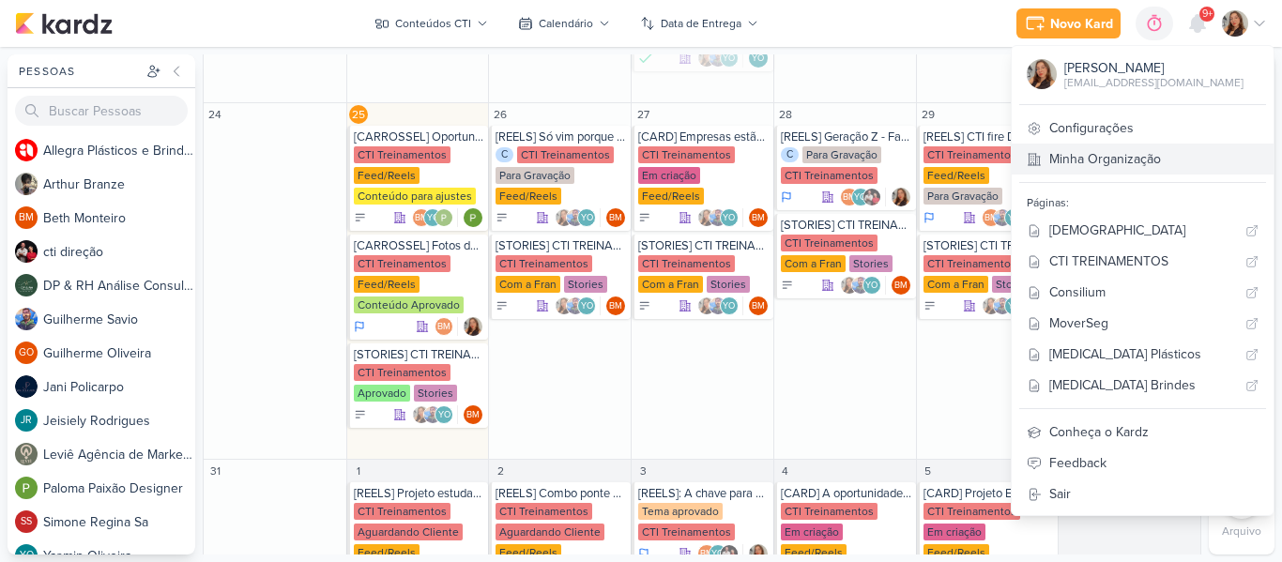
click at [1150, 156] on link "Minha Organização" at bounding box center [1142, 159] width 262 height 31
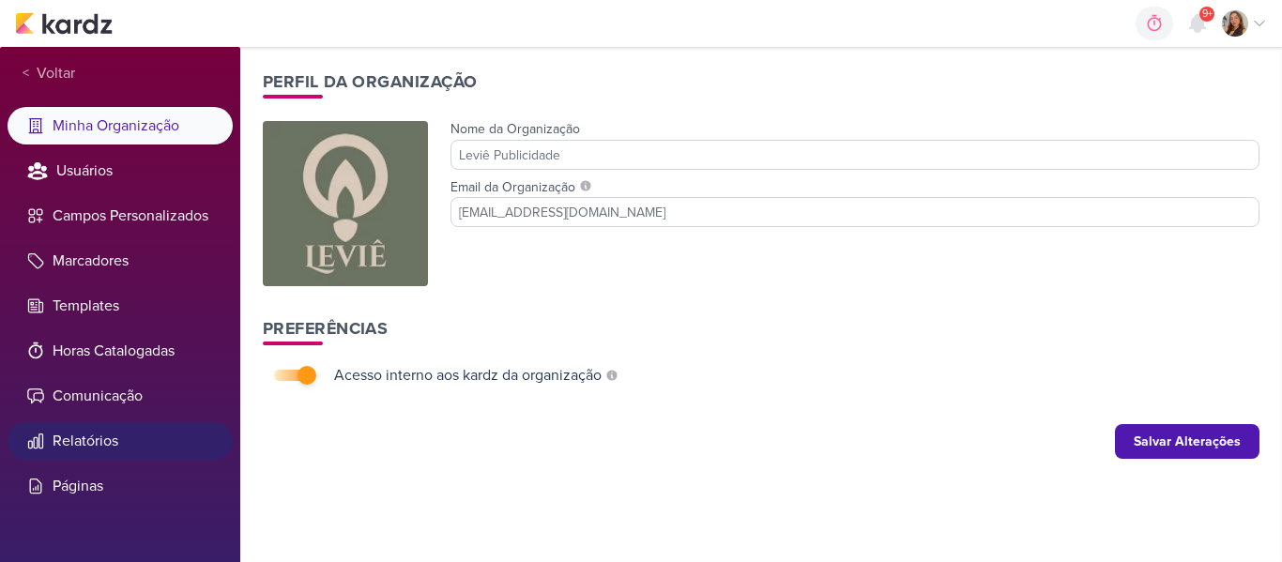
click at [109, 439] on li "Relatórios" at bounding box center [120, 441] width 225 height 38
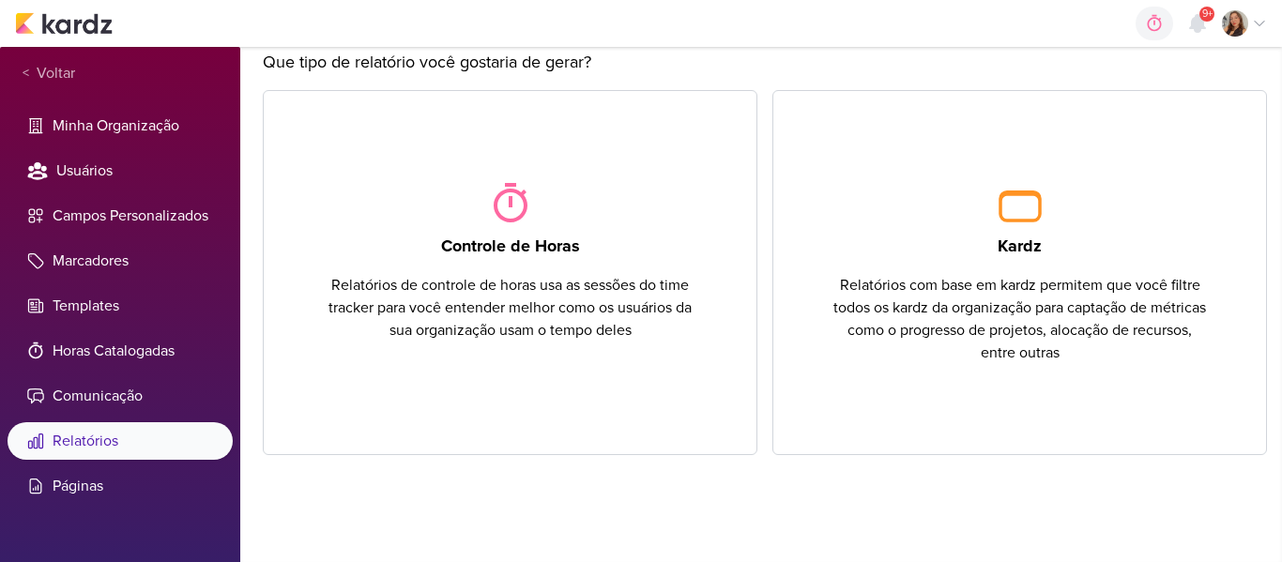
scroll to position [70, 0]
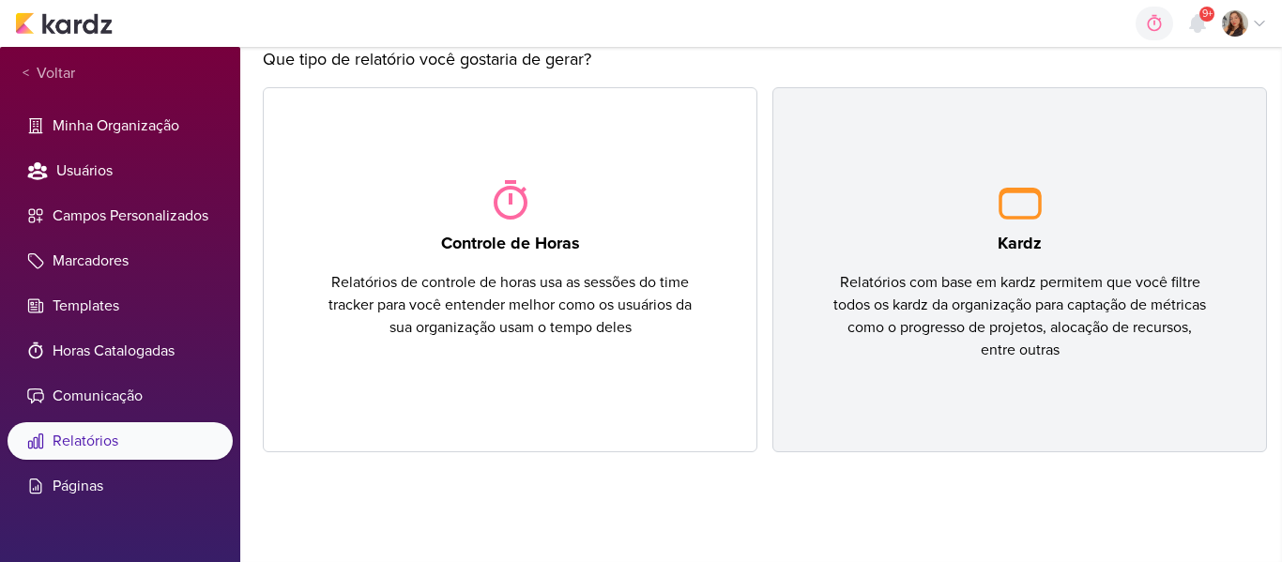
click at [1023, 309] on div "Relatórios com base em kardz permitem que você filtre todos os kardz da organiz…" at bounding box center [1019, 316] width 372 height 90
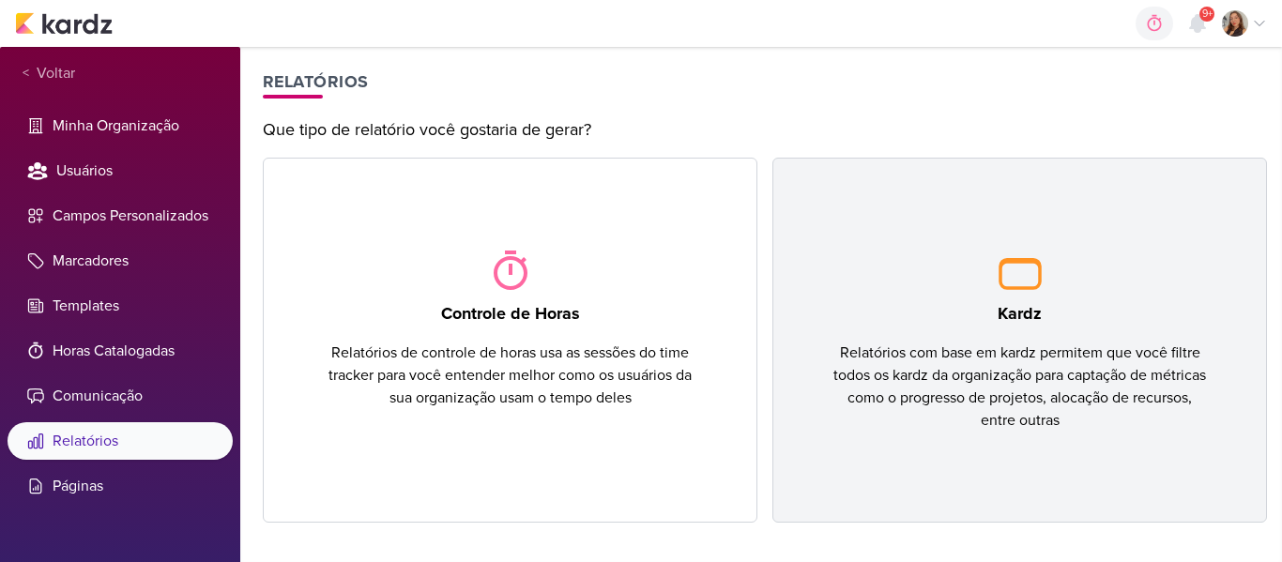
select select "4188"
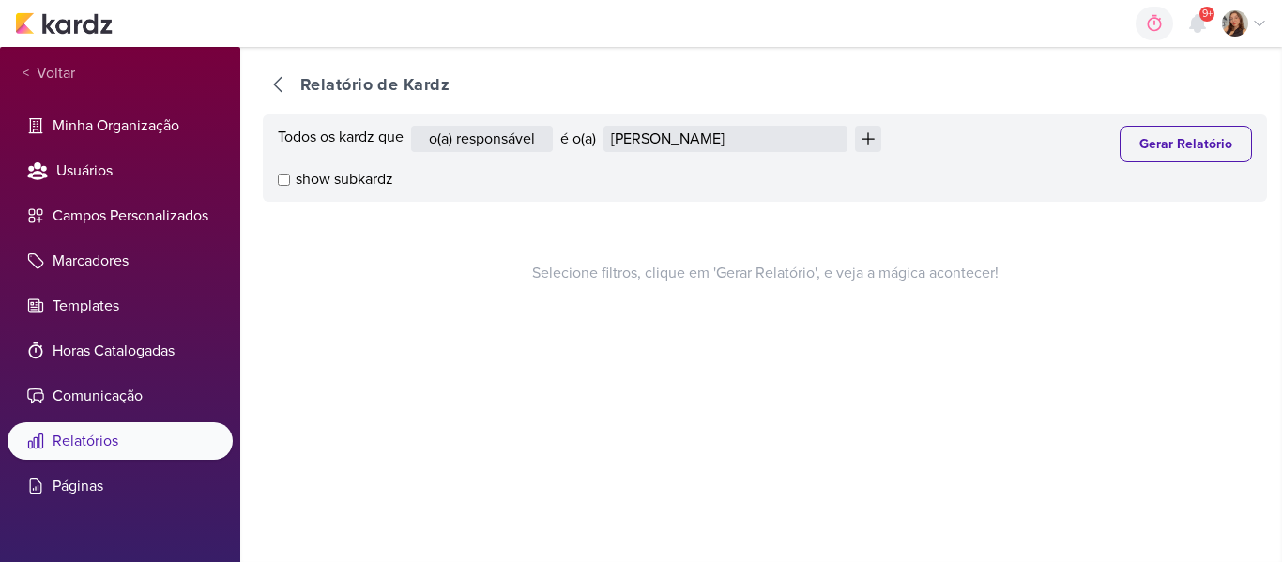
click at [855, 135] on icon at bounding box center [868, 139] width 26 height 26
select select "4188"
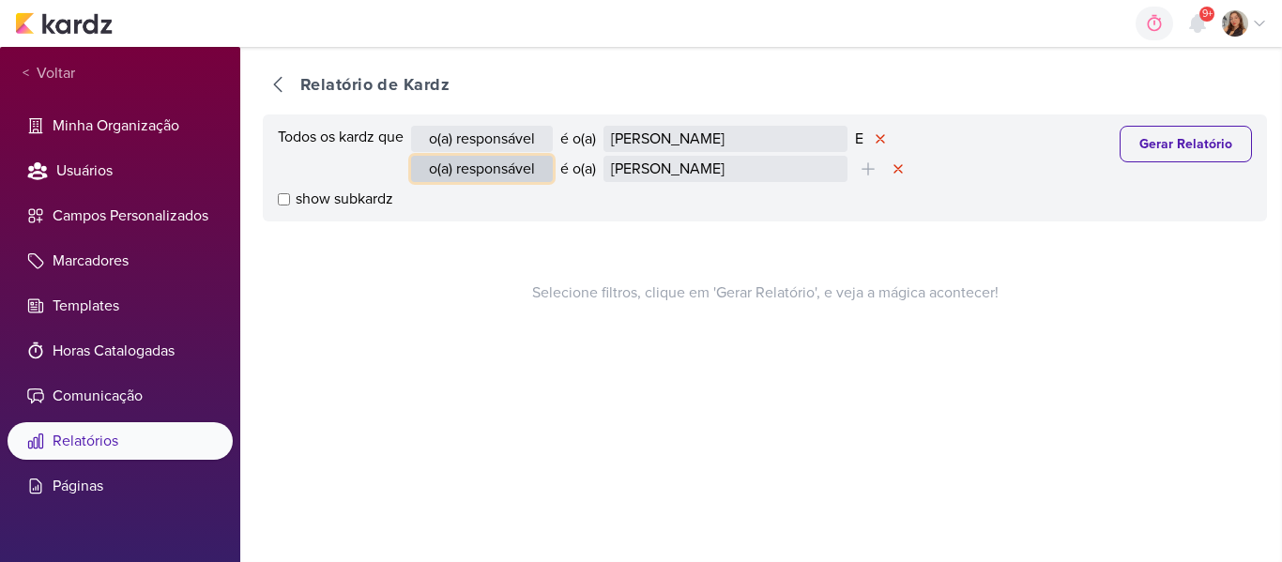
click at [487, 175] on select "o(a) responsável contém o marcador contém o campo" at bounding box center [482, 169] width 142 height 26
select select "customField"
click at [413, 156] on select "o(a) responsável contém o marcador contém o campo" at bounding box center [482, 169] width 142 height 26
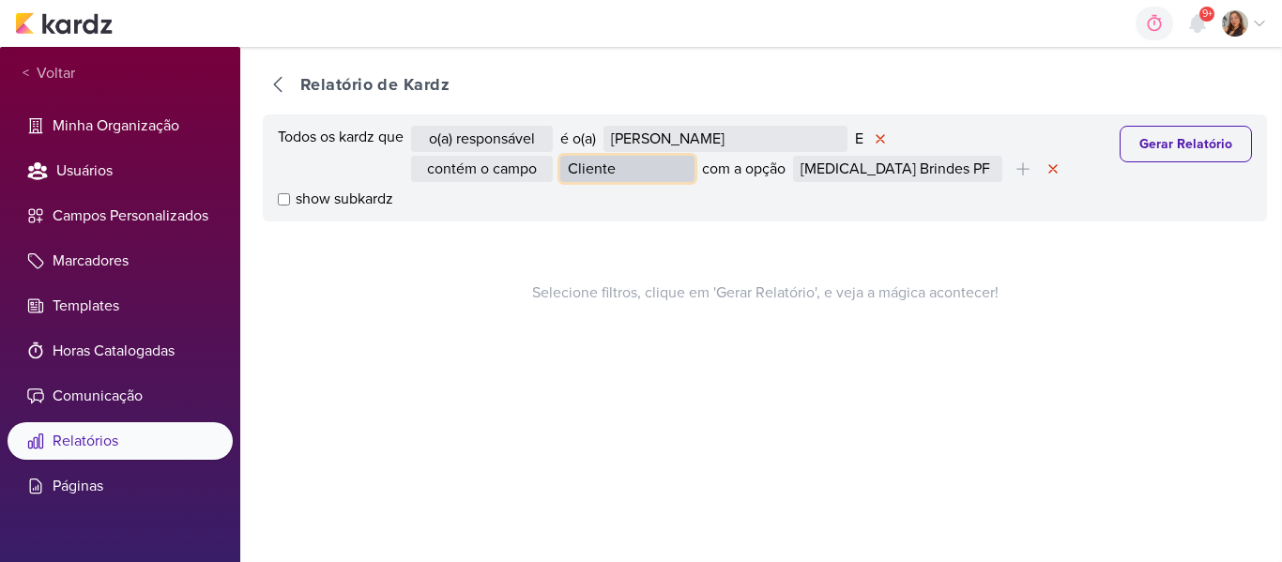
click at [674, 162] on select "Cliente Status do Projeto Tipo de Conteúdo" at bounding box center [627, 169] width 134 height 26
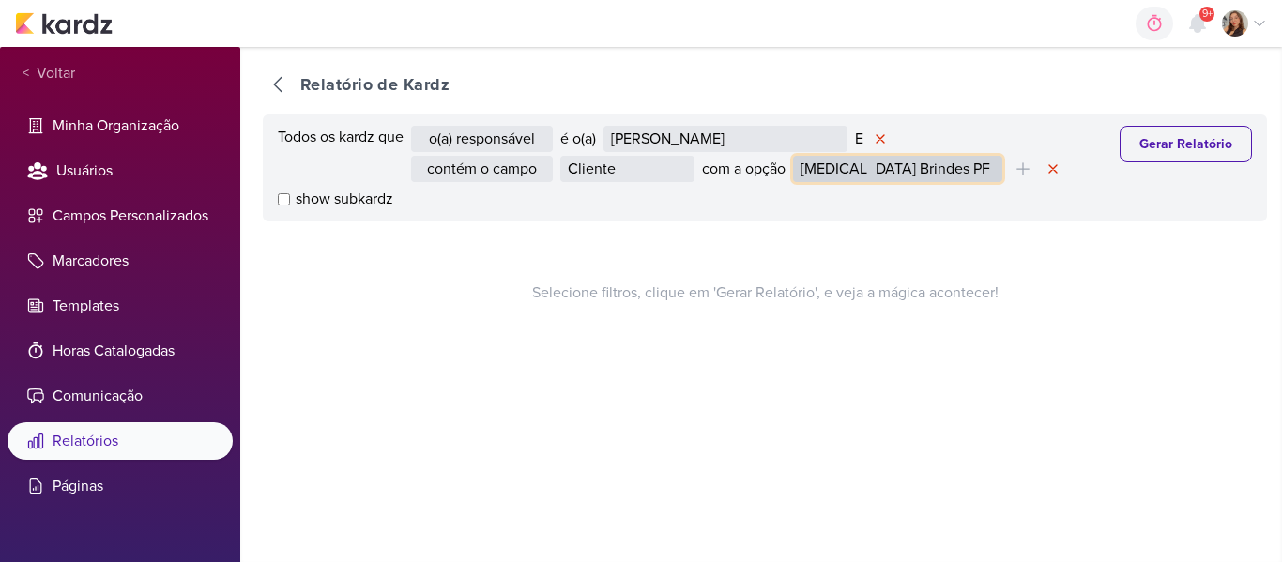
click at [838, 176] on select "[MEDICAL_DATA] Brindes PF [MEDICAL_DATA] Plasticos PJ Central Park Consilium CT…" at bounding box center [897, 169] width 209 height 26
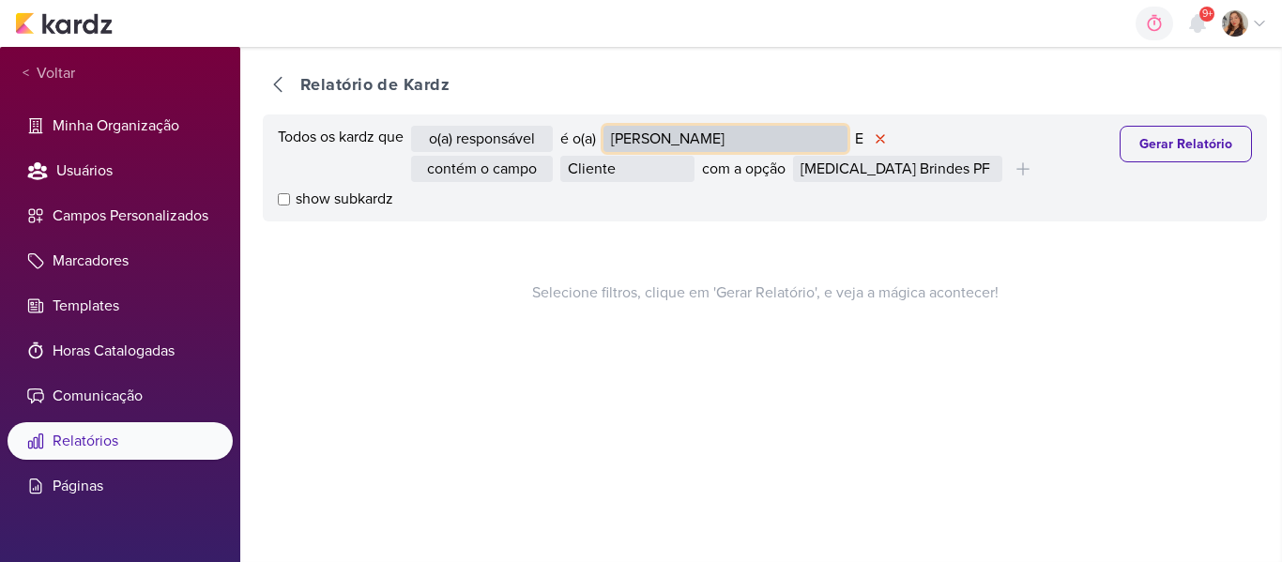
click at [724, 149] on select "Beth Monteiro Franciluce Carvalho Guilherme Savio Yasmin Oliveira" at bounding box center [725, 139] width 244 height 26
click at [588, 248] on div "Selecione filtros, clique em 'Gerar Relatório', e veja a mágica acontecer!" at bounding box center [765, 292] width 1004 height 143
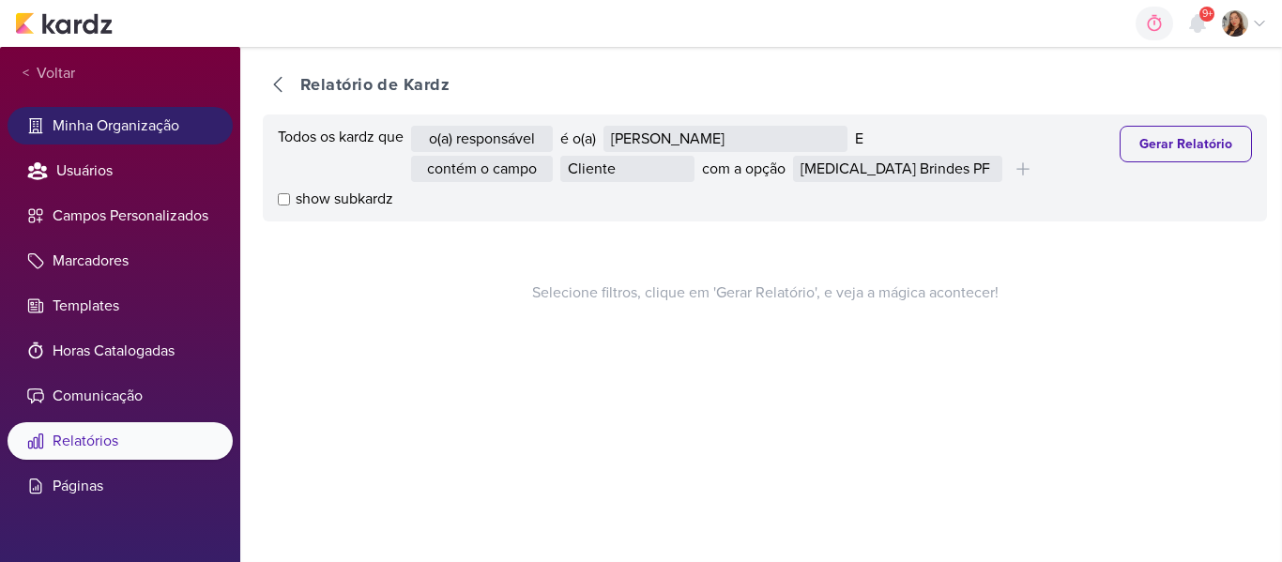
click at [145, 133] on li "Minha Organização" at bounding box center [120, 126] width 225 height 38
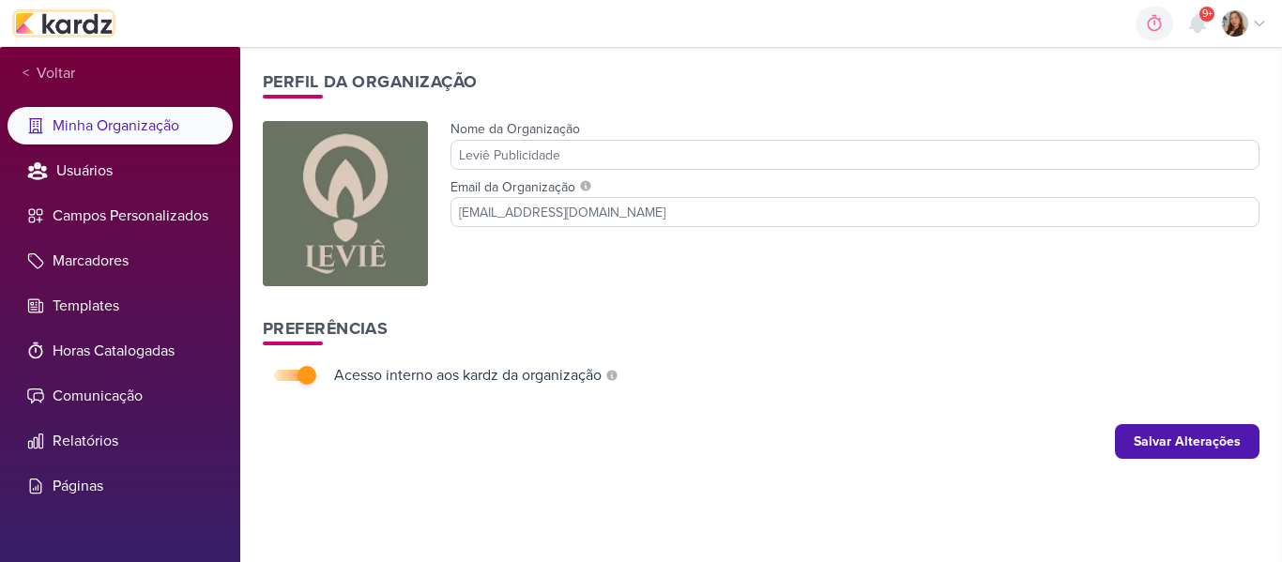
click at [61, 32] on img at bounding box center [64, 23] width 98 height 23
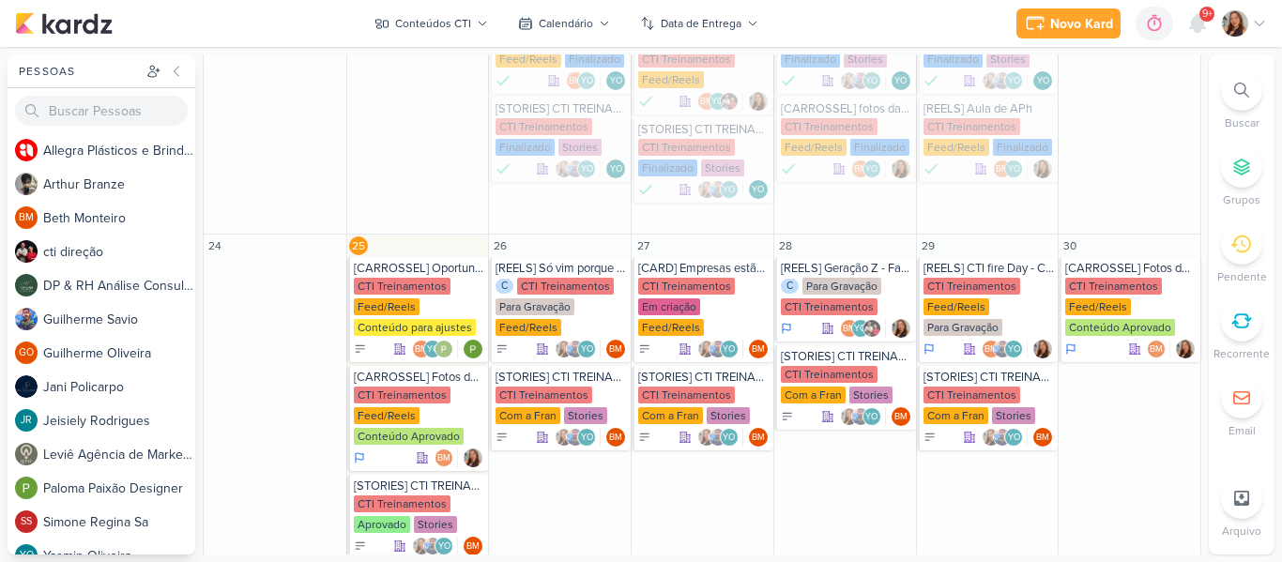
scroll to position [548, 0]
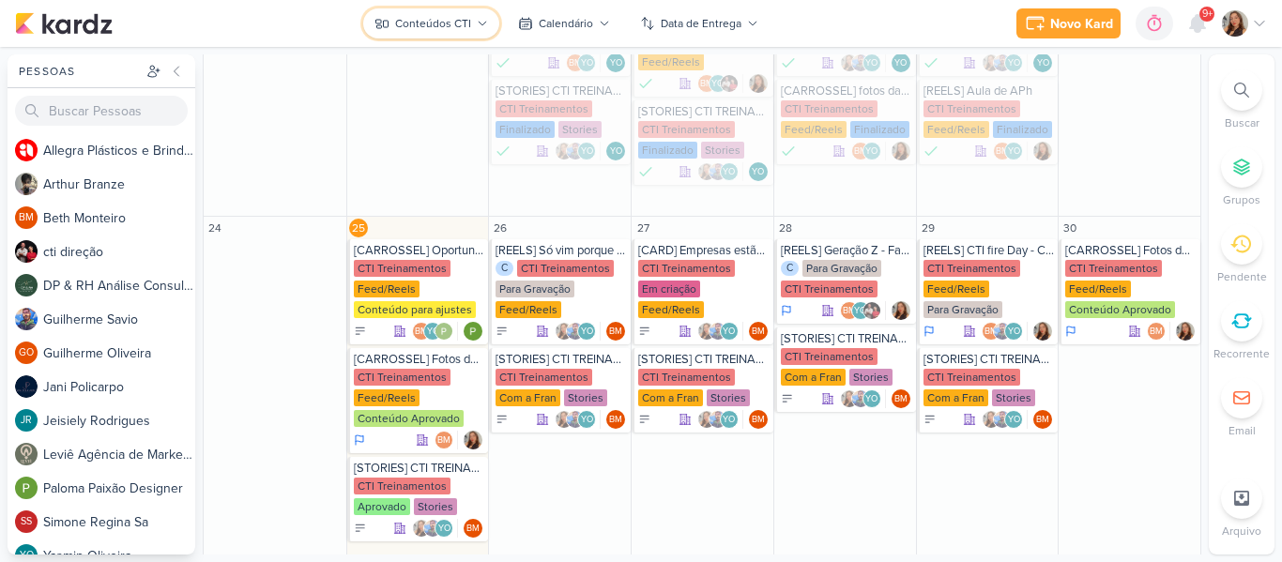
click at [453, 23] on div "Conteúdos CTI" at bounding box center [433, 23] width 76 height 17
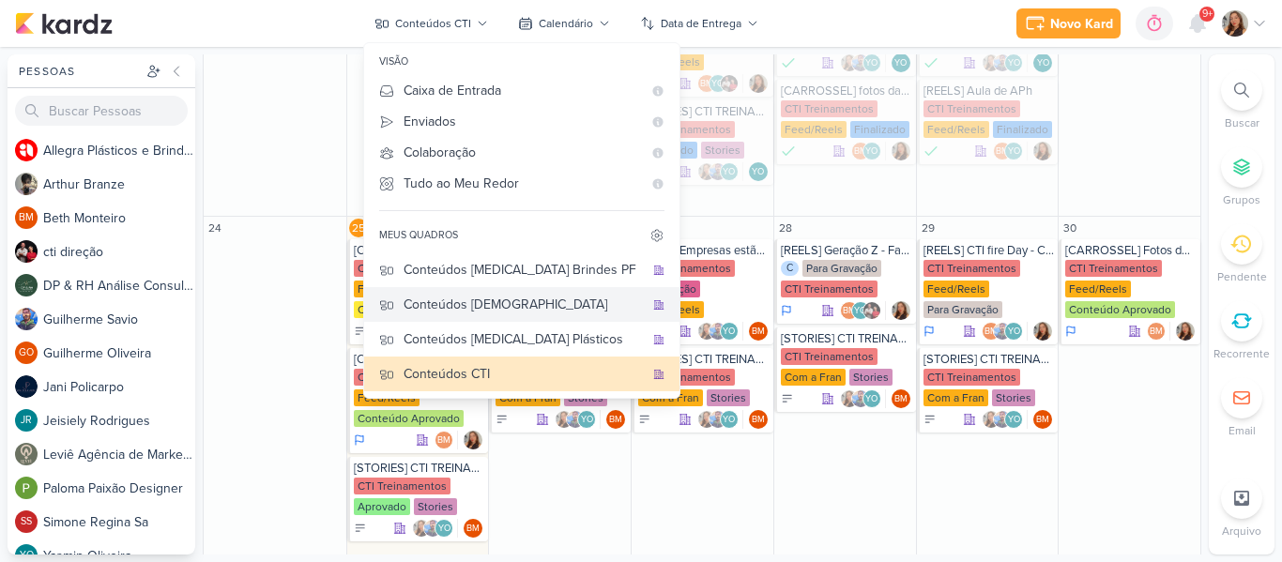
click at [472, 287] on button "Conteúdos [DEMOGRAPHIC_DATA]" at bounding box center [521, 304] width 315 height 35
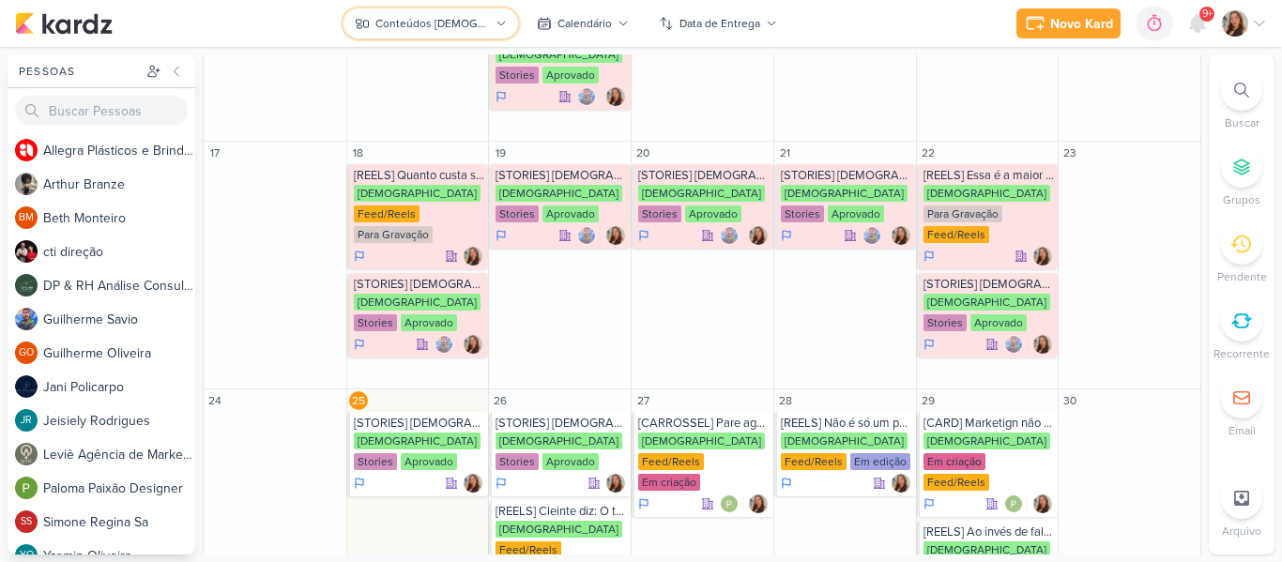
click at [420, 24] on div "Conteúdos [DEMOGRAPHIC_DATA]" at bounding box center [432, 23] width 114 height 17
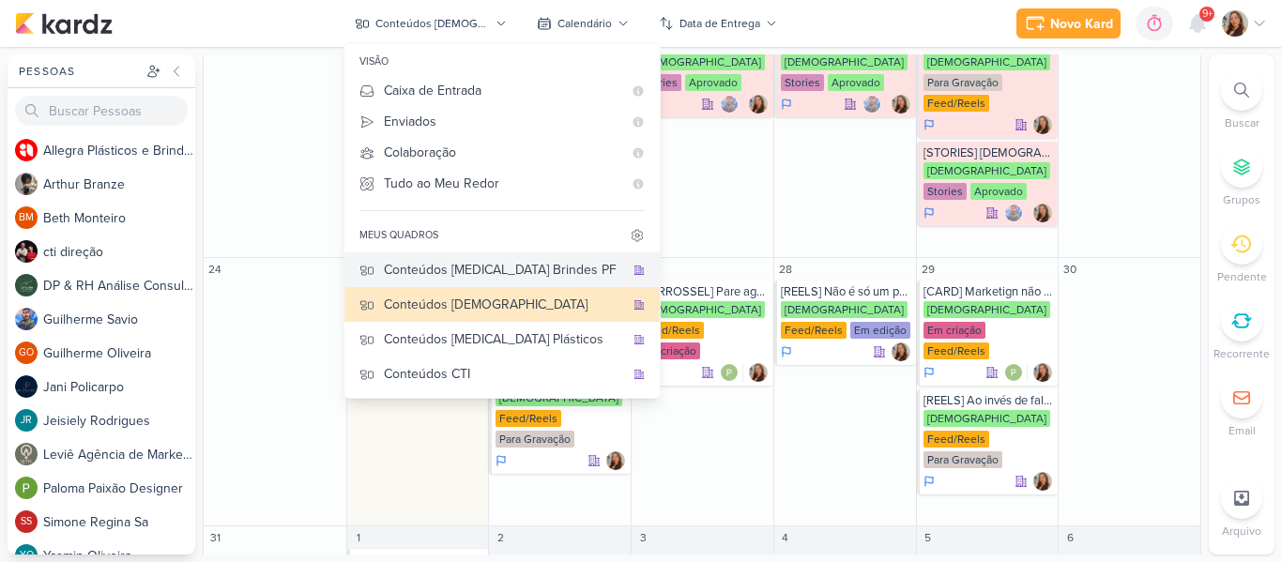
click at [458, 273] on div "Conteúdos [MEDICAL_DATA] Brindes PF" at bounding box center [504, 270] width 240 height 20
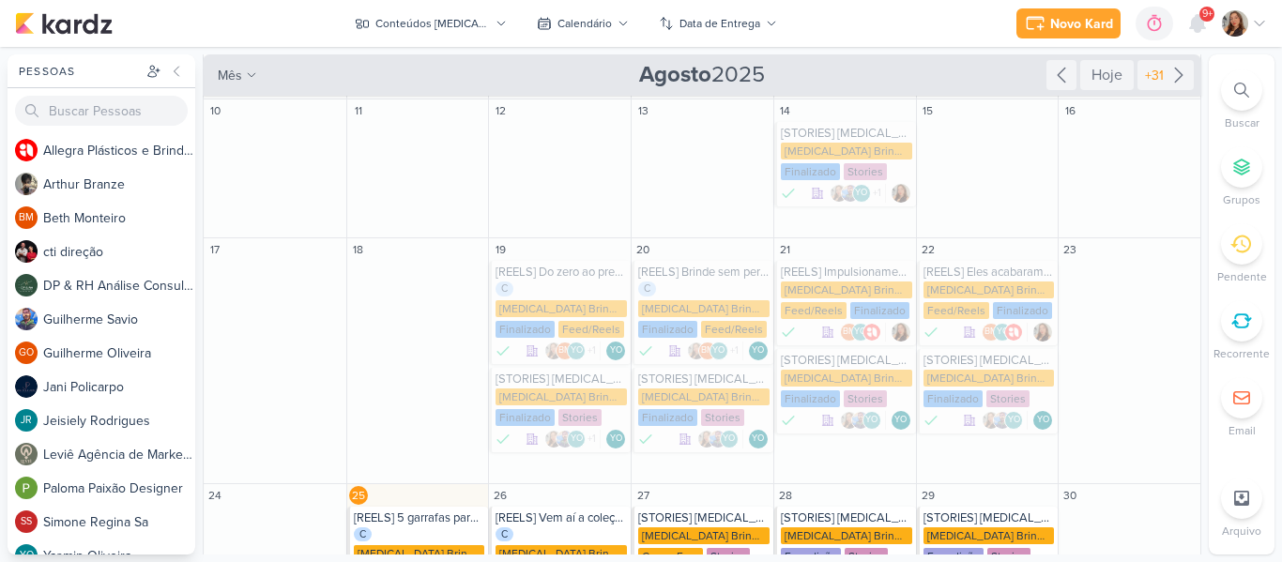
scroll to position [176, 0]
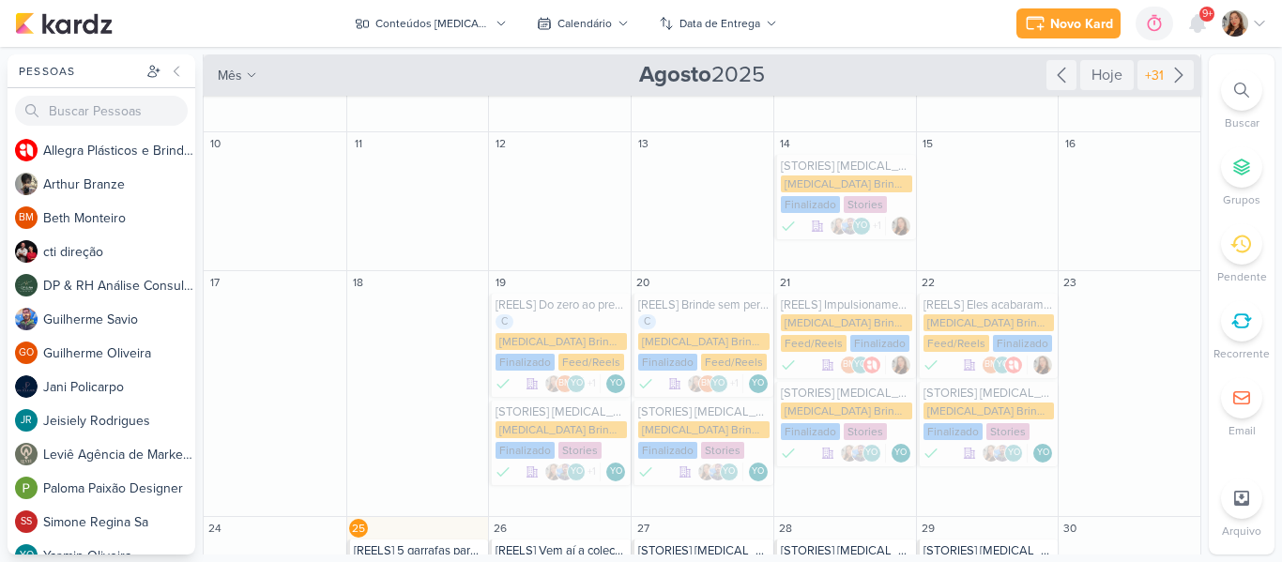
drag, startPoint x: 1192, startPoint y: 237, endPoint x: 1199, endPoint y: 102, distance: 135.3
click at [1199, 102] on div "Conteúdos Allegra Brindes PF visão Caixa de Entrada A caixa de entrada mostra t…" at bounding box center [703, 304] width 1000 height 500
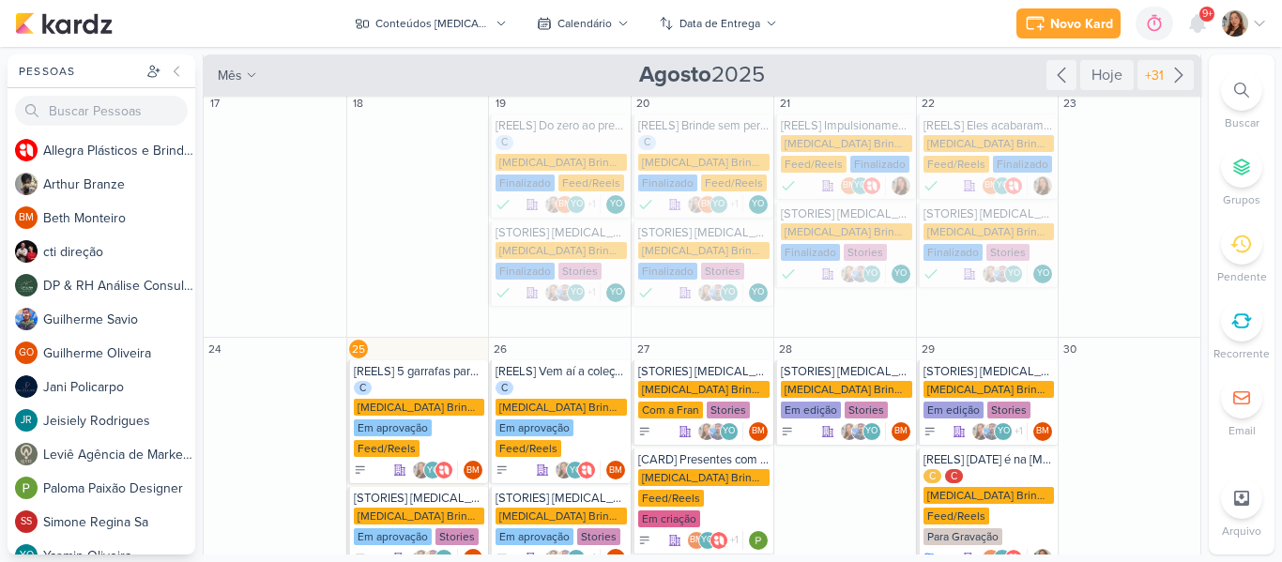
scroll to position [369, 0]
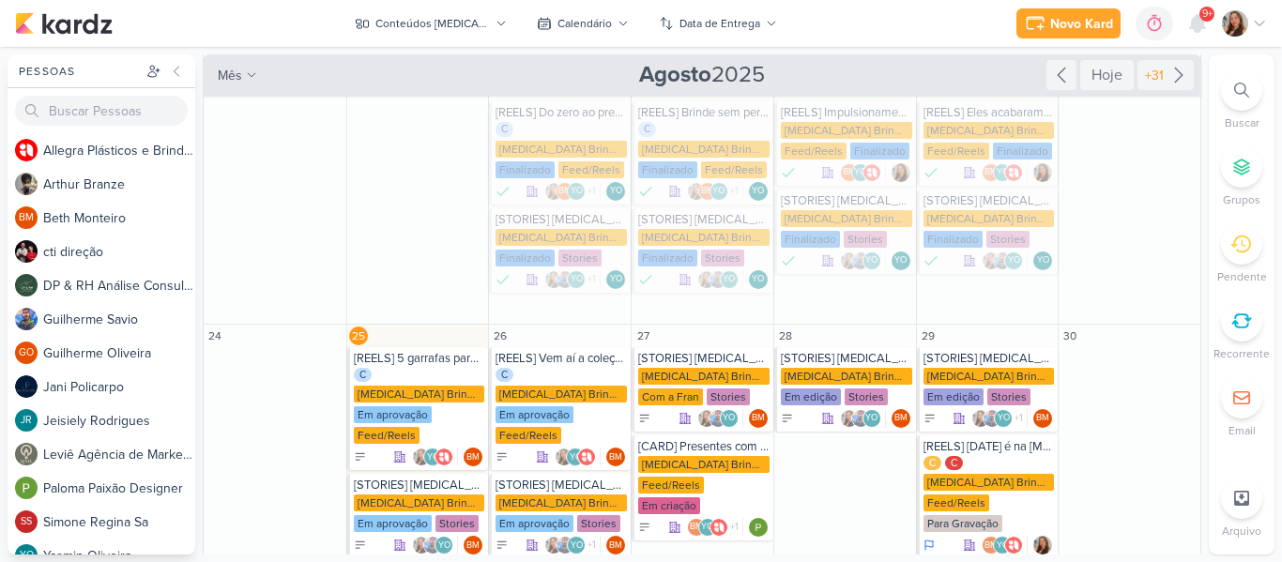
drag, startPoint x: 1211, startPoint y: 250, endPoint x: 1211, endPoint y: 260, distance: 10.3
click at [1211, 260] on li "Pendente" at bounding box center [1241, 254] width 66 height 62
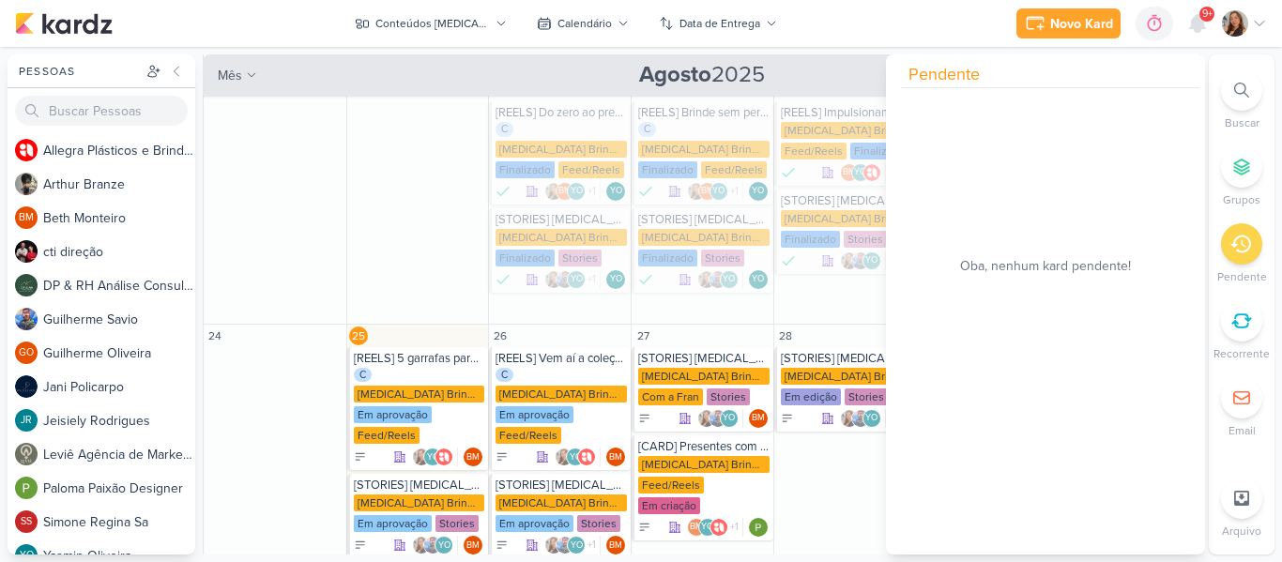
click at [978, 35] on div "Novo Kard Ctrl + k 0h0m Sessão desligada... Hoje 0h0m Semana 0h0m Mês 0h0m" at bounding box center [641, 23] width 1252 height 47
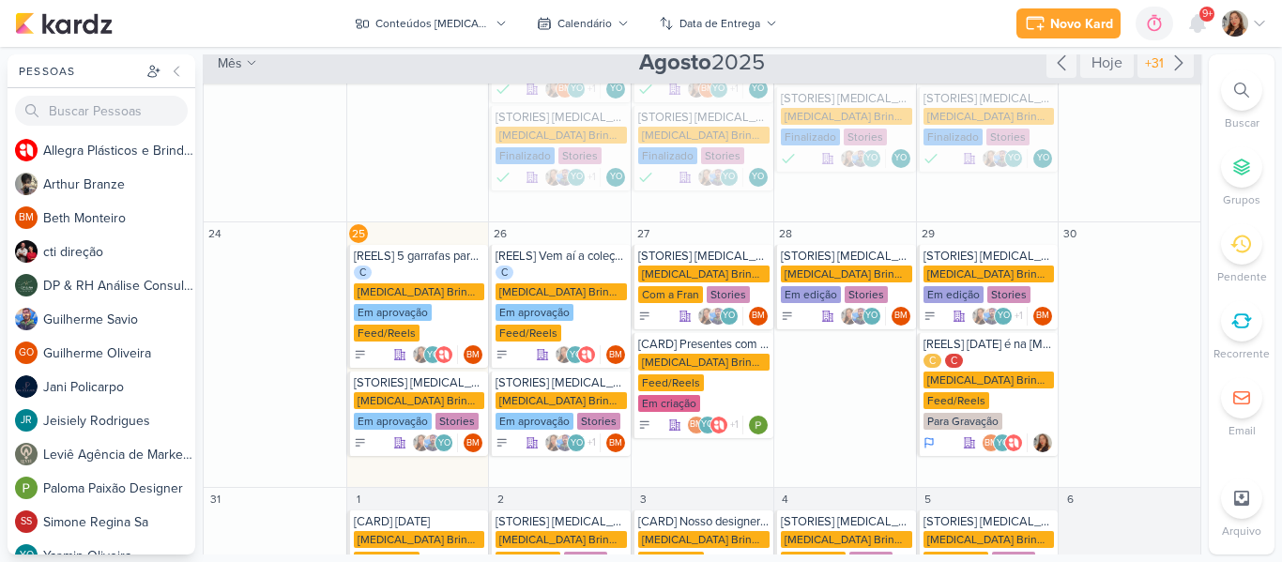
scroll to position [456, 0]
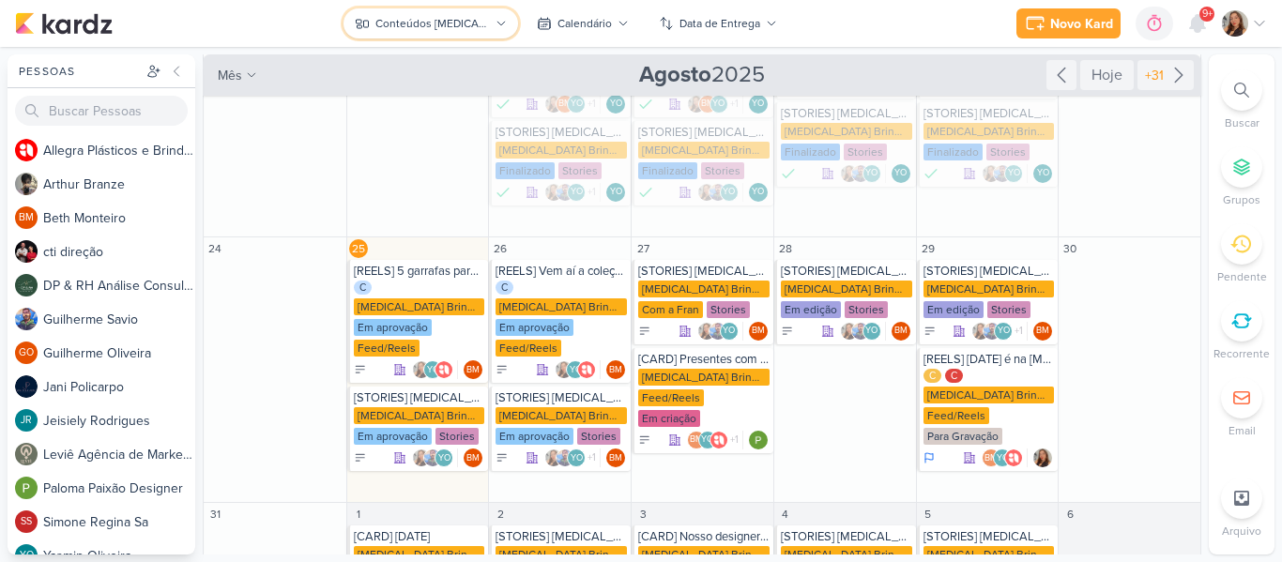
click at [495, 12] on button "Conteúdos [MEDICAL_DATA] Brindes PF" at bounding box center [430, 23] width 174 height 30
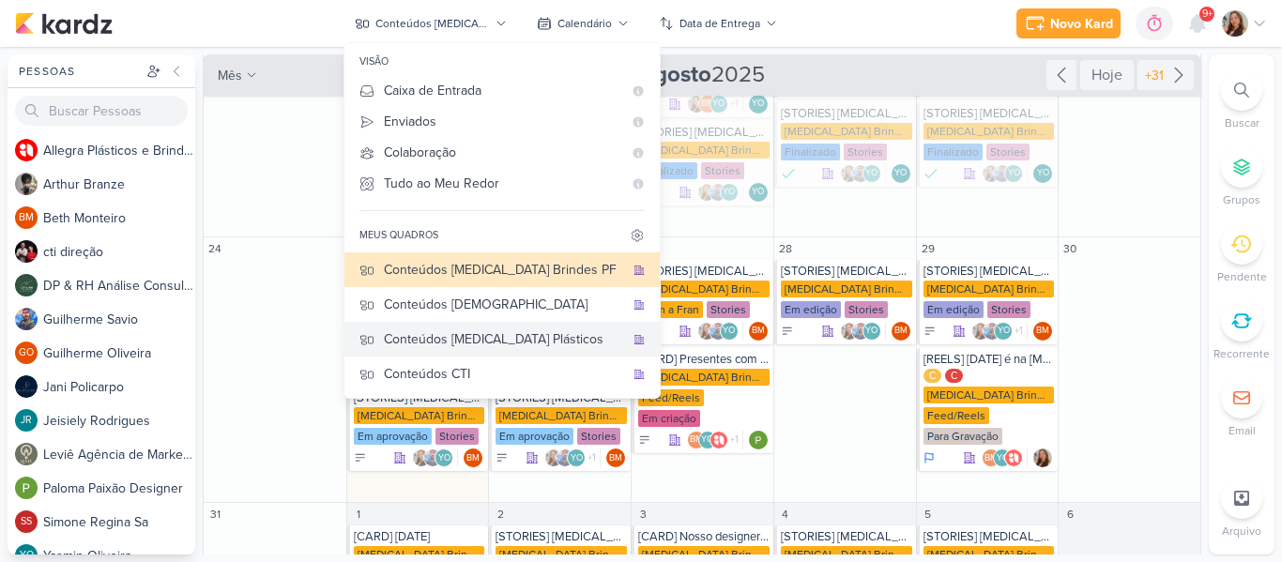
click at [448, 335] on div "Conteúdos [MEDICAL_DATA] Plásticos" at bounding box center [504, 339] width 240 height 20
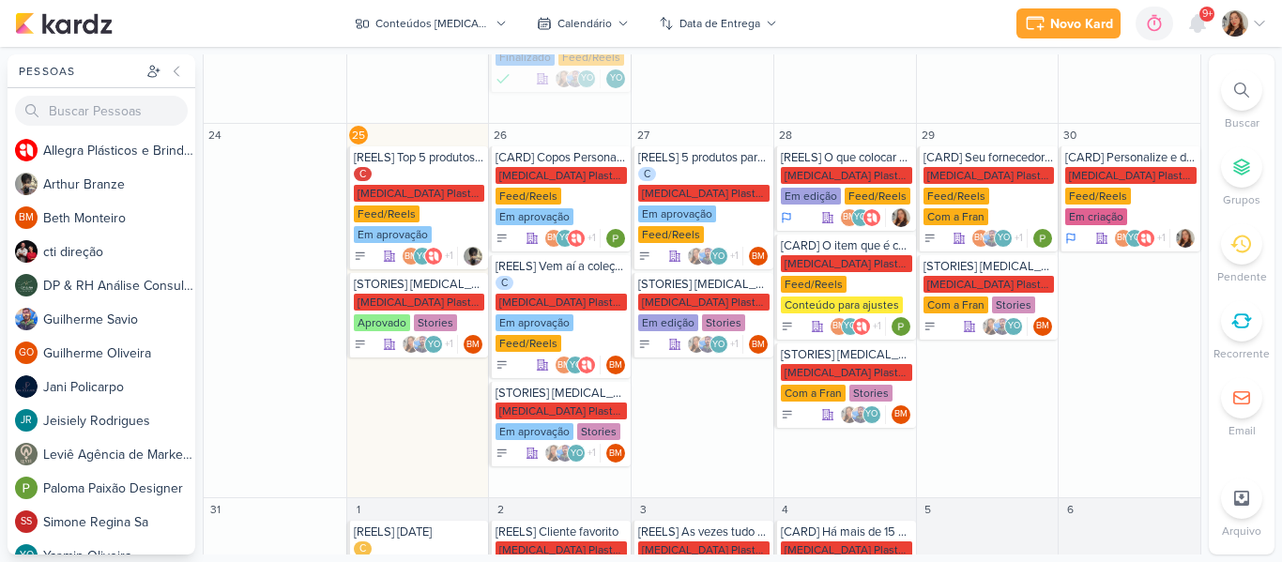
scroll to position [640, 0]
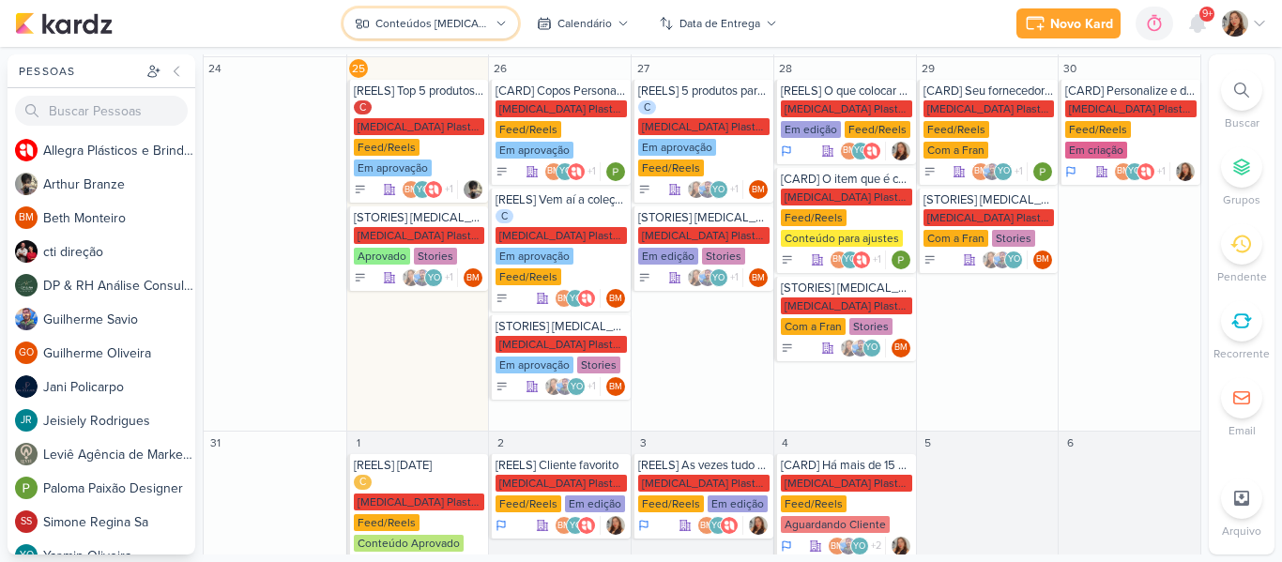
click at [408, 33] on button "Conteúdos [MEDICAL_DATA] Plásticos" at bounding box center [430, 23] width 174 height 30
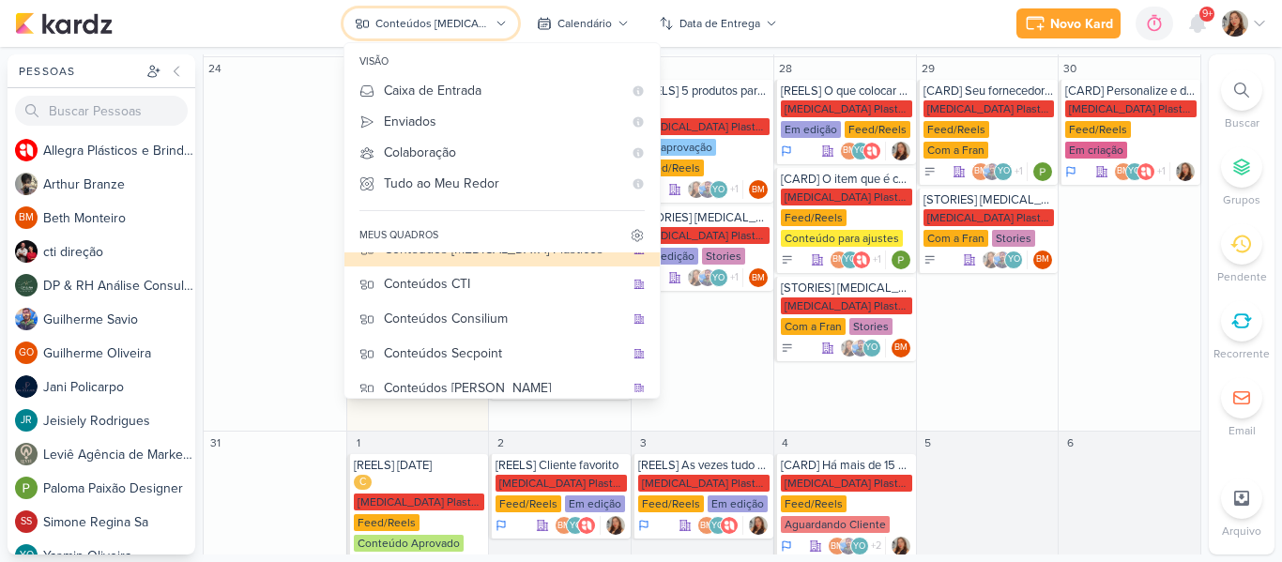
scroll to position [93, 0]
click at [497, 294] on button "Conteúdos CTI" at bounding box center [501, 281] width 315 height 35
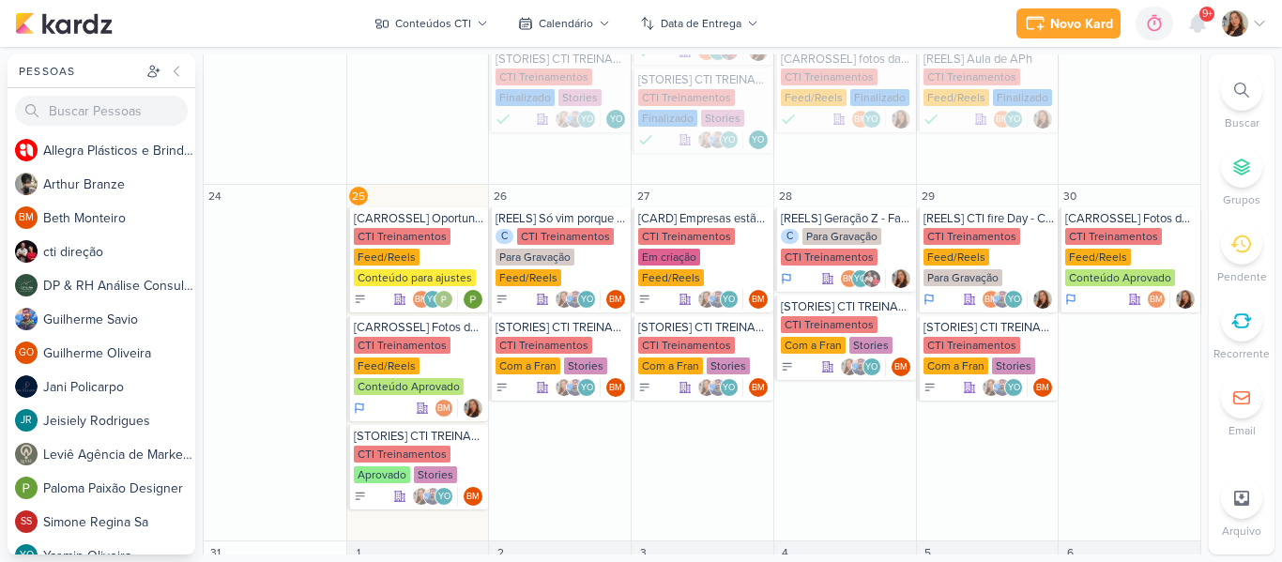
scroll to position [621, 0]
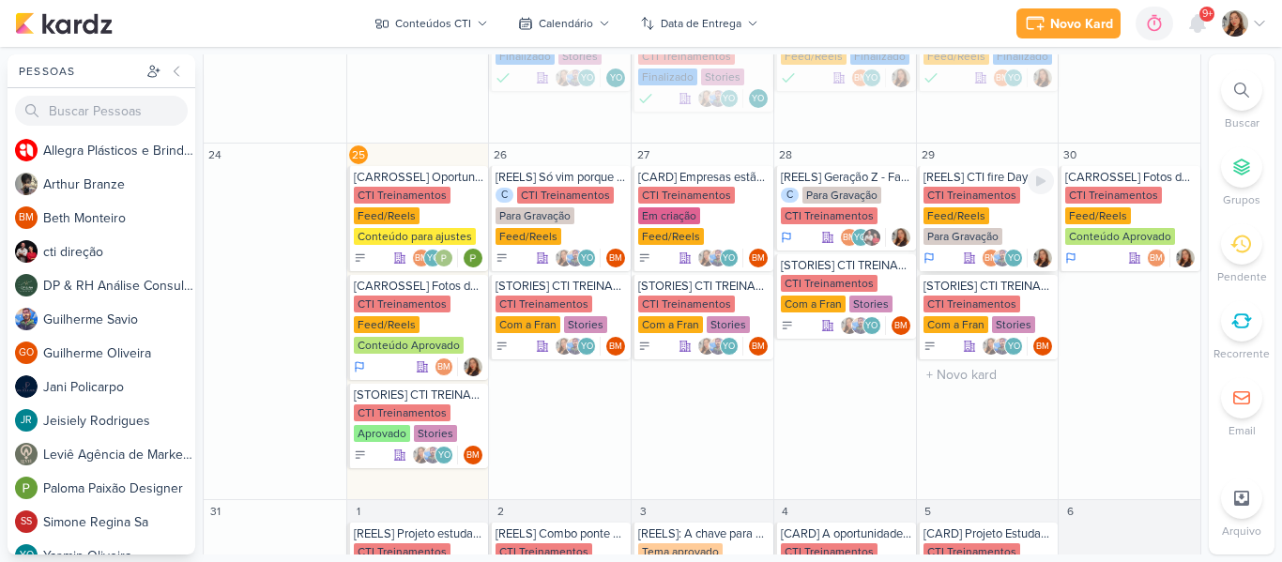
click at [964, 203] on div "CTI Treinamentos" at bounding box center [971, 195] width 97 height 17
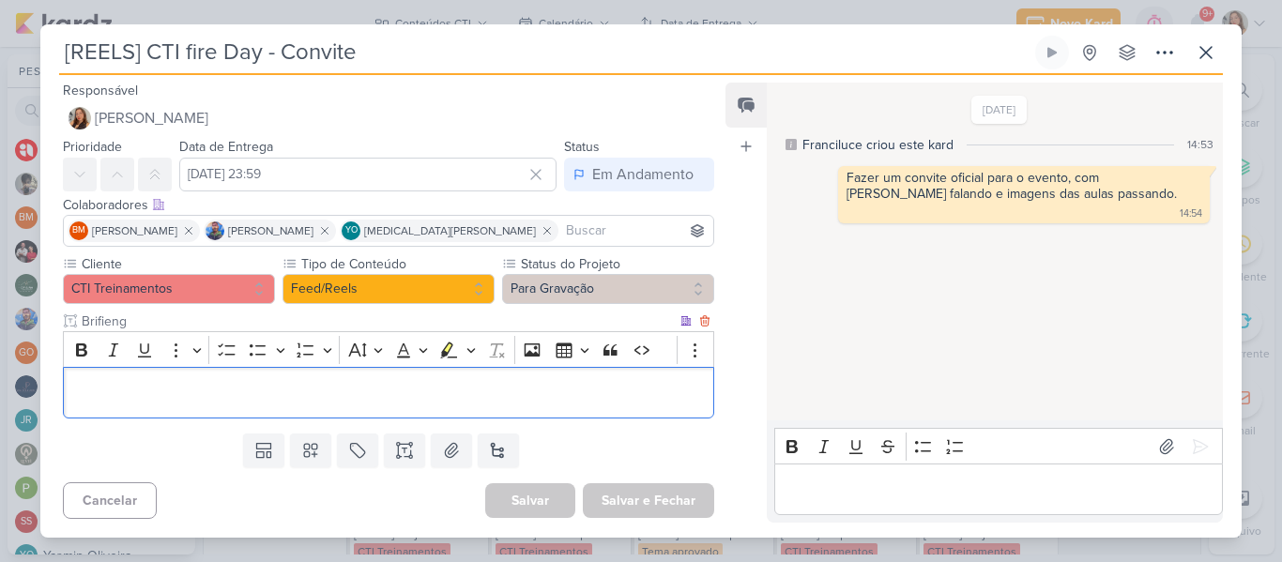
click at [592, 401] on p "Editor editing area: main" at bounding box center [388, 393] width 630 height 23
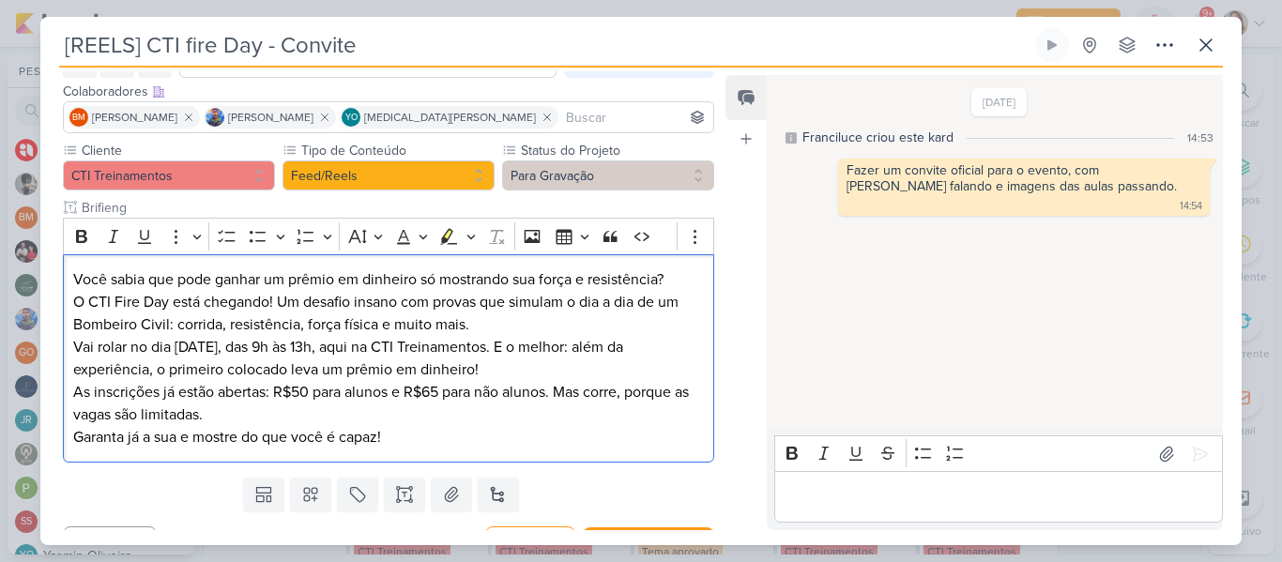
scroll to position [113, 0]
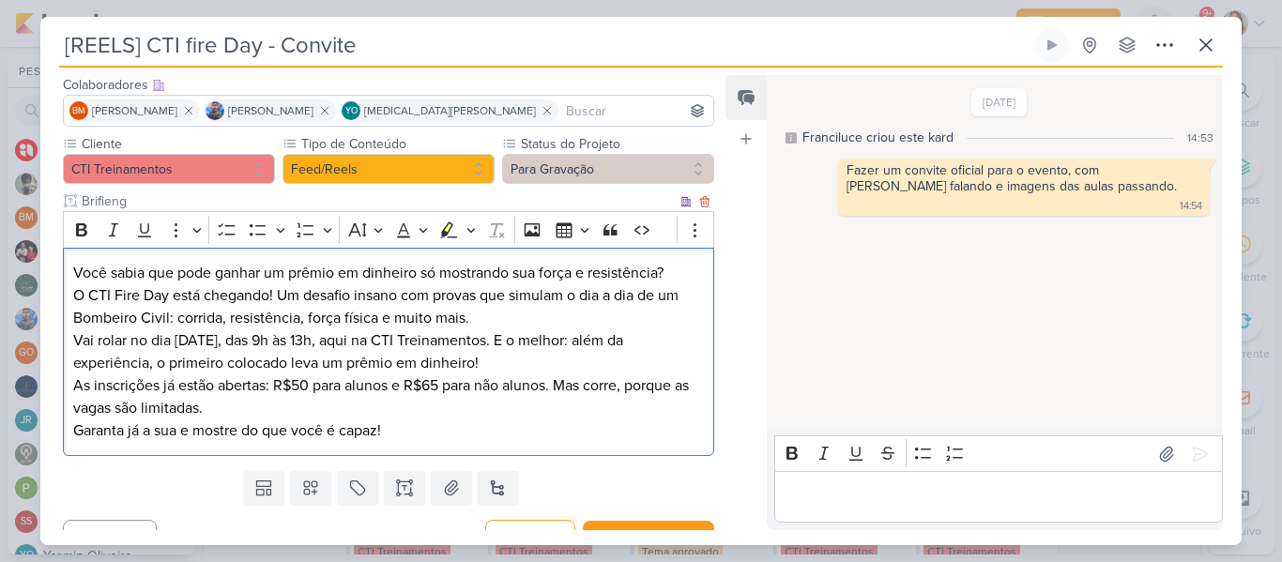
click at [395, 375] on p "As inscrições já estão abertas: R$50 para alunos e R$65 para não alunos. Mas co…" at bounding box center [388, 396] width 630 height 45
click at [494, 313] on p "O CTI Fire Day está chegando! Um desafio insano com provas que simulam o dia a …" at bounding box center [388, 306] width 630 height 45
click at [132, 342] on p "Vai rolar no dia 27 de agosto, das 9h às 13h, aqui na CTI Treinamentos. E o mel…" at bounding box center [388, 351] width 630 height 45
click at [520, 368] on p "Vai acontecer no dia 27 de agosto, das 9h às 13h, aqui na CTI Treinamentos. E o…" at bounding box center [388, 351] width 630 height 45
click at [461, 416] on p "As inscrições já estão abertas: R$50 para alunos e R$65 para não alunos. Mas co…" at bounding box center [388, 396] width 630 height 45
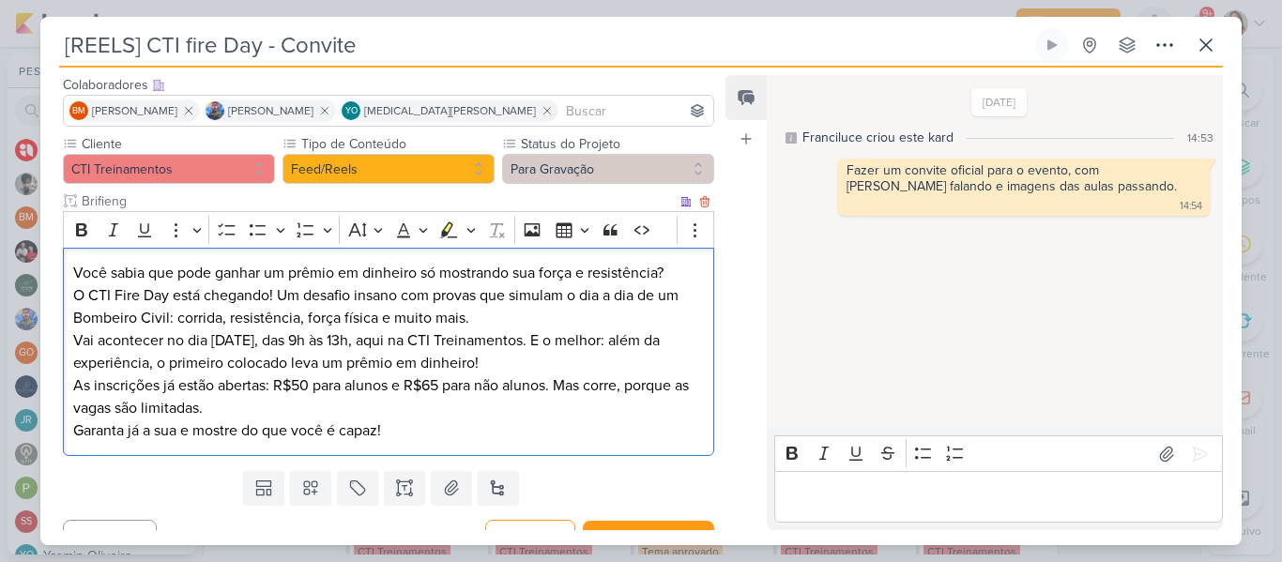
click at [461, 422] on p "Garanta já a sua e mostre do que você é capaz!" at bounding box center [388, 430] width 630 height 23
click at [660, 526] on button "Salvar e Fechar" at bounding box center [648, 538] width 131 height 35
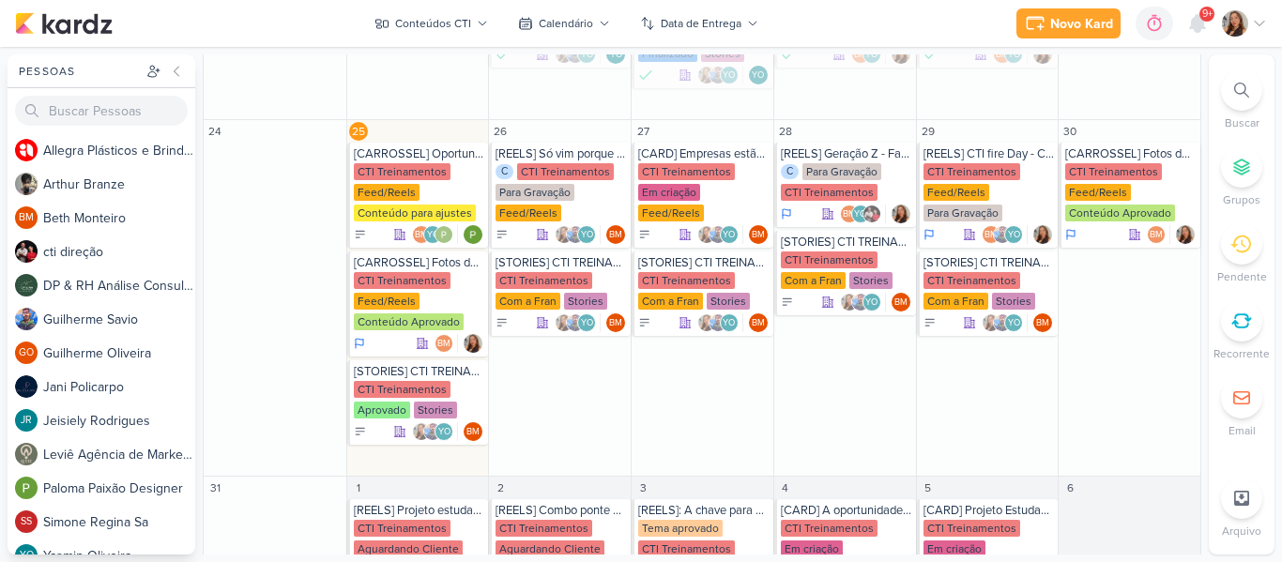
scroll to position [669, 0]
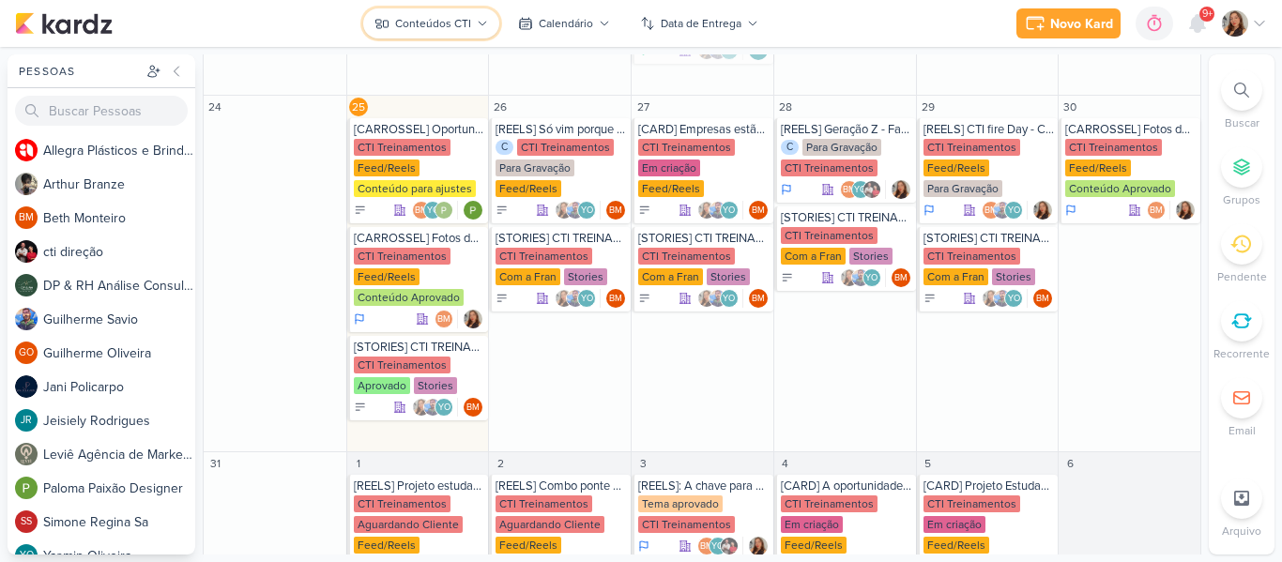
click at [420, 36] on button "Conteúdos CTI" at bounding box center [431, 23] width 136 height 30
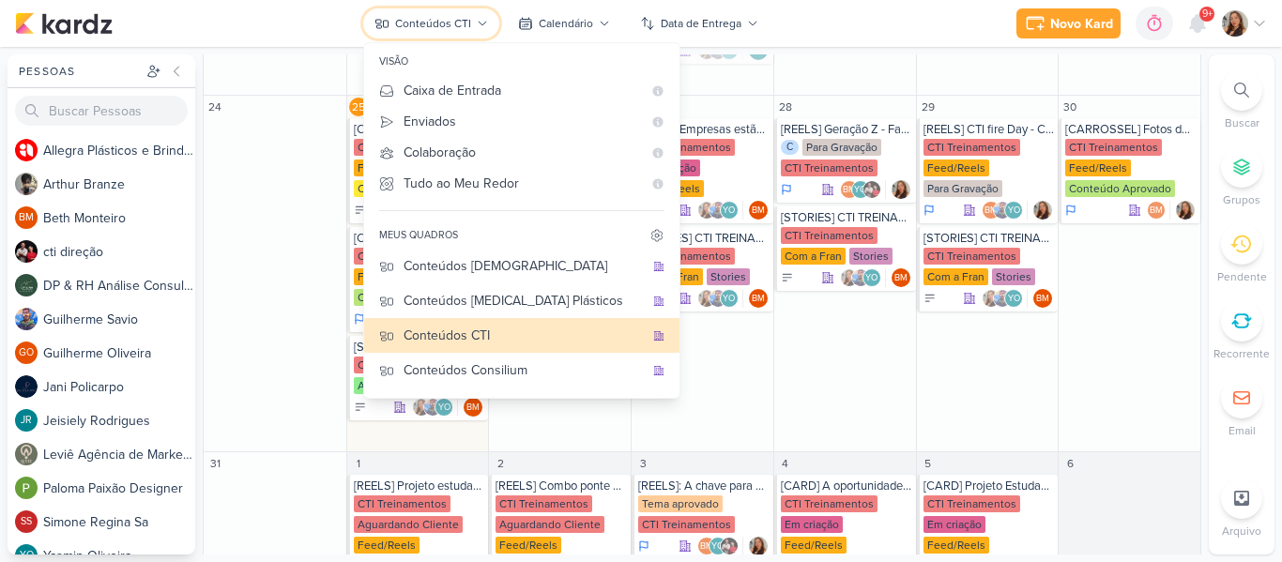
scroll to position [0, 0]
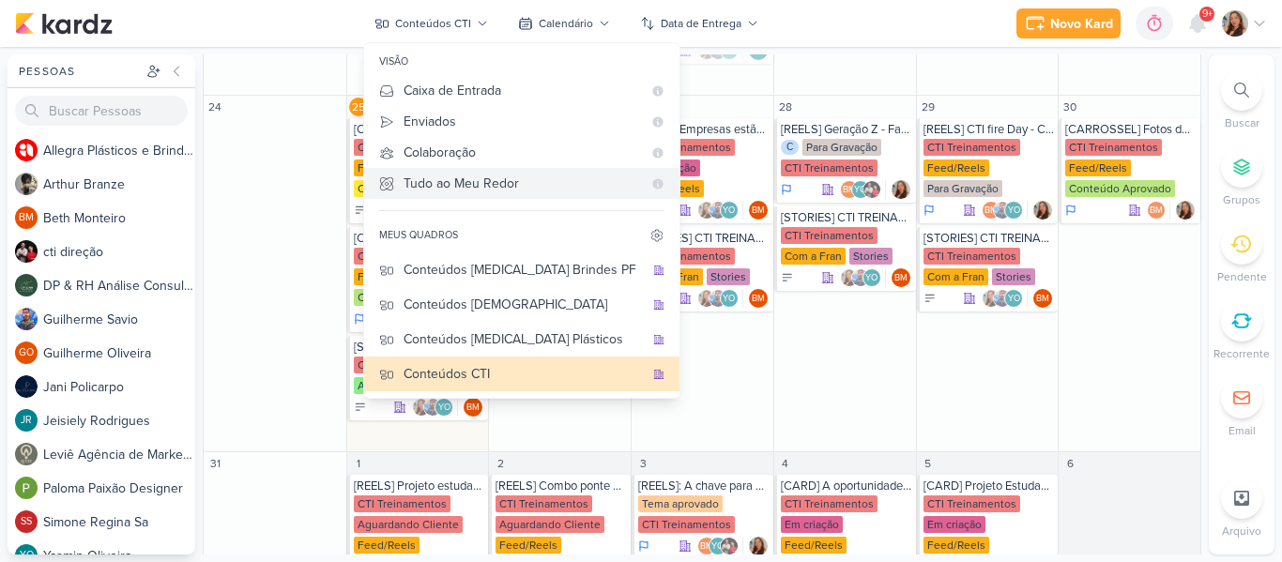
click at [527, 177] on div "Tudo ao Meu Redor" at bounding box center [522, 184] width 238 height 20
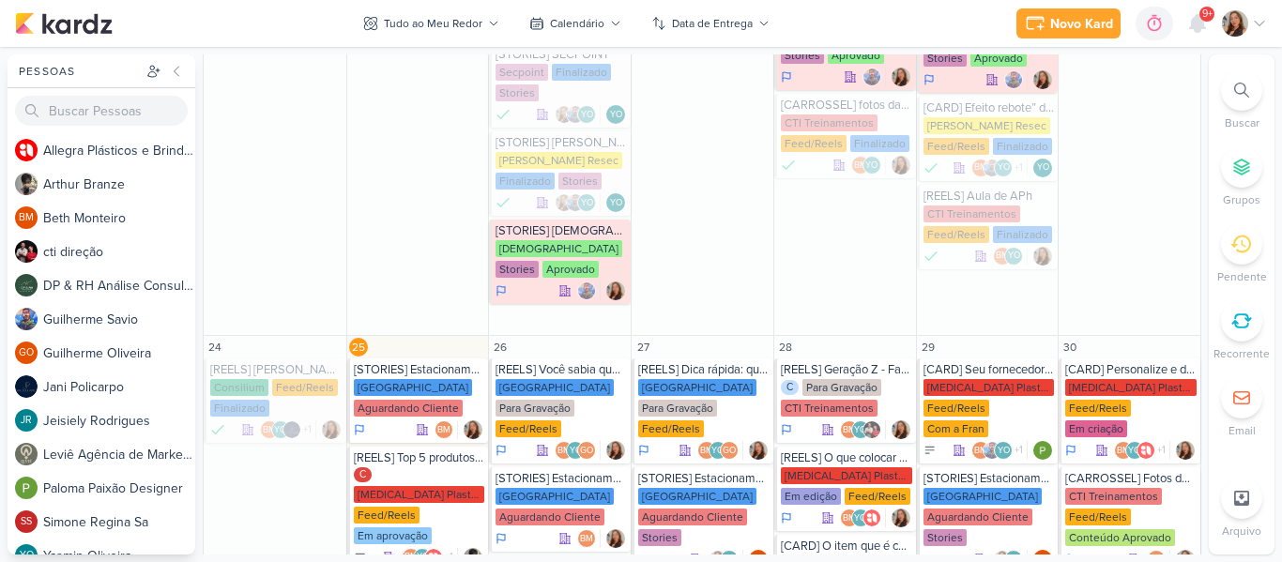
scroll to position [3145, 0]
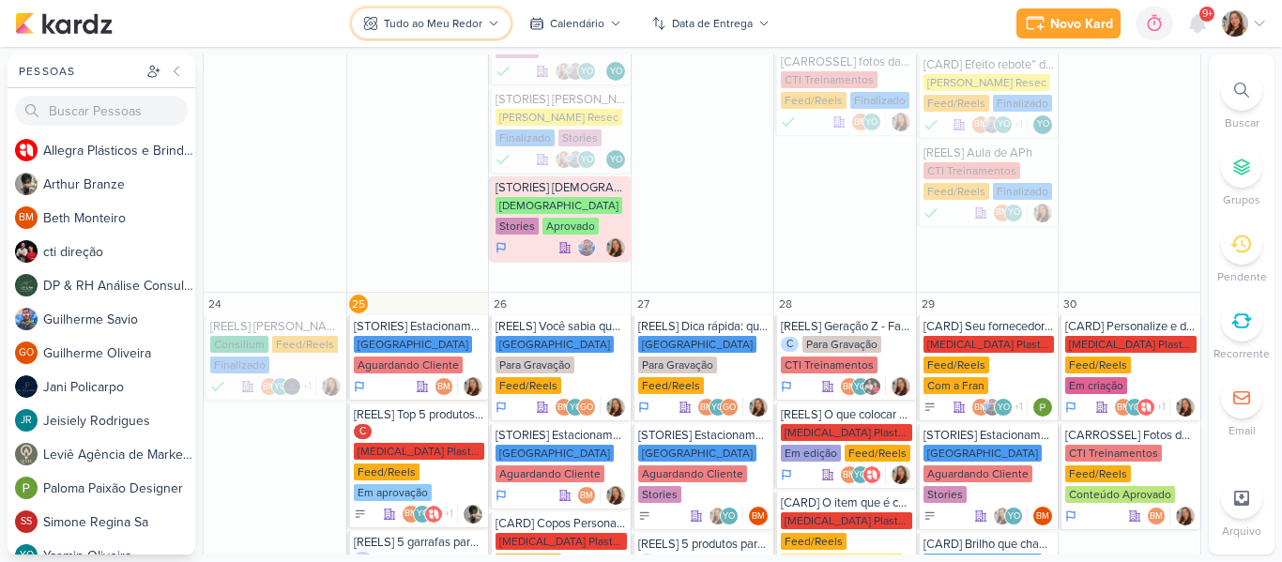
click at [480, 21] on div "Tudo ao Meu Redor" at bounding box center [433, 23] width 99 height 17
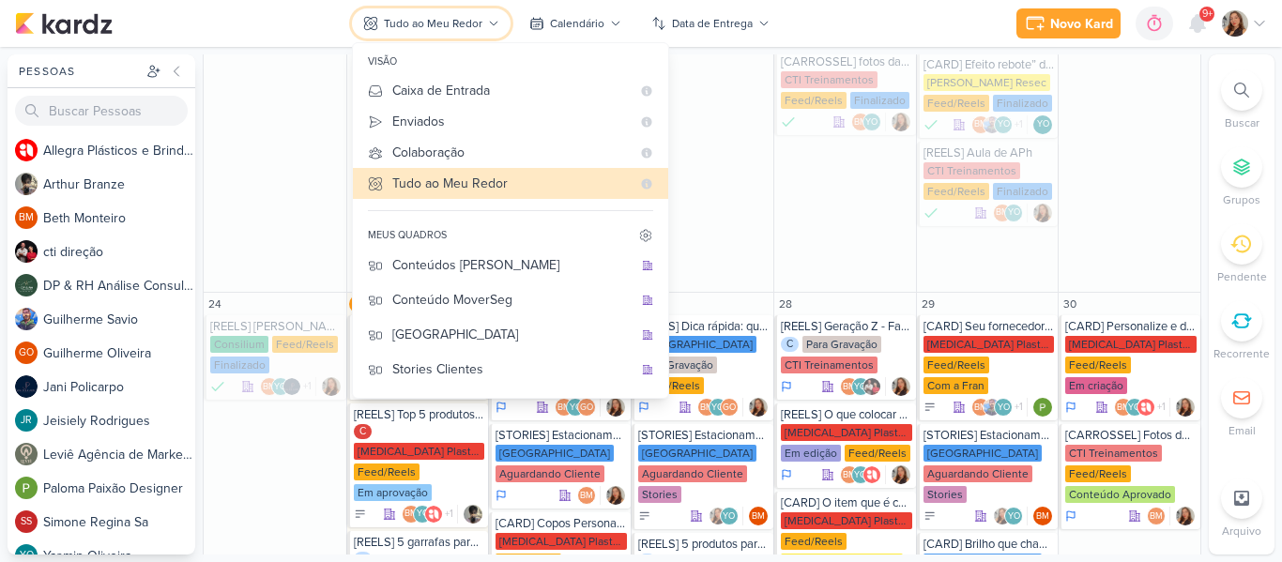
scroll to position [242, 0]
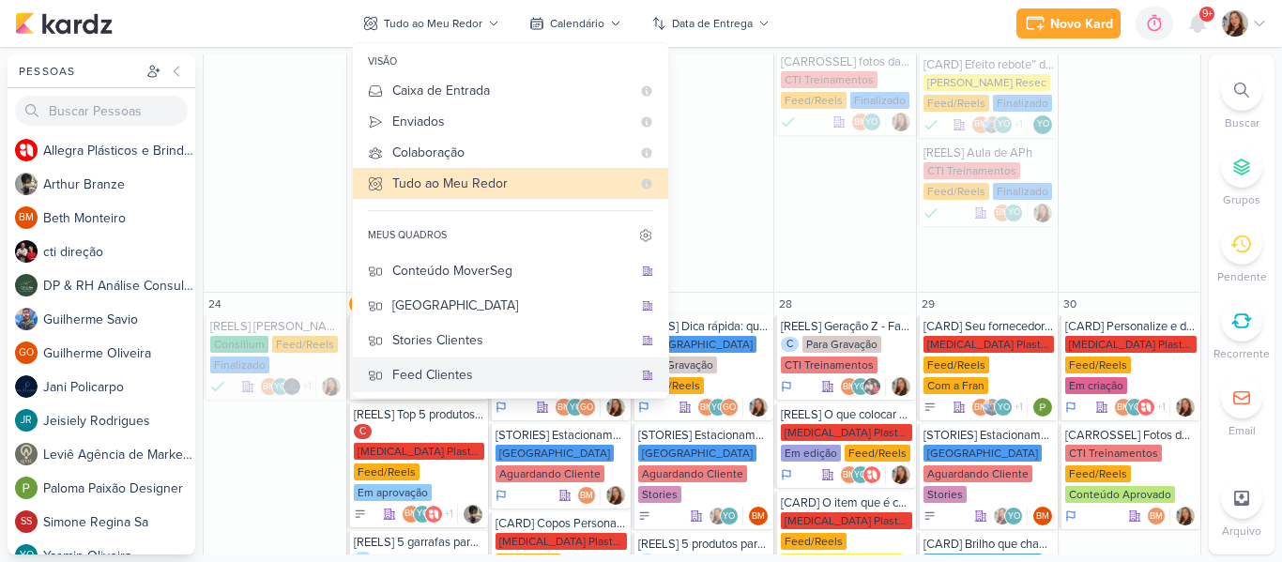
click at [507, 369] on div "Feed Clientes" at bounding box center [512, 375] width 240 height 20
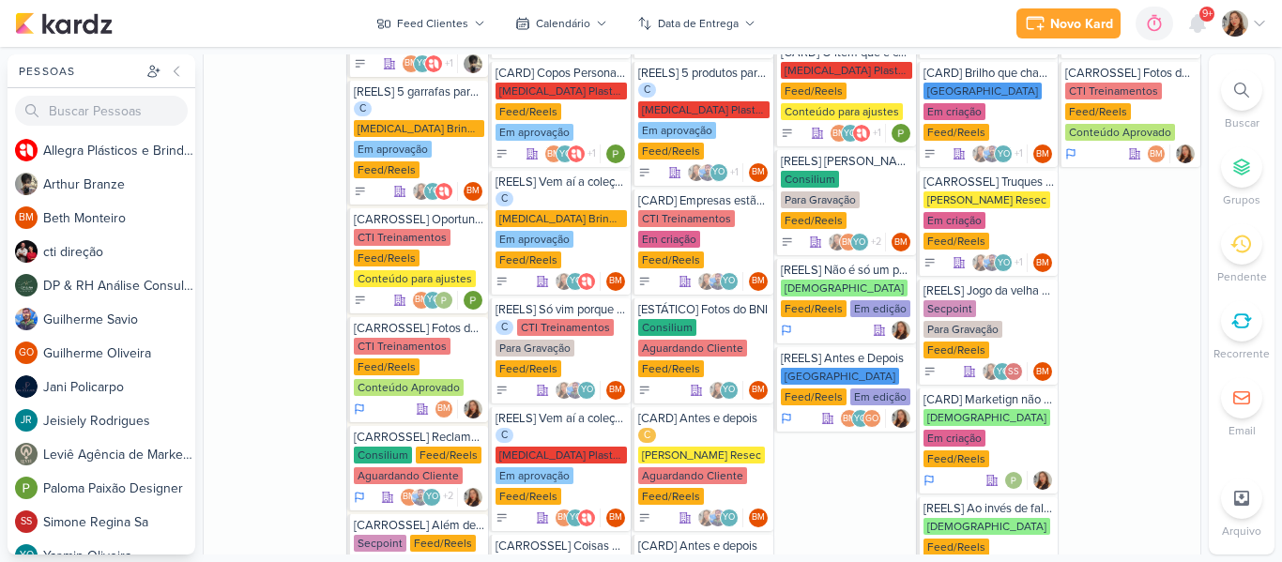
scroll to position [2062, 0]
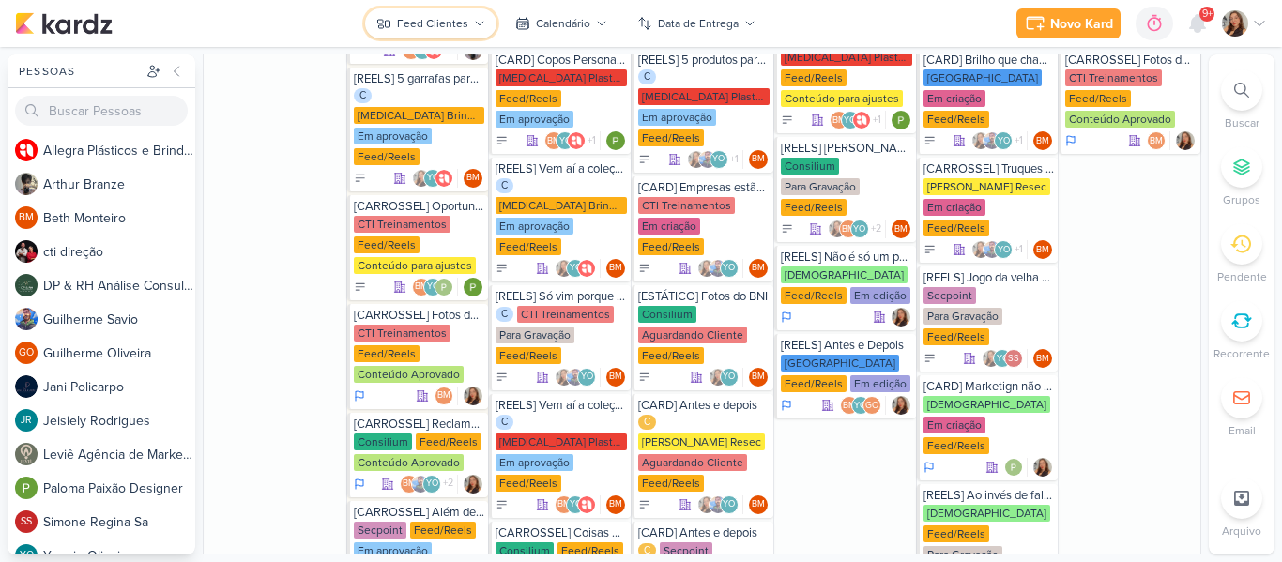
click at [470, 22] on button "Feed Clientes" at bounding box center [430, 23] width 131 height 30
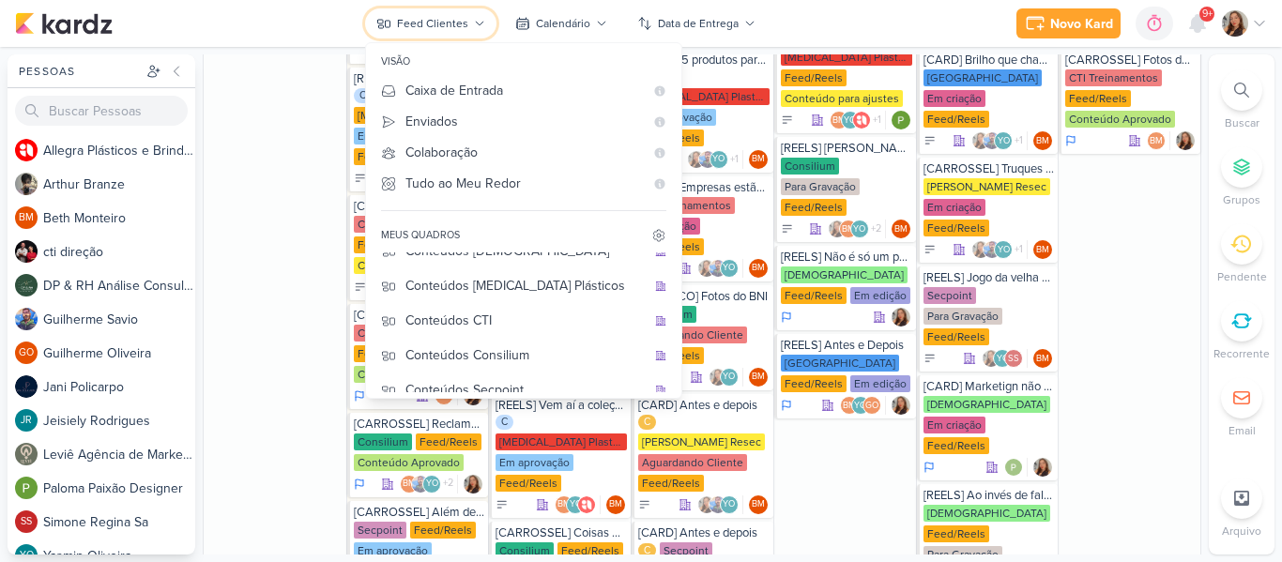
scroll to position [50, 0]
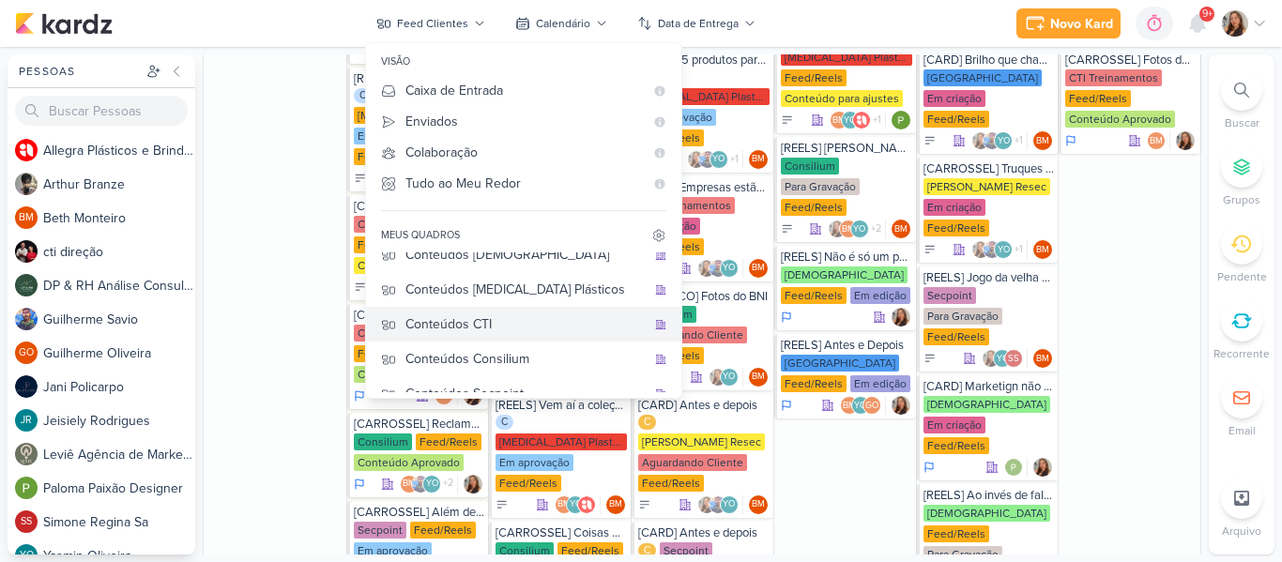
click at [559, 321] on div "Conteúdos CTI" at bounding box center [525, 324] width 240 height 20
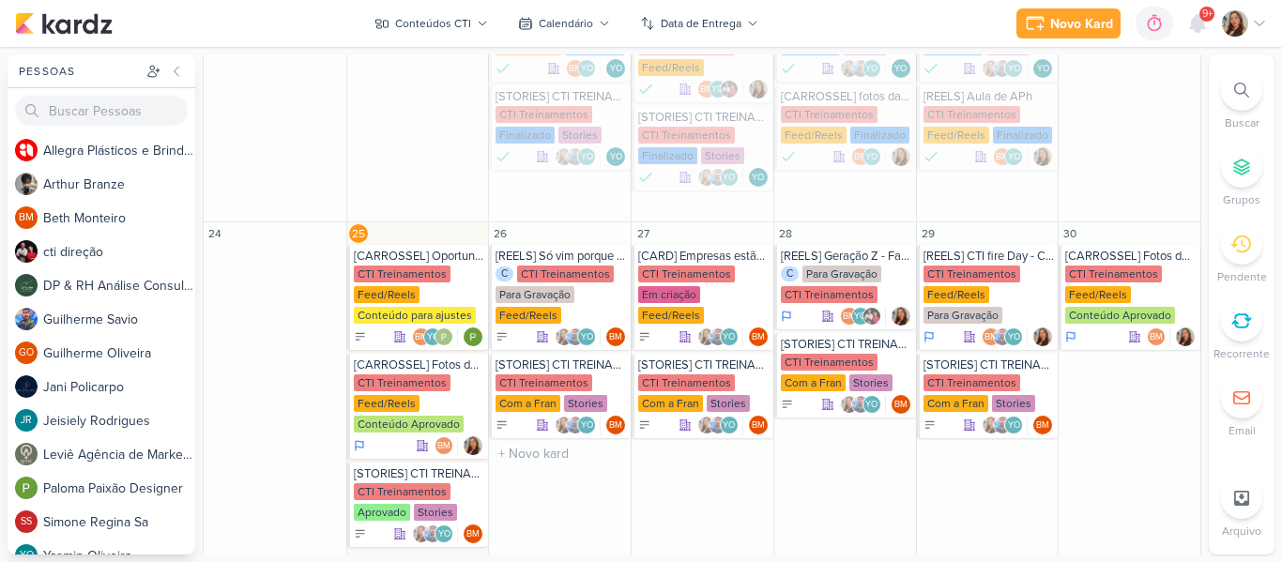
scroll to position [555, 0]
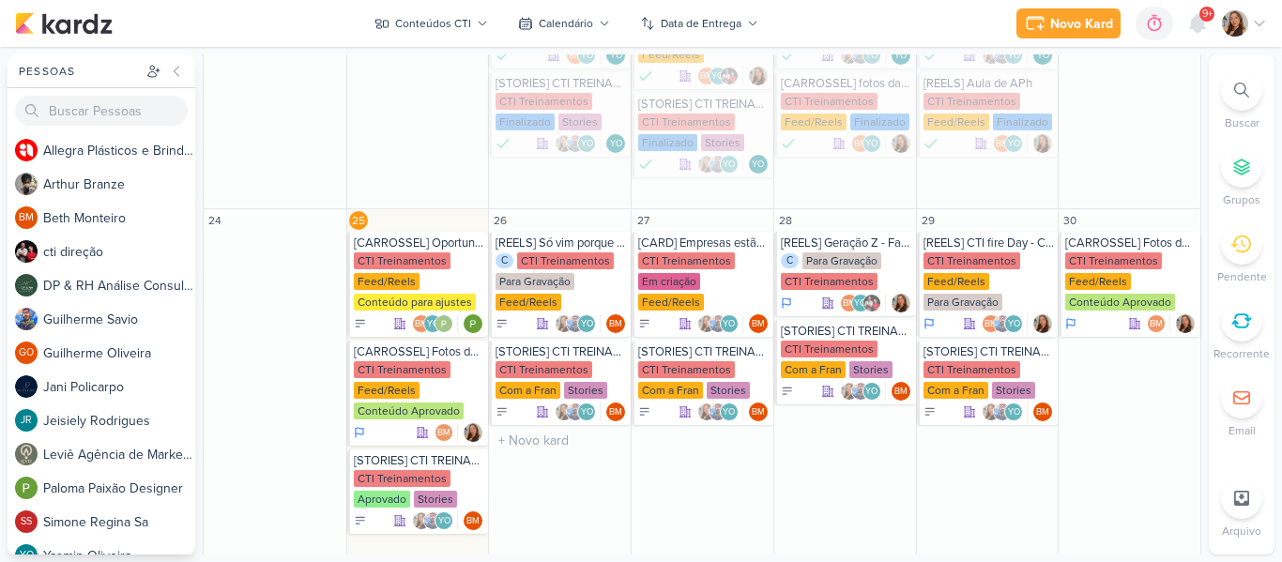
click at [920, 16] on div "Novo Kard Ctrl + k 0h0m Sessão desligada... Hoje 0h0m Semana 0h0m Mês 0h0m" at bounding box center [641, 23] width 1252 height 47
click at [798, 271] on div "C Para Gravação CTI Treinamentos" at bounding box center [846, 271] width 131 height 39
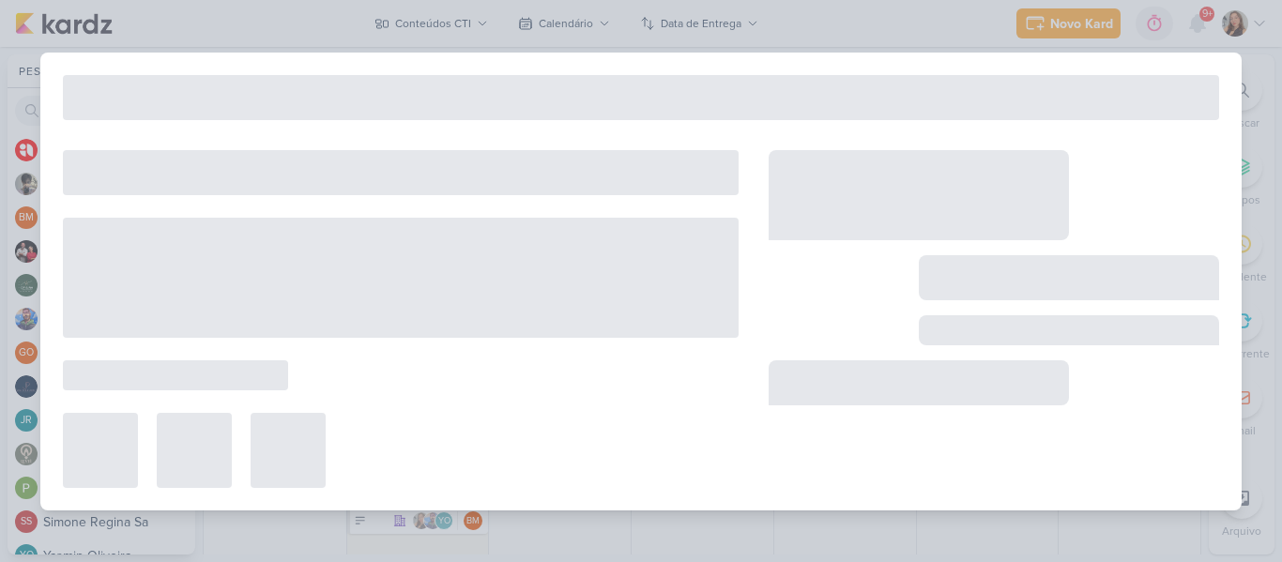
type input "[REELS] Geração Z - Falar sobre o CTI Fire Day."
type input "[DATE] 23:59"
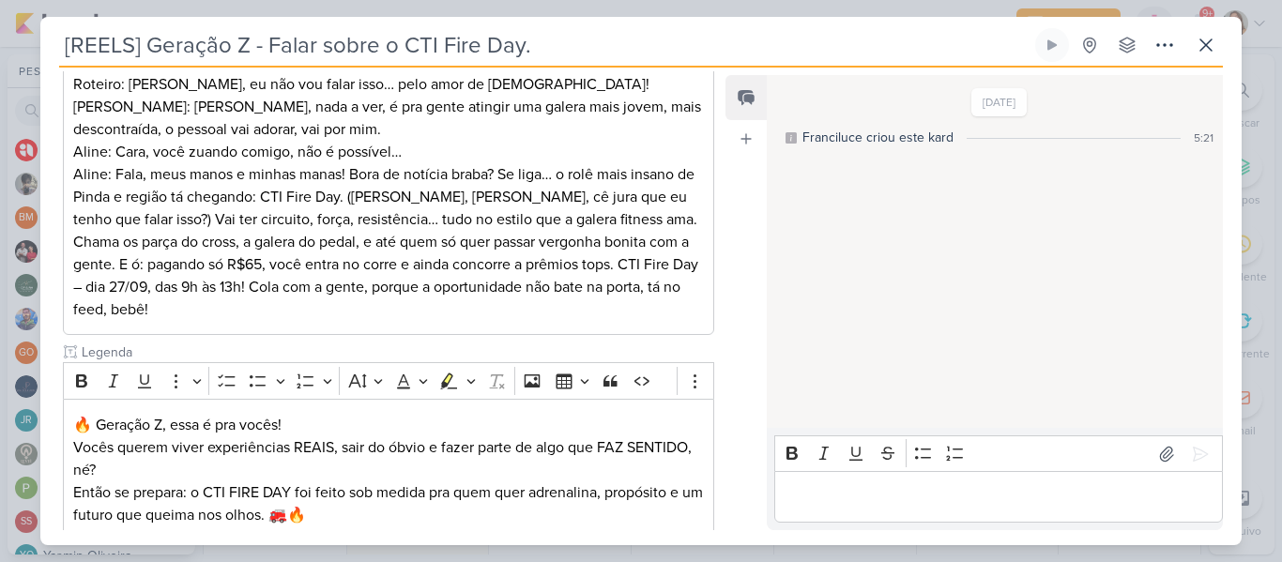
scroll to position [360, 0]
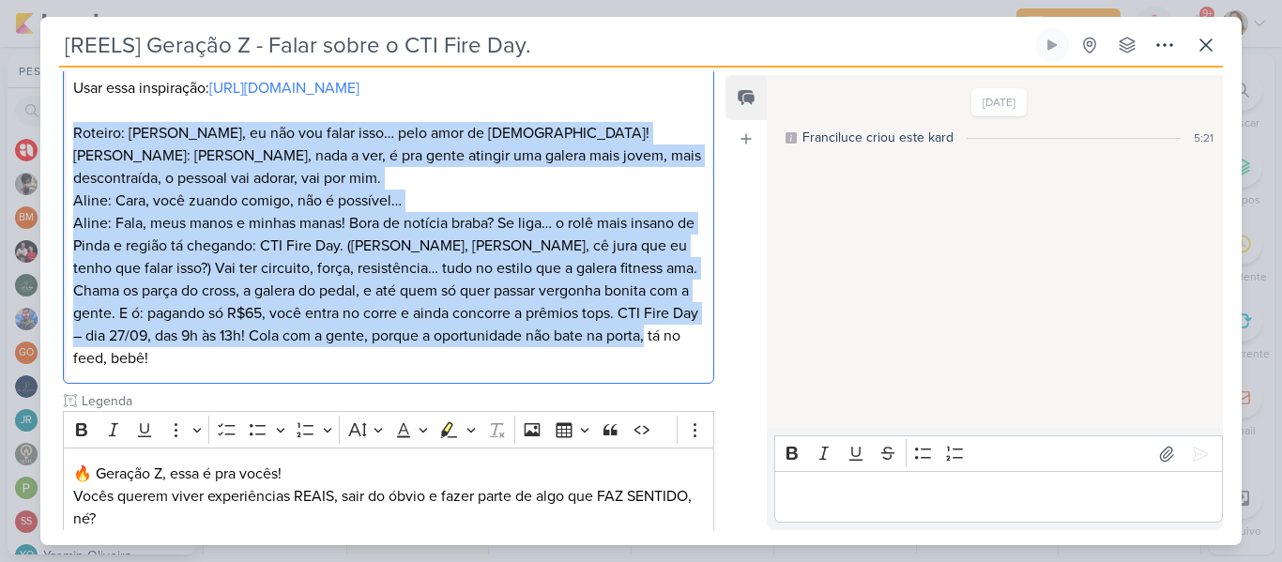
drag, startPoint x: 72, startPoint y: 154, endPoint x: 167, endPoint y: 379, distance: 244.3
click at [167, 370] on p "Roteiro: Fran, eu não vou falar isso… pelo amor de Deus! Fran: Aline, nada a ve…" at bounding box center [388, 246] width 630 height 248
copy p "Roteiro: Fran, eu não vou falar isso… pelo amor de Deus! Fran: Aline, nada a ve…"
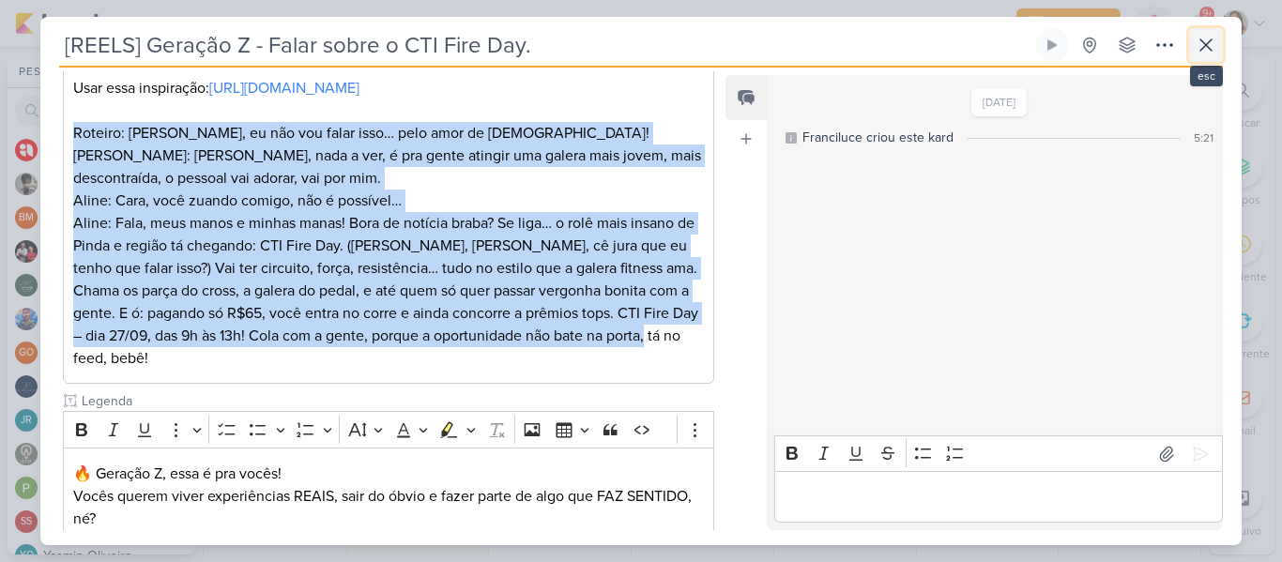
click at [1209, 48] on icon at bounding box center [1205, 44] width 11 height 11
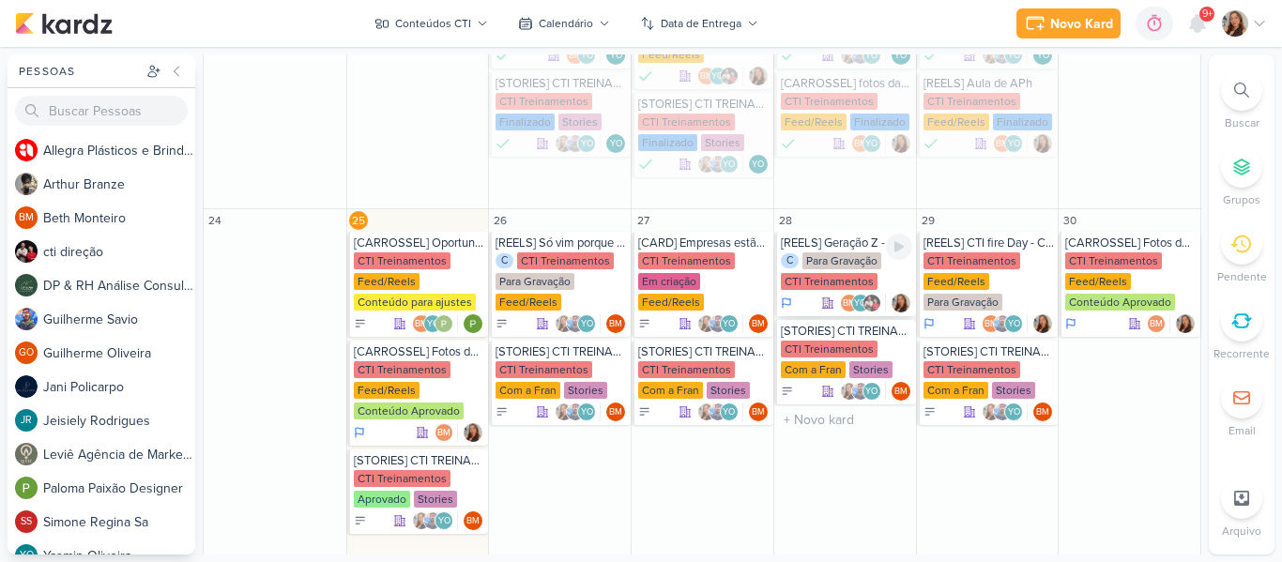
click at [851, 276] on div "CTI Treinamentos" at bounding box center [829, 281] width 97 height 17
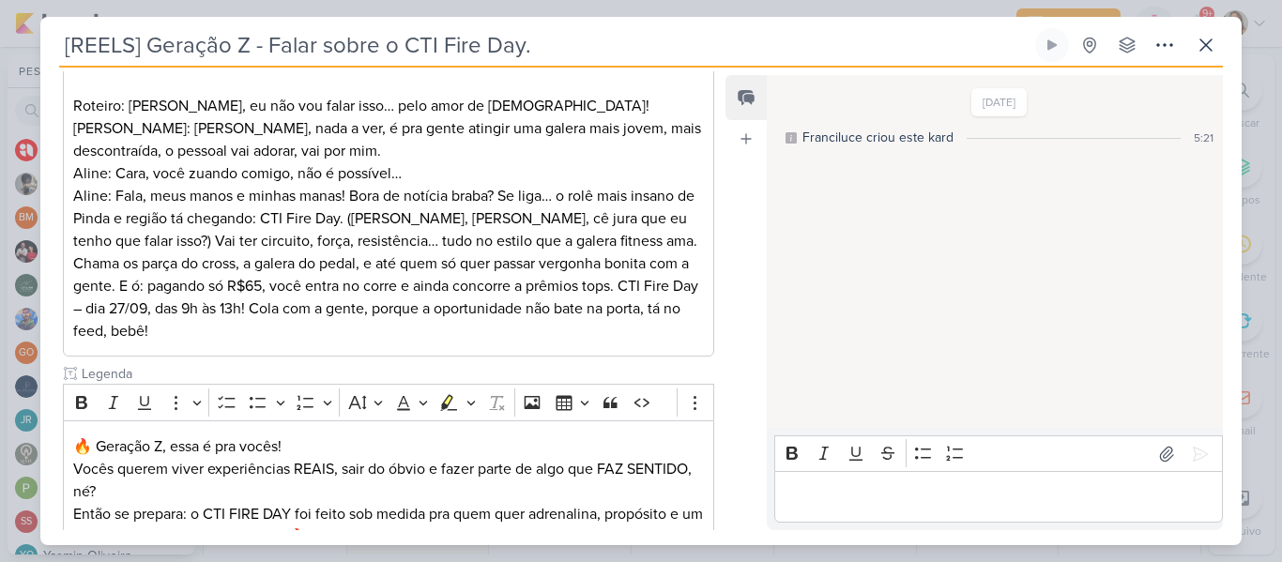
scroll to position [392, 0]
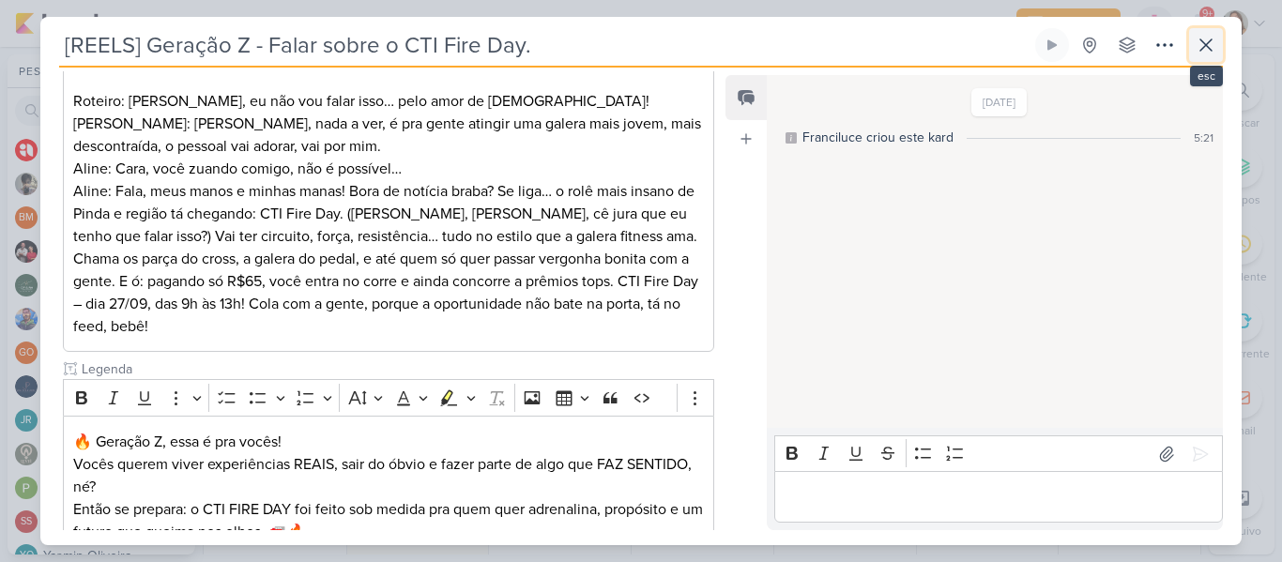
click at [1213, 47] on icon at bounding box center [1205, 45] width 23 height 23
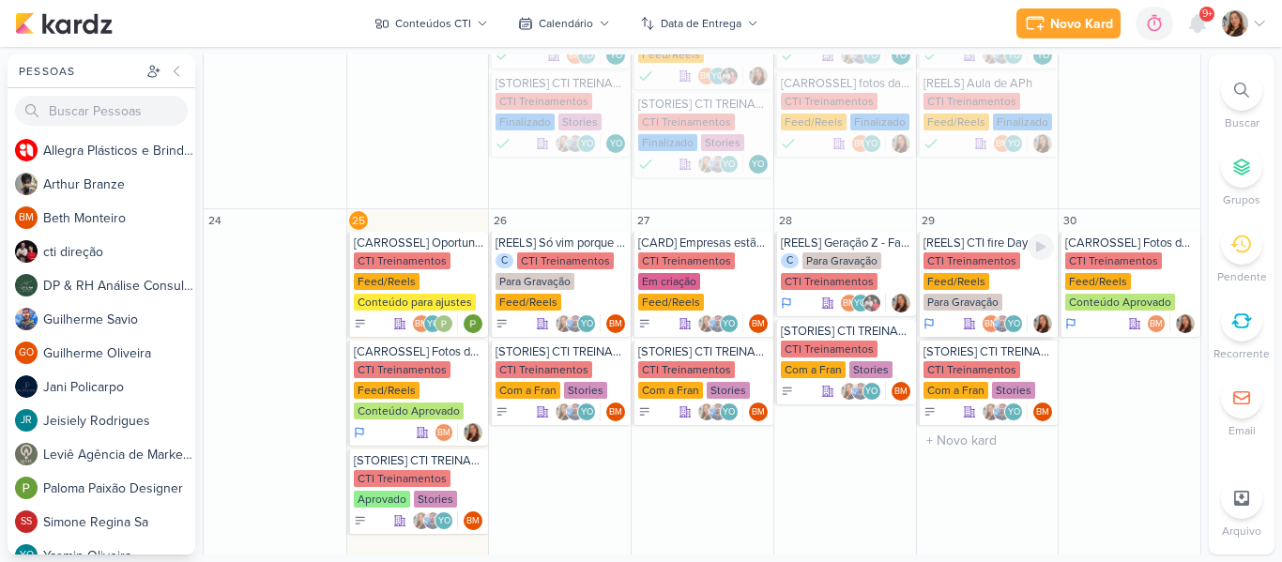
click at [1005, 286] on div "CTI Treinamentos Feed/Reels Para Gravação" at bounding box center [988, 282] width 131 height 60
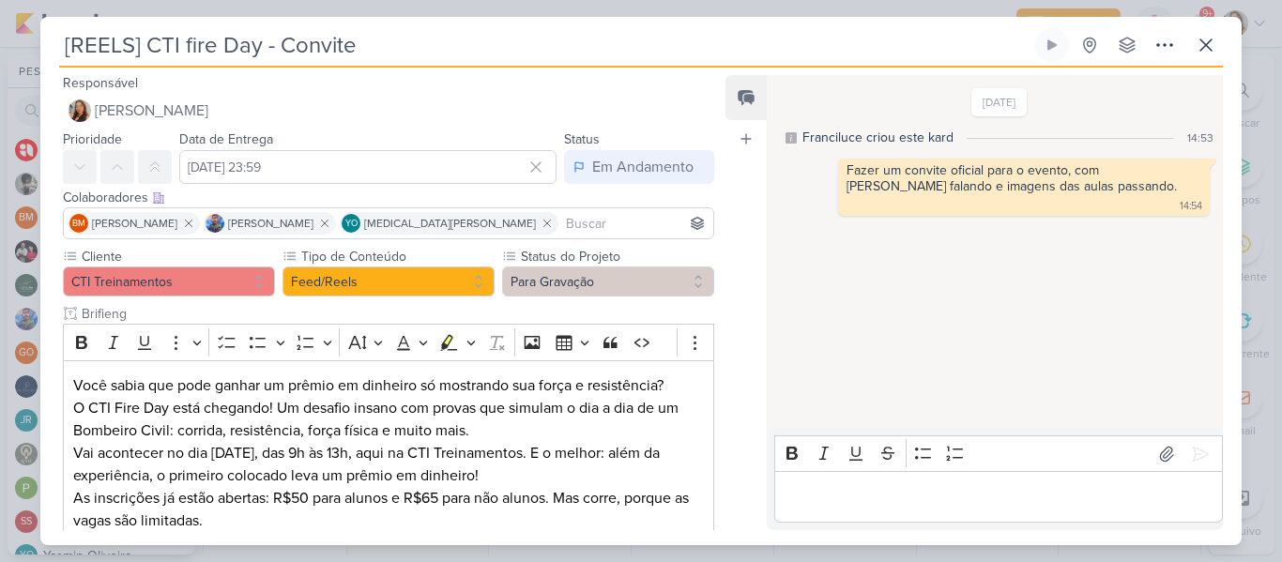
scroll to position [143, 0]
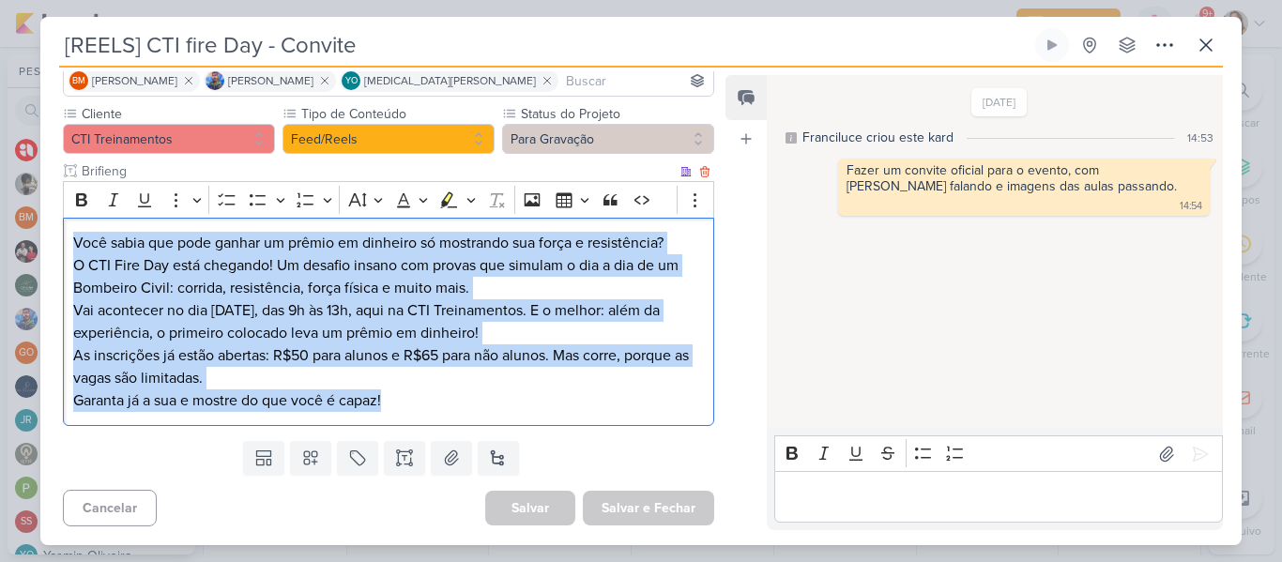
drag, startPoint x: 75, startPoint y: 240, endPoint x: 412, endPoint y: 421, distance: 382.4
click at [412, 421] on div "Você sabia que pode ganhar um prêmio em dinheiro só mostrando sua força e resis…" at bounding box center [388, 322] width 651 height 209
copy div "Você sabia que pode ganhar um prêmio em dinheiro só mostrando sua força e resis…"
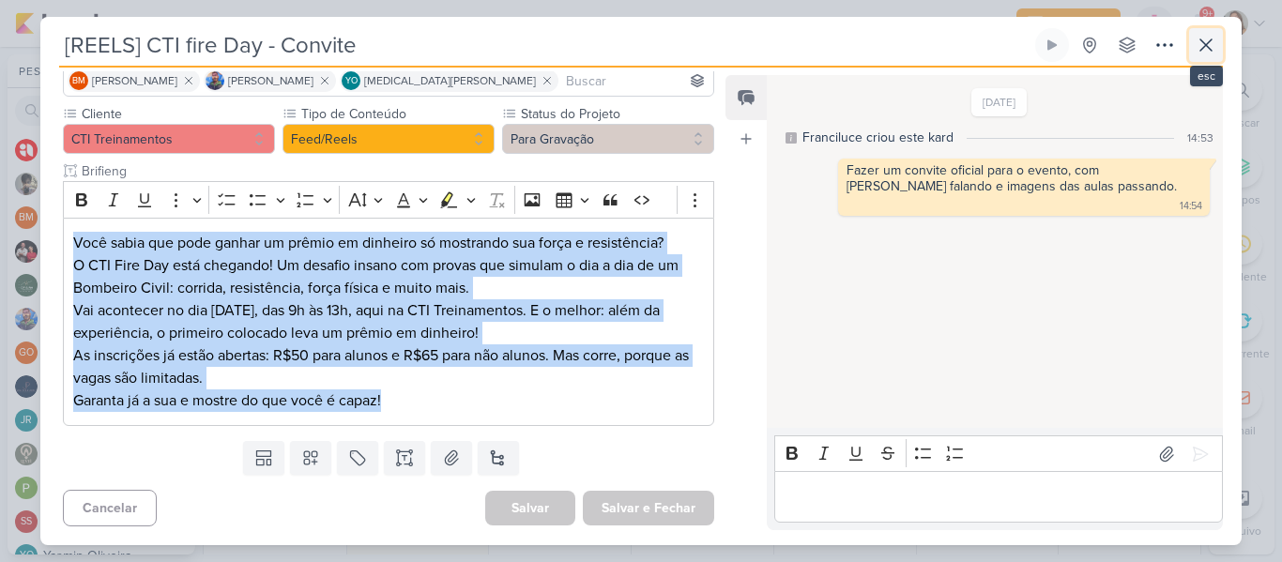
click at [1195, 55] on icon at bounding box center [1205, 45] width 23 height 23
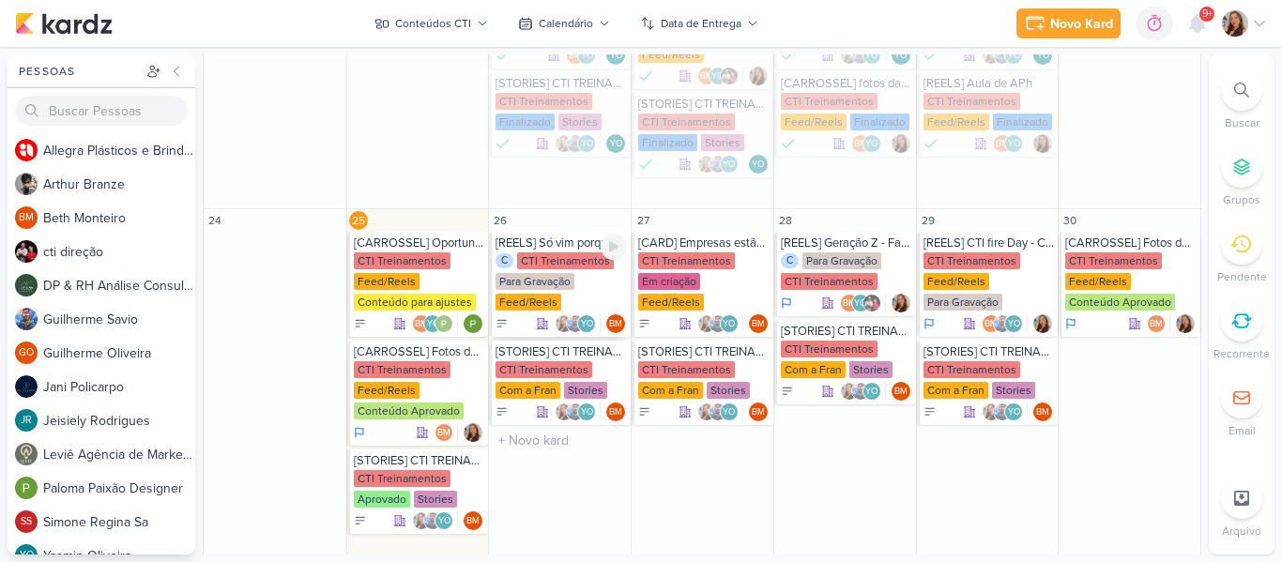
click at [553, 270] on div "C CTI Treinamentos Para Gravação Feed/Reels" at bounding box center [560, 282] width 131 height 60
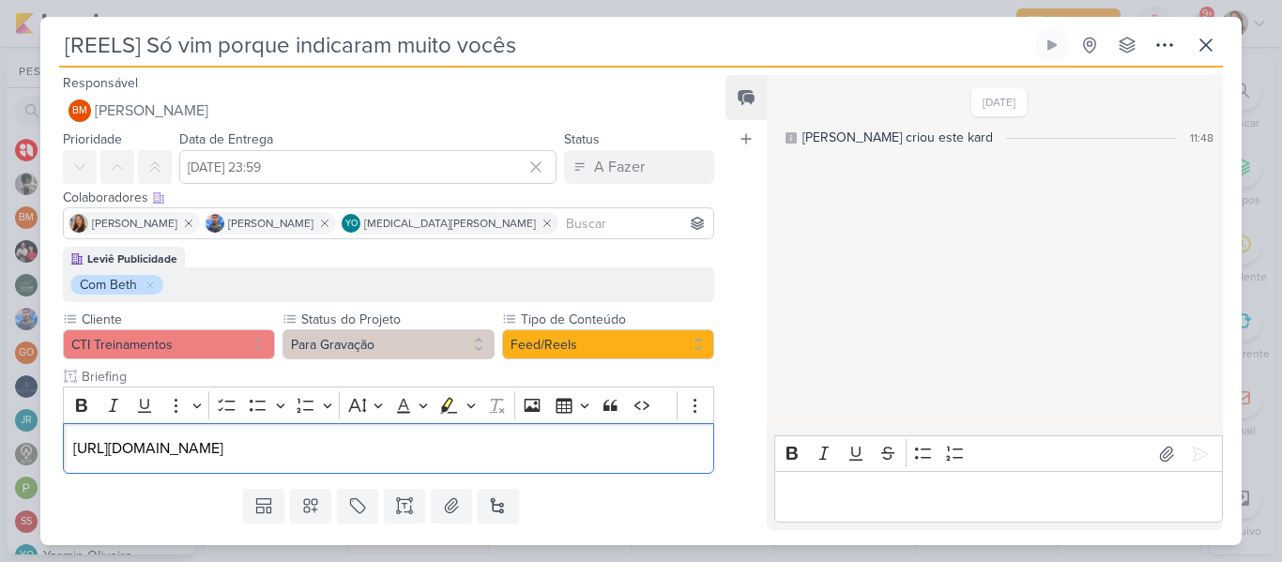
drag, startPoint x: 597, startPoint y: 450, endPoint x: 30, endPoint y: 439, distance: 566.8
click at [30, 439] on div "[REELS] Só vim porque indicaram muito vocês" at bounding box center [641, 281] width 1282 height 562
copy p "[URL][DOMAIN_NAME]"
click at [1206, 42] on icon at bounding box center [1205, 45] width 23 height 23
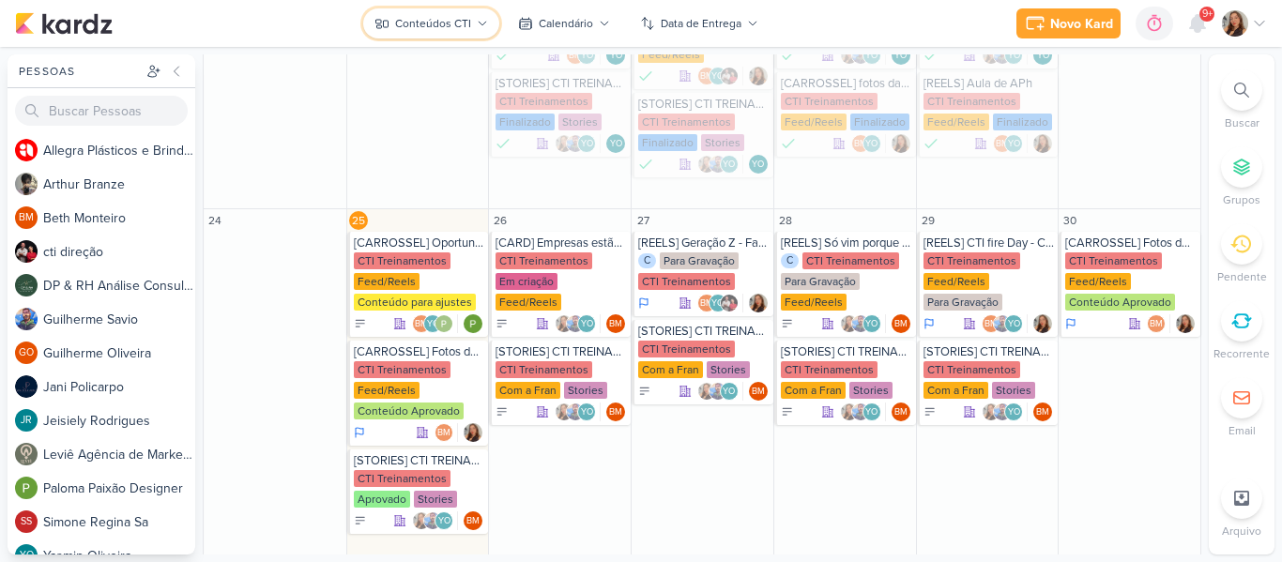
click at [433, 21] on div "Conteúdos CTI" at bounding box center [433, 23] width 76 height 17
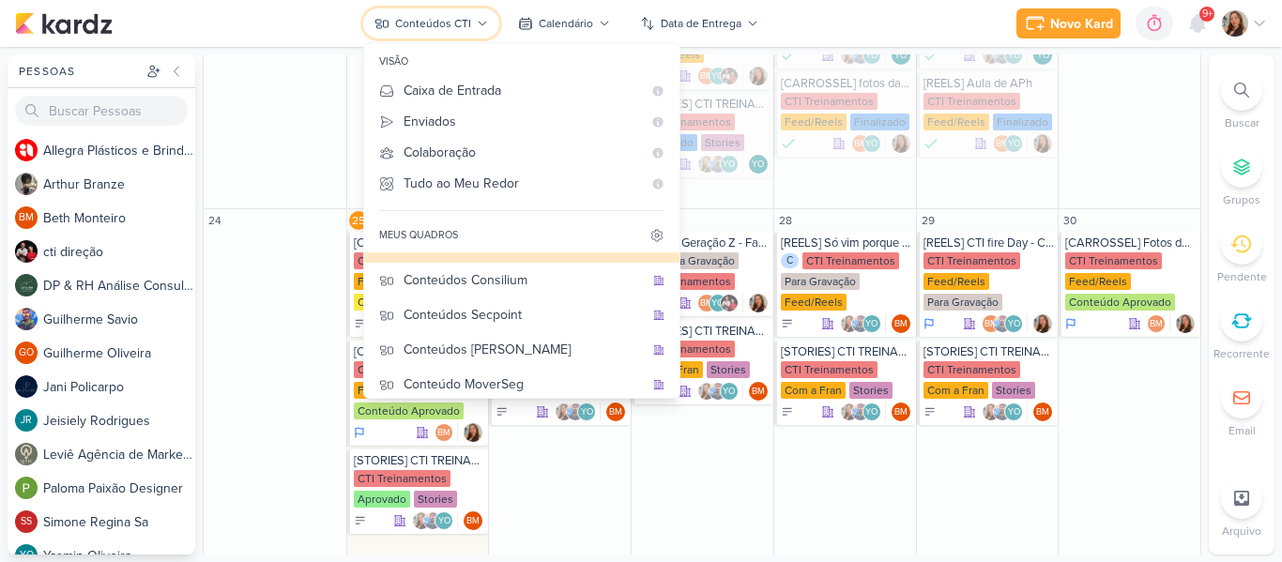
scroll to position [134, 0]
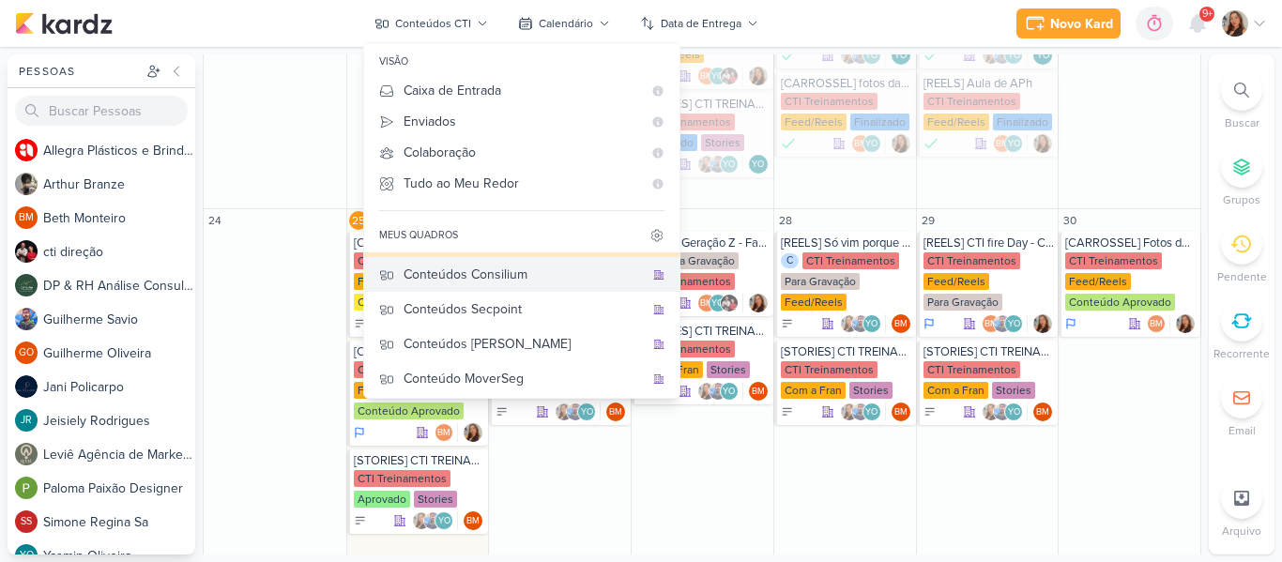
click at [549, 281] on div "Conteúdos Consilium" at bounding box center [523, 275] width 240 height 20
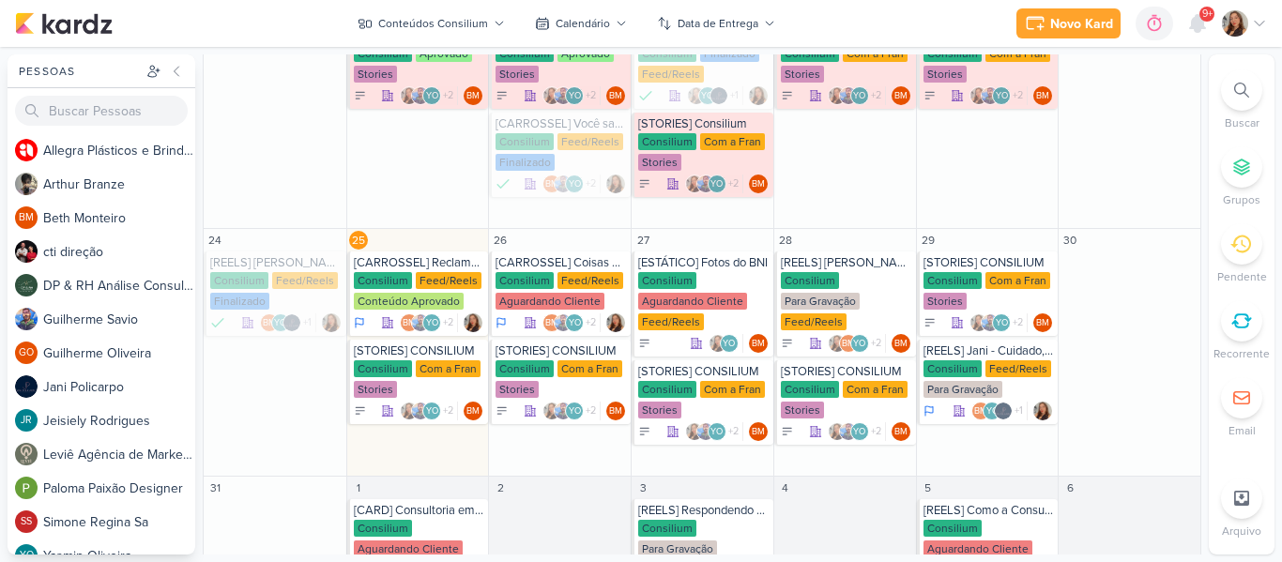
scroll to position [769, 0]
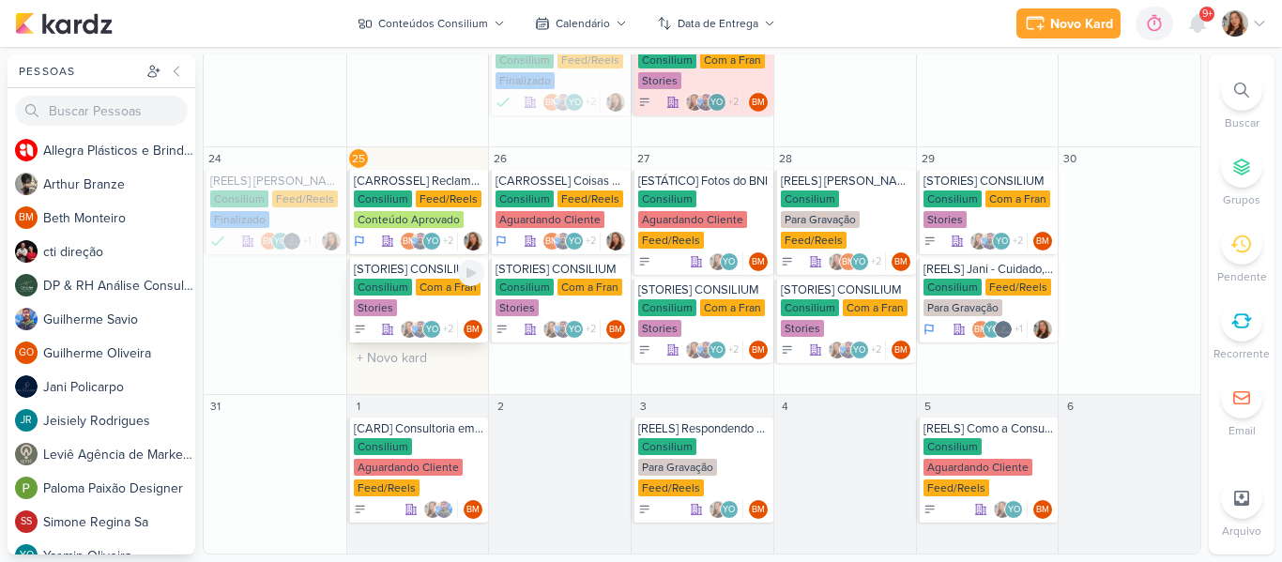
click at [389, 273] on div "[STORIES] CONSILIUM" at bounding box center [419, 269] width 131 height 15
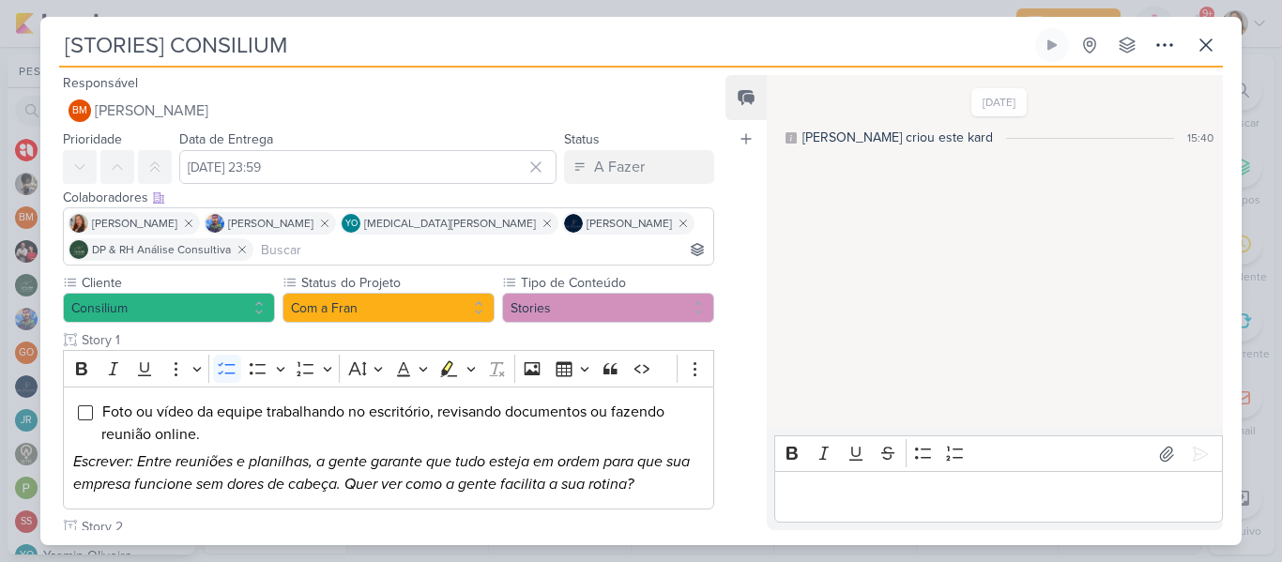
click at [308, 47] on input "[STORIES] CONSILIUM" at bounding box center [545, 45] width 972 height 34
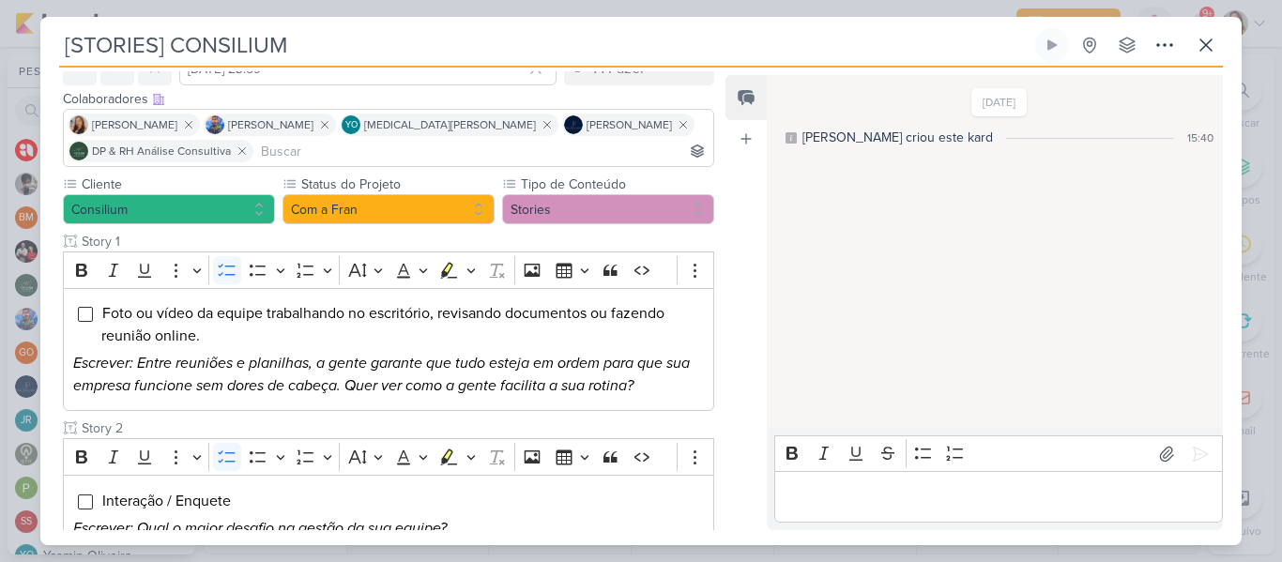
scroll to position [0, 0]
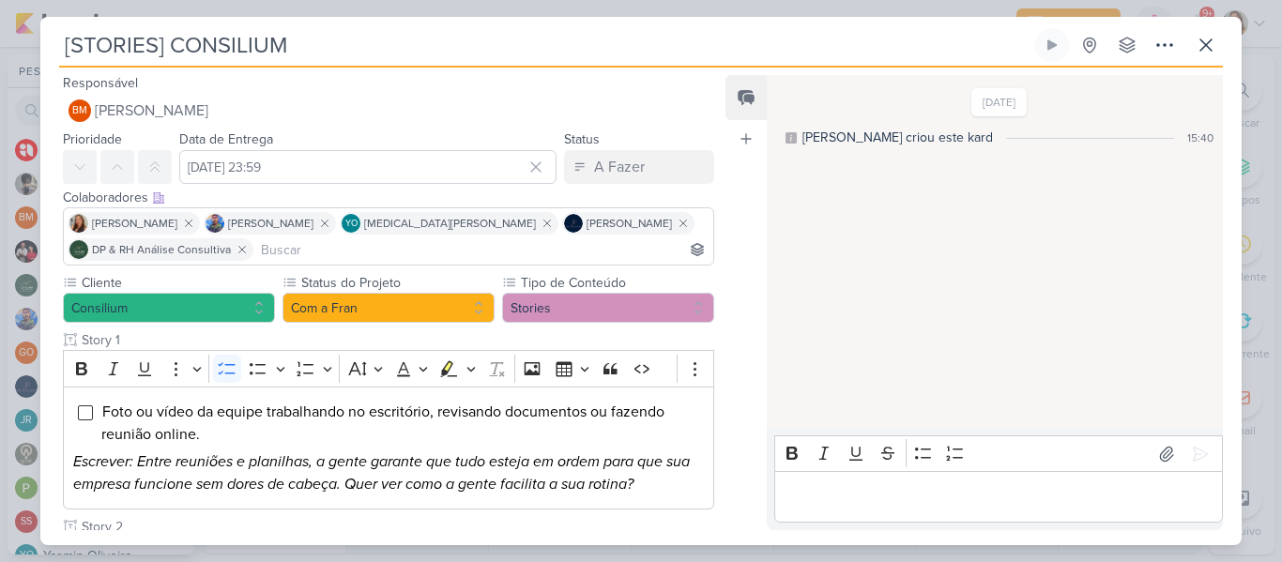
click at [171, 39] on input "[STORIES] CONSILIUM" at bounding box center [545, 45] width 972 height 34
click at [786, 268] on div "13/8/25 Beth criou este kard 15:40" at bounding box center [993, 252] width 454 height 351
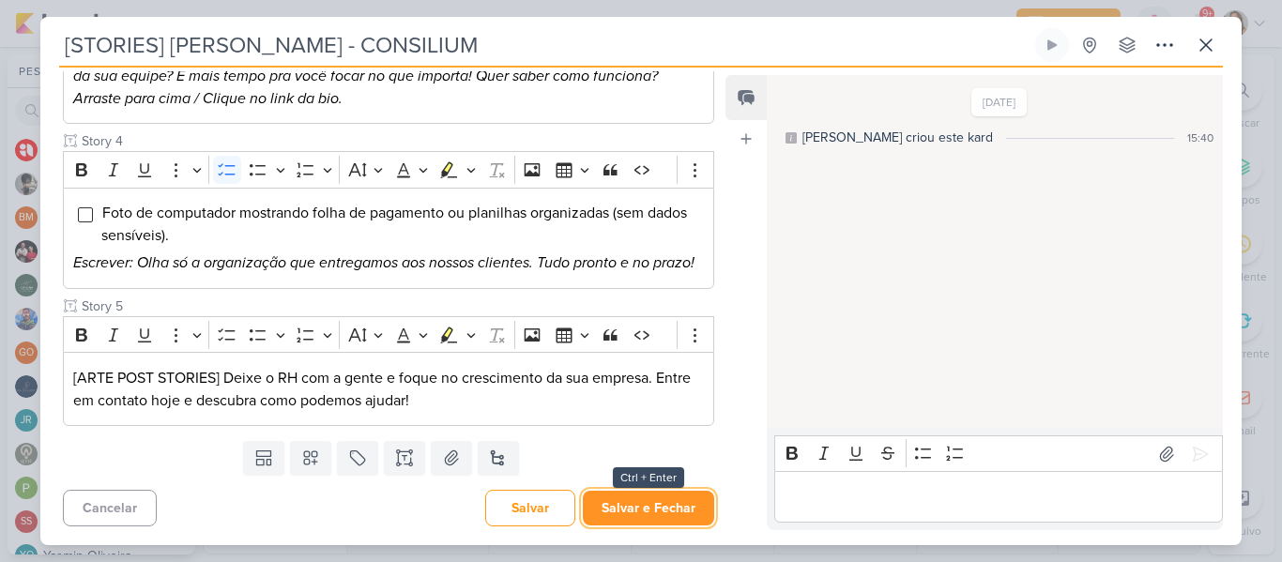
click at [683, 508] on button "Salvar e Fechar" at bounding box center [648, 508] width 131 height 35
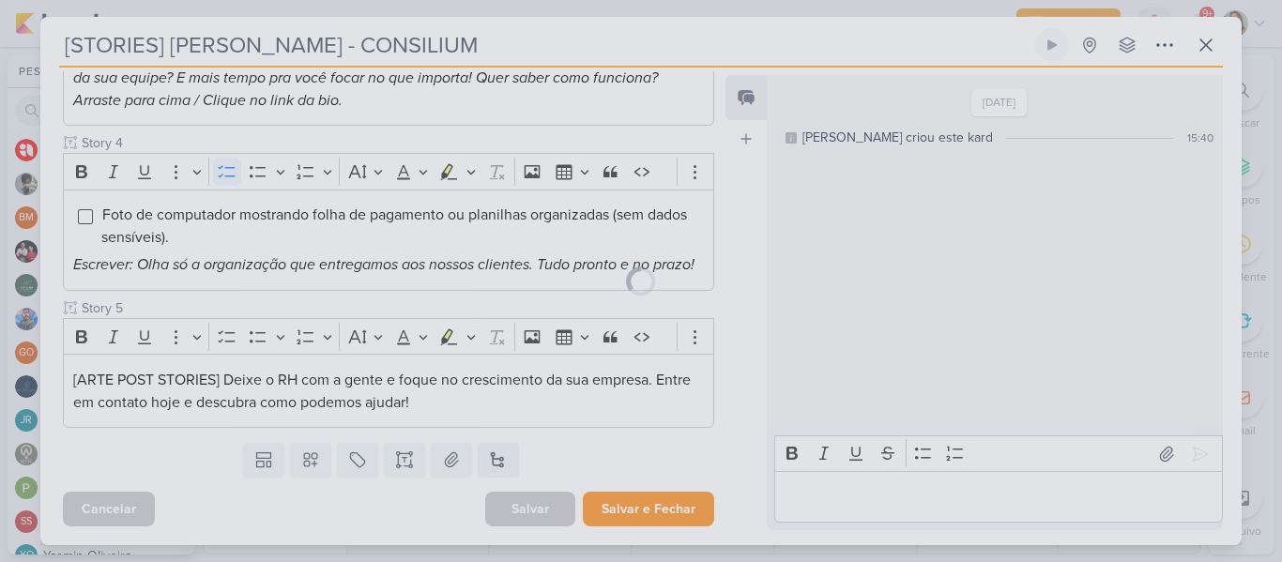
scroll to position [803, 0]
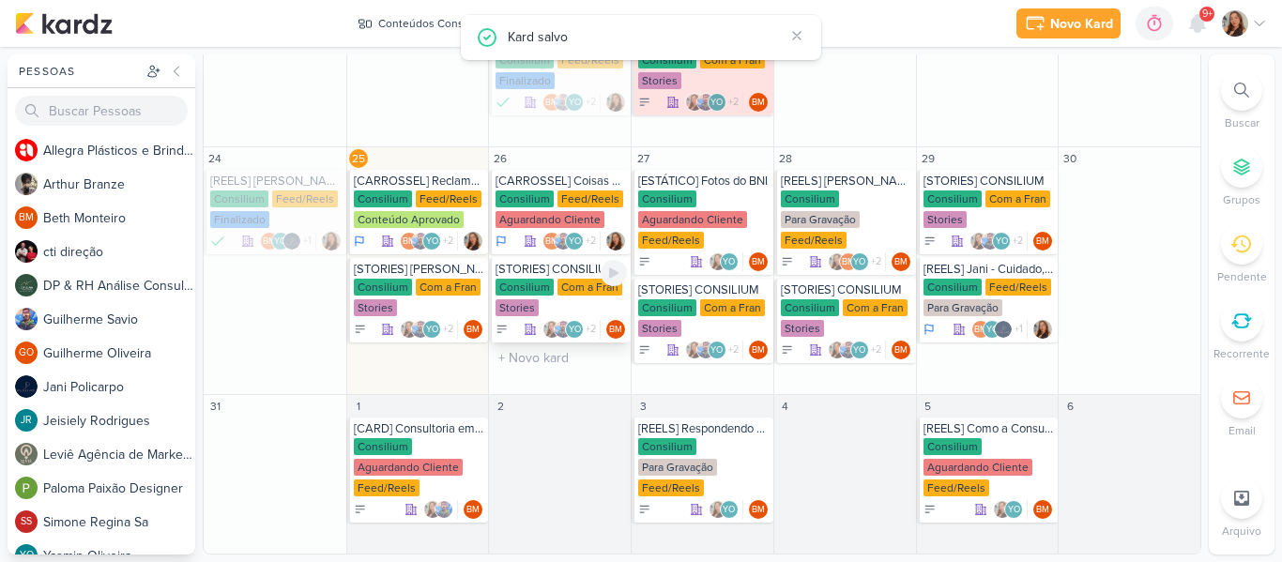
click at [558, 286] on div "Com a Fran" at bounding box center [589, 287] width 65 height 17
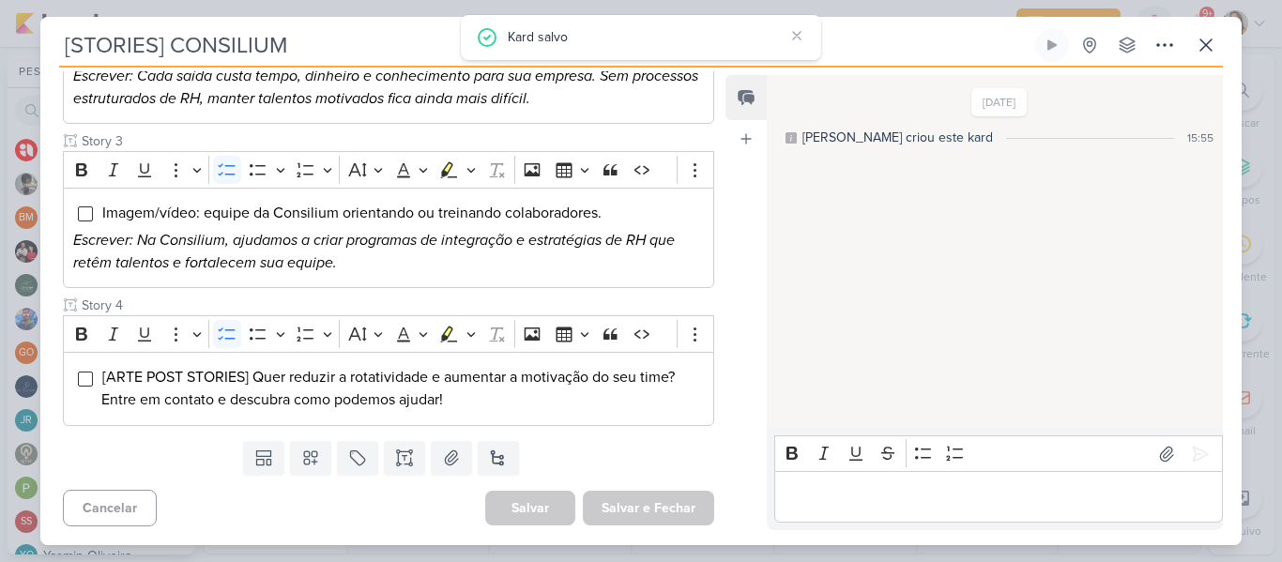
scroll to position [6, 0]
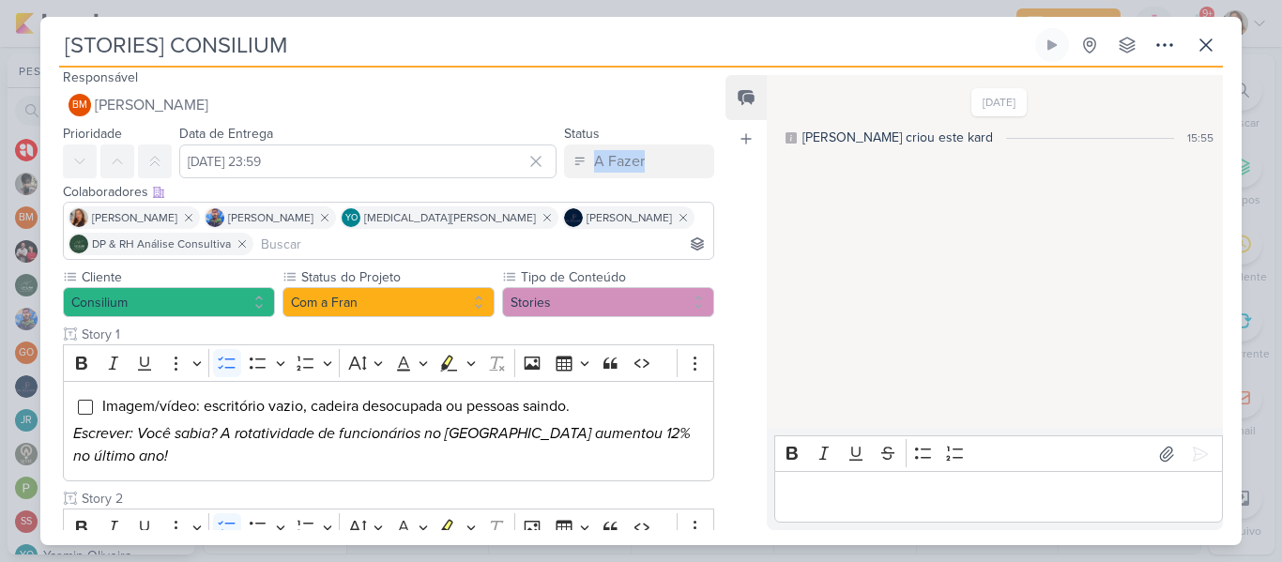
drag, startPoint x: 712, startPoint y: 131, endPoint x: 713, endPoint y: 147, distance: 16.0
click at [713, 147] on div "Prioridade Data de Entrega 26 de agosto de 2025 às 23:59 Agosto 2025 Dom Seg Te…" at bounding box center [380, 150] width 681 height 56
click at [169, 46] on input "[STORIES] CONSILIUM" at bounding box center [545, 45] width 972 height 34
click at [178, 46] on input "[STORIES] vITOR - CONSILIUM" at bounding box center [545, 45] width 972 height 34
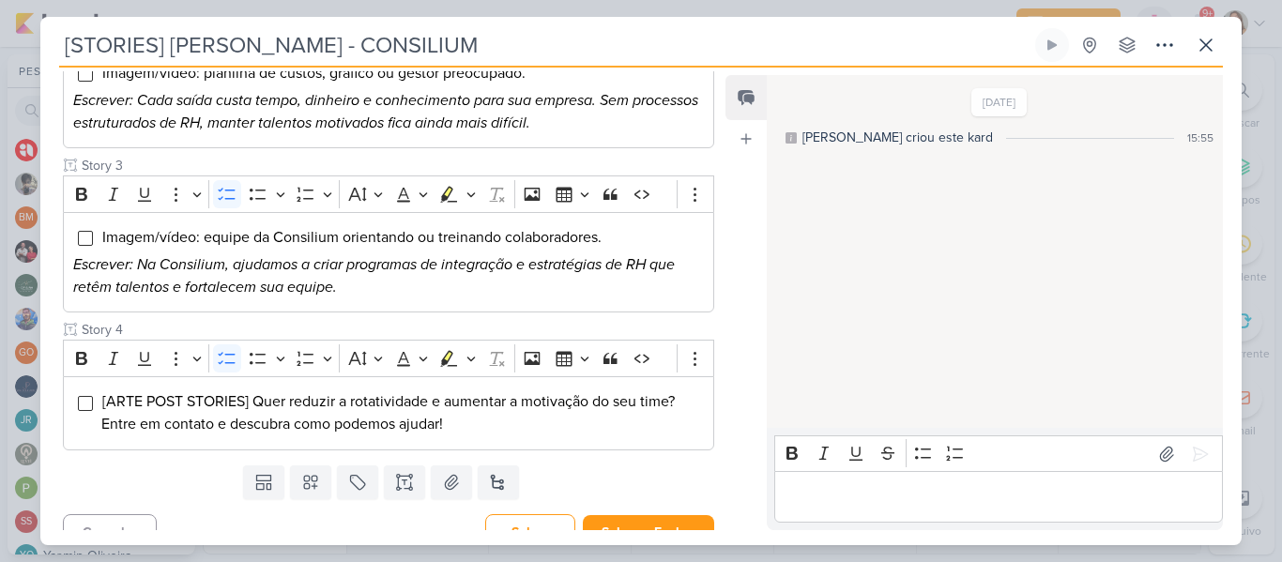
scroll to position [506, 0]
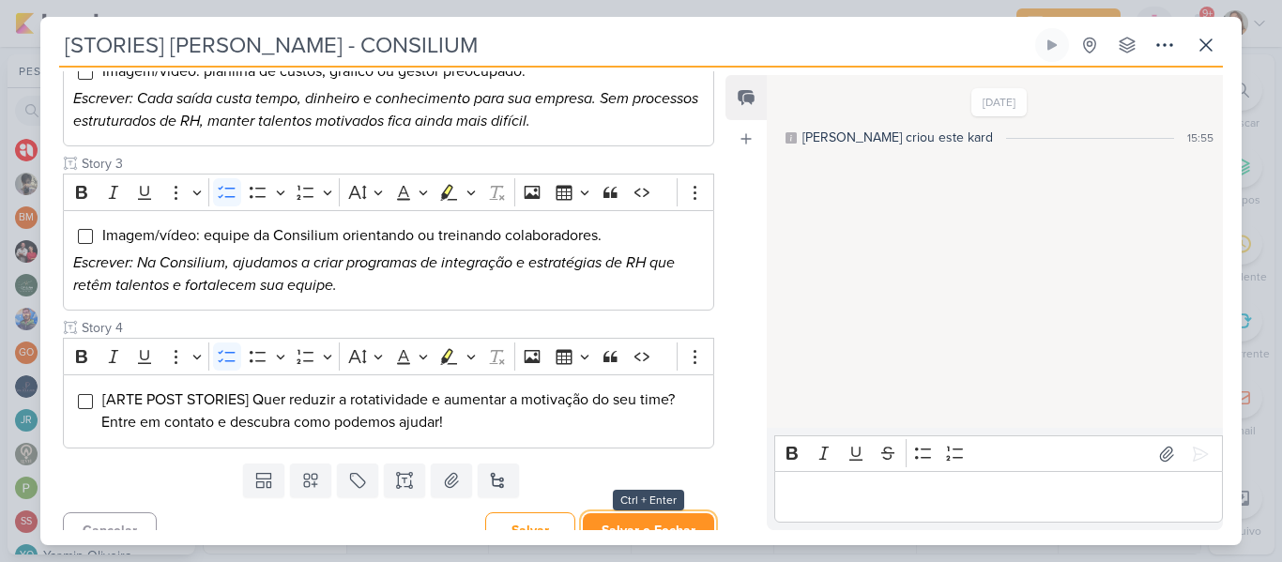
click at [690, 513] on button "Salvar e Fechar" at bounding box center [648, 530] width 131 height 35
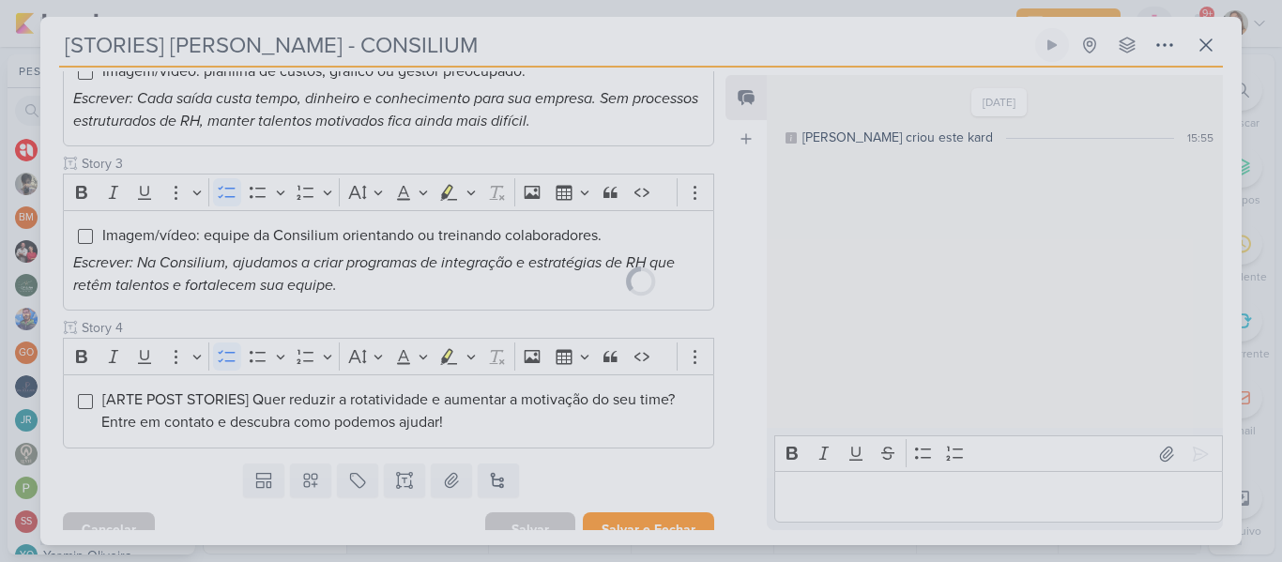
scroll to position [504, 0]
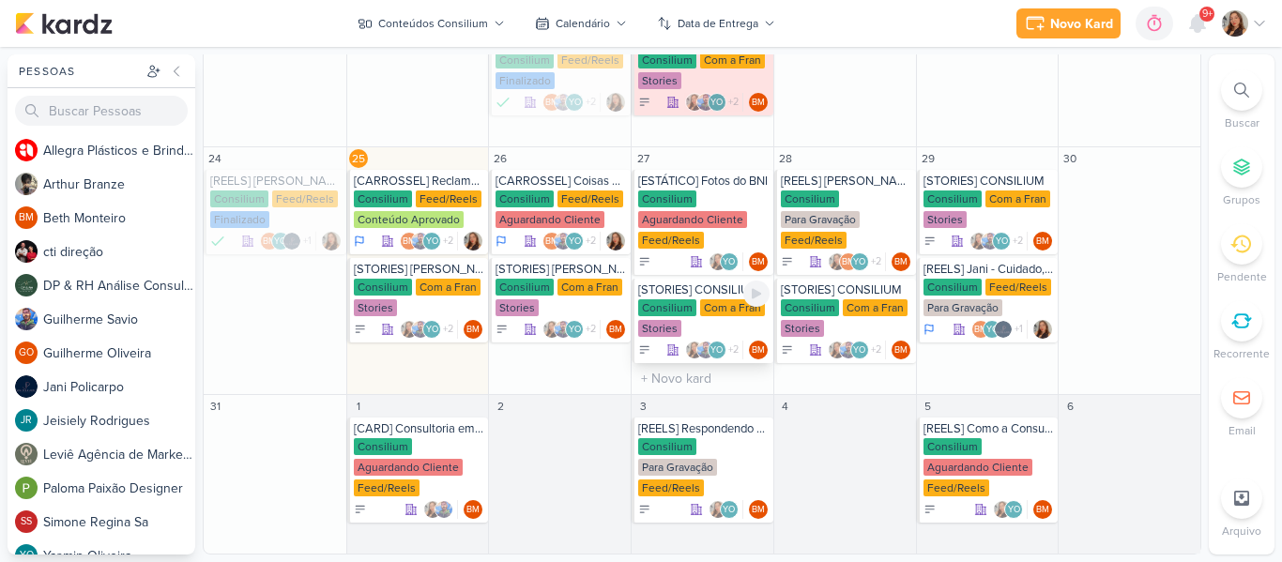
click at [695, 296] on div "[STORIES] CONSILIUM" at bounding box center [703, 289] width 131 height 15
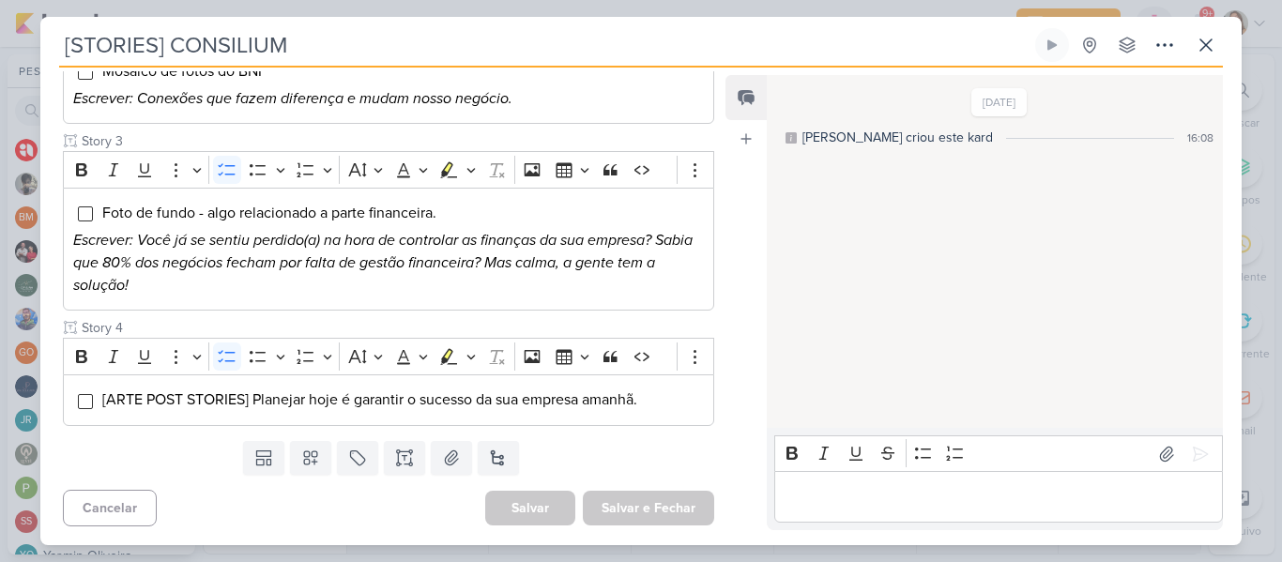
scroll to position [0, 0]
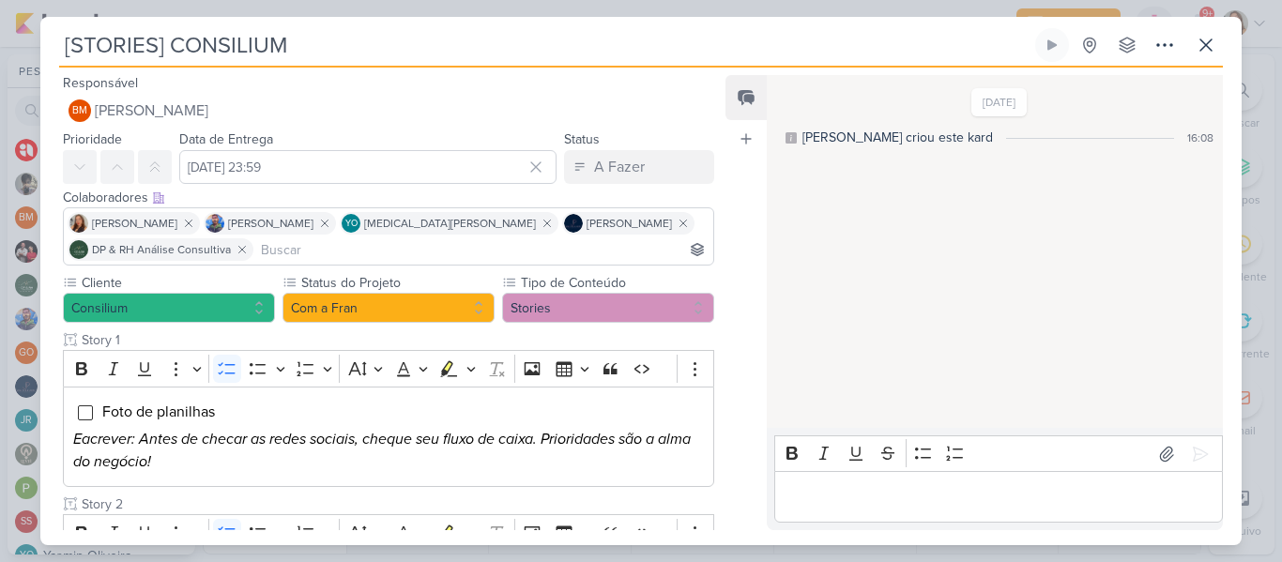
click at [194, 44] on input "[STORIES] CONSILIUM" at bounding box center [545, 45] width 972 height 34
click at [173, 44] on input "[STORIES] CONSILIUM" at bounding box center [545, 45] width 972 height 34
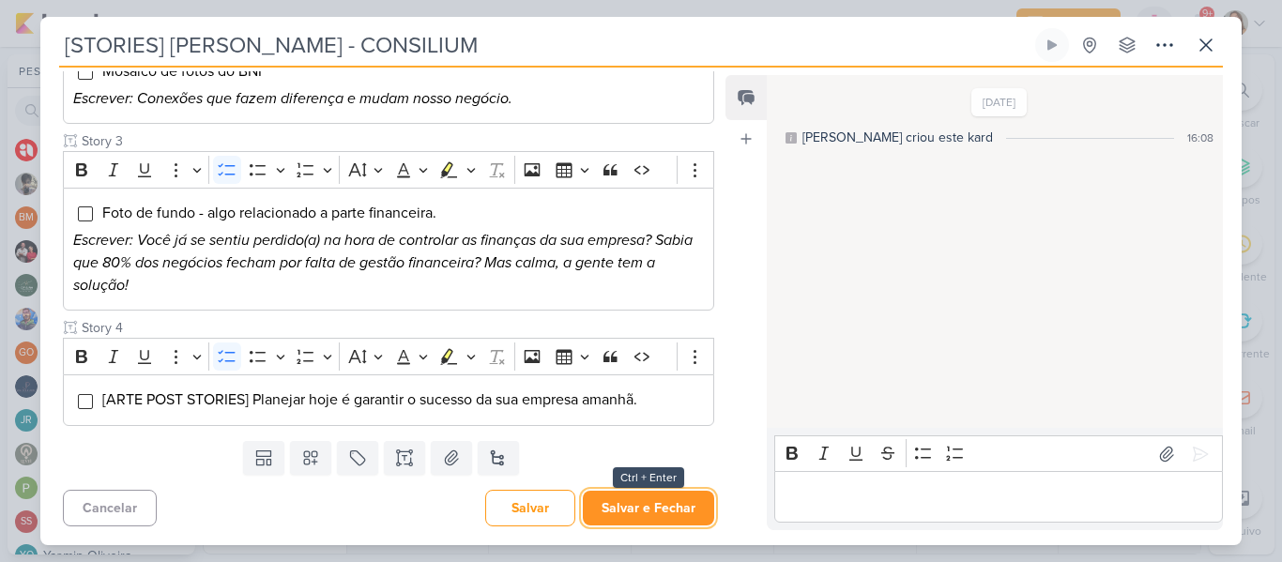
click at [685, 503] on button "Salvar e Fechar" at bounding box center [648, 508] width 131 height 35
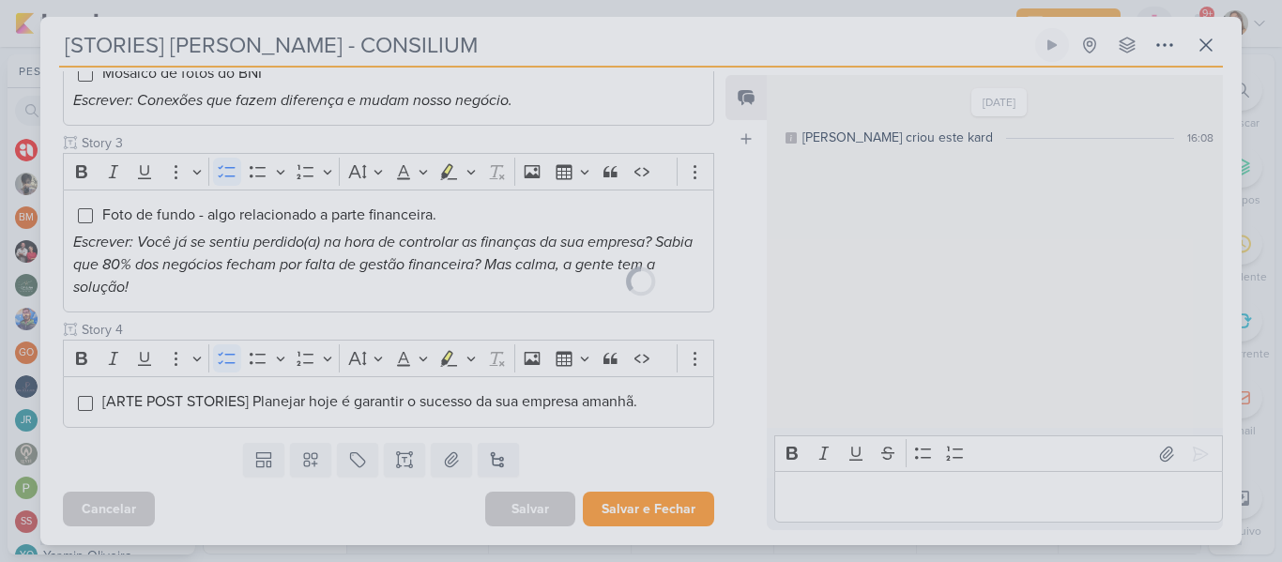
scroll to position [504, 0]
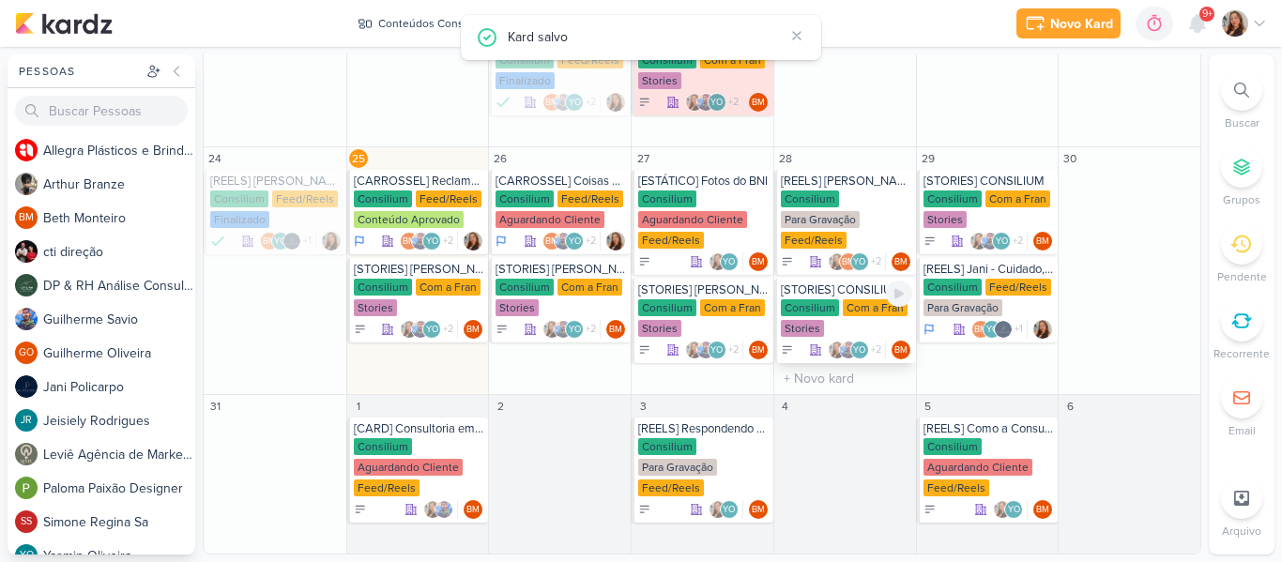
click at [835, 315] on div "Consilium Com a Fran Stories" at bounding box center [846, 318] width 131 height 39
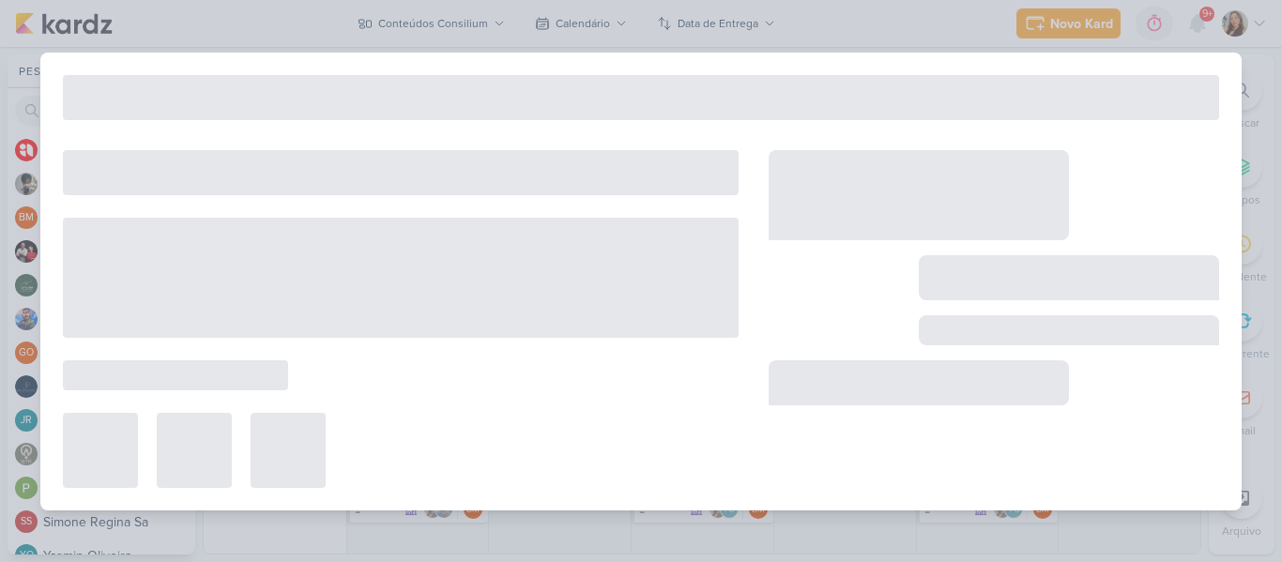
type input "[STORIES] CONSILIUM"
type input "[DATE] 23:59"
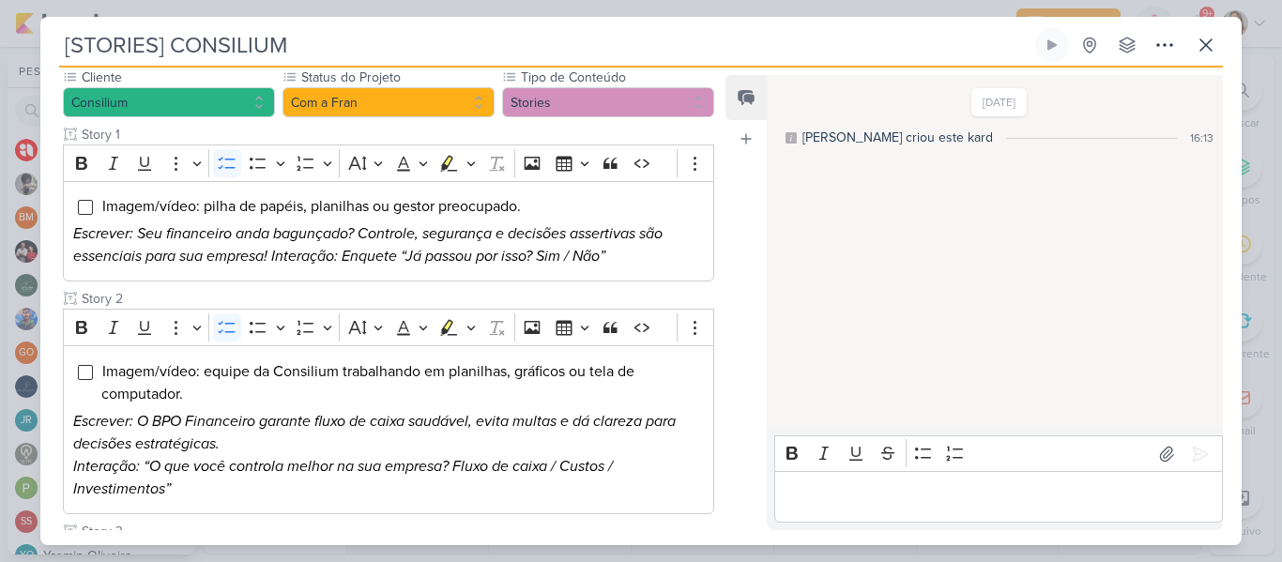
scroll to position [0, 0]
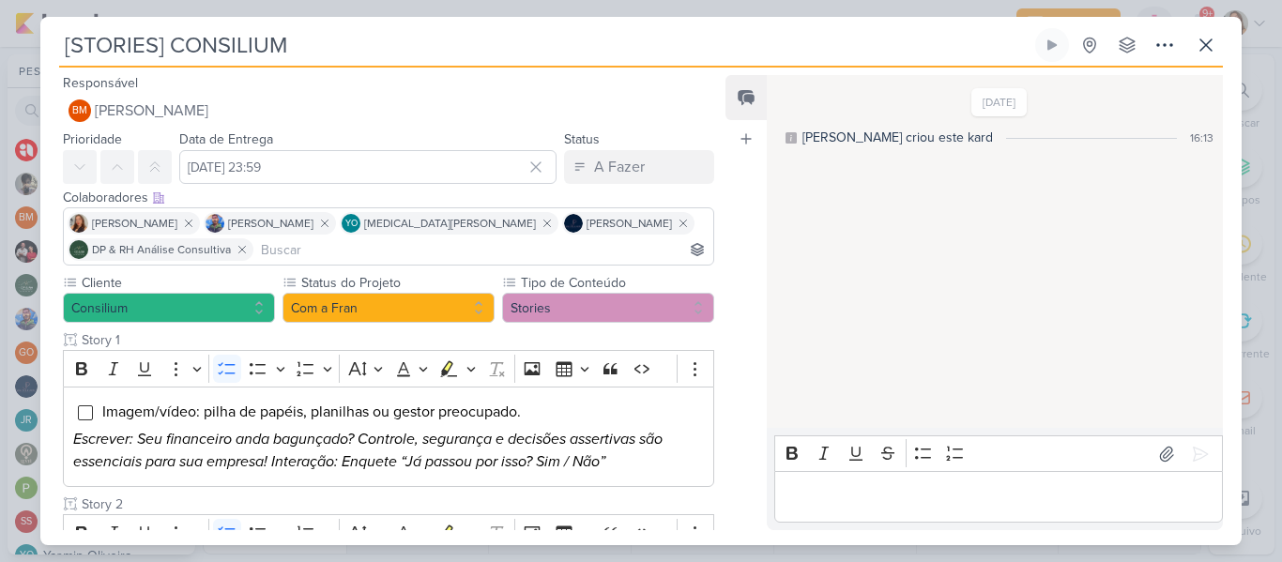
click at [171, 42] on input "[STORIES] CONSILIUM" at bounding box center [545, 45] width 972 height 34
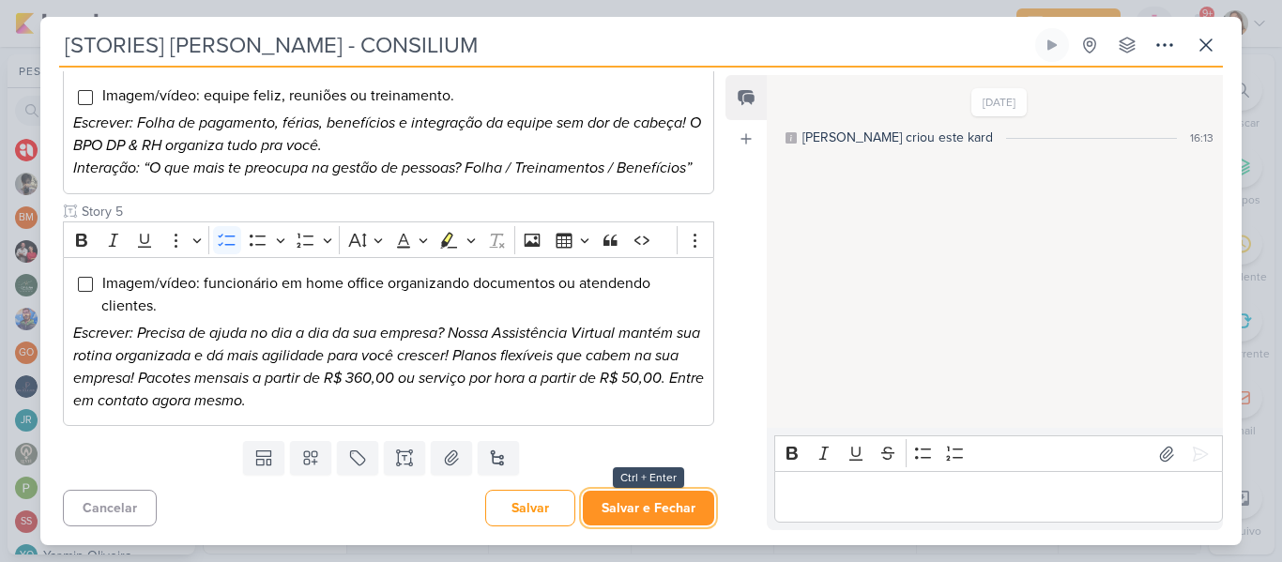
click at [677, 494] on button "Salvar e Fechar" at bounding box center [648, 508] width 131 height 35
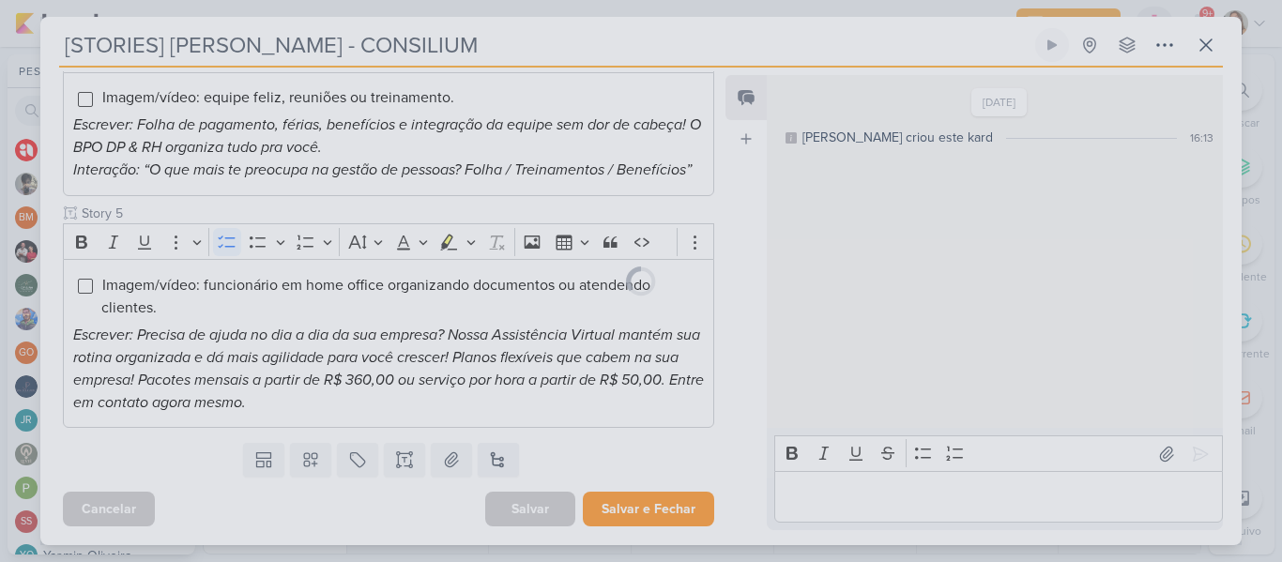
scroll to position [898, 0]
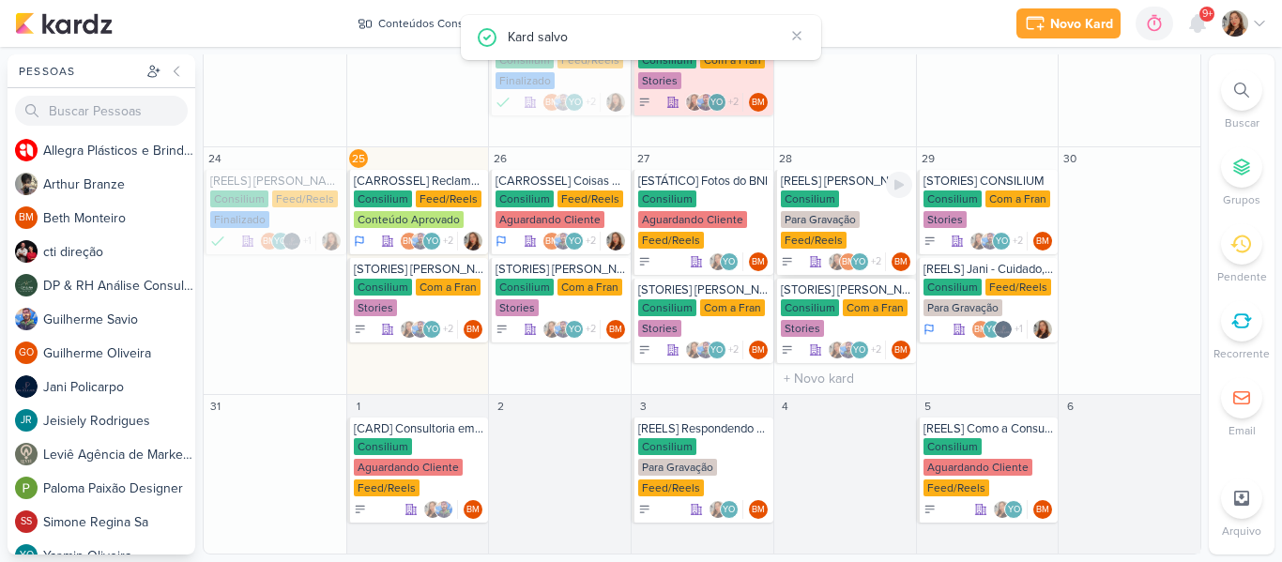
click at [844, 219] on div "Para Gravação" at bounding box center [820, 219] width 79 height 17
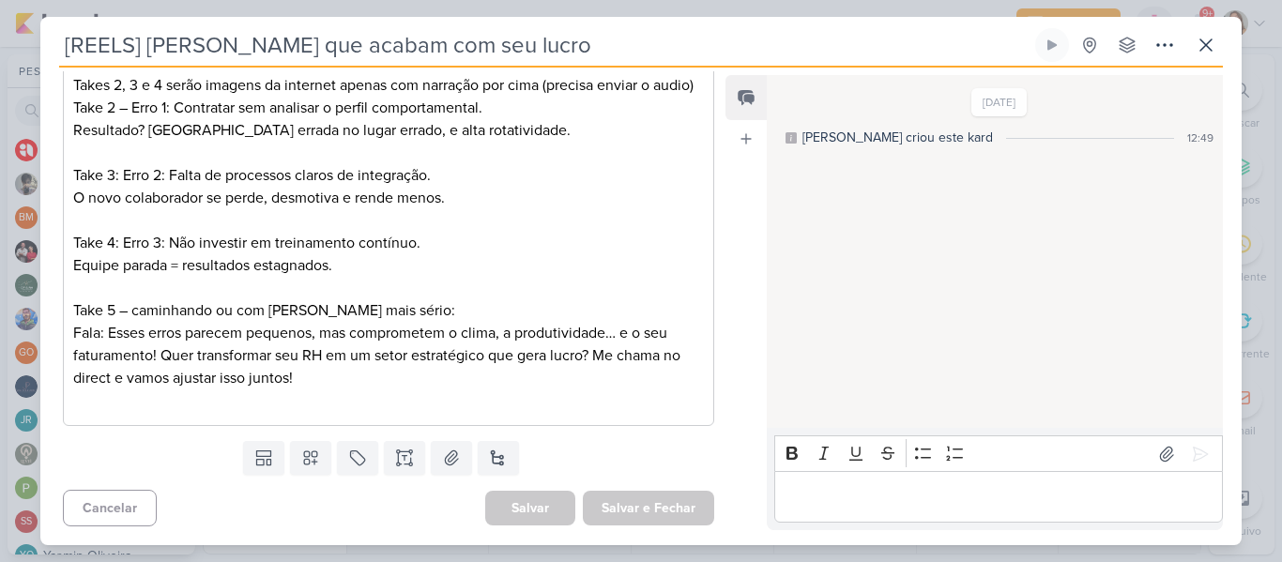
scroll to position [0, 0]
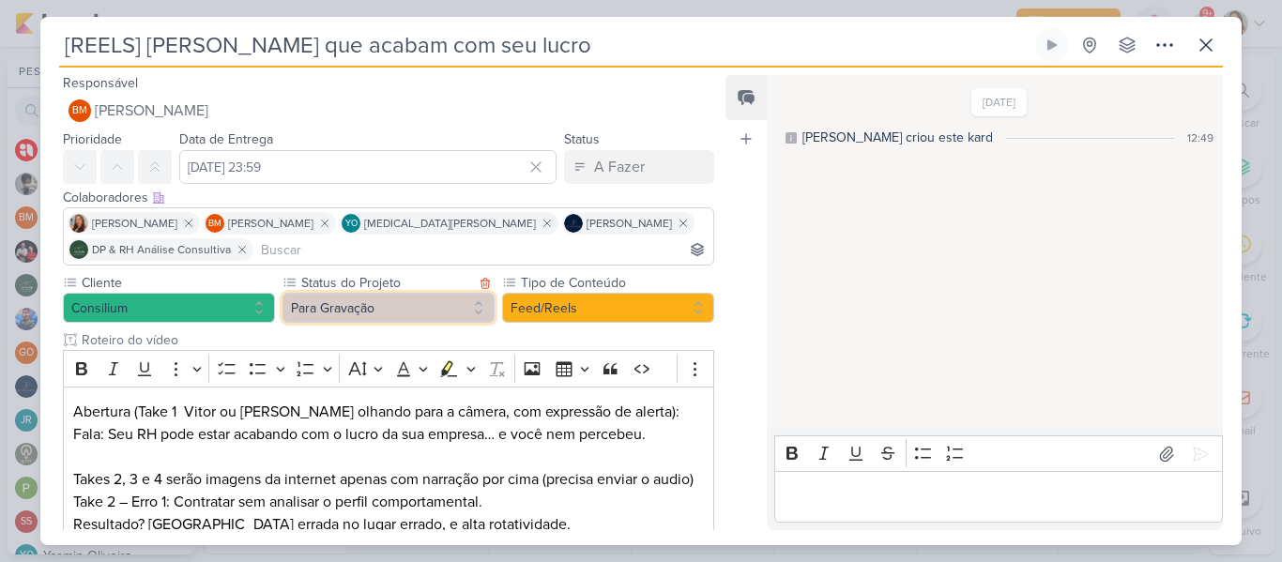
click at [414, 315] on button "Para Gravação" at bounding box center [388, 308] width 212 height 30
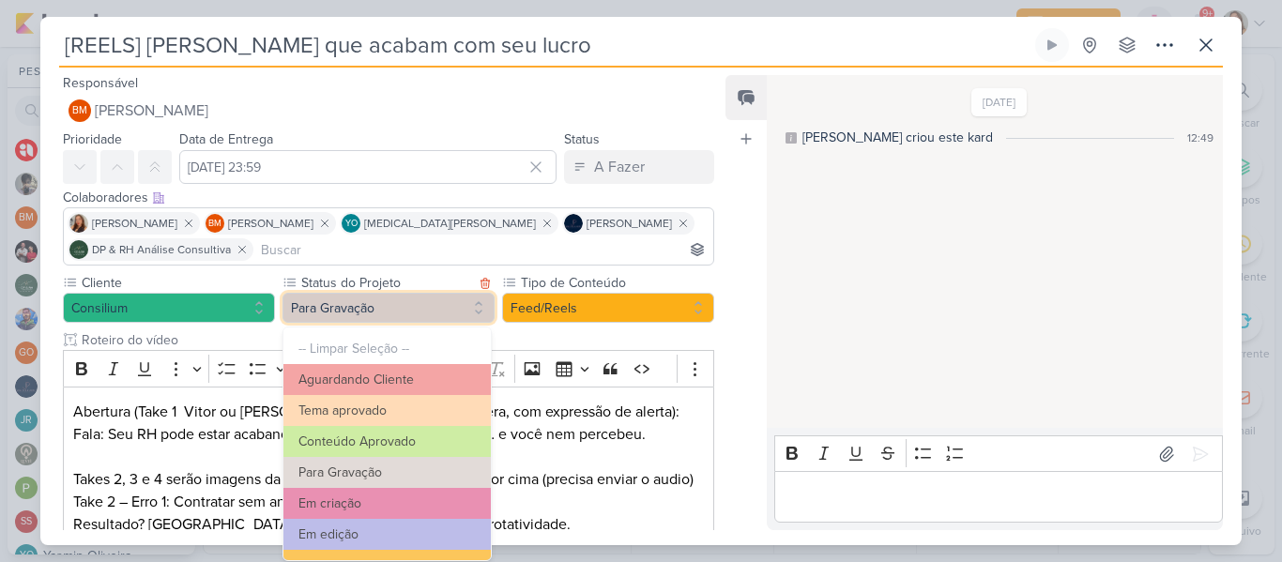
scroll to position [69, 0]
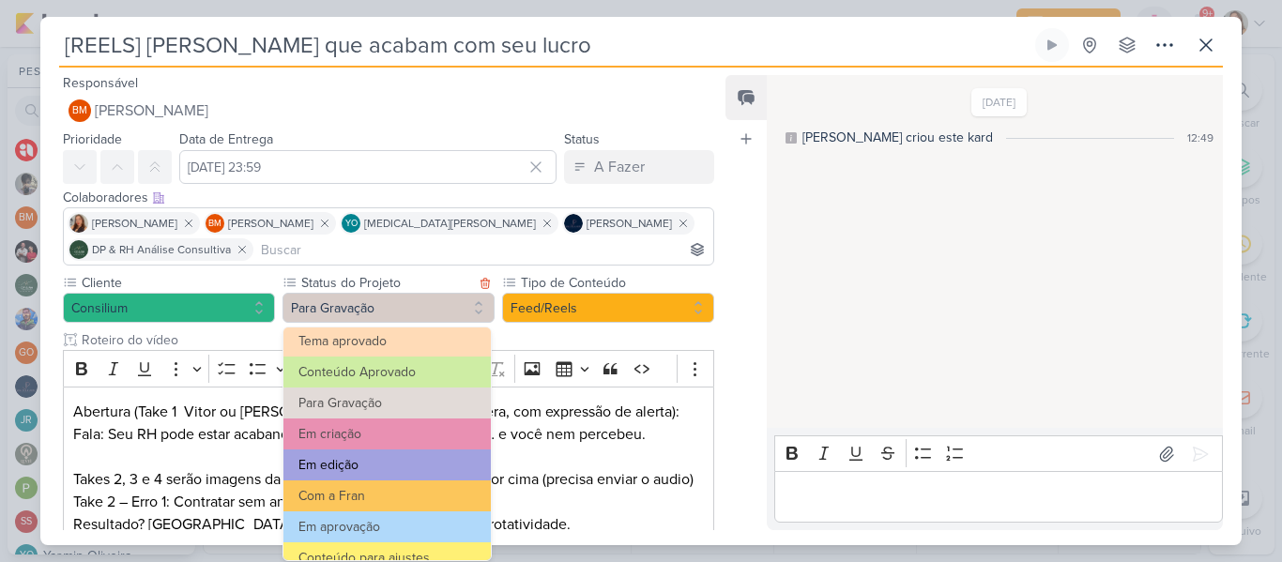
click at [416, 466] on button "Em edição" at bounding box center [386, 464] width 207 height 31
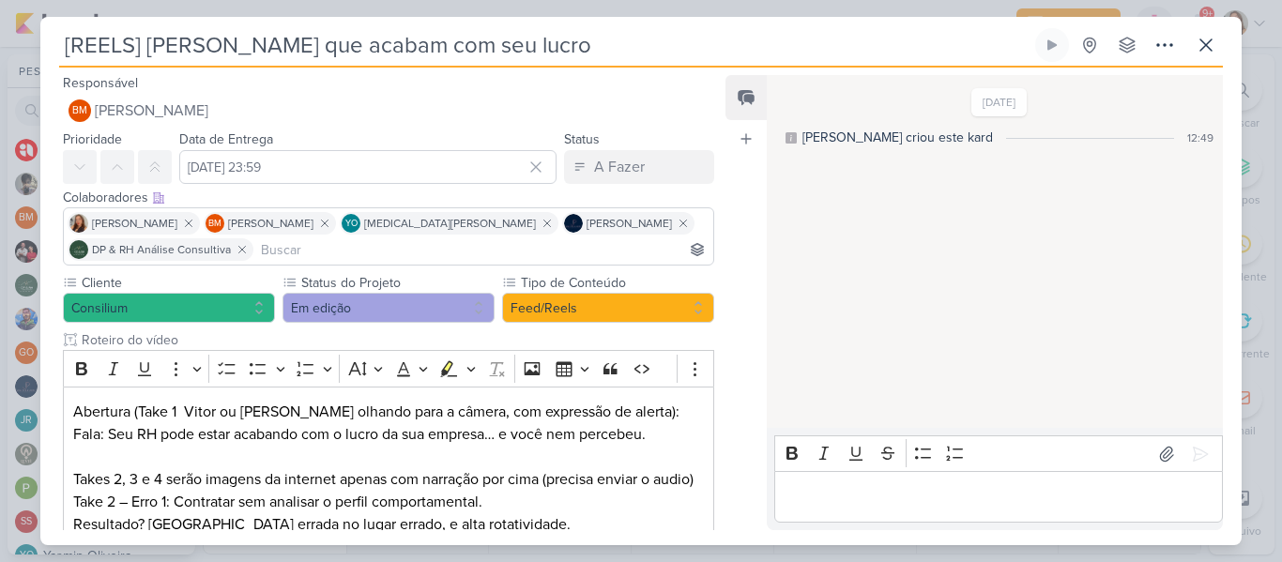
scroll to position [417, 0]
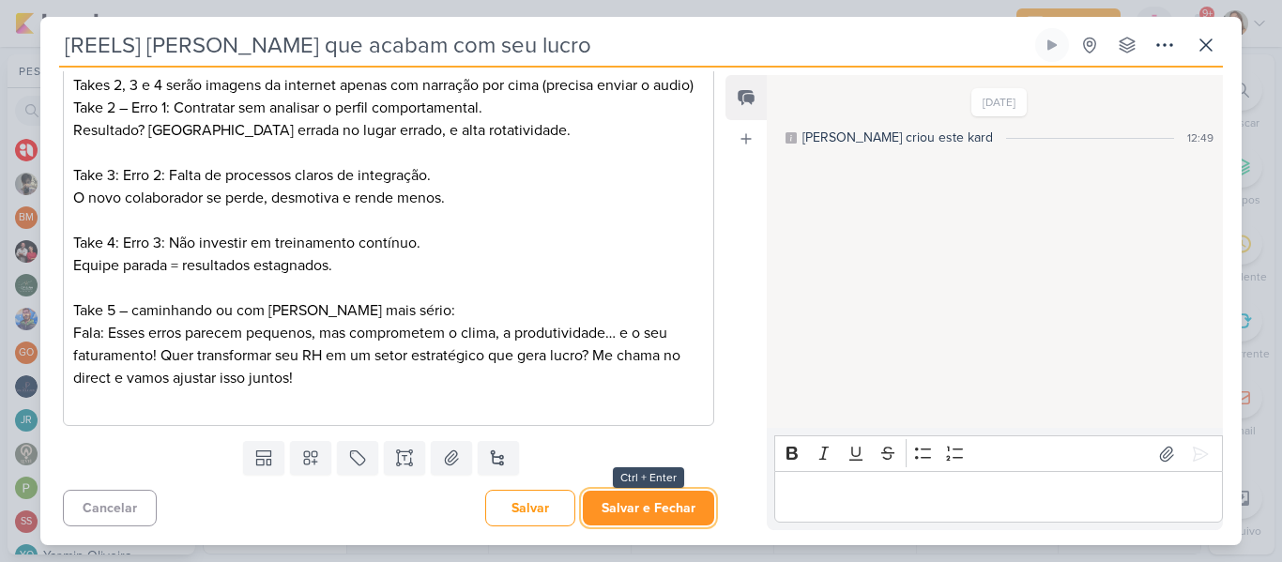
click at [681, 502] on button "Salvar e Fechar" at bounding box center [648, 508] width 131 height 35
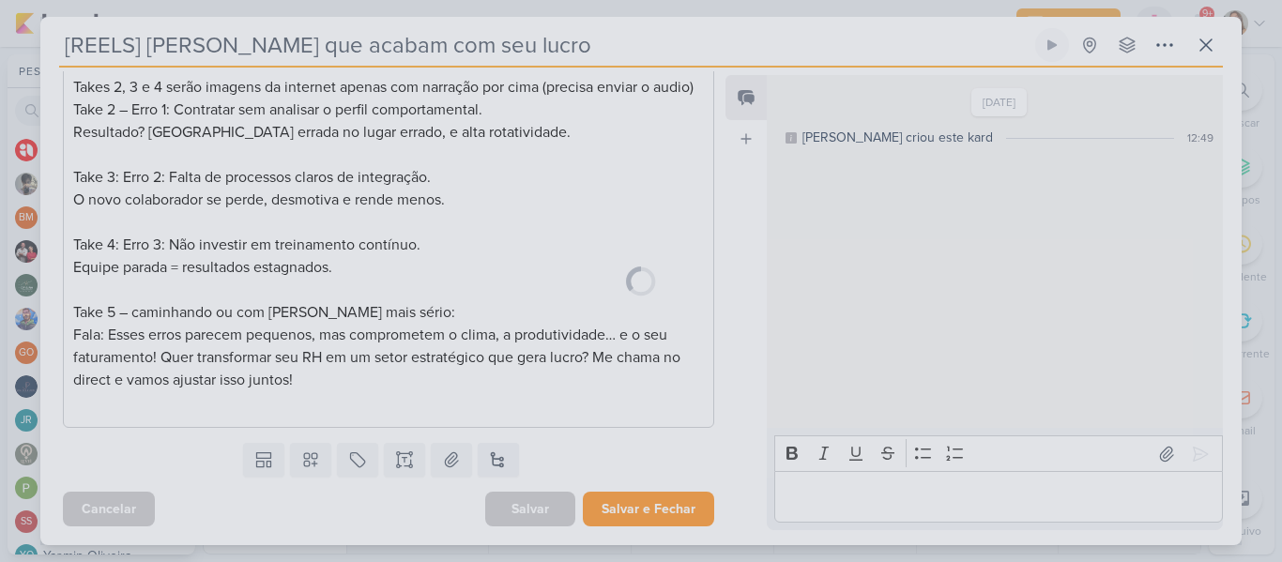
scroll to position [415, 0]
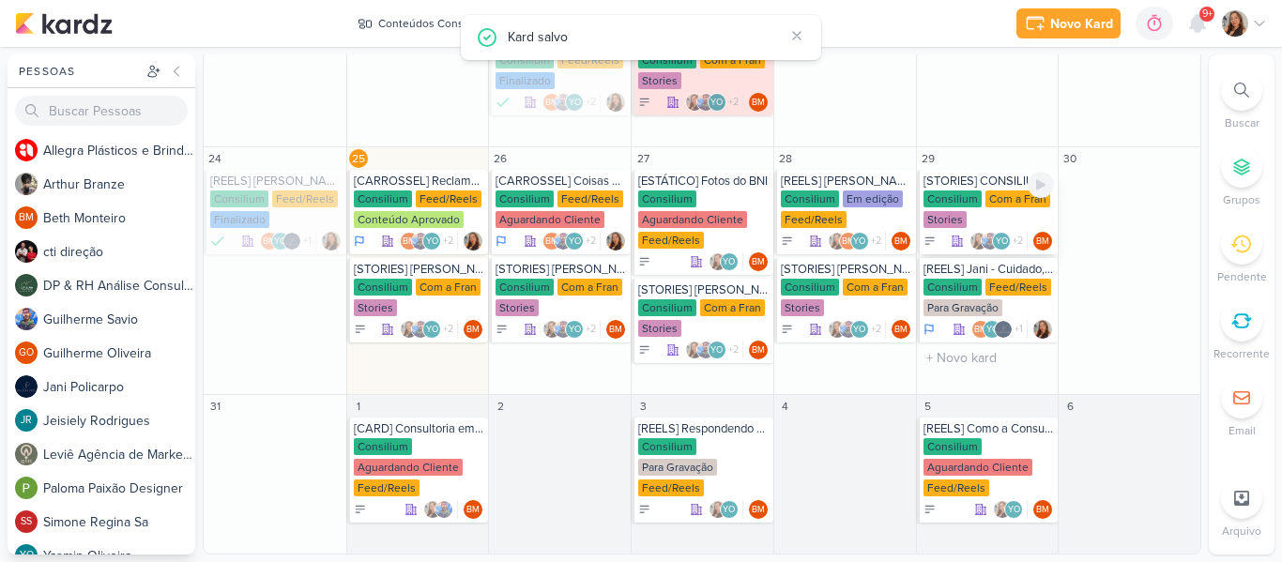
click at [973, 208] on div "Consilium Com a Fran Stories" at bounding box center [988, 209] width 131 height 39
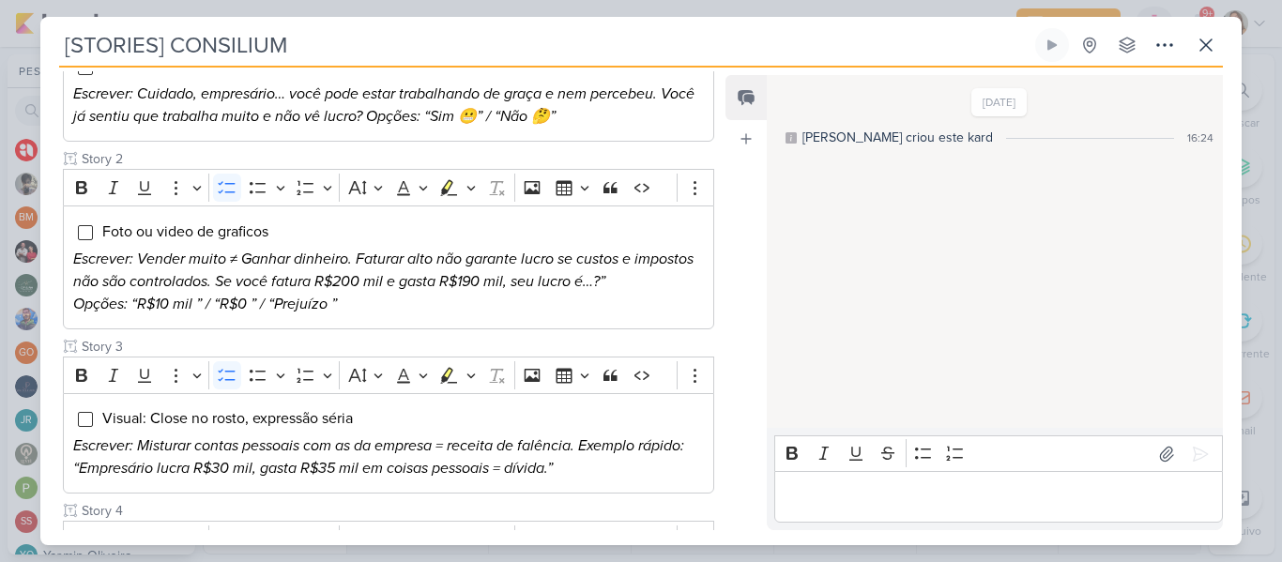
scroll to position [0, 0]
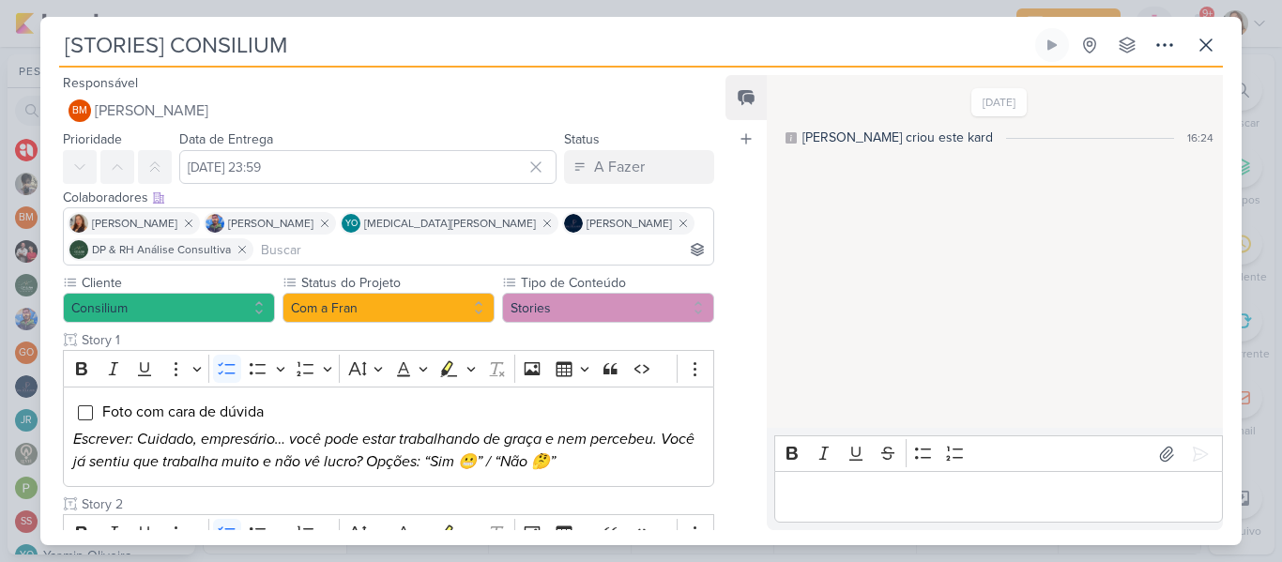
click at [174, 44] on input "[STORIES] CONSILIUM" at bounding box center [545, 45] width 972 height 34
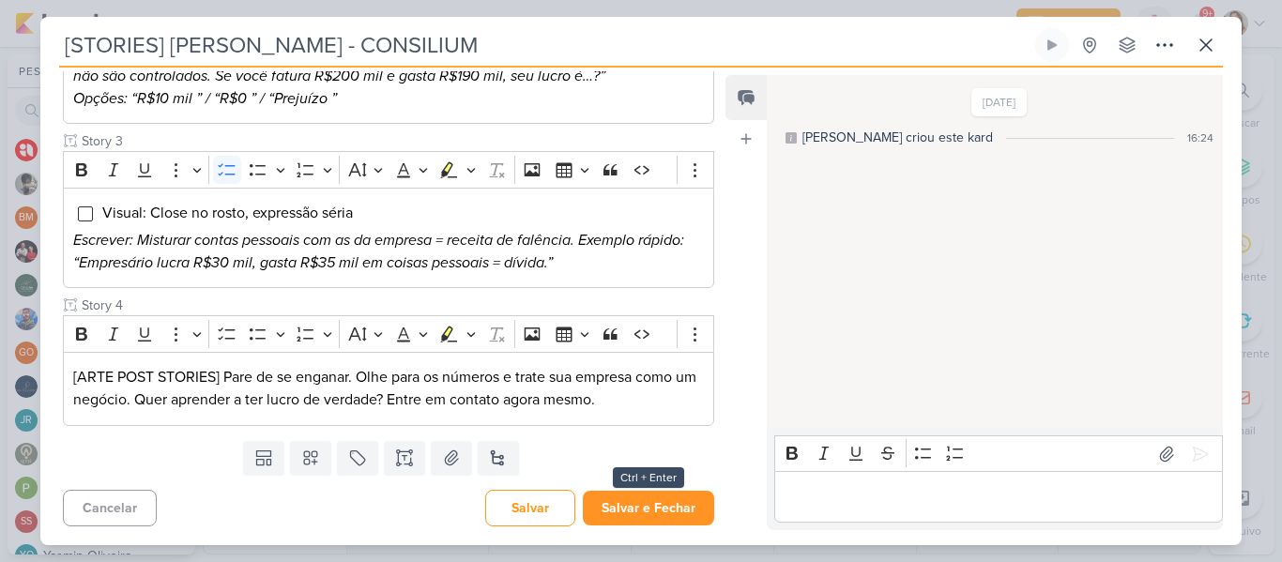
type input "[STORIES] JANI - CONSILIUM"
click at [683, 508] on button "Salvar e Fechar" at bounding box center [648, 508] width 131 height 35
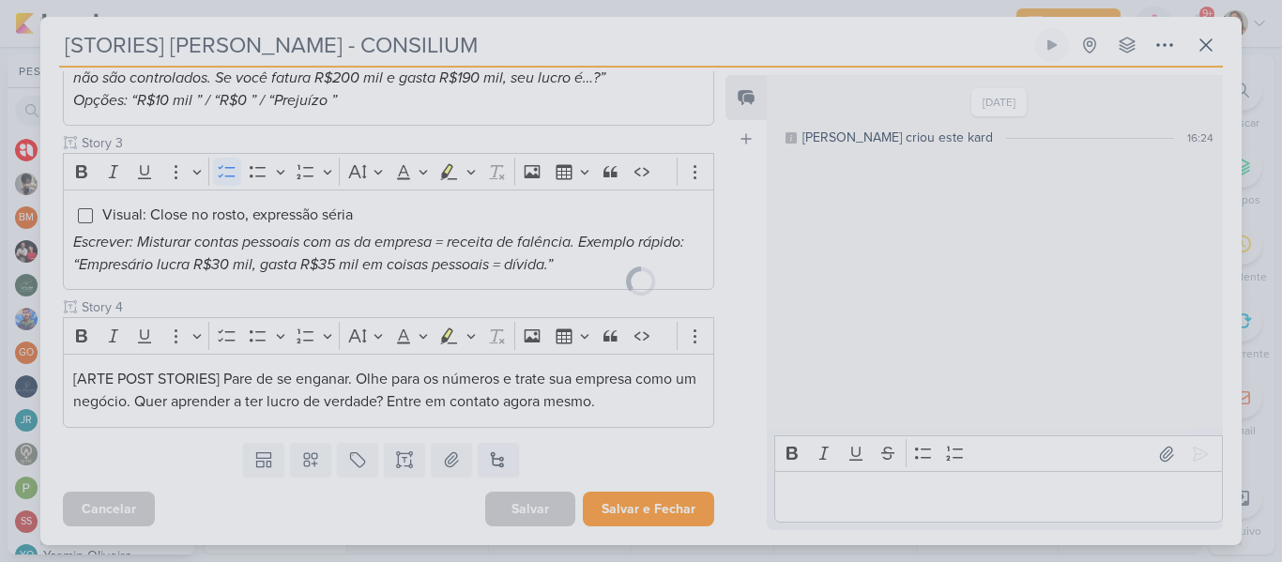
scroll to position [549, 0]
